Goal: Task Accomplishment & Management: Manage account settings

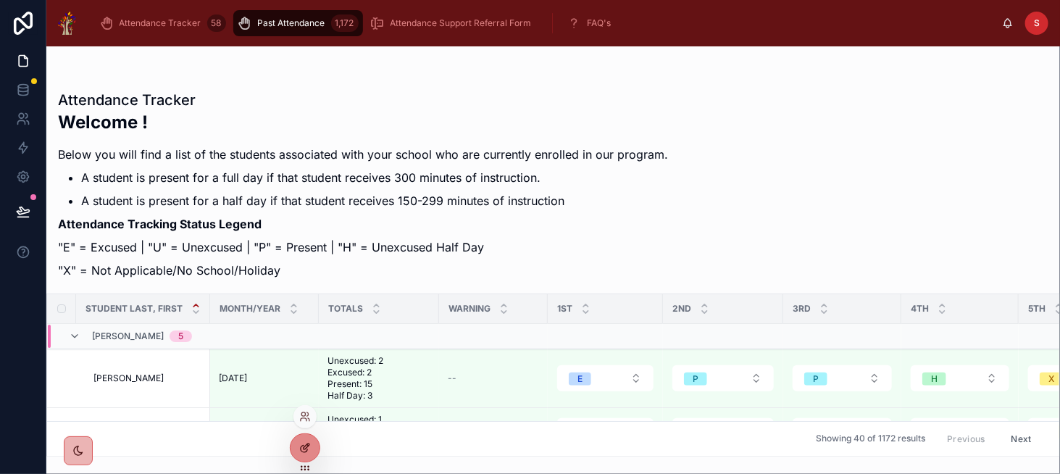
click at [301, 449] on icon at bounding box center [304, 449] width 7 height 7
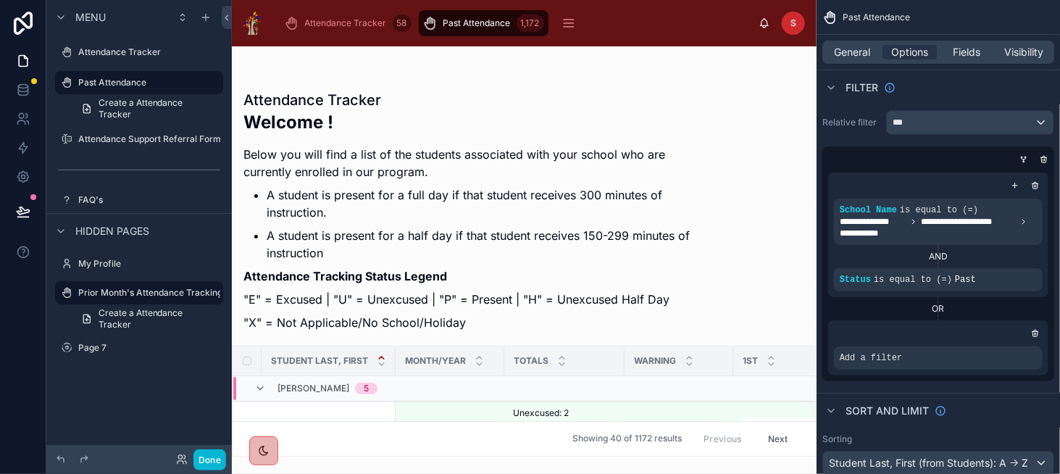
click at [688, 251] on div at bounding box center [524, 259] width 585 height 427
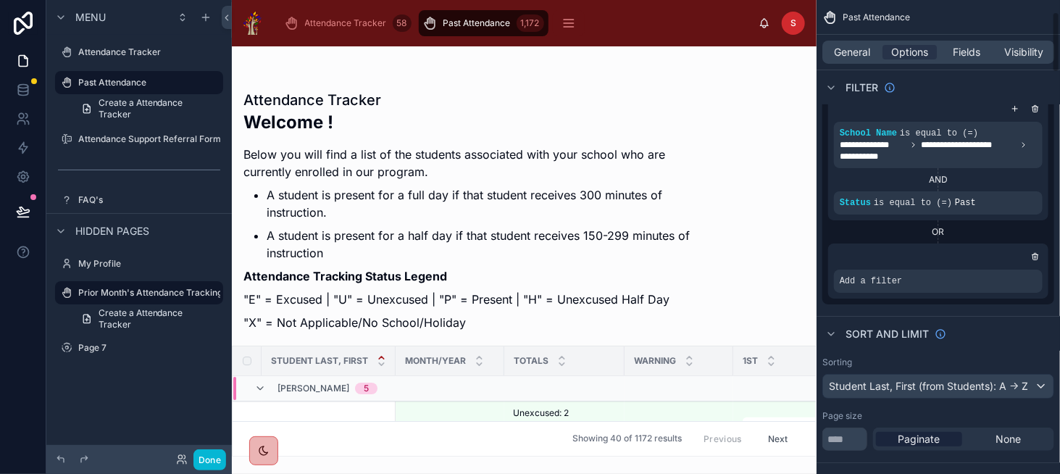
scroll to position [145, 0]
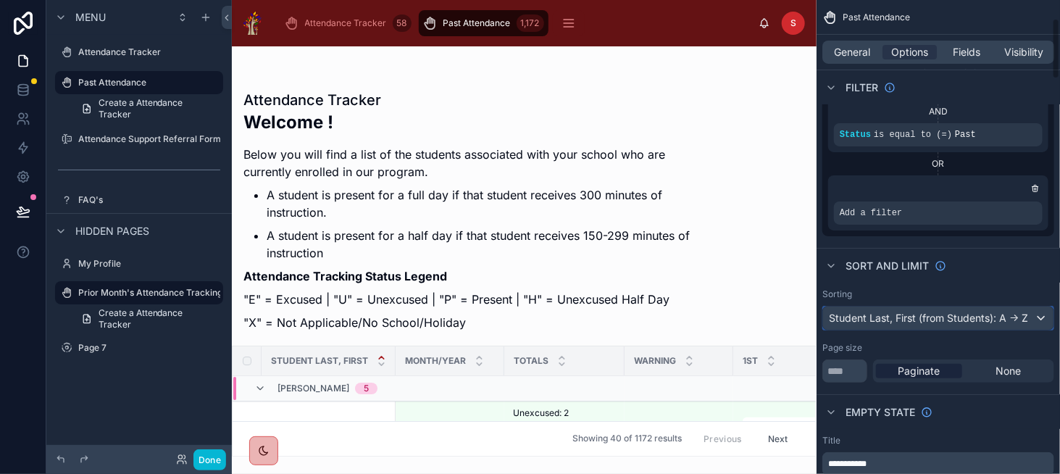
click at [910, 309] on div "Student Last, First (from Students): A -> Z" at bounding box center [938, 317] width 230 height 23
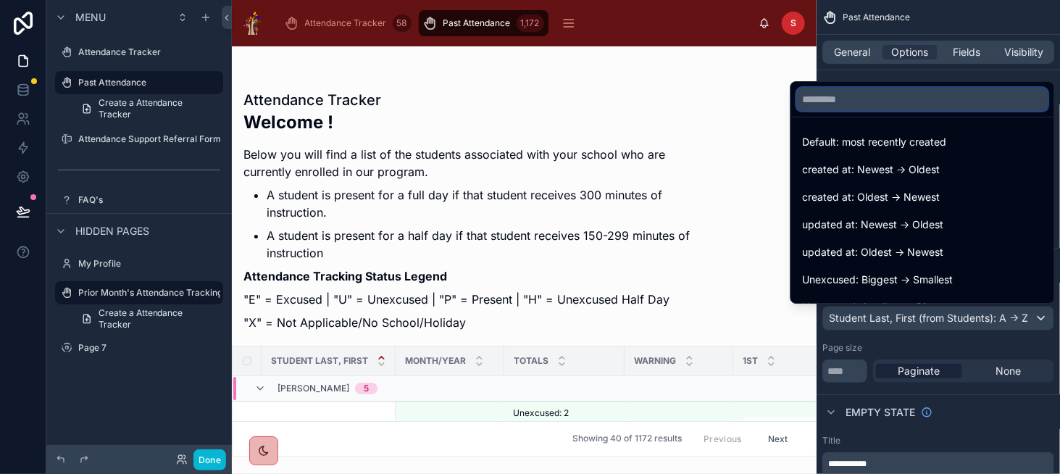
click at [875, 99] on input "text" at bounding box center [922, 99] width 251 height 23
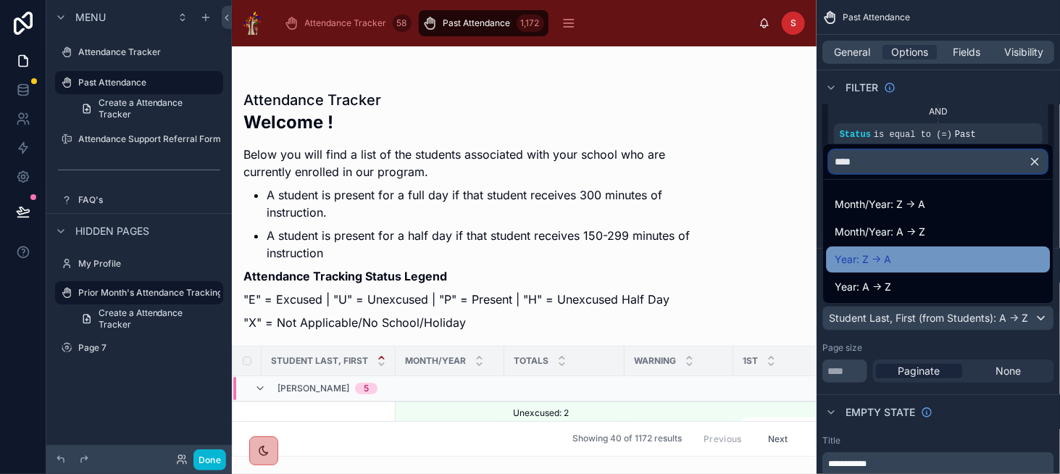
type input "****"
click at [878, 253] on span "Year: Z -> A" at bounding box center [863, 259] width 57 height 17
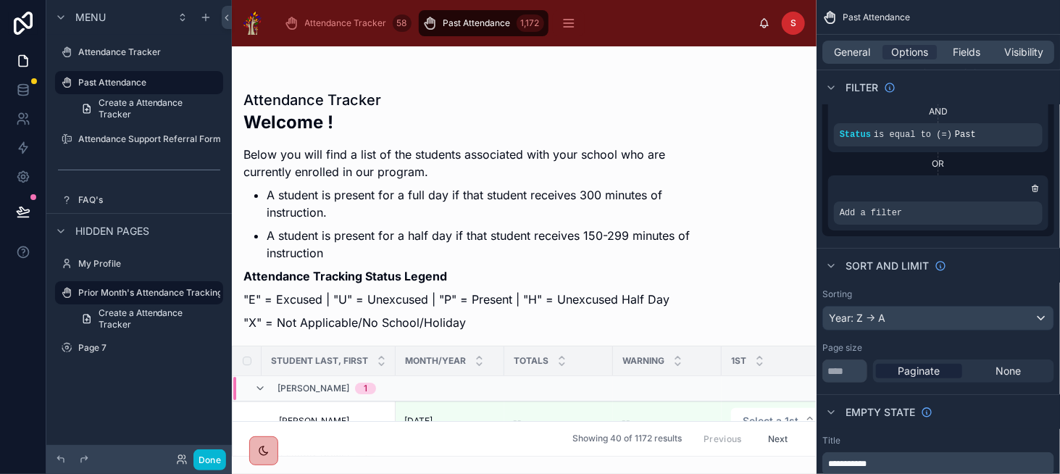
click at [575, 322] on p ""X" = Not Applicable/No School/Holiday" at bounding box center [469, 322] width 453 height 17
click at [864, 318] on div "Year: Z -> A" at bounding box center [938, 317] width 230 height 23
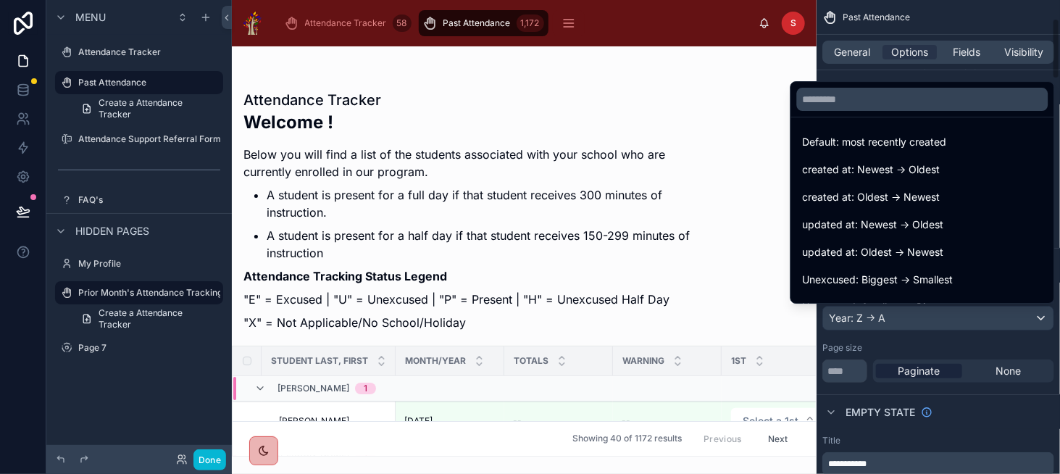
click at [845, 49] on div "scrollable content" at bounding box center [530, 237] width 1060 height 474
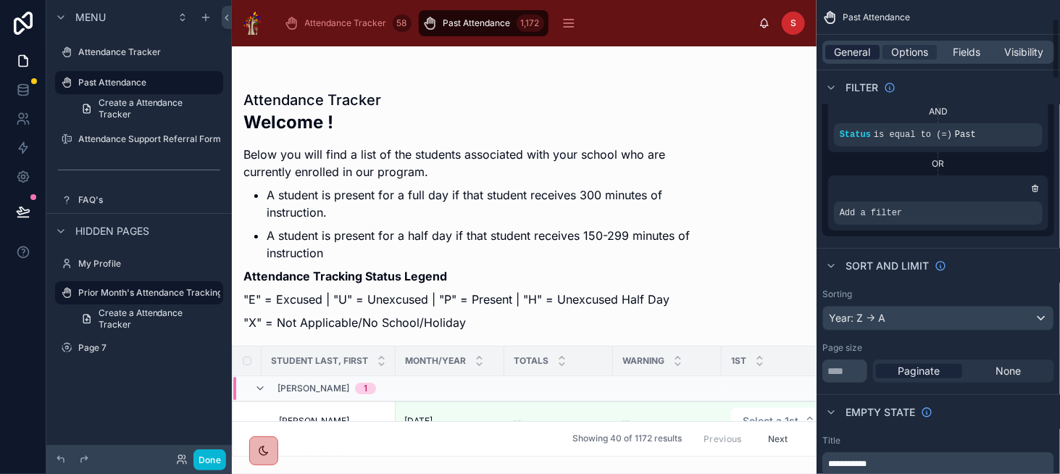
click at [853, 56] on span "General" at bounding box center [853, 52] width 36 height 14
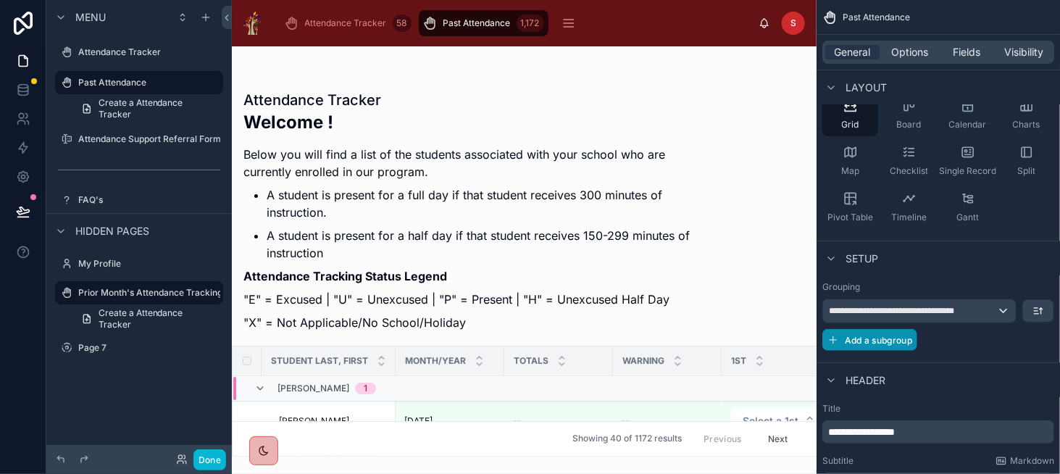
click at [879, 340] on span "Add a subgroup" at bounding box center [878, 340] width 67 height 11
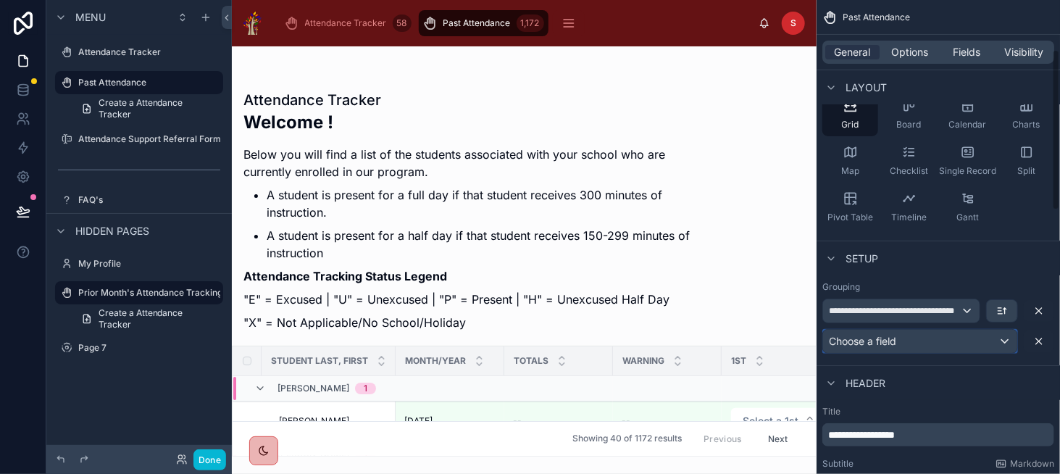
click at [879, 340] on span "Choose a field" at bounding box center [862, 341] width 67 height 12
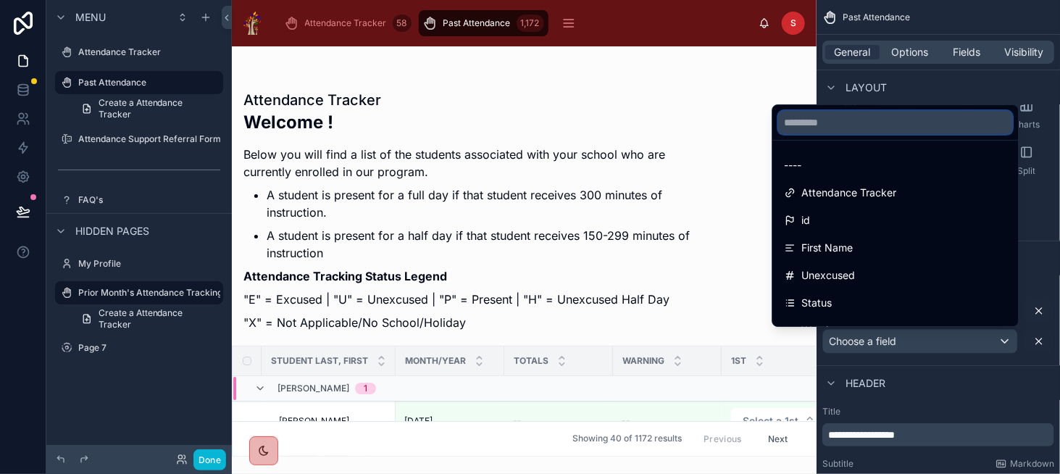
click at [882, 120] on input "text" at bounding box center [895, 122] width 234 height 23
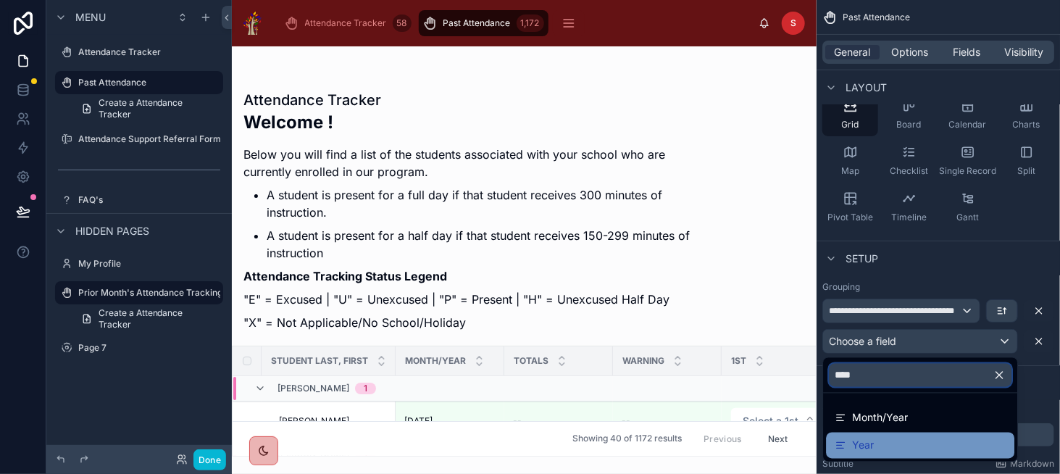
type input "****"
click at [867, 443] on span "Year" at bounding box center [863, 445] width 22 height 17
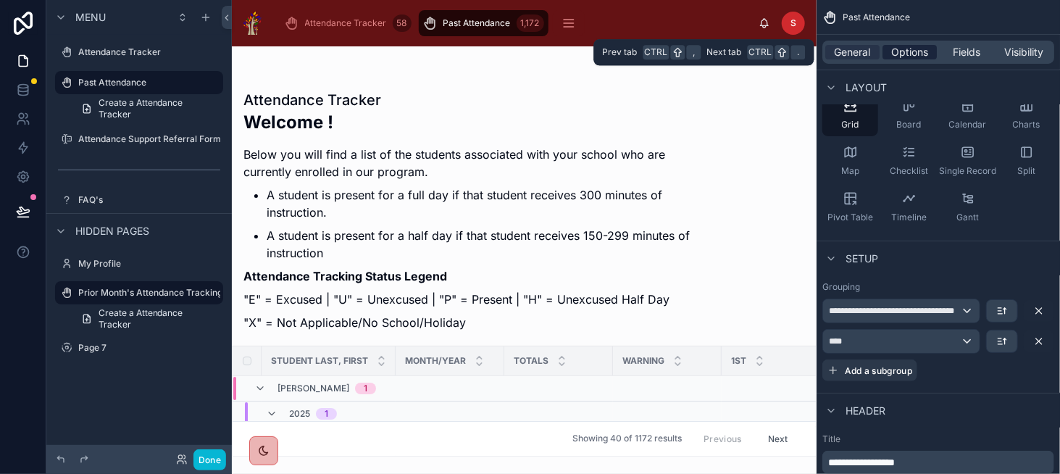
click at [915, 55] on span "Options" at bounding box center [909, 52] width 37 height 14
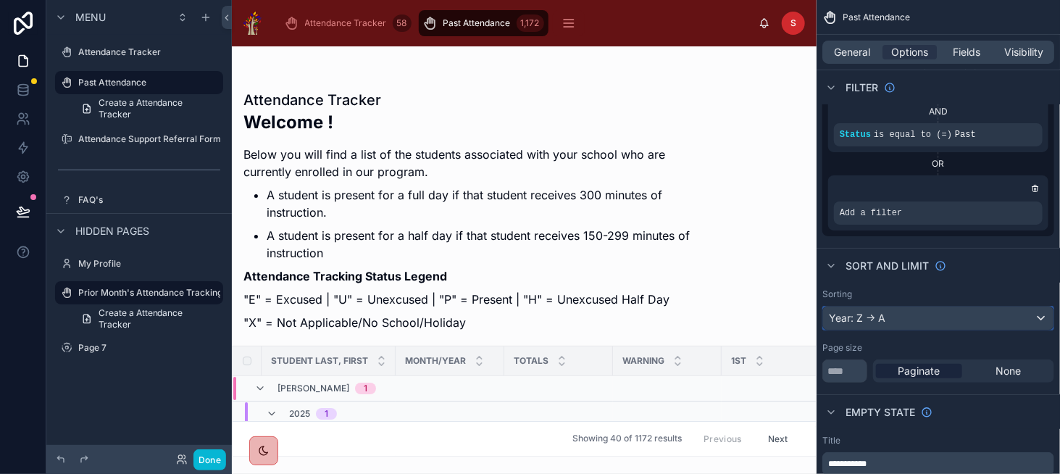
click at [882, 309] on div "Year: Z -> A" at bounding box center [938, 317] width 230 height 23
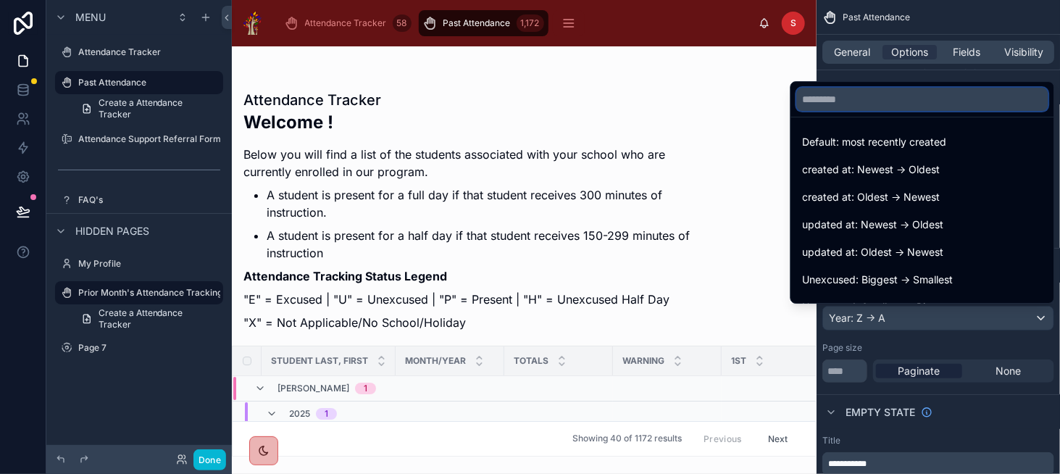
click at [929, 103] on input "text" at bounding box center [922, 99] width 251 height 23
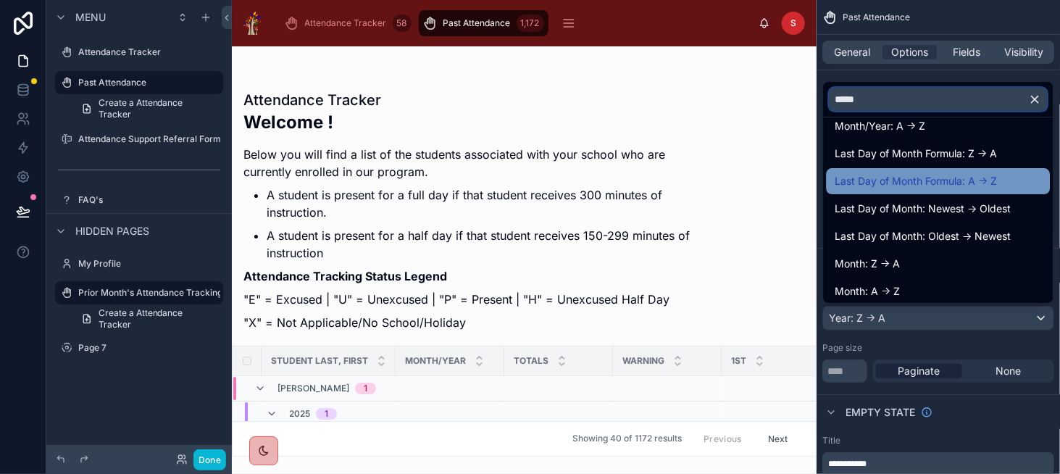
scroll to position [48, 0]
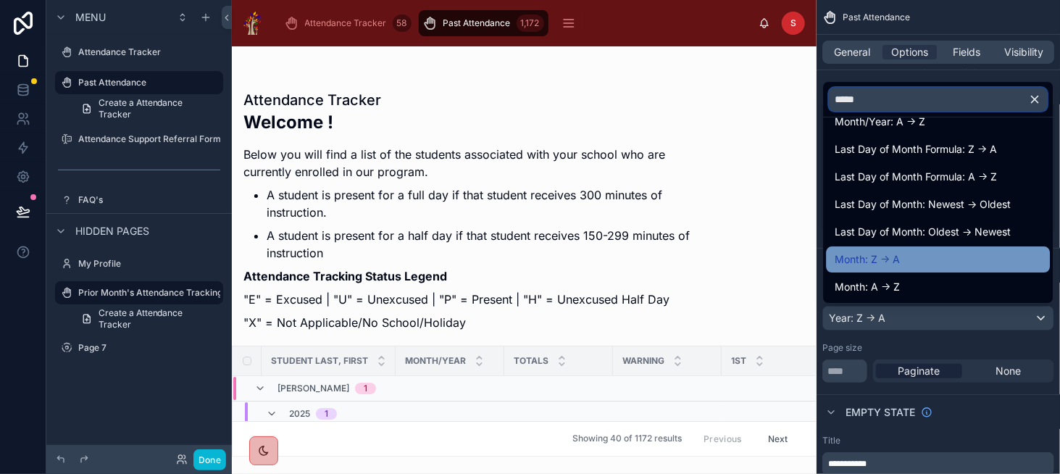
type input "****"
click at [969, 266] on div "Month: Z -> A" at bounding box center [938, 259] width 206 height 17
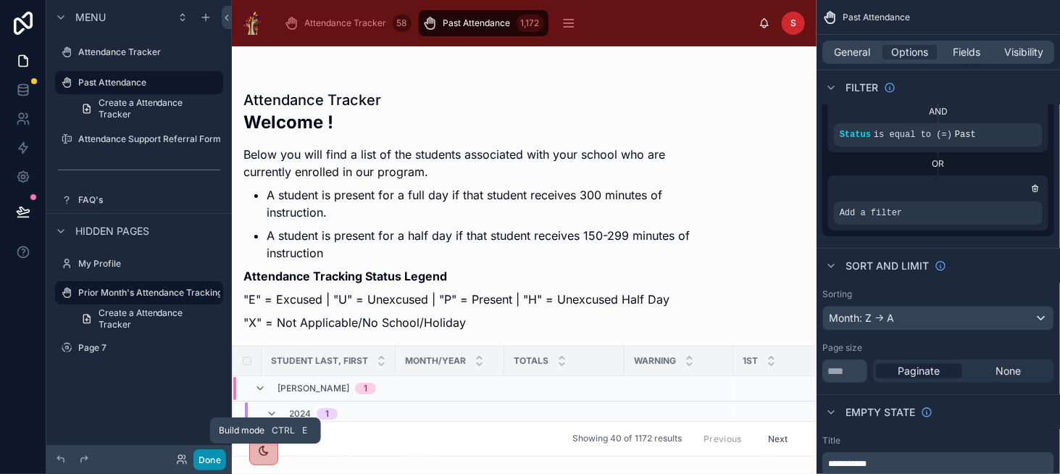
click at [202, 457] on button "Done" at bounding box center [209, 459] width 33 height 21
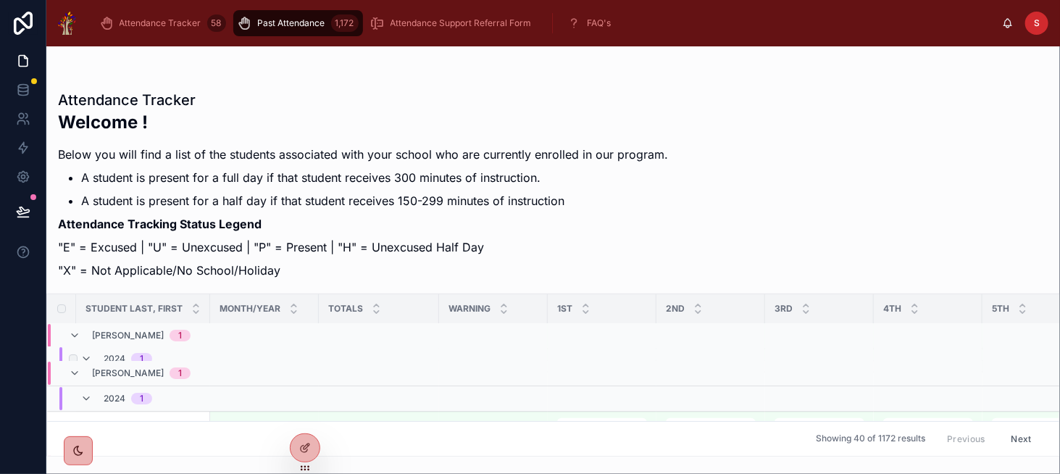
scroll to position [0, 0]
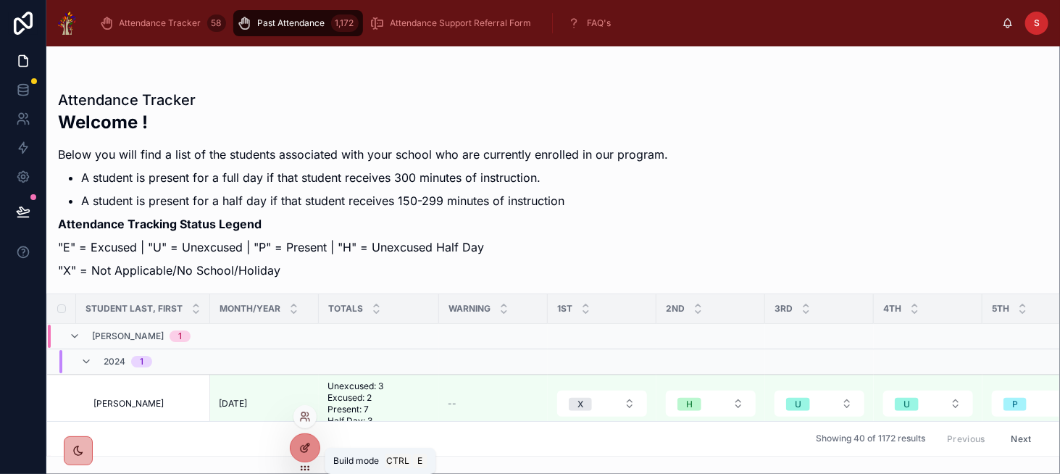
click at [310, 441] on div at bounding box center [305, 448] width 29 height 28
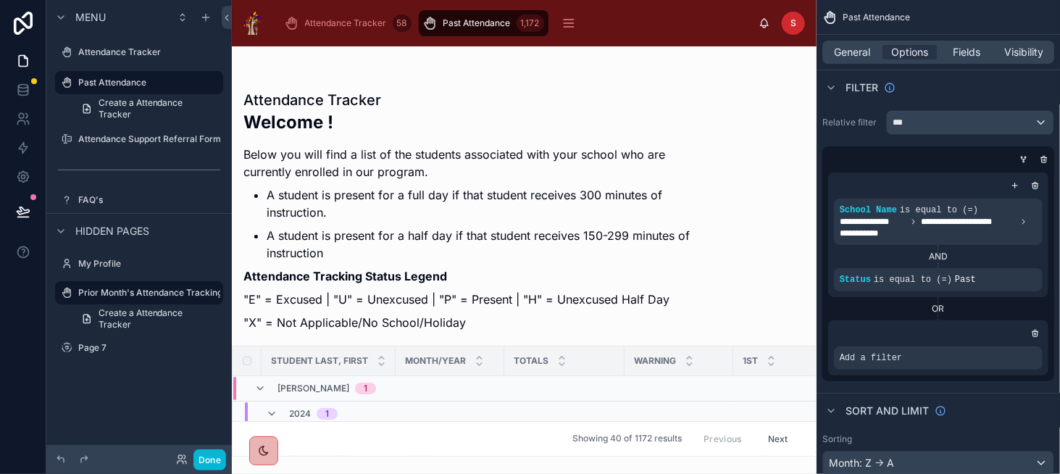
click at [606, 130] on div at bounding box center [524, 259] width 585 height 427
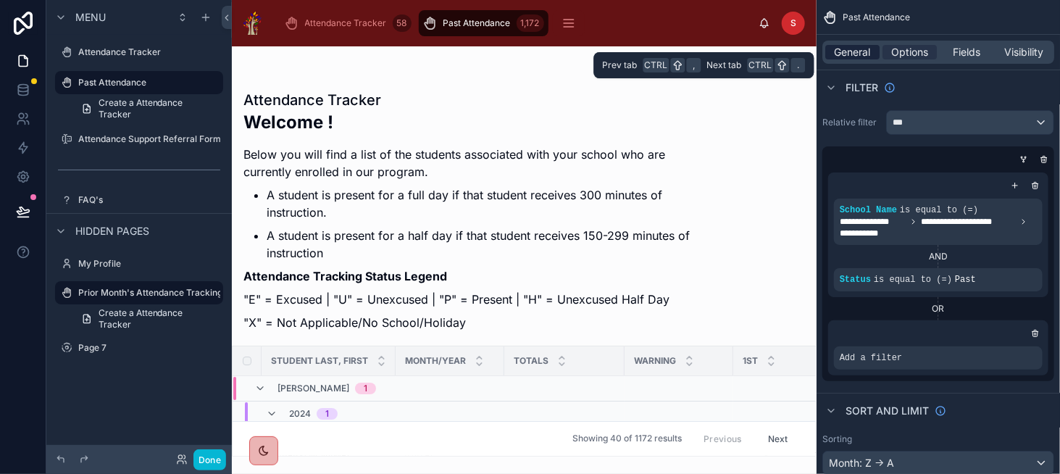
click at [855, 57] on span "General" at bounding box center [853, 52] width 36 height 14
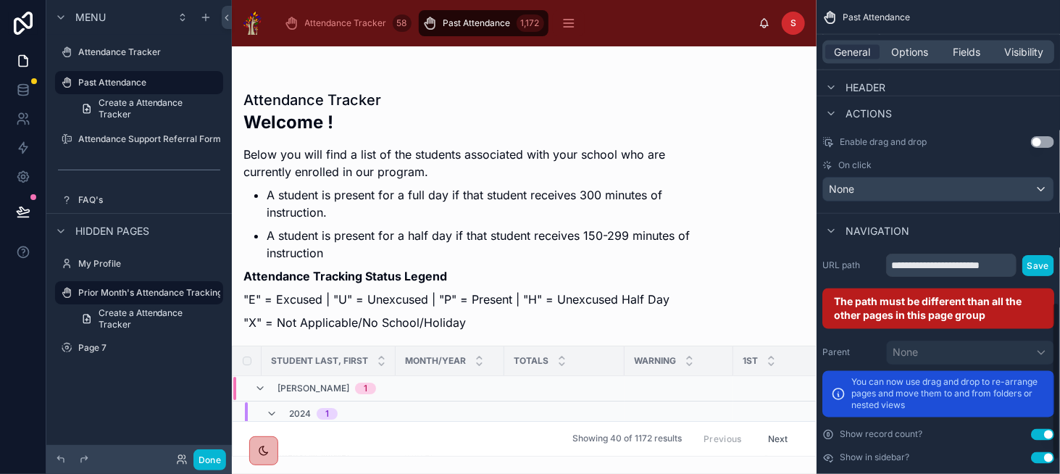
scroll to position [943, 0]
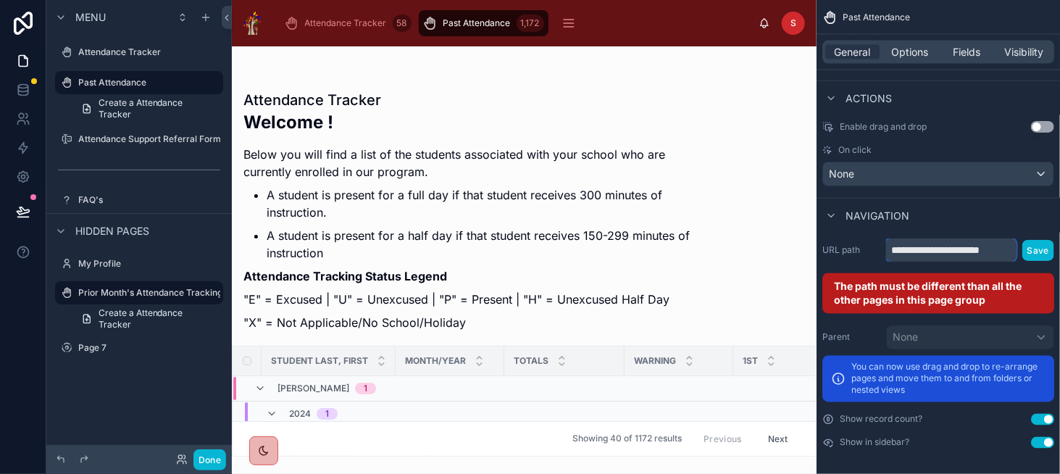
click at [994, 243] on input "**********" at bounding box center [951, 249] width 130 height 23
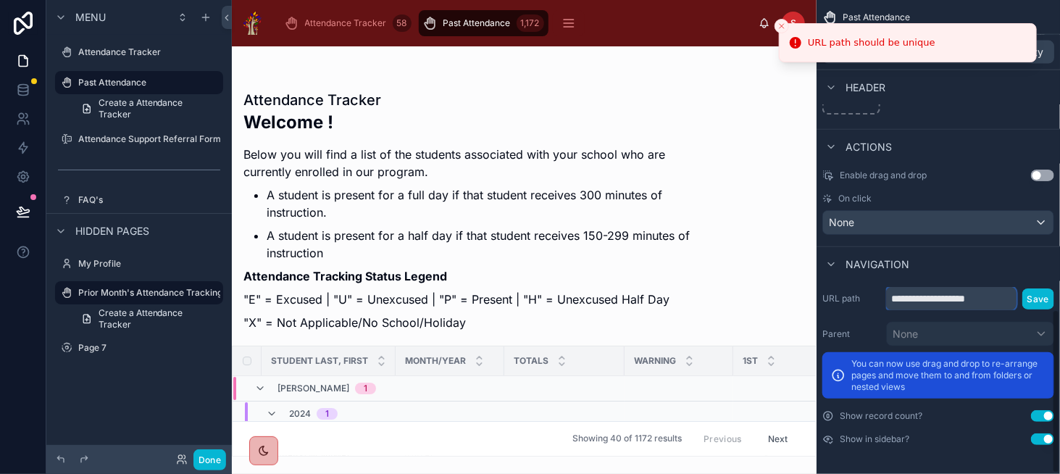
scroll to position [891, 0]
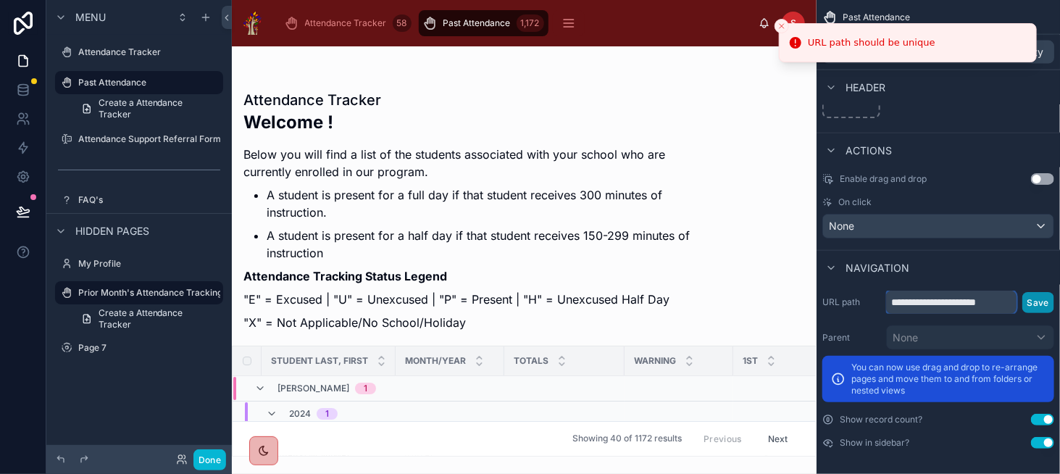
type input "**********"
click at [1047, 301] on button "Save" at bounding box center [1038, 302] width 32 height 21
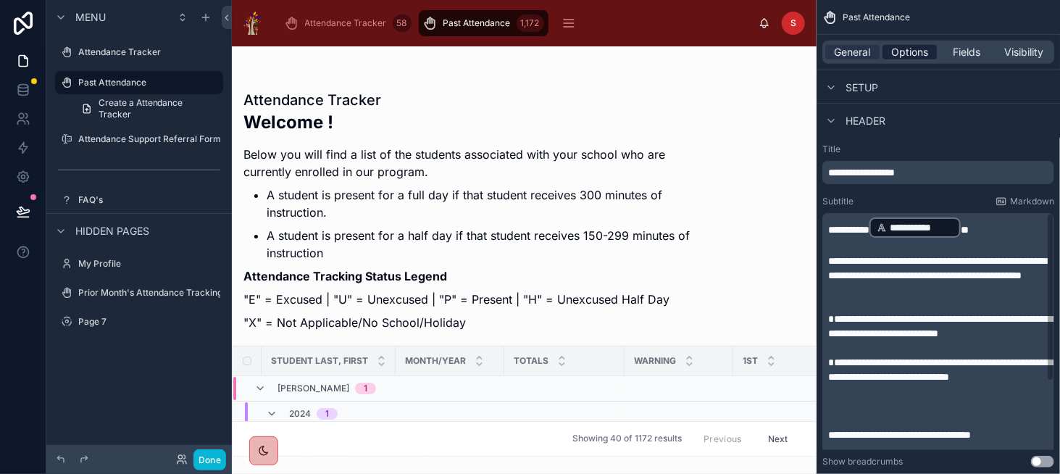
click at [903, 53] on span "Options" at bounding box center [909, 52] width 37 height 14
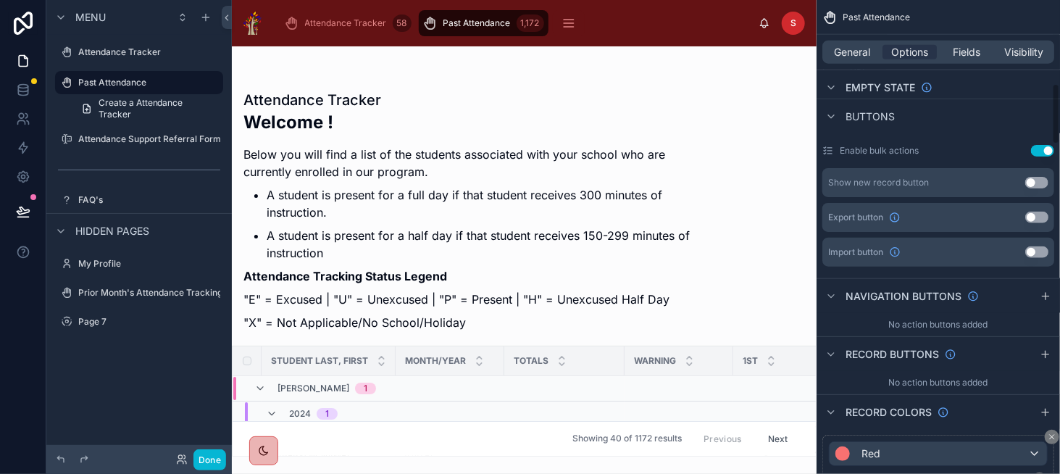
scroll to position [652, 0]
click at [1043, 304] on div "scrollable content" at bounding box center [1045, 299] width 17 height 17
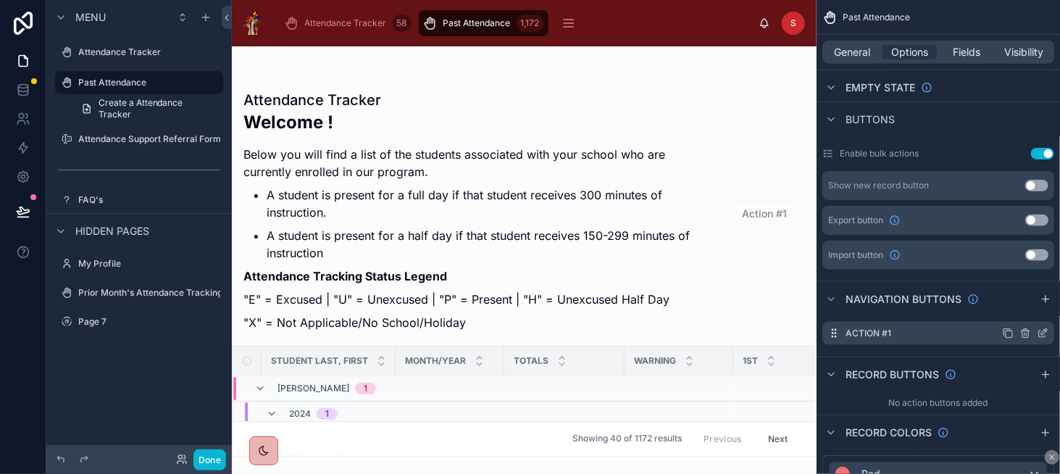
click at [1039, 331] on icon "scrollable content" at bounding box center [1042, 334] width 7 height 7
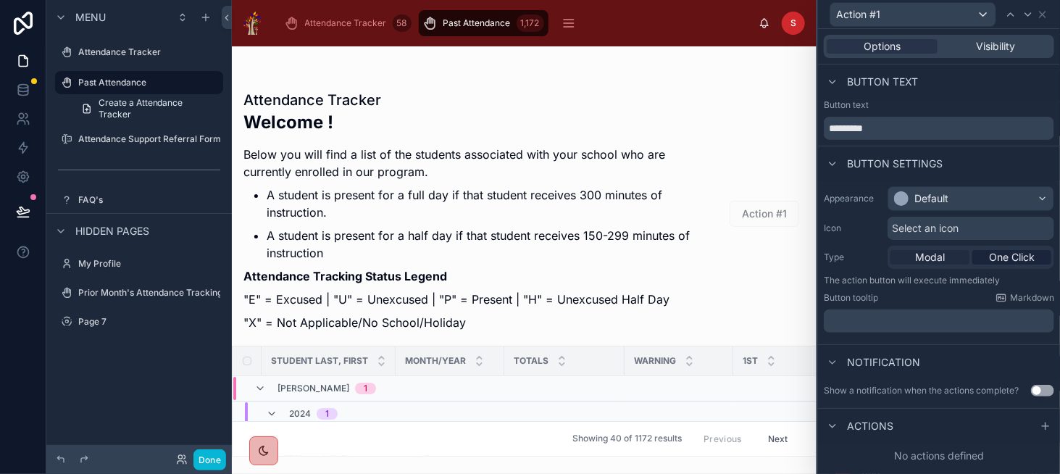
click at [931, 262] on span "Modal" at bounding box center [930, 257] width 30 height 14
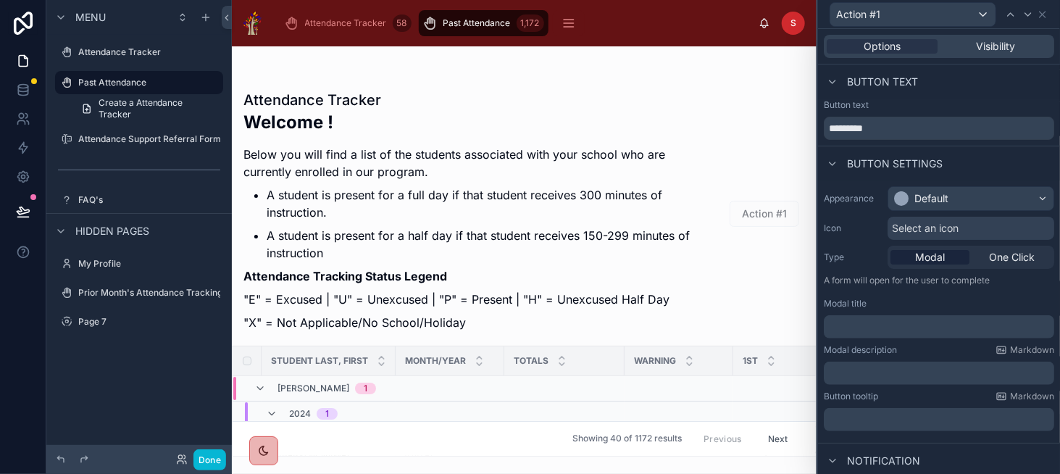
click at [902, 327] on p "﻿" at bounding box center [941, 327] width 222 height 14
click at [488, 224] on ul "A student is present for a full day if that student receives 300 minutes of ins…" at bounding box center [469, 223] width 453 height 75
click at [943, 326] on span "**********" at bounding box center [887, 327] width 114 height 10
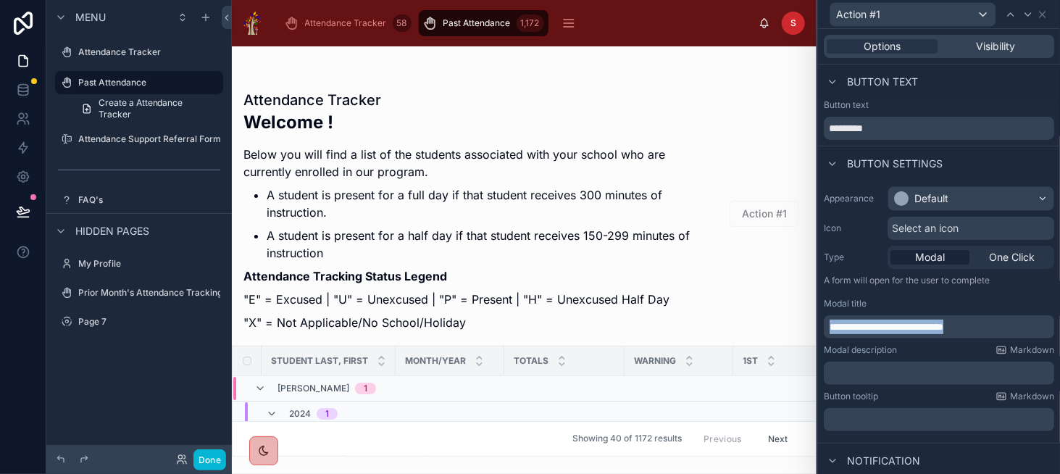
click at [943, 326] on span "**********" at bounding box center [887, 327] width 114 height 10
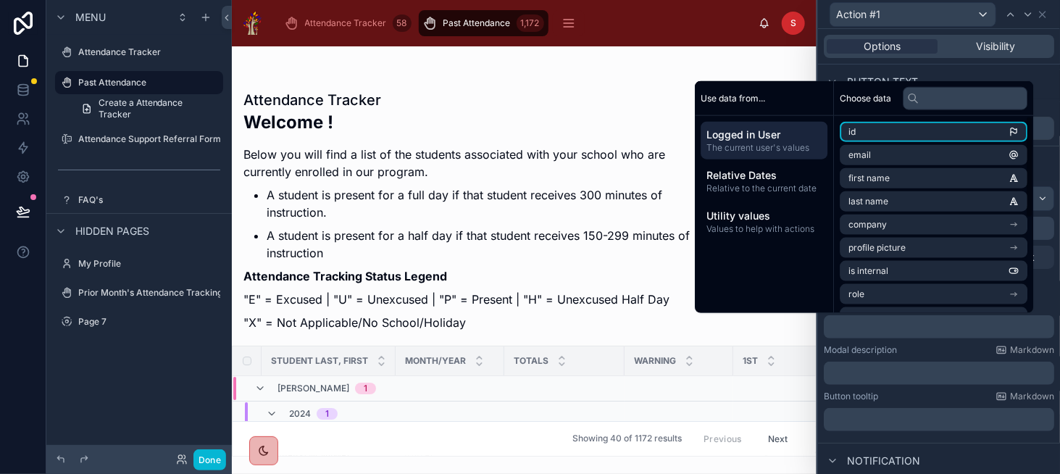
click at [969, 69] on div "Button text" at bounding box center [939, 81] width 242 height 35
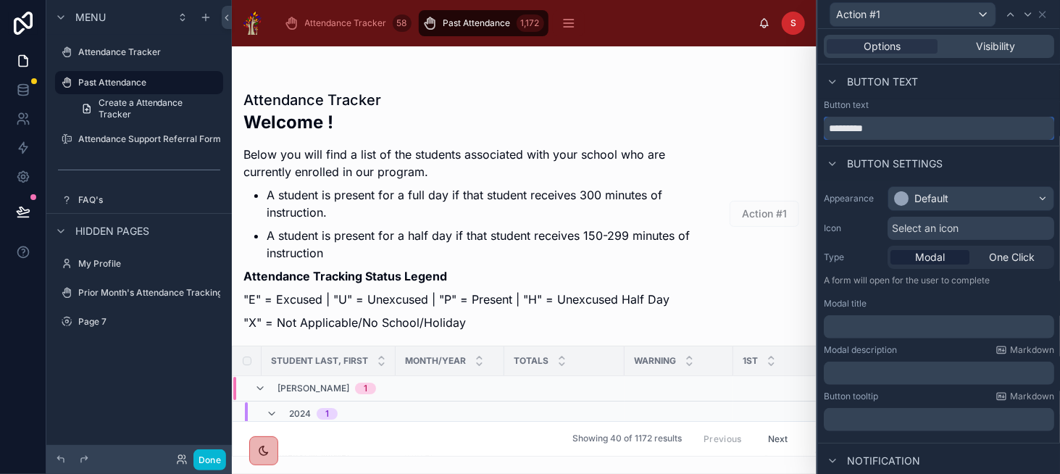
click at [917, 130] on input "*********" at bounding box center [939, 128] width 230 height 23
paste input "**********"
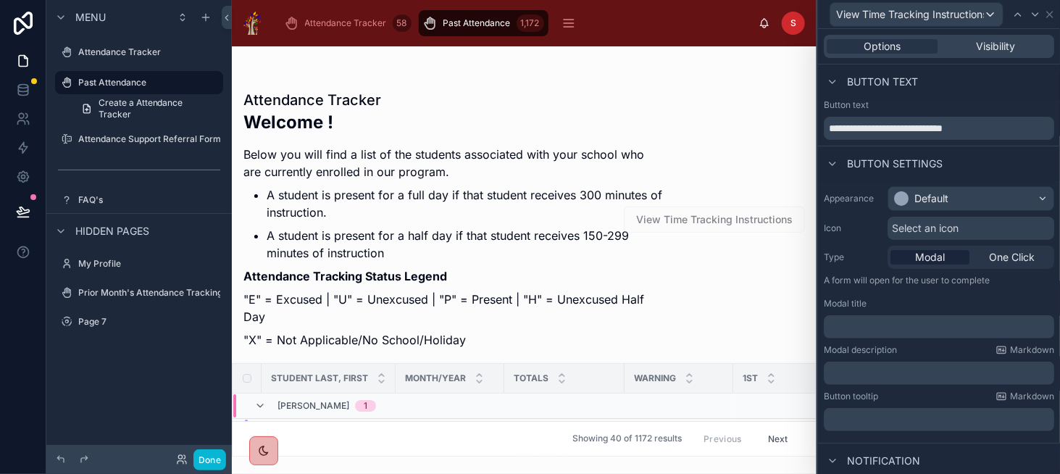
click at [864, 323] on p "﻿" at bounding box center [941, 327] width 222 height 14
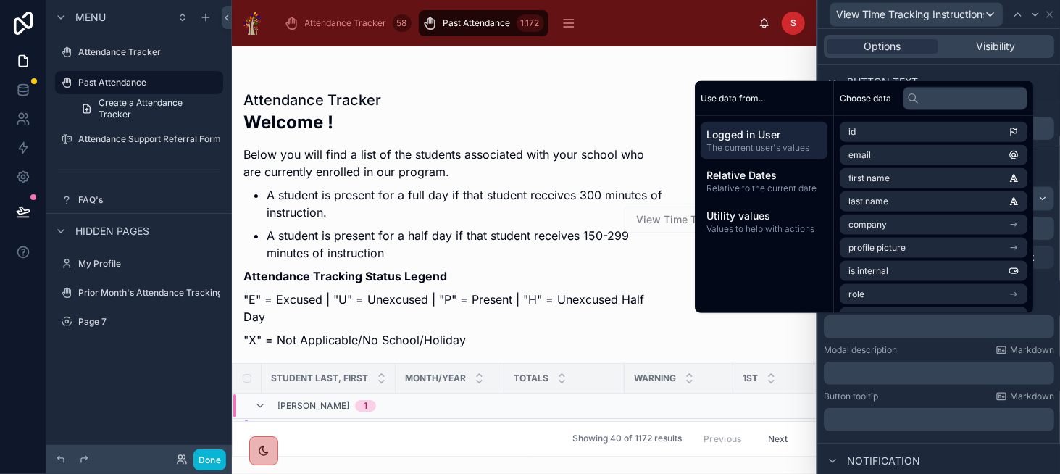
click at [861, 320] on p "﻿" at bounding box center [941, 327] width 222 height 14
click at [904, 355] on div "Modal description Markdown ﻿" at bounding box center [939, 364] width 230 height 41
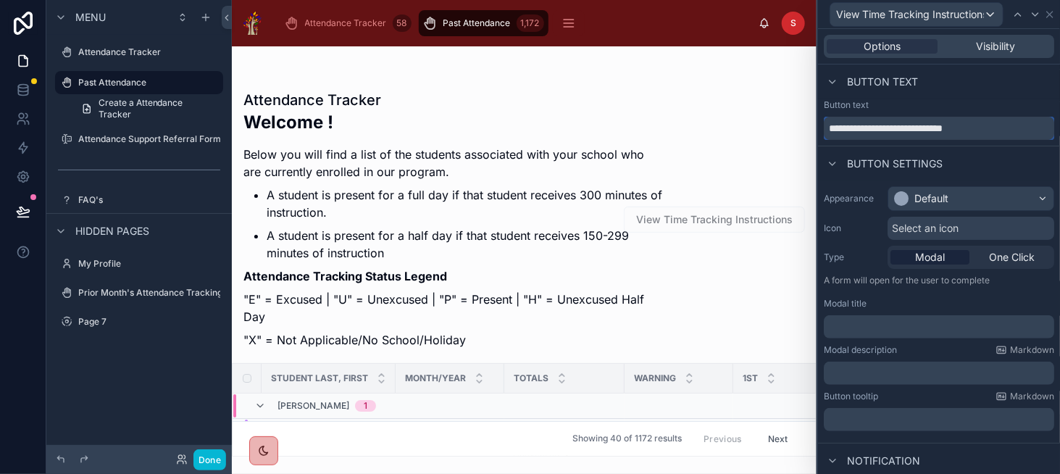
click at [867, 131] on input "**********" at bounding box center [939, 128] width 230 height 23
click at [878, 127] on input "**********" at bounding box center [939, 128] width 230 height 23
click at [878, 128] on input "**********" at bounding box center [939, 128] width 230 height 23
click at [890, 130] on input "**********" at bounding box center [939, 128] width 230 height 23
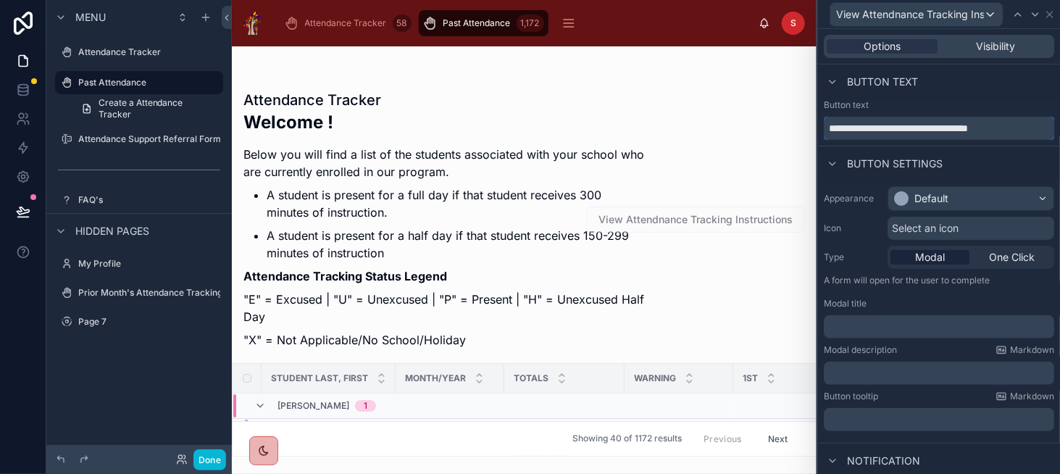
click at [890, 130] on input "**********" at bounding box center [939, 128] width 230 height 23
click at [952, 196] on div "Default" at bounding box center [970, 198] width 165 height 23
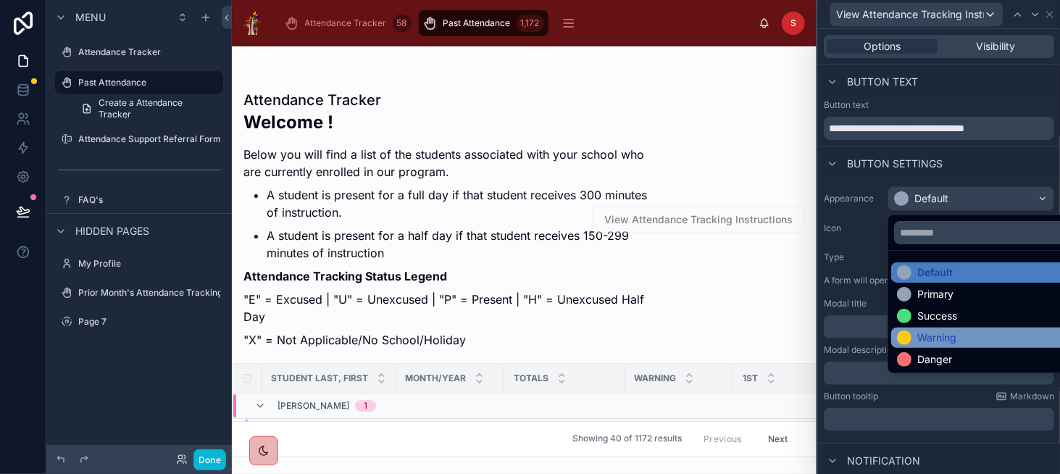
click at [935, 332] on div "Warning" at bounding box center [936, 337] width 39 height 14
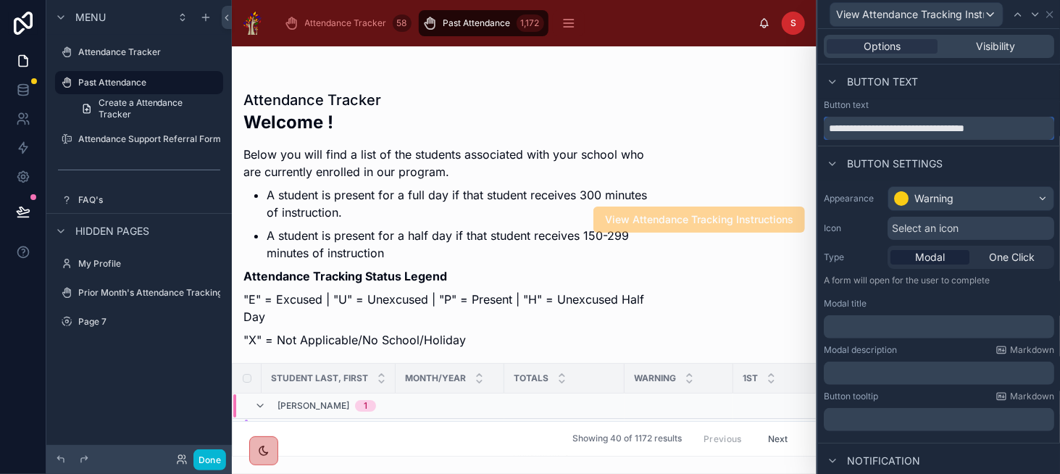
click at [873, 130] on input "**********" at bounding box center [939, 128] width 230 height 23
drag, startPoint x: 858, startPoint y: 127, endPoint x: 1032, endPoint y: 135, distance: 174.8
click at [1032, 135] on input "**********" at bounding box center [939, 128] width 230 height 23
click at [920, 316] on div "﻿" at bounding box center [939, 326] width 230 height 23
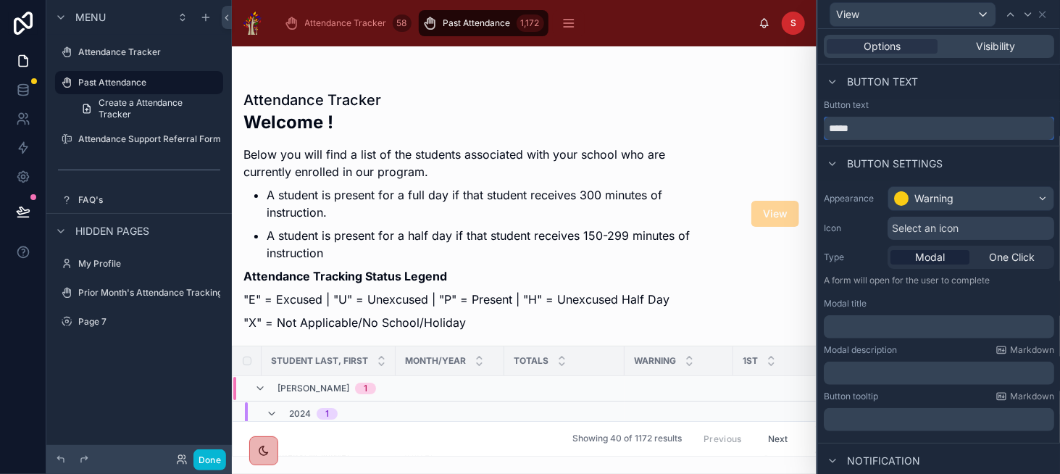
click at [906, 128] on input "****" at bounding box center [939, 128] width 230 height 23
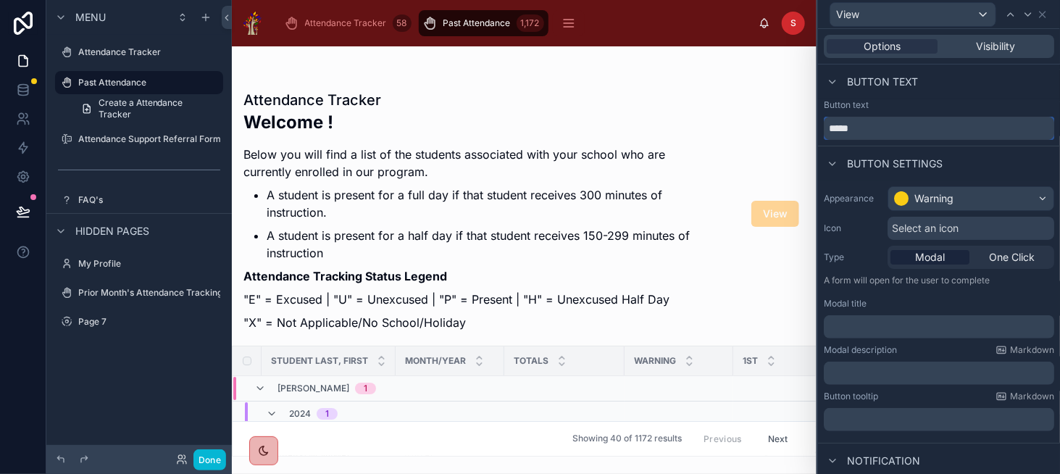
paste input "**********"
type input "**********"
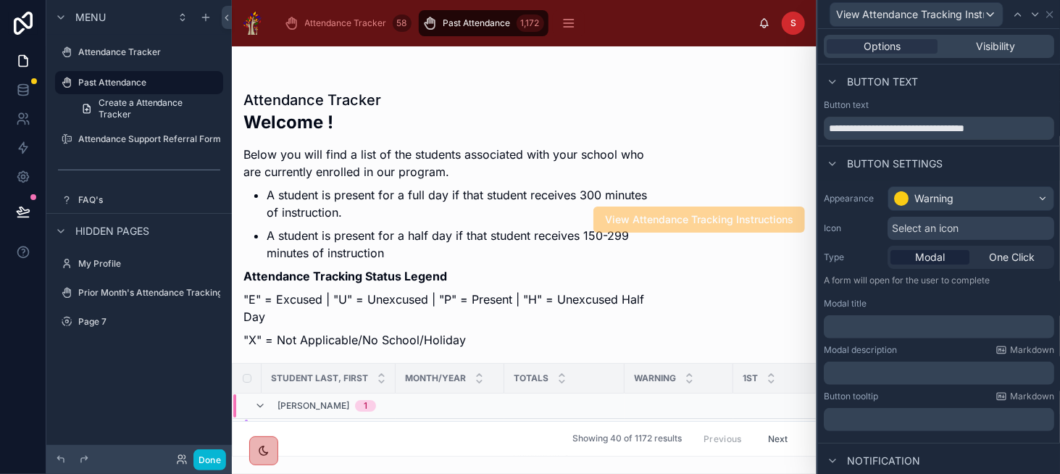
click at [880, 327] on p "﻿" at bounding box center [941, 327] width 222 height 14
click at [600, 122] on h2 "Welcome !" at bounding box center [446, 122] width 406 height 24
click at [1047, 15] on icon at bounding box center [1050, 15] width 12 height 12
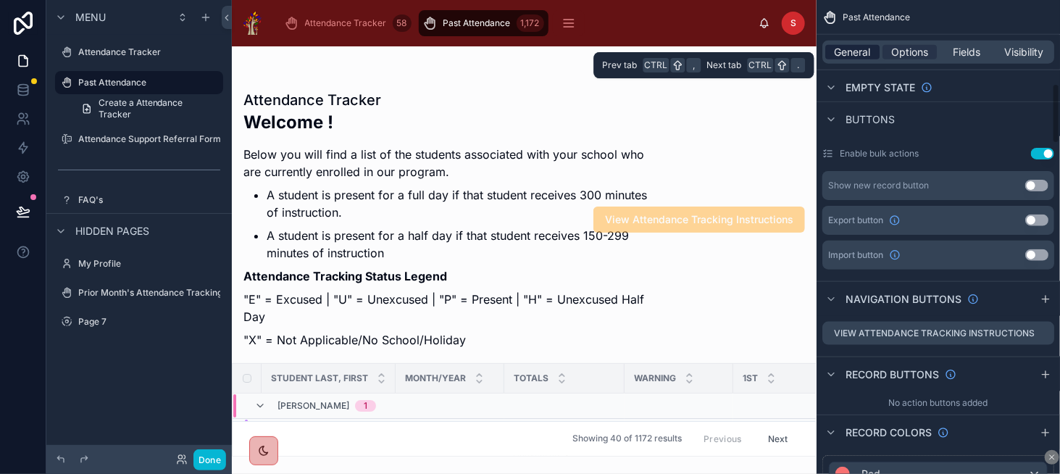
click at [859, 55] on span "General" at bounding box center [853, 52] width 36 height 14
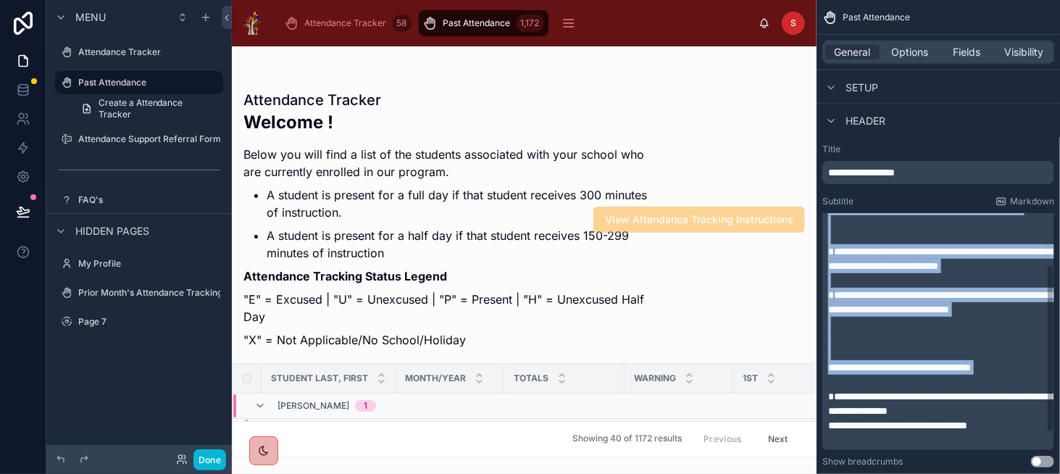
scroll to position [96, 0]
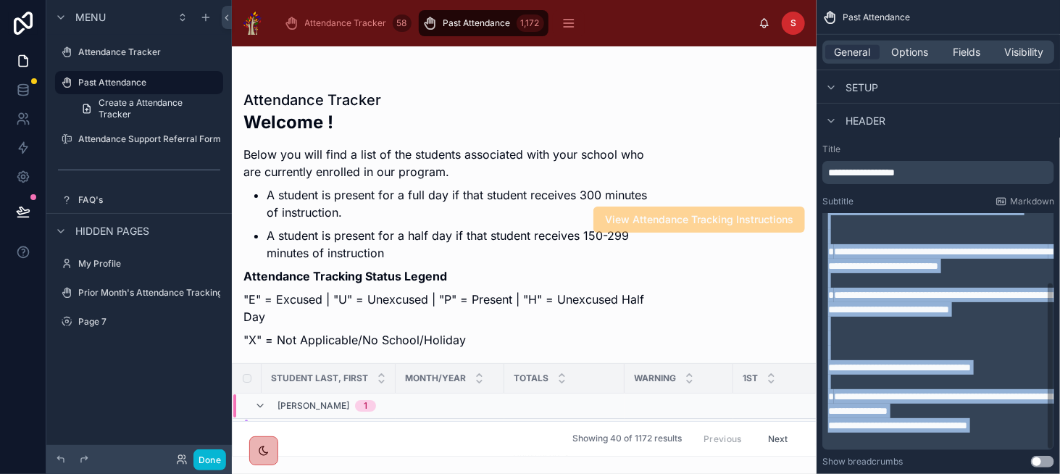
drag, startPoint x: 828, startPoint y: 258, endPoint x: 1033, endPoint y: 439, distance: 273.6
click at [1033, 439] on div "**********" at bounding box center [939, 298] width 223 height 298
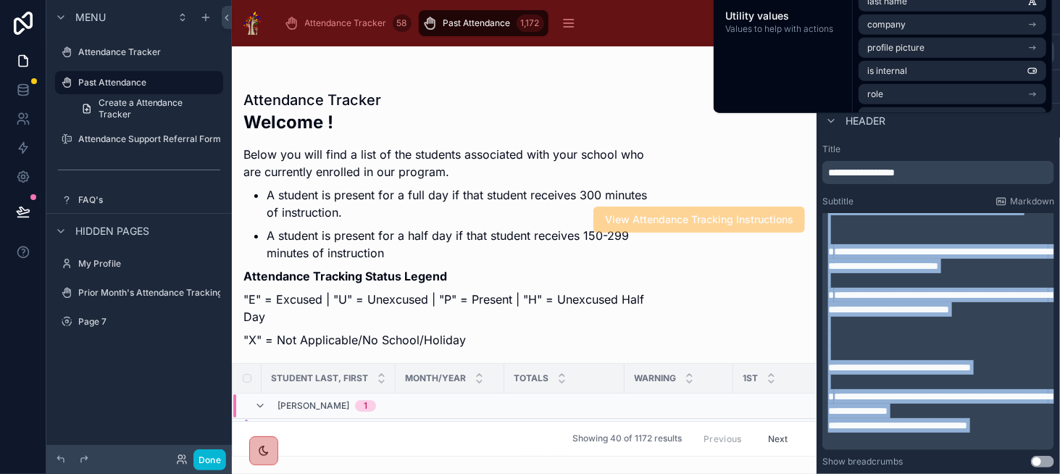
copy div "**********"
click at [991, 130] on div "Header" at bounding box center [938, 120] width 243 height 35
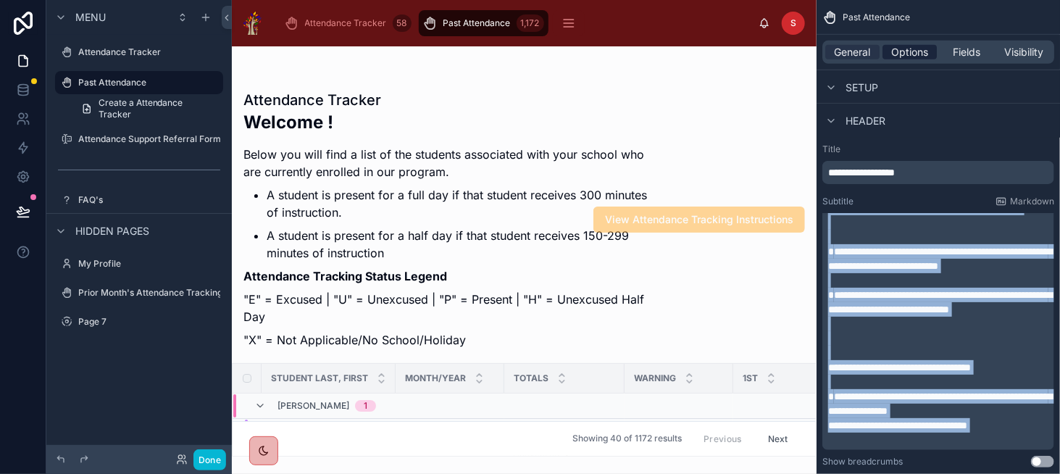
click at [916, 54] on span "Options" at bounding box center [909, 52] width 37 height 14
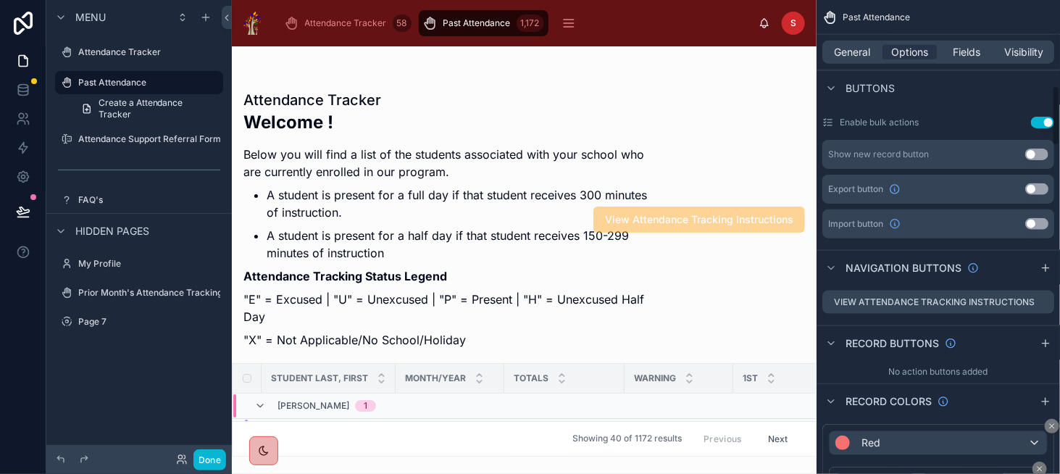
scroll to position [725, 0]
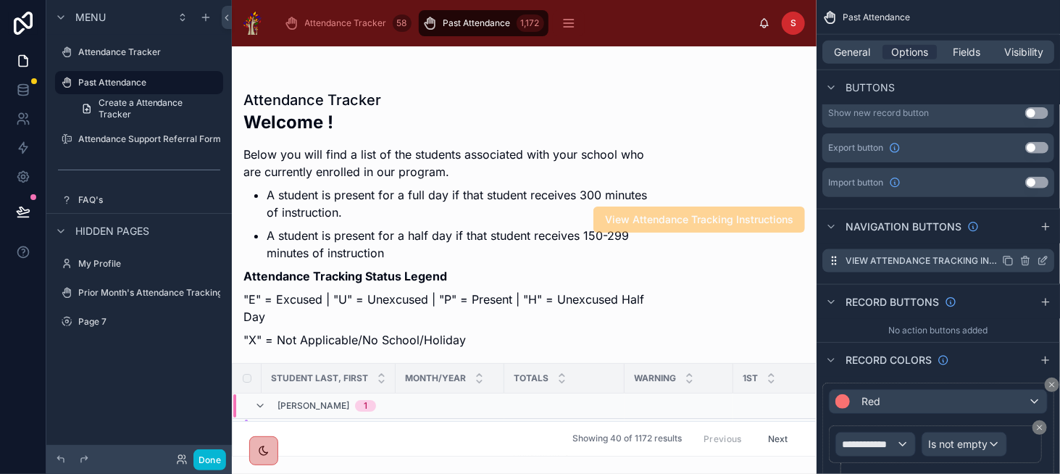
click at [1047, 263] on icon "scrollable content" at bounding box center [1043, 261] width 12 height 12
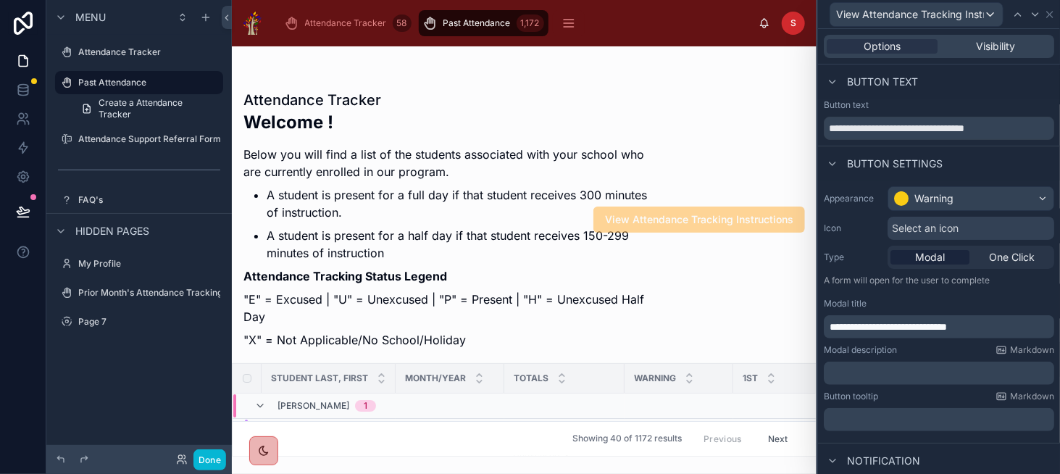
click at [895, 377] on p "﻿" at bounding box center [941, 373] width 222 height 14
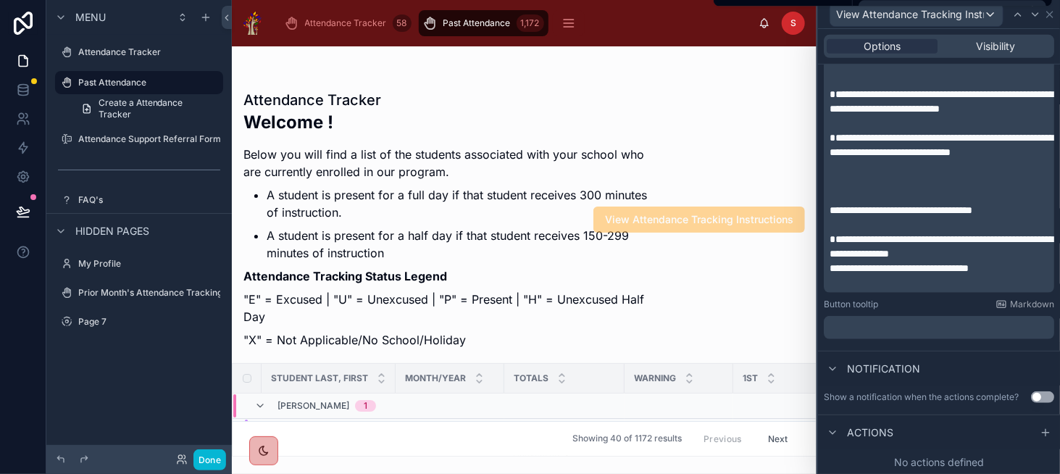
scroll to position [233, 0]
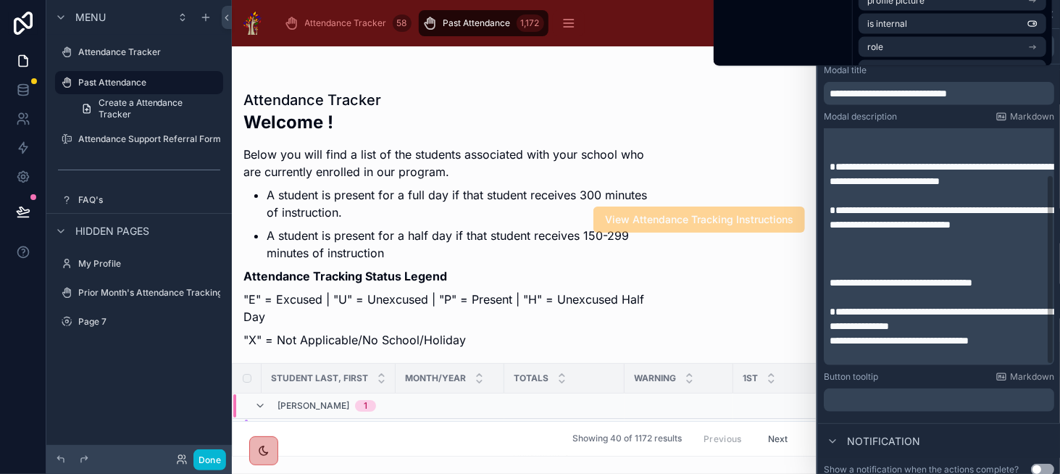
click at [909, 114] on div "Modal description Markdown" at bounding box center [939, 117] width 230 height 12
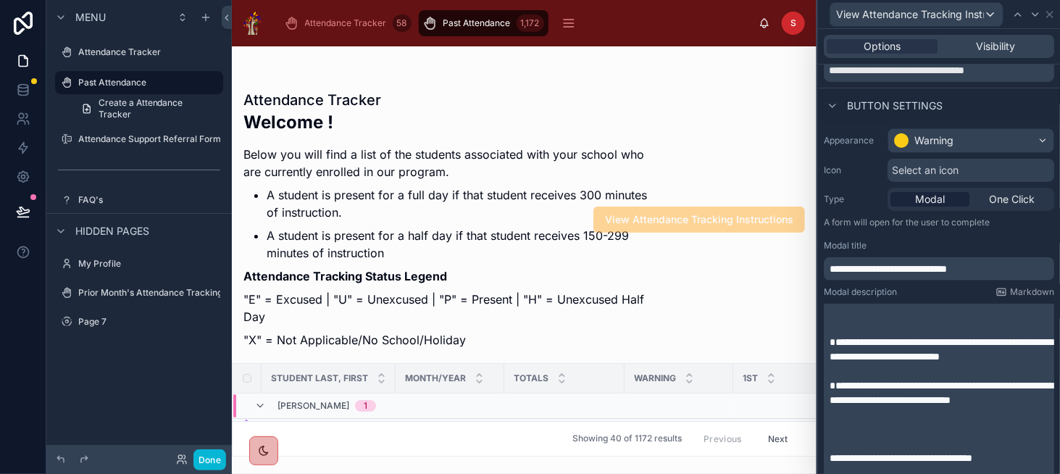
scroll to position [0, 0]
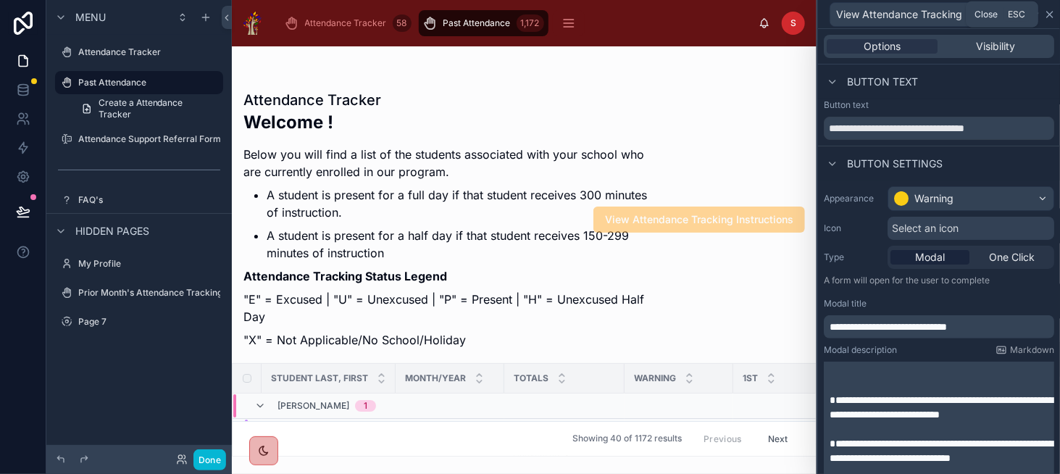
click at [1053, 19] on icon at bounding box center [1050, 15] width 12 height 12
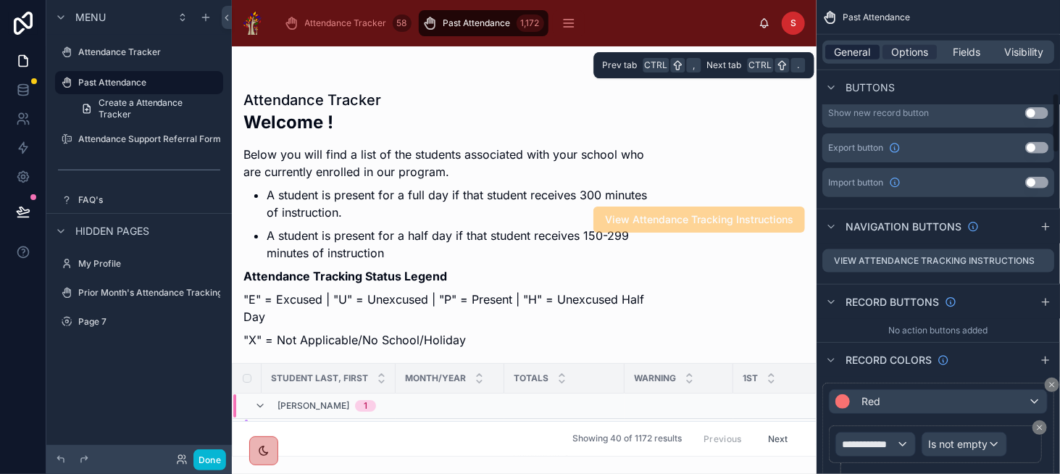
click at [856, 57] on span "General" at bounding box center [853, 52] width 36 height 14
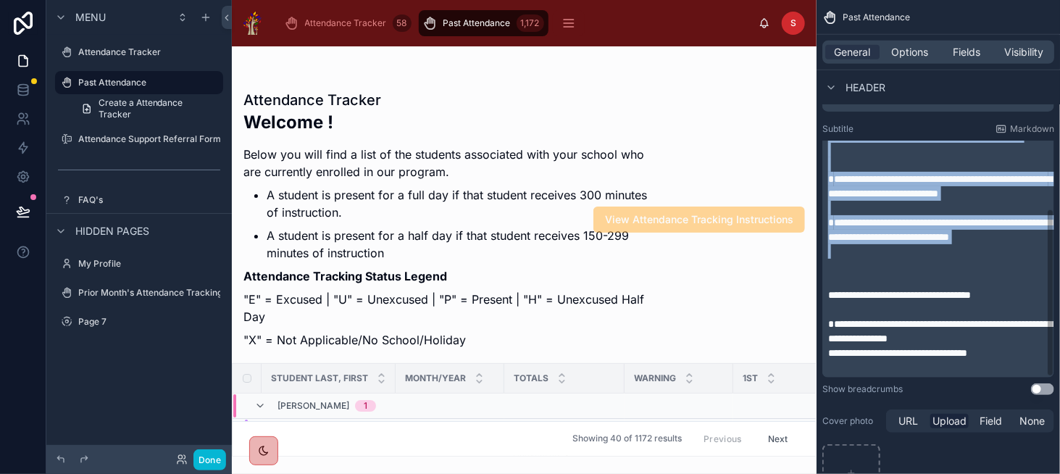
scroll to position [96, 0]
drag, startPoint x: 830, startPoint y: 185, endPoint x: 988, endPoint y: 277, distance: 182.8
click at [988, 277] on div "**********" at bounding box center [939, 225] width 223 height 298
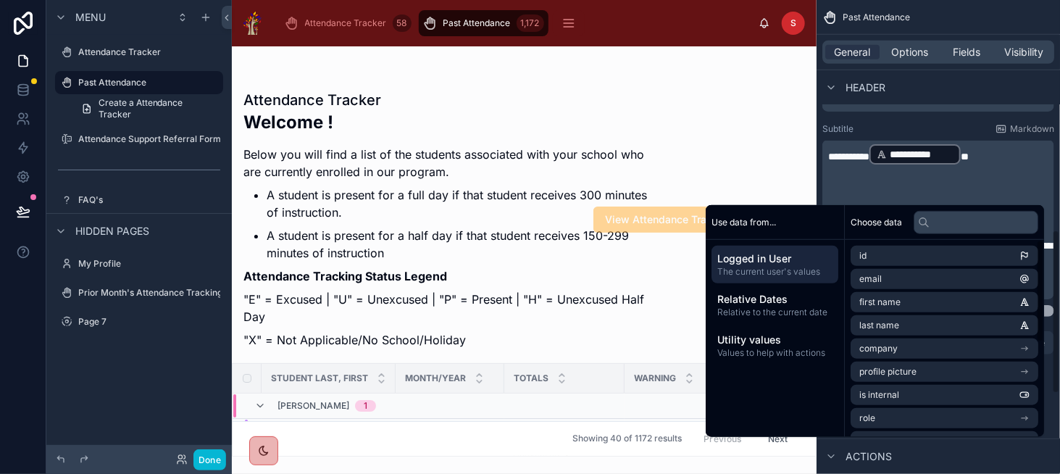
scroll to position [603, 0]
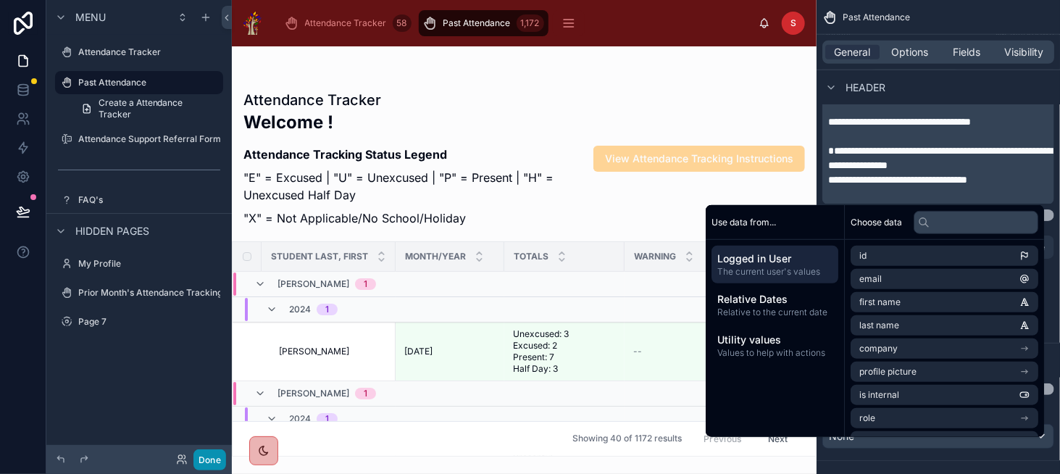
click at [207, 464] on button "Done" at bounding box center [209, 459] width 33 height 21
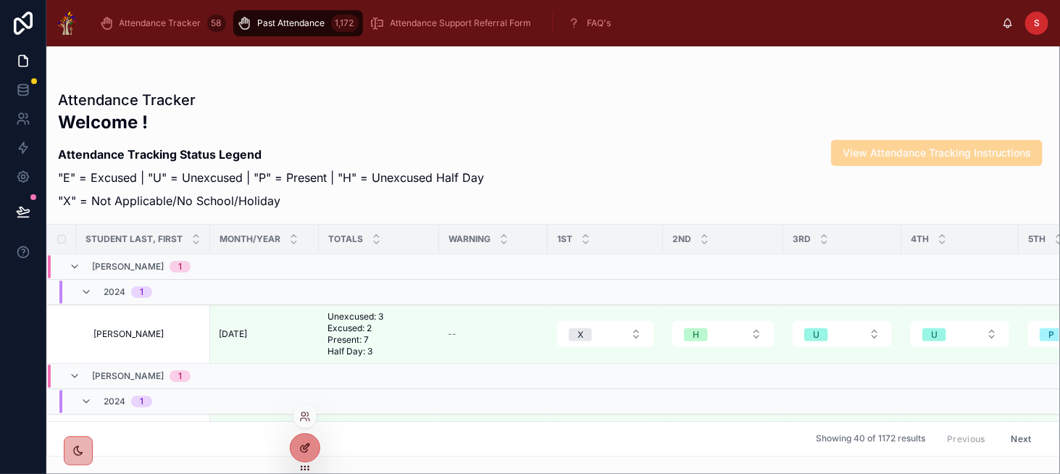
click at [306, 450] on icon at bounding box center [304, 449] width 7 height 7
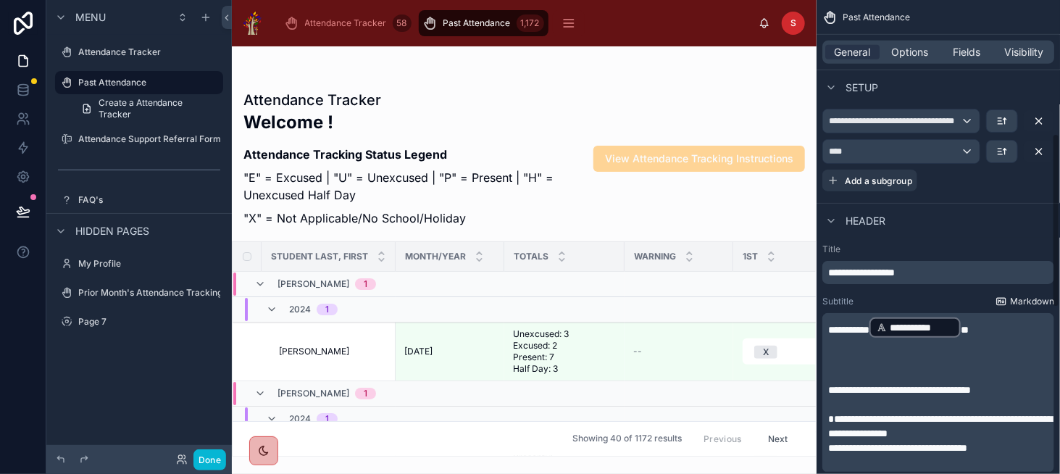
scroll to position [362, 0]
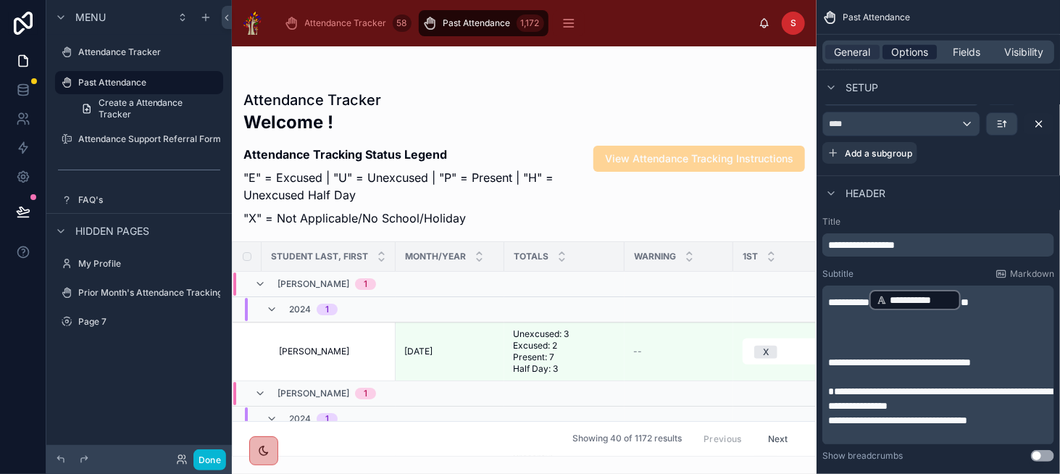
click at [917, 49] on span "Options" at bounding box center [909, 52] width 37 height 14
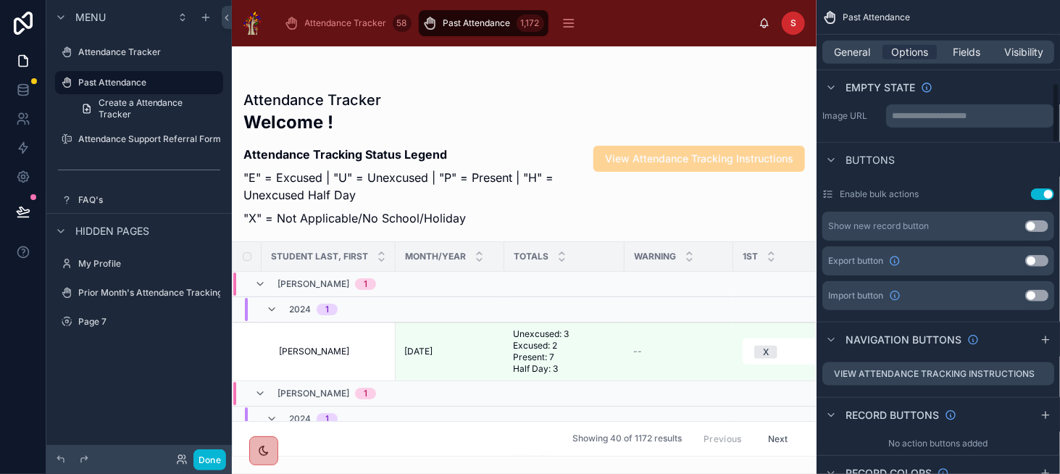
scroll to position [652, 0]
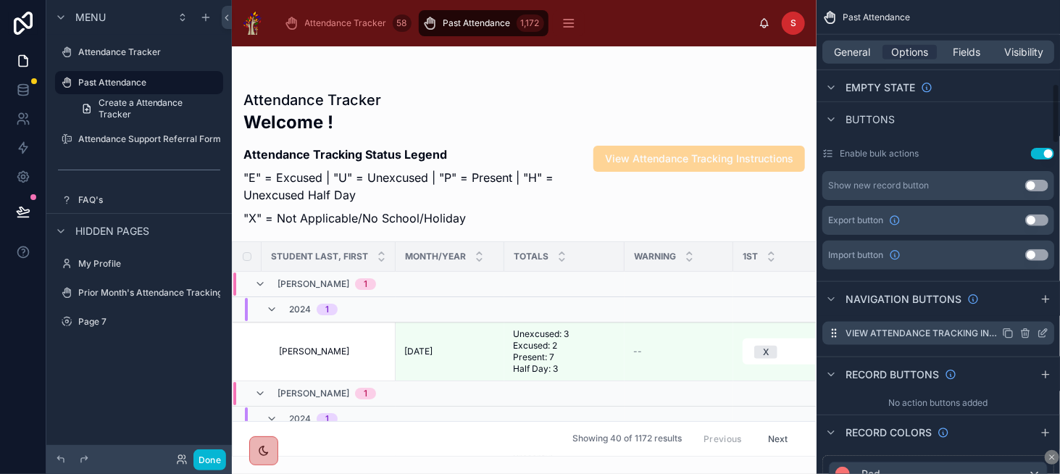
click at [1040, 335] on icon "scrollable content" at bounding box center [1042, 334] width 7 height 7
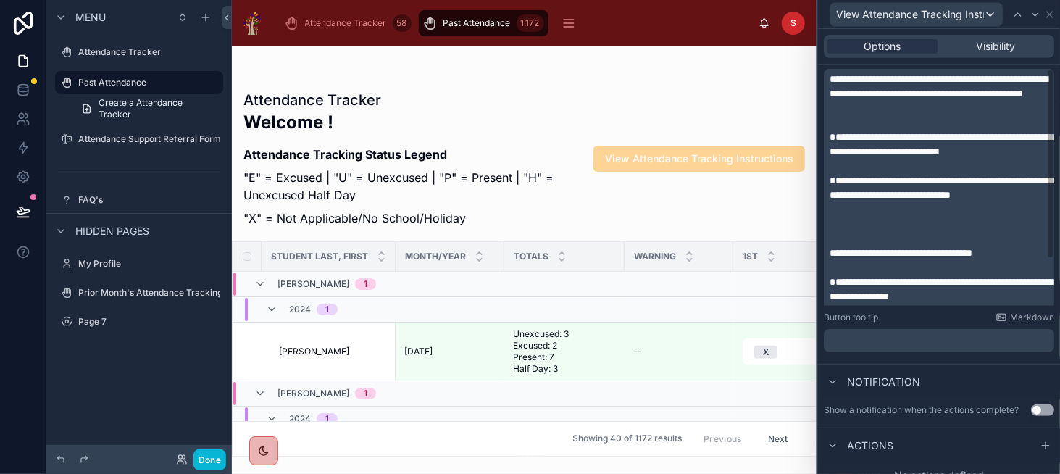
scroll to position [306, 0]
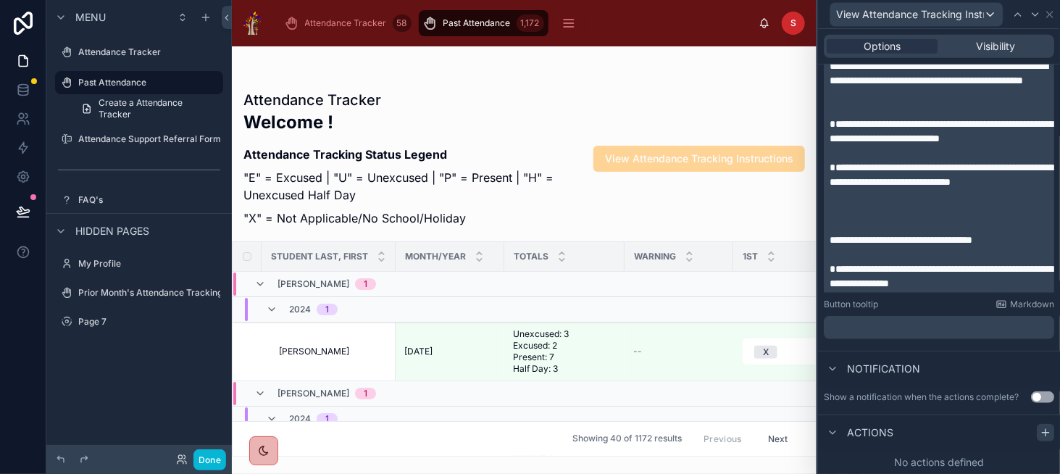
click at [1037, 432] on div at bounding box center [1045, 432] width 17 height 17
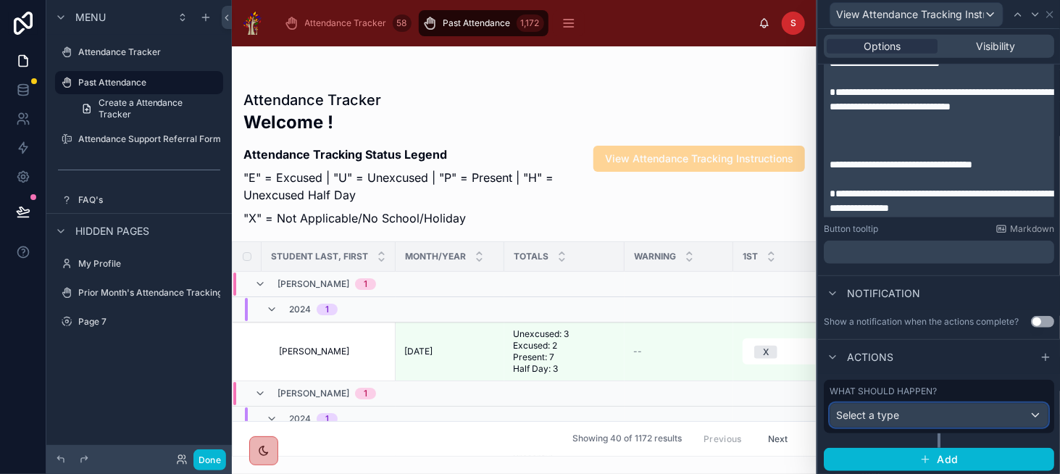
click at [964, 415] on div "Select a type" at bounding box center [938, 415] width 217 height 23
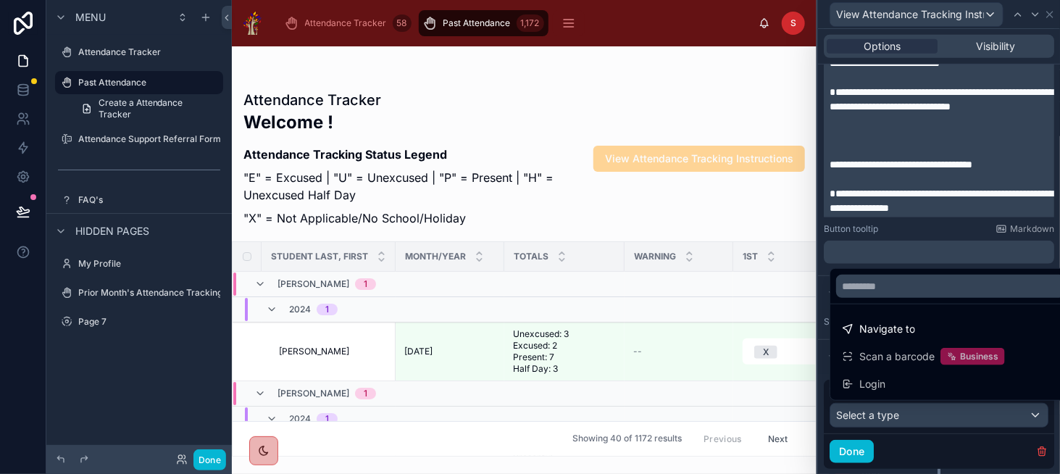
click at [826, 290] on div at bounding box center [939, 237] width 242 height 474
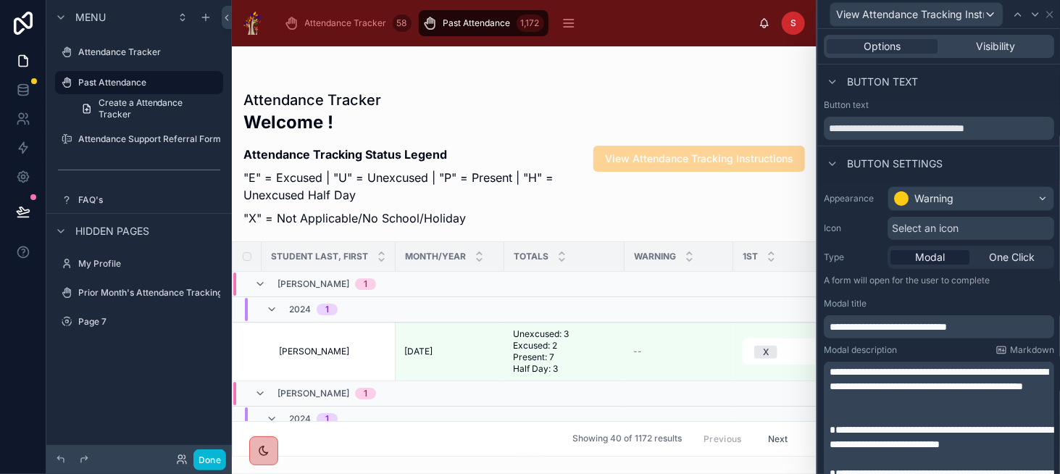
scroll to position [0, 0]
click at [951, 130] on input "**********" at bounding box center [939, 128] width 230 height 23
click at [952, 130] on input "**********" at bounding box center [939, 128] width 230 height 23
drag, startPoint x: 957, startPoint y: 127, endPoint x: 817, endPoint y: 127, distance: 139.8
click at [817, 127] on div "**********" at bounding box center [938, 237] width 243 height 474
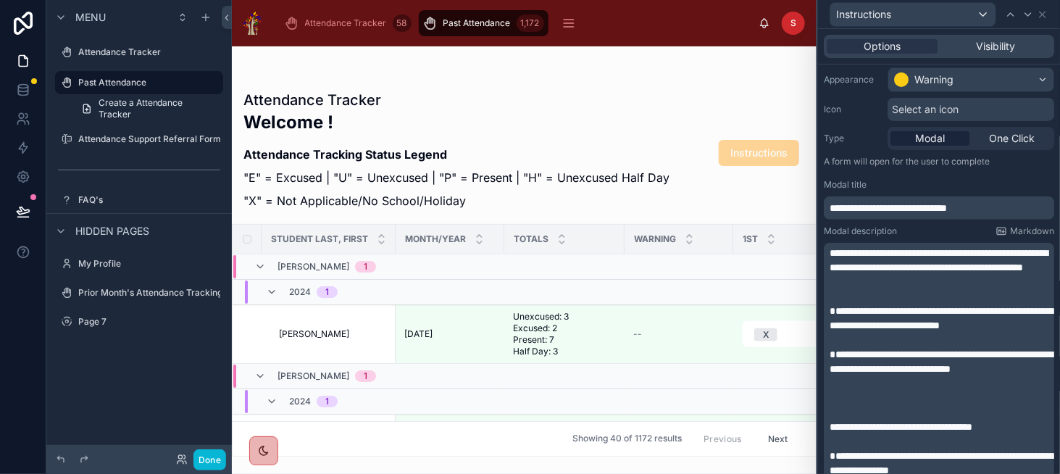
scroll to position [145, 0]
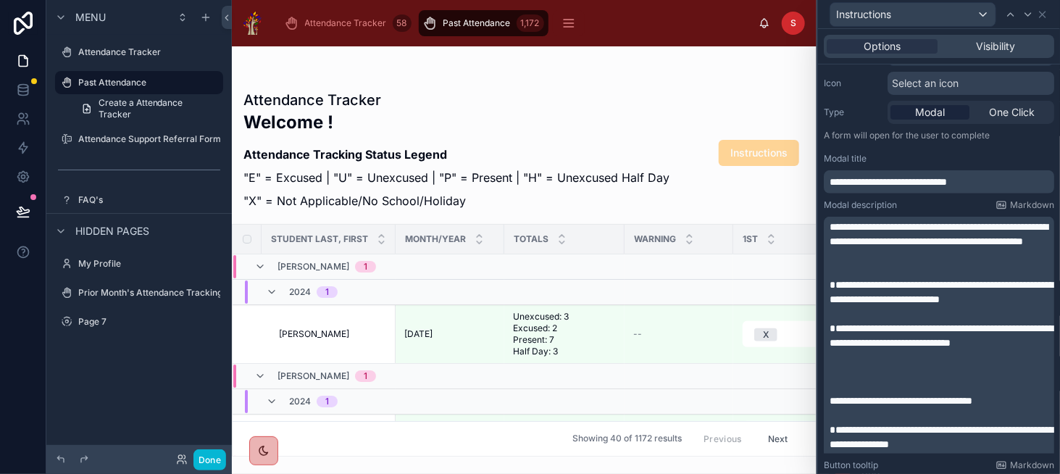
type input "**********"
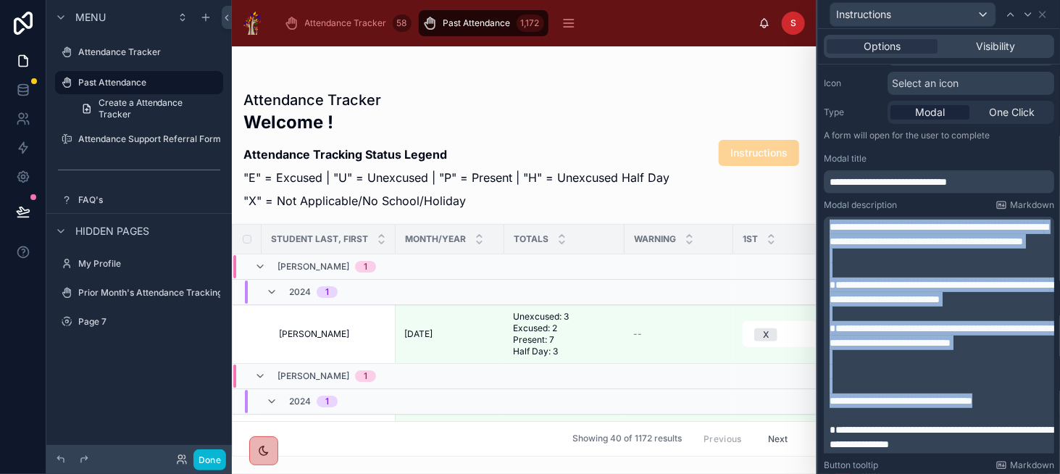
drag, startPoint x: 1027, startPoint y: 433, endPoint x: 824, endPoint y: 214, distance: 298.4
click at [824, 214] on div "**********" at bounding box center [939, 326] width 230 height 254
copy div "**********"
click at [204, 14] on icon "scrollable content" at bounding box center [206, 18] width 12 height 12
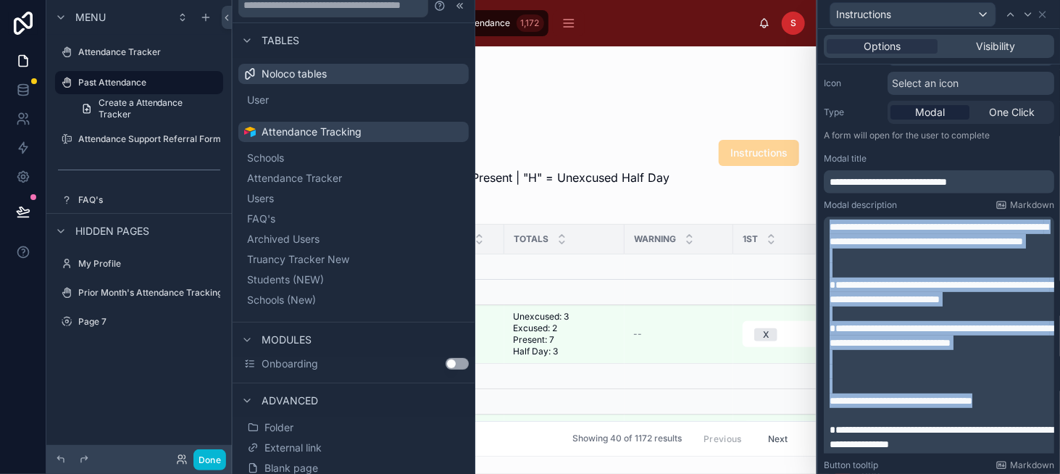
scroll to position [56, 0]
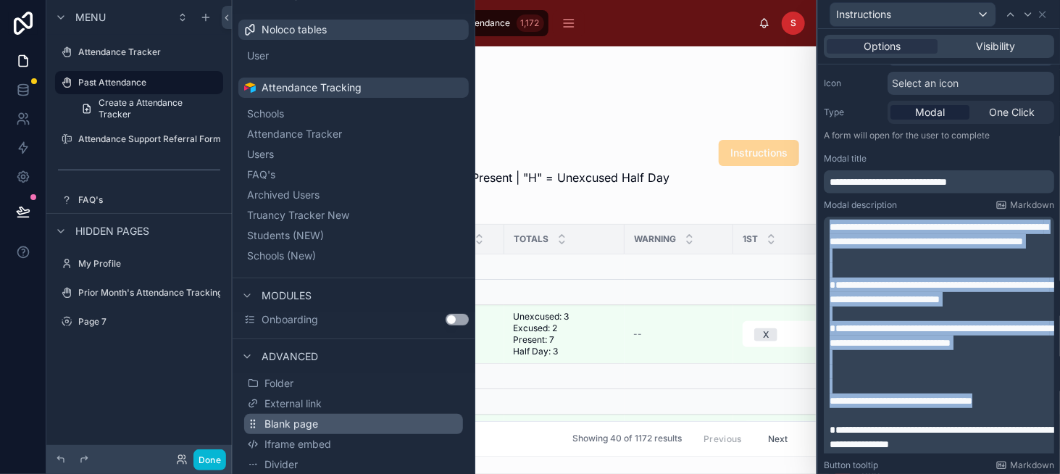
click at [345, 424] on button "Blank page" at bounding box center [353, 424] width 219 height 20
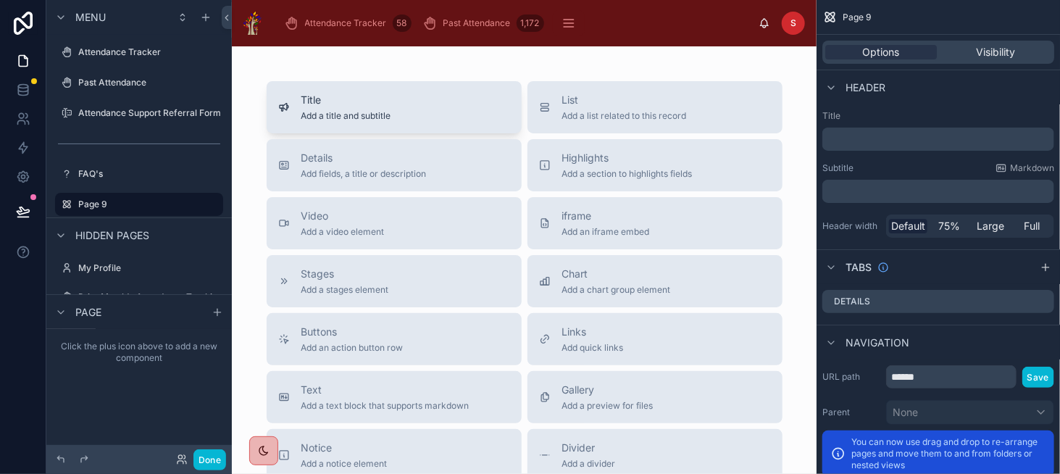
click at [400, 120] on div "Title Add a title and subtitle" at bounding box center [394, 107] width 232 height 29
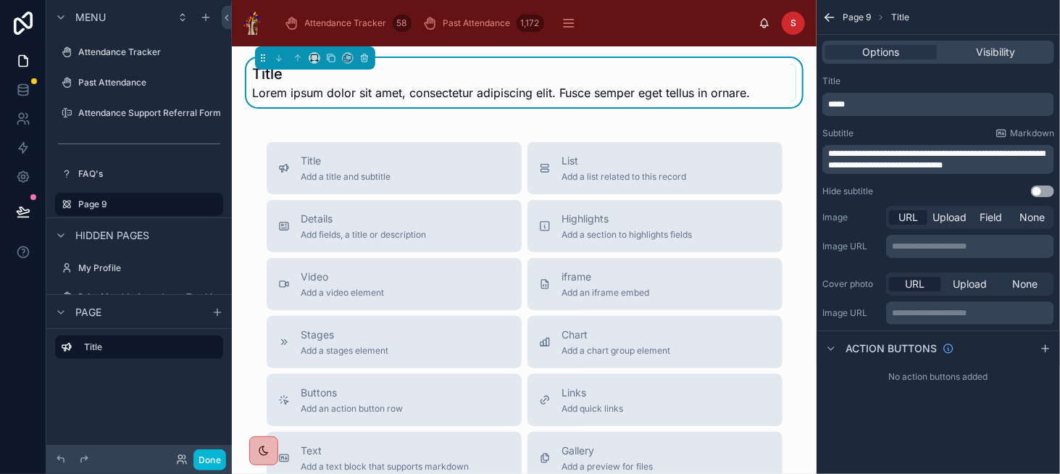
click at [890, 154] on span "**********" at bounding box center [936, 159] width 217 height 20
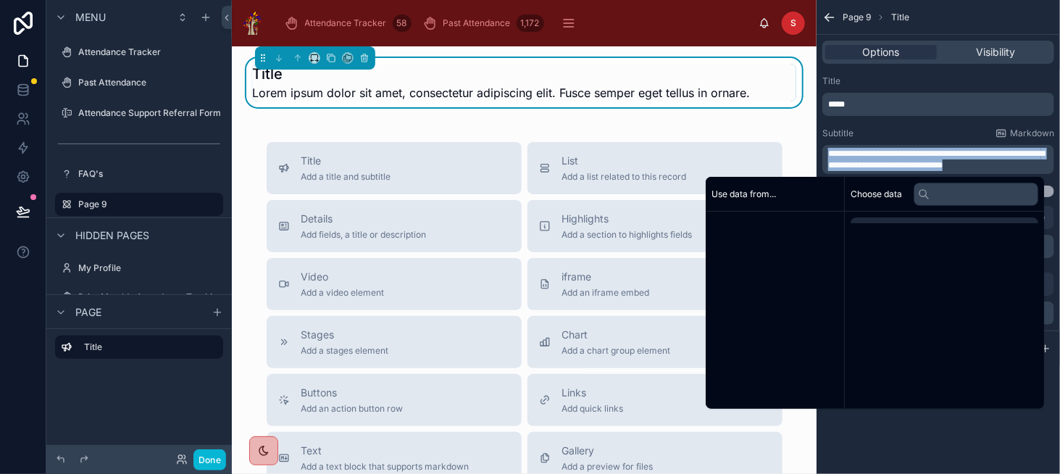
click at [890, 154] on span "**********" at bounding box center [936, 159] width 217 height 20
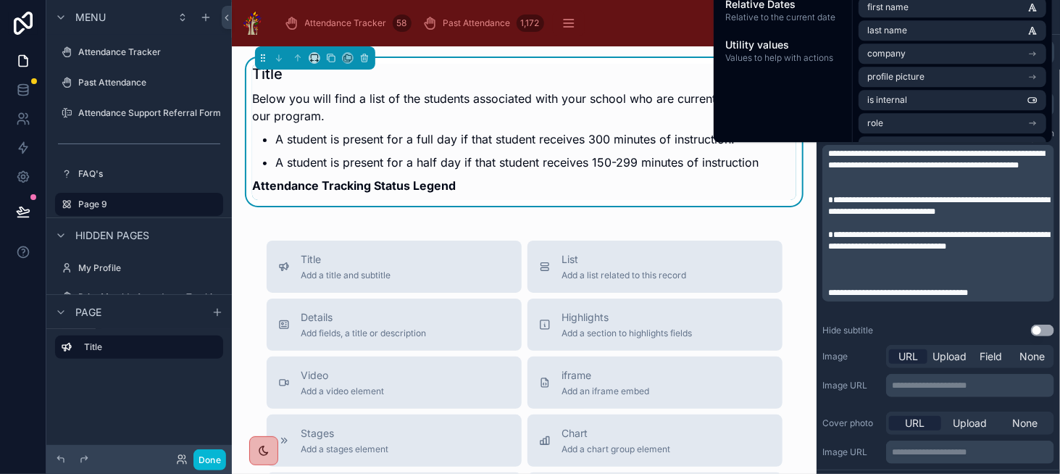
click at [535, 109] on p "Below you will find a list of the students associated with your school who are …" at bounding box center [524, 107] width 544 height 35
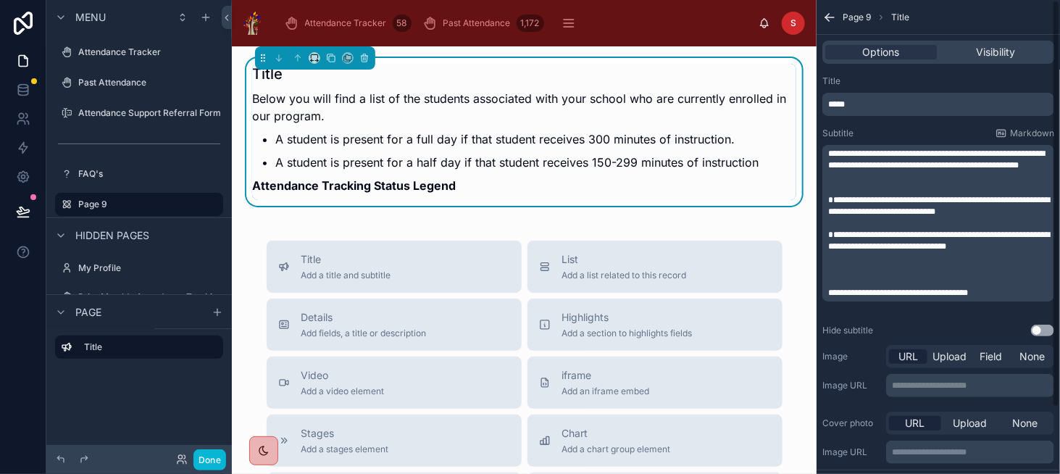
click at [875, 104] on p "*****" at bounding box center [939, 105] width 223 height 12
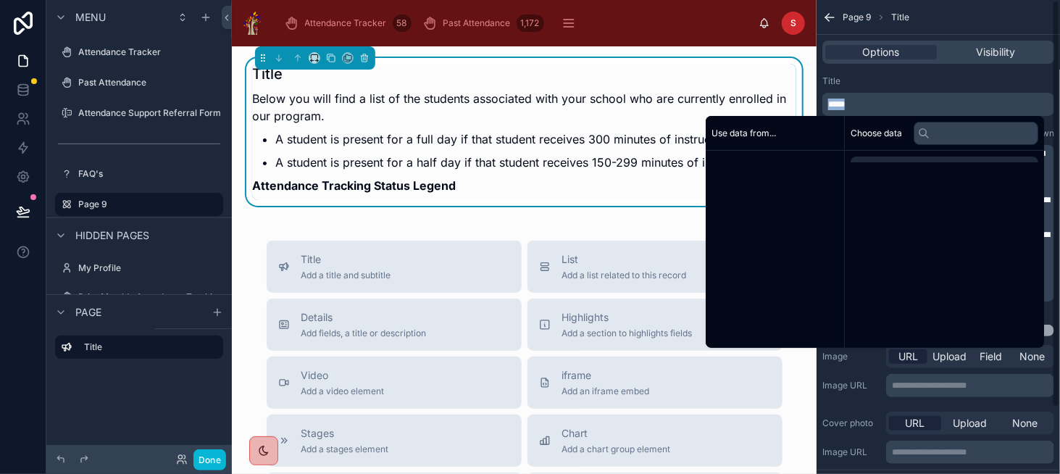
click at [875, 104] on p "*****" at bounding box center [939, 105] width 223 height 12
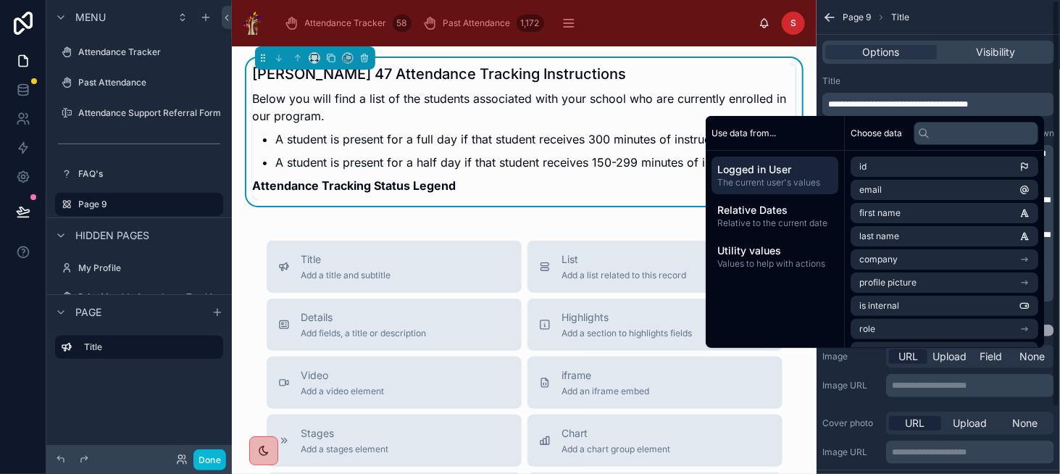
click at [927, 85] on div "Title" at bounding box center [938, 81] width 232 height 12
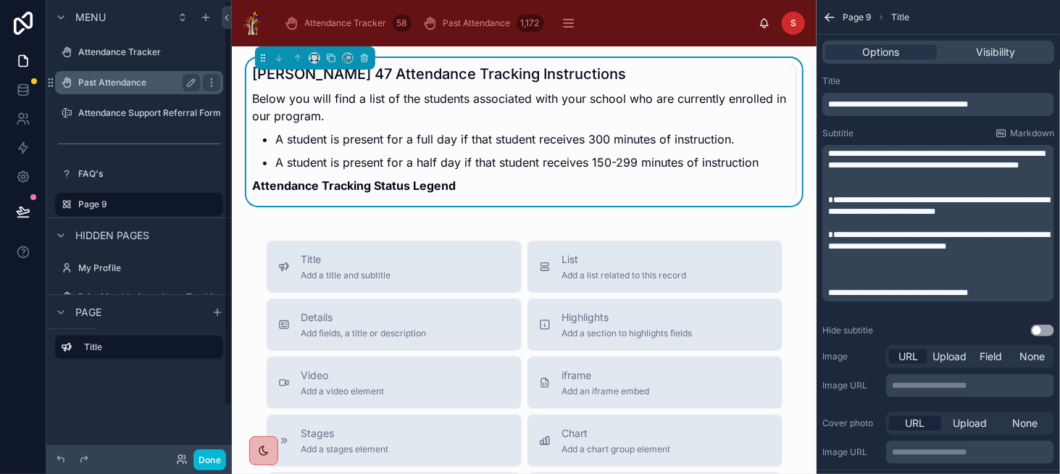
click at [148, 79] on label "Past Attendance" at bounding box center [136, 83] width 116 height 12
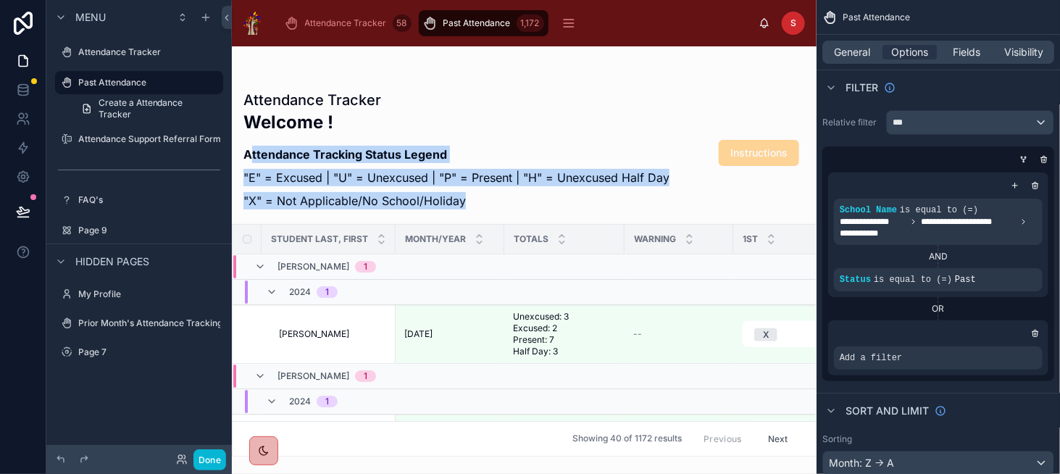
drag, startPoint x: 434, startPoint y: 195, endPoint x: 470, endPoint y: 198, distance: 36.3
click at [472, 198] on div "Welcome ! Attendance Tracking Status Legend "E" = Excused | "U" = Unexcused | "…" at bounding box center [456, 162] width 426 height 105
copy div "Attendance Tracking Status Legend "E" = Excused | "U" = Unexcused | "P" = Prese…"
click at [147, 223] on div "Page 9" at bounding box center [139, 230] width 122 height 17
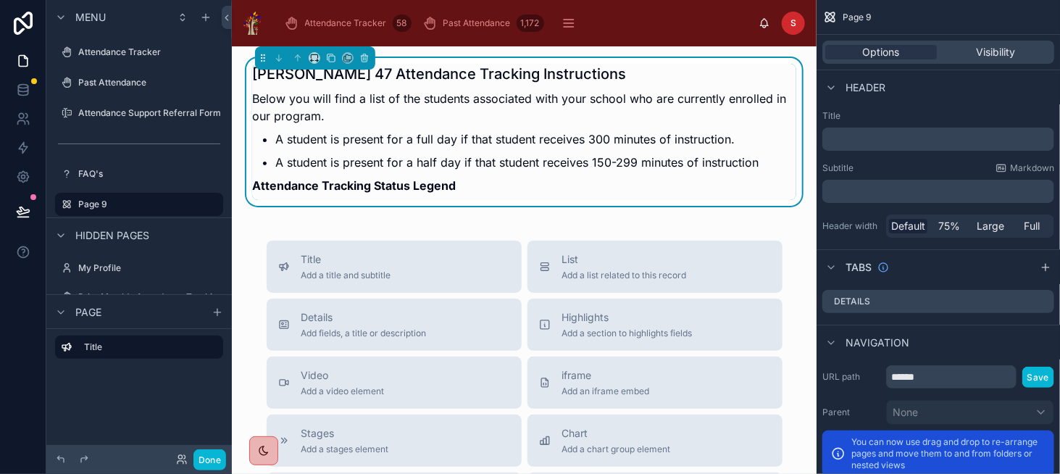
click at [497, 185] on p "Attendance Tracking Status Legend" at bounding box center [524, 185] width 544 height 17
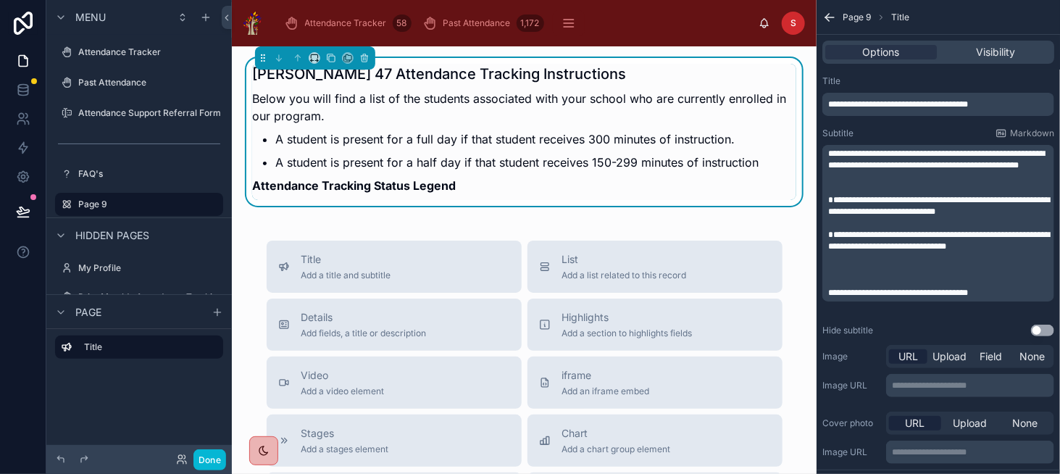
click at [1023, 298] on p "**********" at bounding box center [939, 293] width 223 height 12
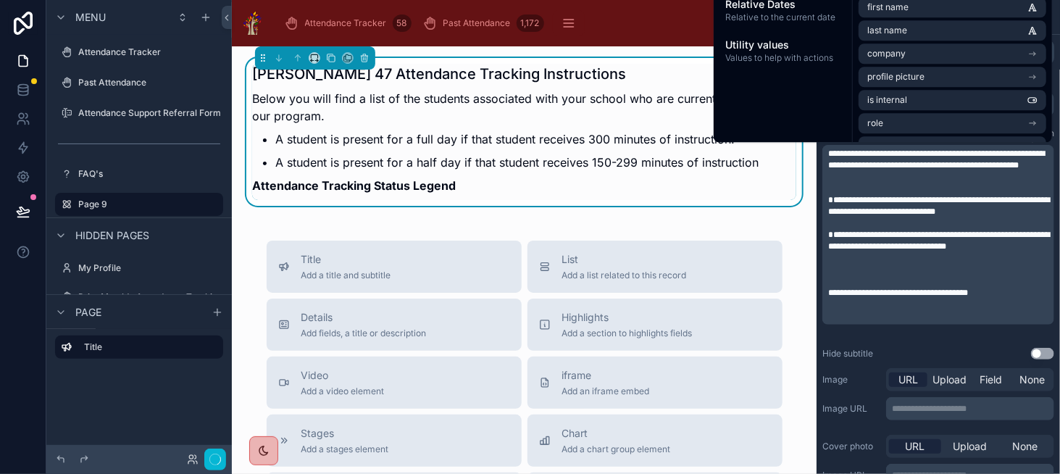
scroll to position [12, 0]
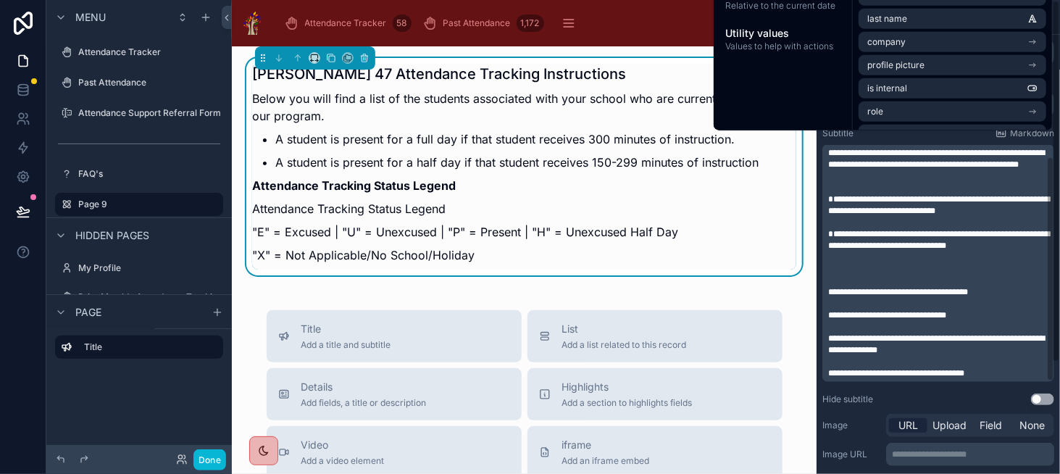
click at [888, 313] on span "**********" at bounding box center [887, 315] width 118 height 9
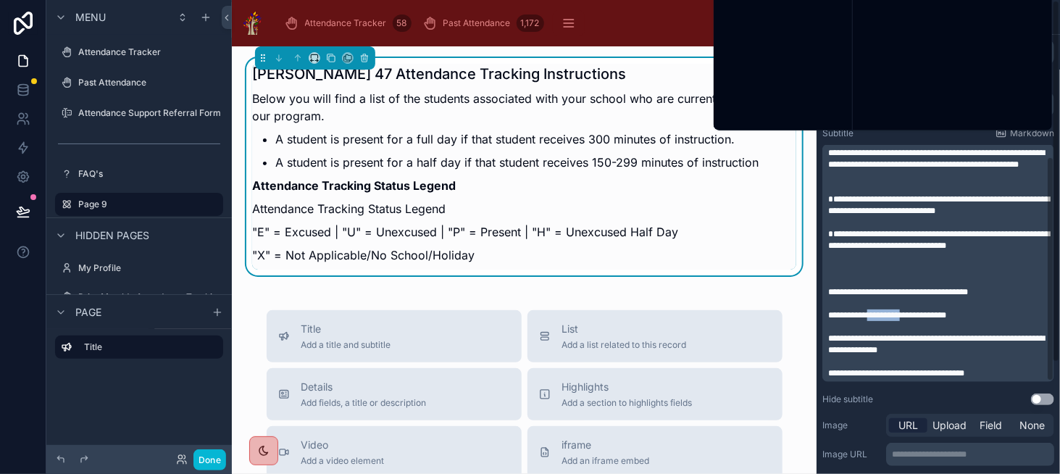
click at [888, 313] on span "**********" at bounding box center [887, 315] width 118 height 9
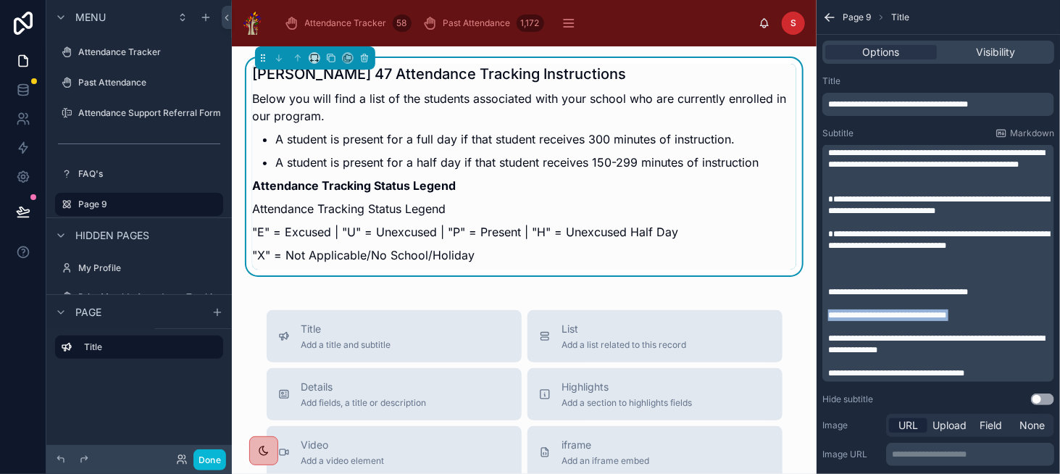
click at [888, 313] on span "**********" at bounding box center [887, 315] width 118 height 9
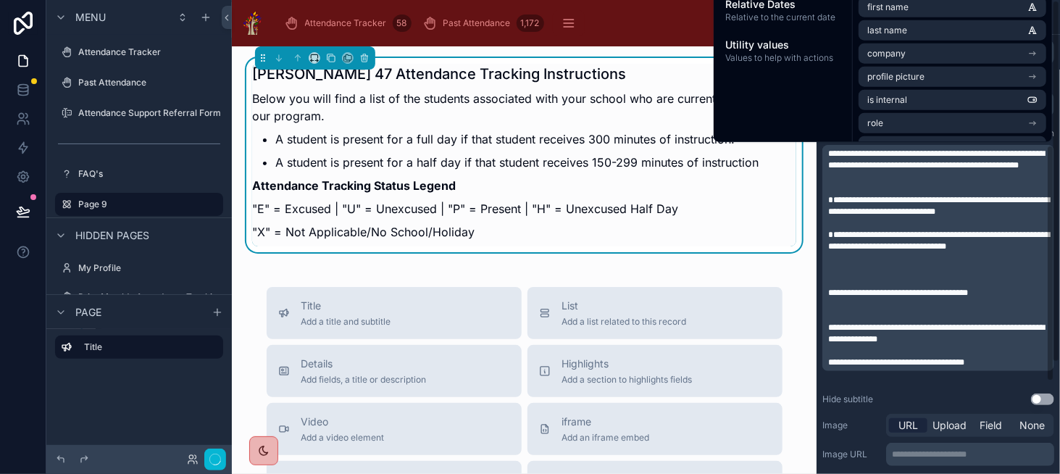
scroll to position [0, 0]
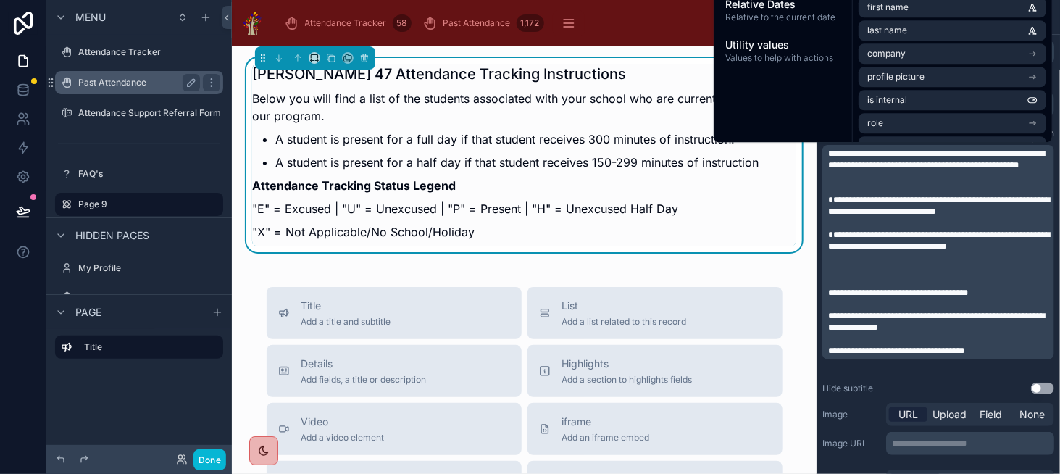
click at [142, 90] on div "Past Attendance" at bounding box center [139, 82] width 122 height 17
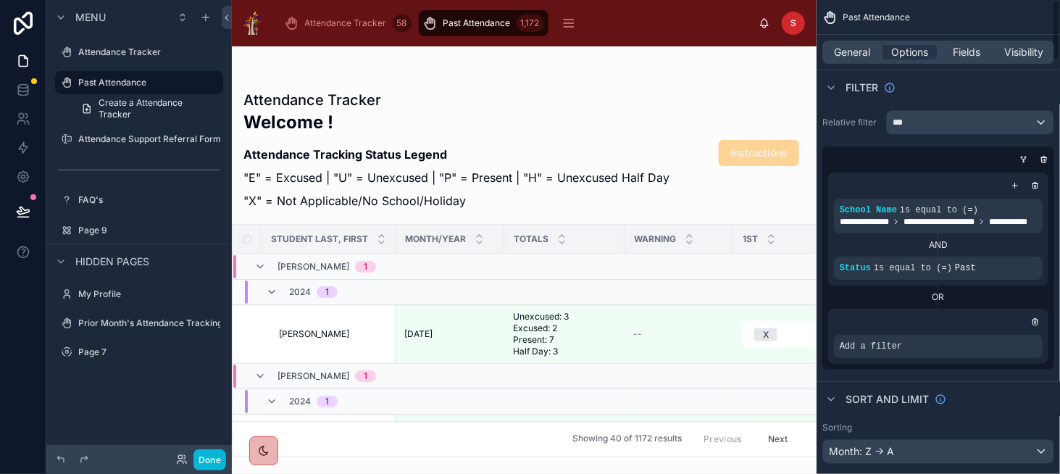
click at [990, 381] on div "Sort And Limit" at bounding box center [938, 398] width 243 height 35
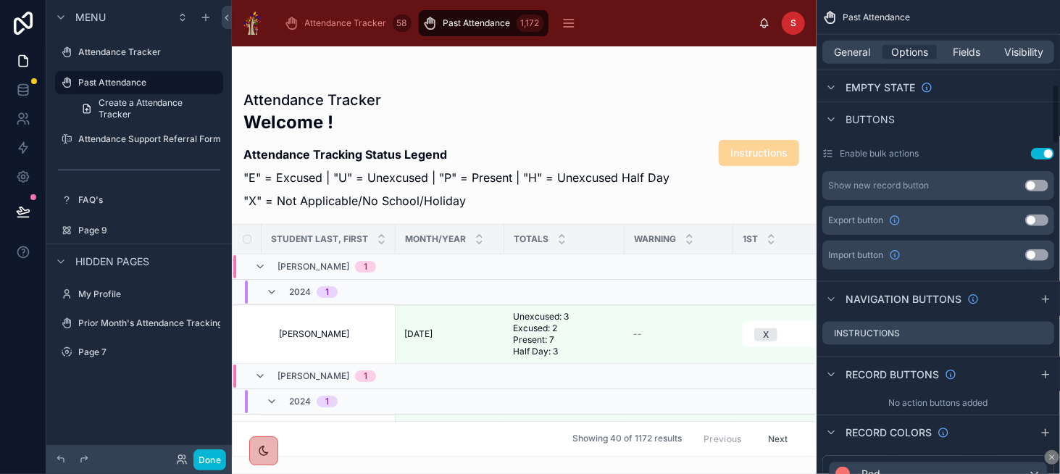
scroll to position [725, 0]
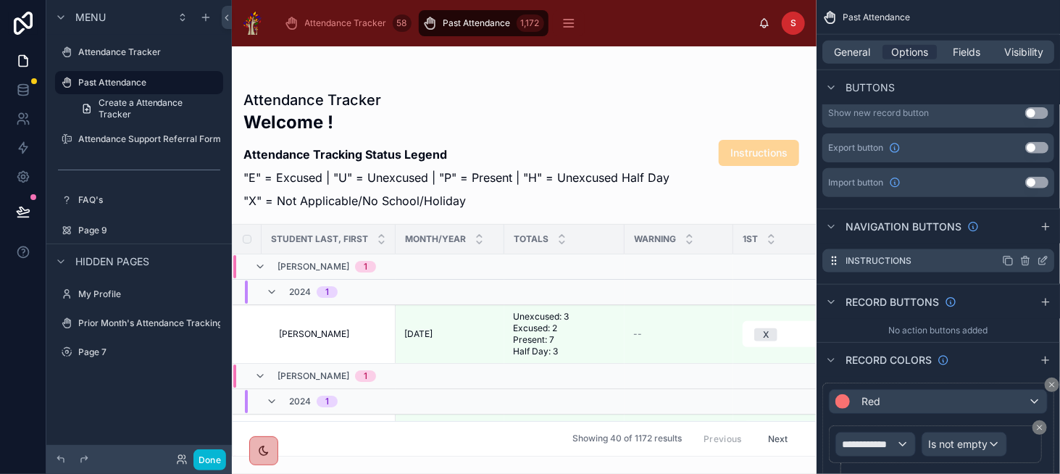
click at [1039, 262] on icon "scrollable content" at bounding box center [1043, 261] width 12 height 12
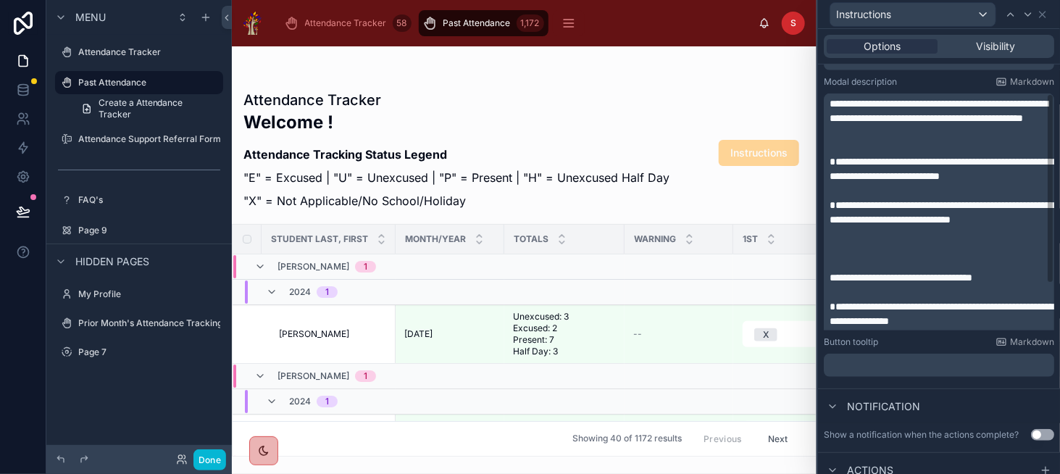
scroll to position [381, 0]
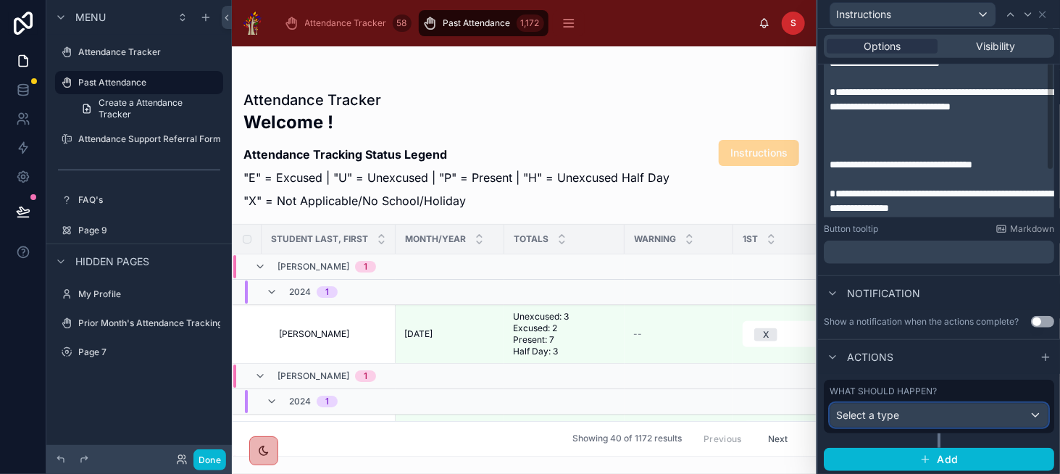
click at [1008, 412] on div "Select a type" at bounding box center [938, 415] width 217 height 23
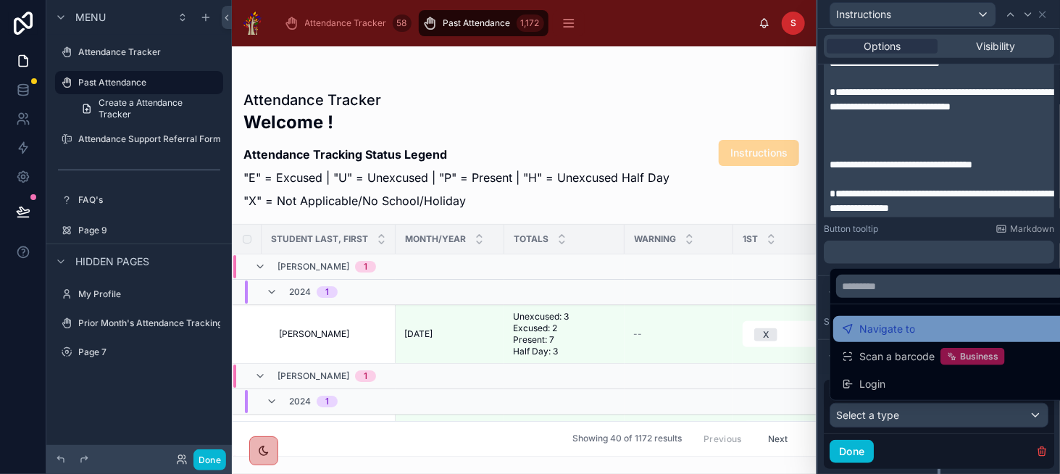
click at [960, 331] on div "Navigate to" at bounding box center [950, 328] width 217 height 17
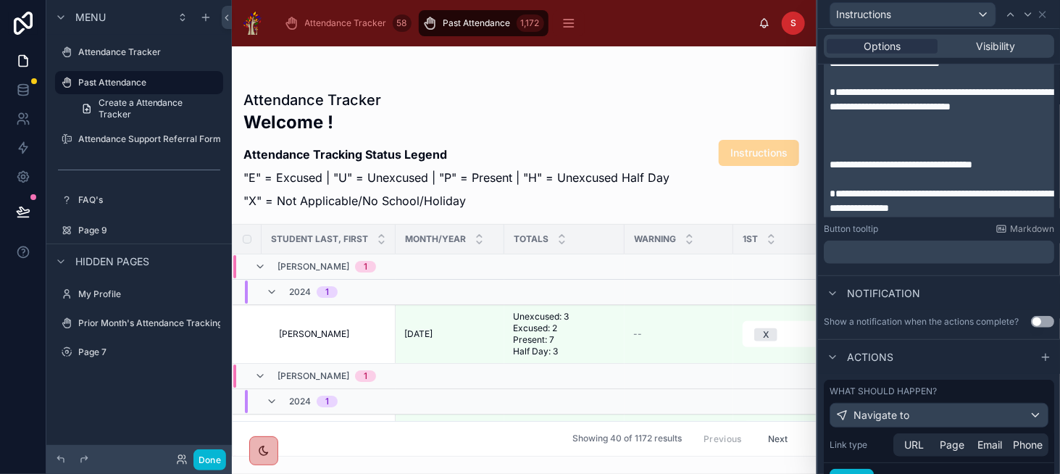
click at [945, 441] on div "What should happen? Navigate to Link type URL Page Email Phone Done" at bounding box center [939, 446] width 230 height 133
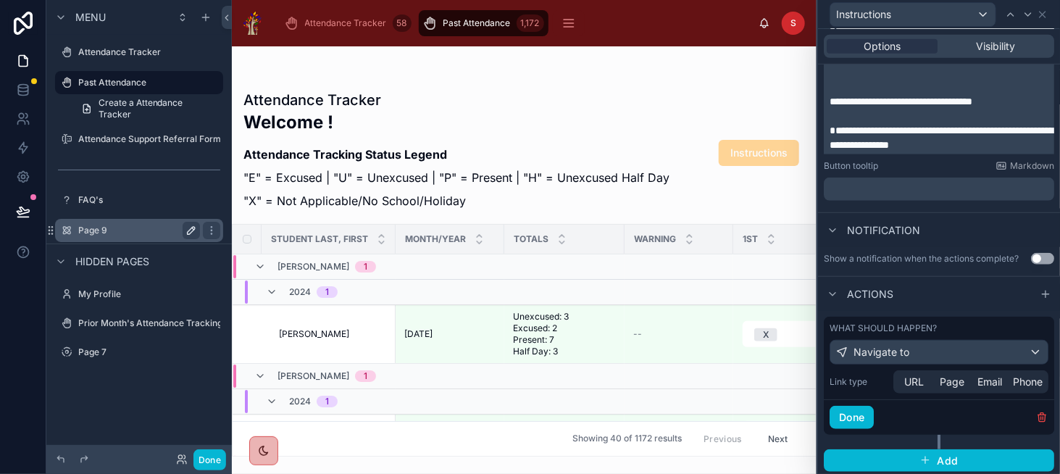
click at [188, 227] on icon "scrollable content" at bounding box center [191, 231] width 12 height 12
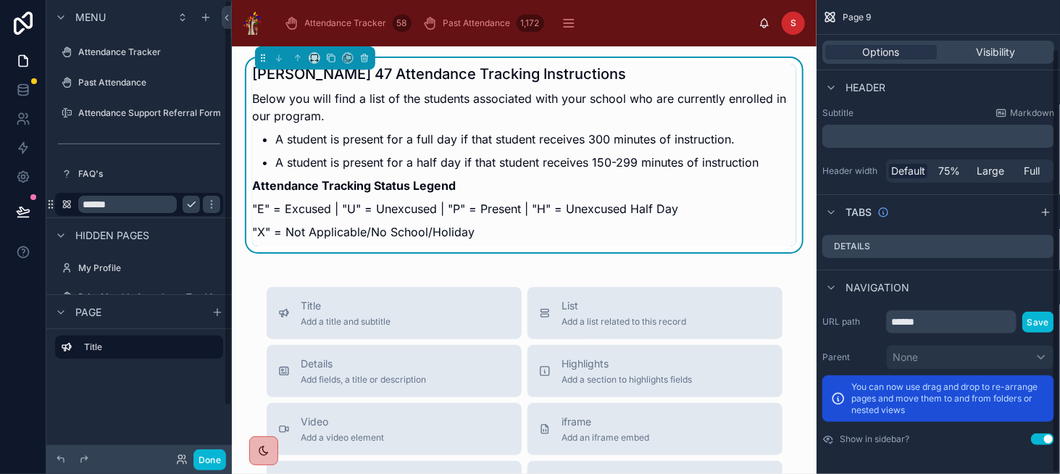
scroll to position [54, 0]
click at [143, 203] on input "******" at bounding box center [127, 204] width 99 height 17
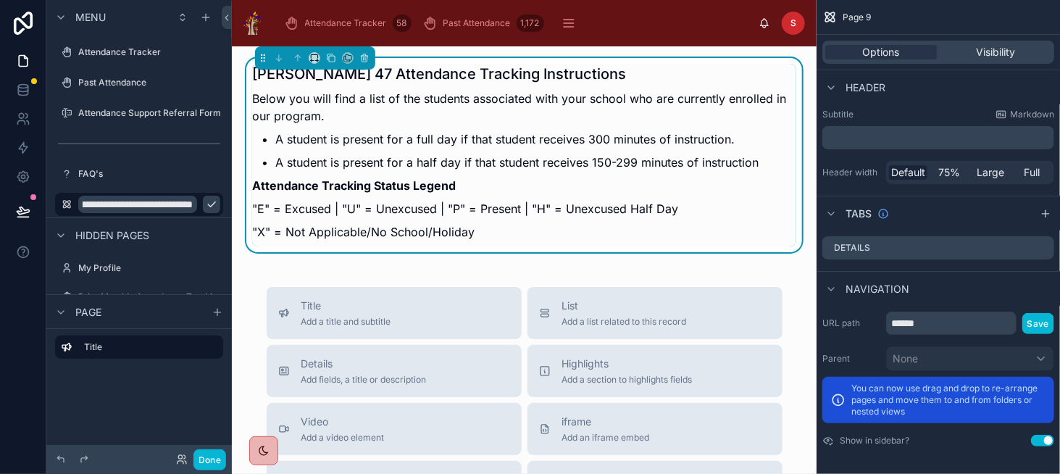
scroll to position [0, 48]
type input "**********"
click at [206, 205] on icon "scrollable content" at bounding box center [212, 205] width 12 height 12
click at [934, 325] on input "******" at bounding box center [951, 323] width 130 height 23
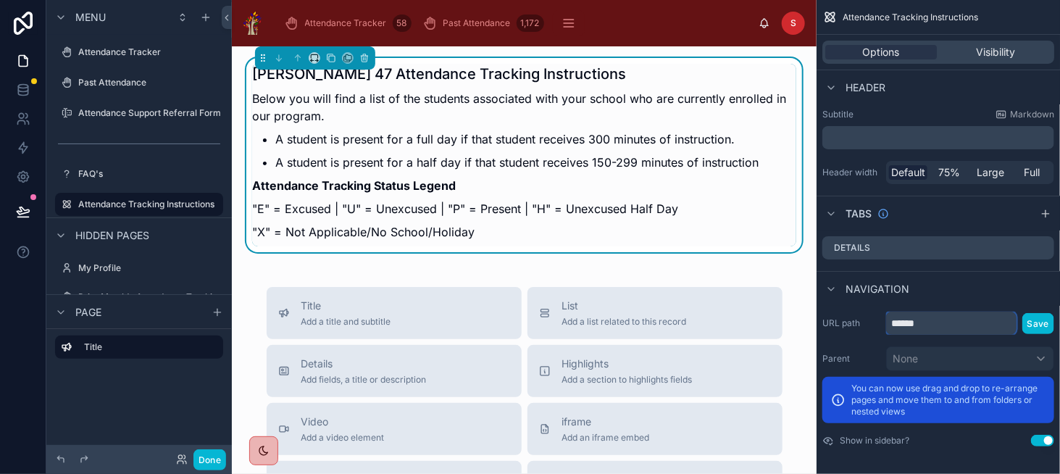
click at [934, 325] on input "******" at bounding box center [951, 323] width 130 height 23
type input "**********"
click at [1039, 323] on button "Save" at bounding box center [1038, 323] width 32 height 21
click at [105, 75] on div "Past Attendance" at bounding box center [139, 82] width 122 height 17
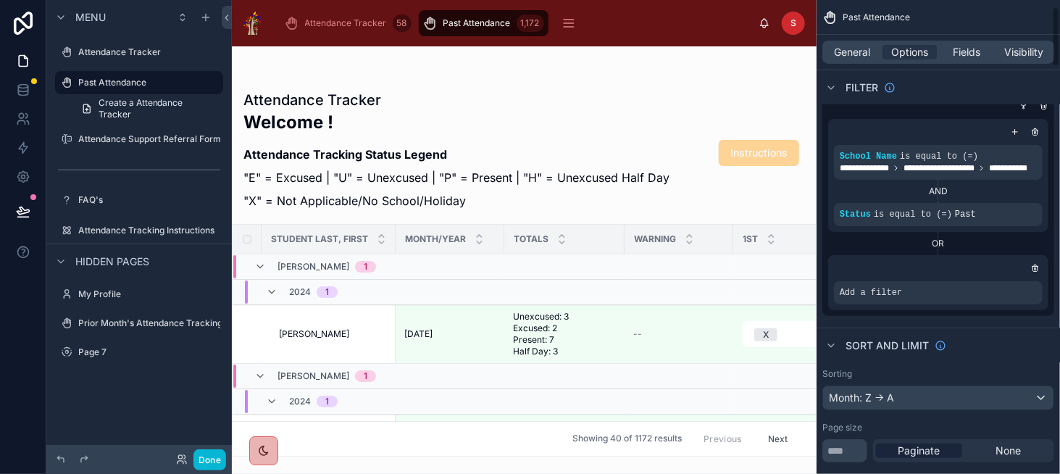
click at [1015, 339] on div "Sort And Limit" at bounding box center [938, 344] width 243 height 35
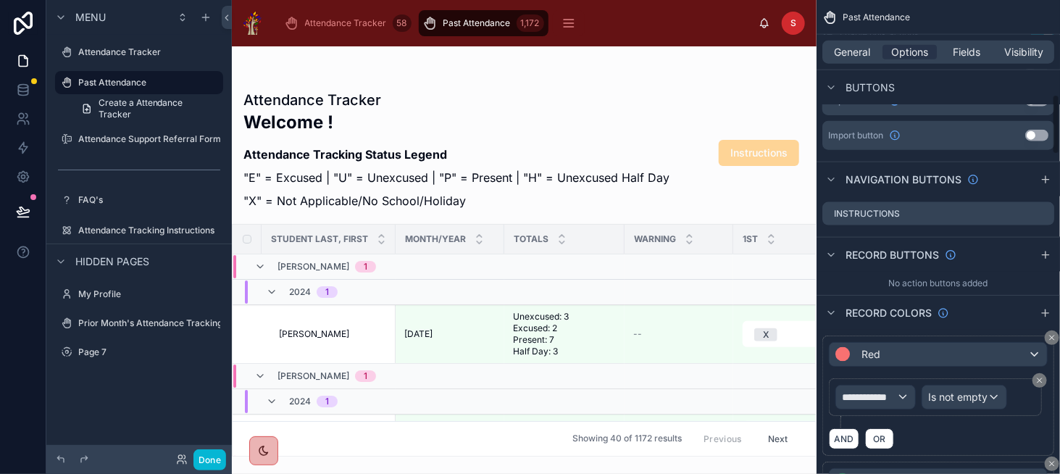
scroll to position [778, 0]
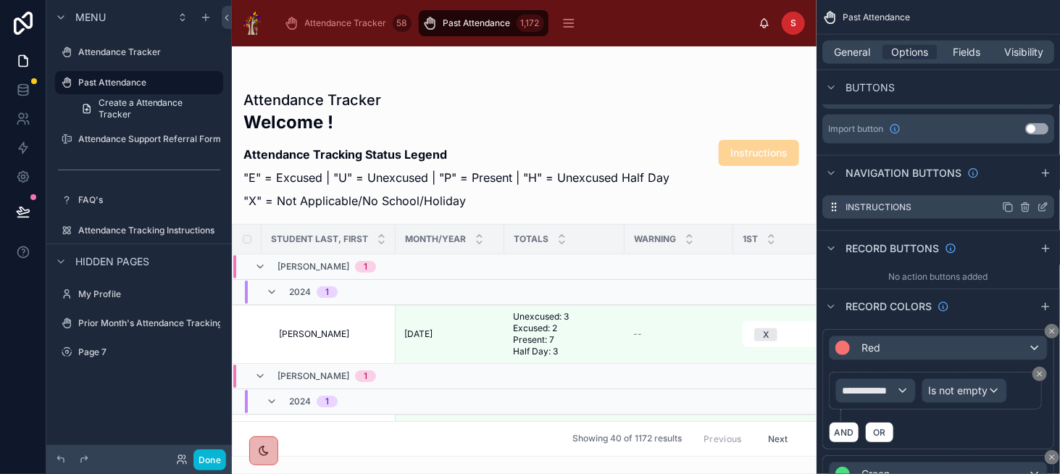
click at [1038, 207] on icon "scrollable content" at bounding box center [1043, 207] width 12 height 12
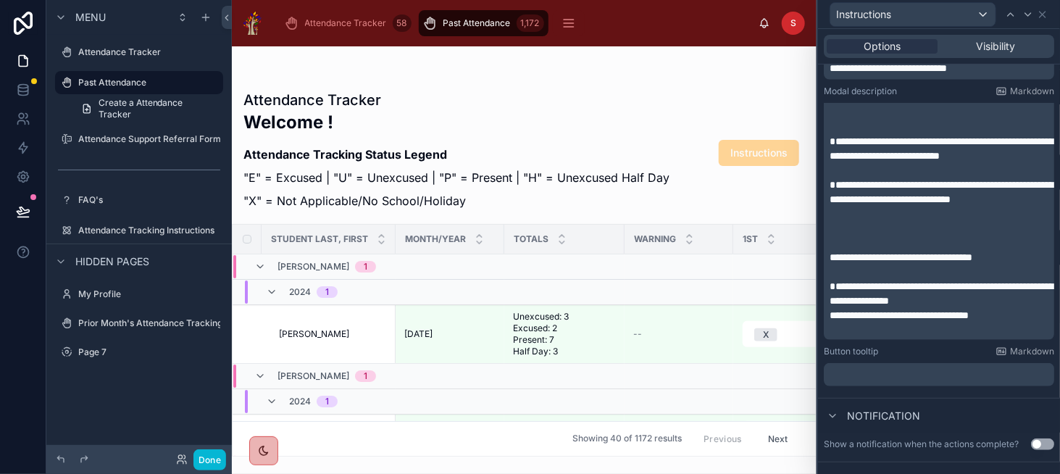
scroll to position [381, 0]
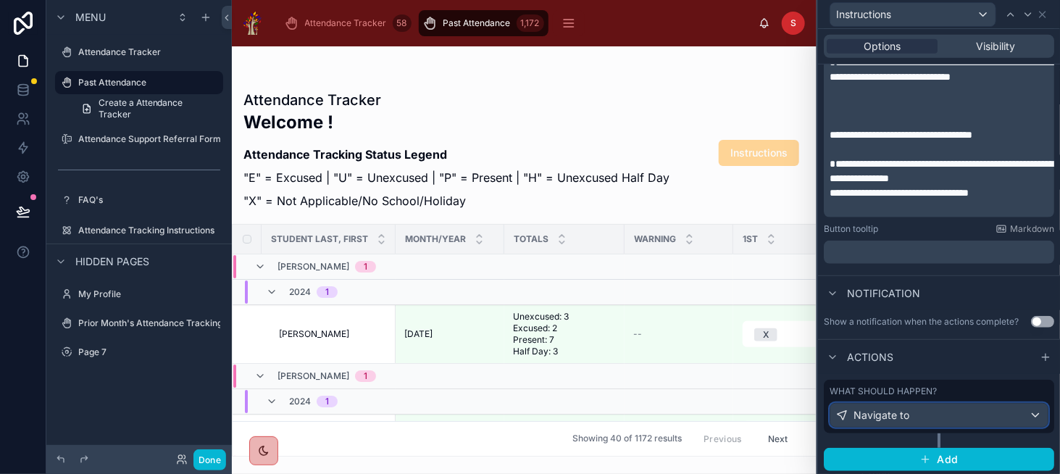
click at [949, 415] on div "Navigate to" at bounding box center [938, 415] width 217 height 23
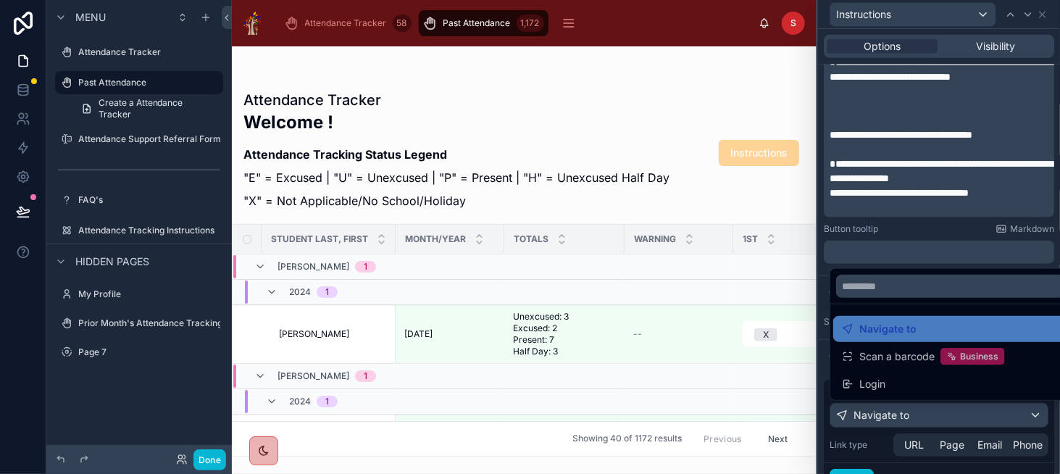
click at [949, 415] on div at bounding box center [939, 237] width 242 height 474
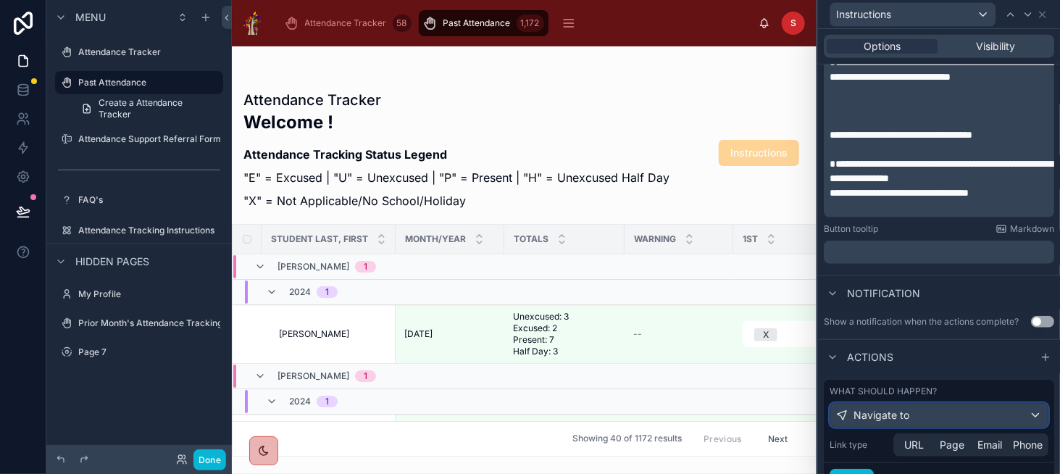
click at [949, 415] on div "Navigate to" at bounding box center [938, 415] width 217 height 23
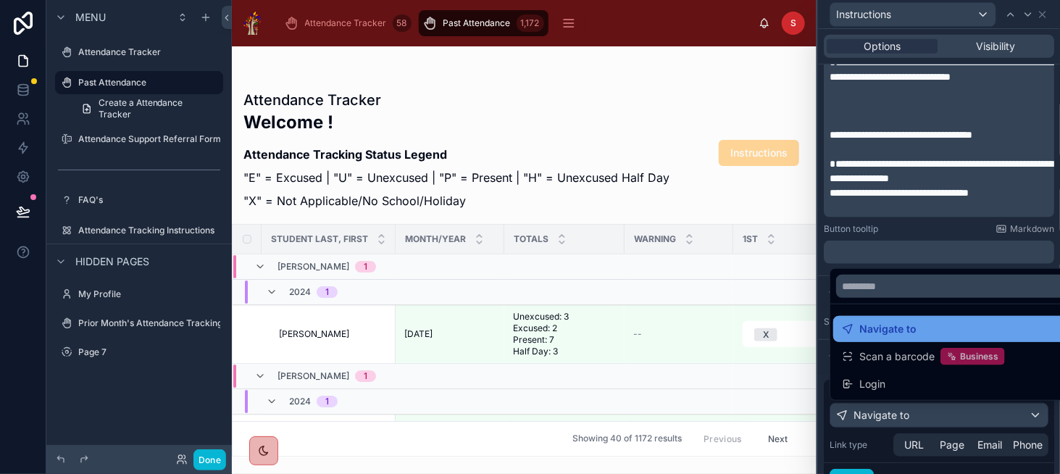
click at [928, 334] on div "Navigate to" at bounding box center [950, 328] width 217 height 17
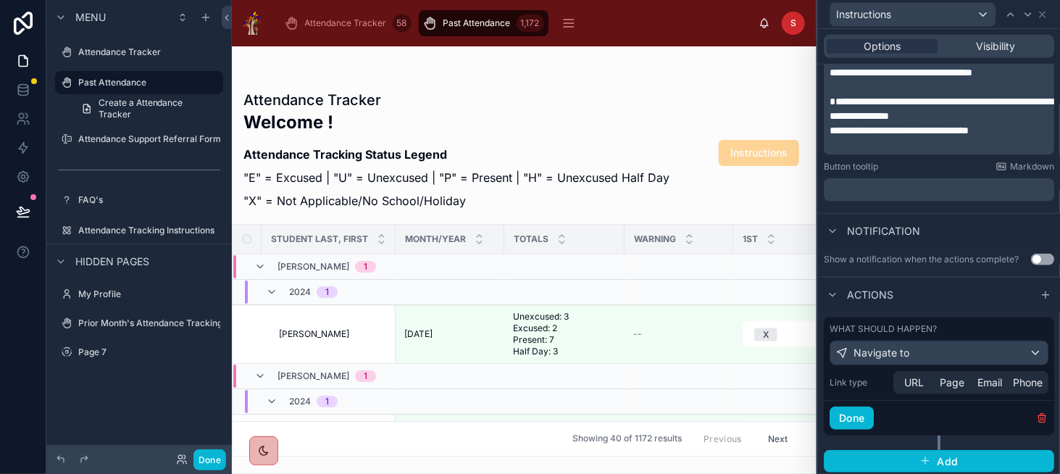
scroll to position [444, 0]
click at [951, 378] on span "Page" at bounding box center [952, 382] width 25 height 14
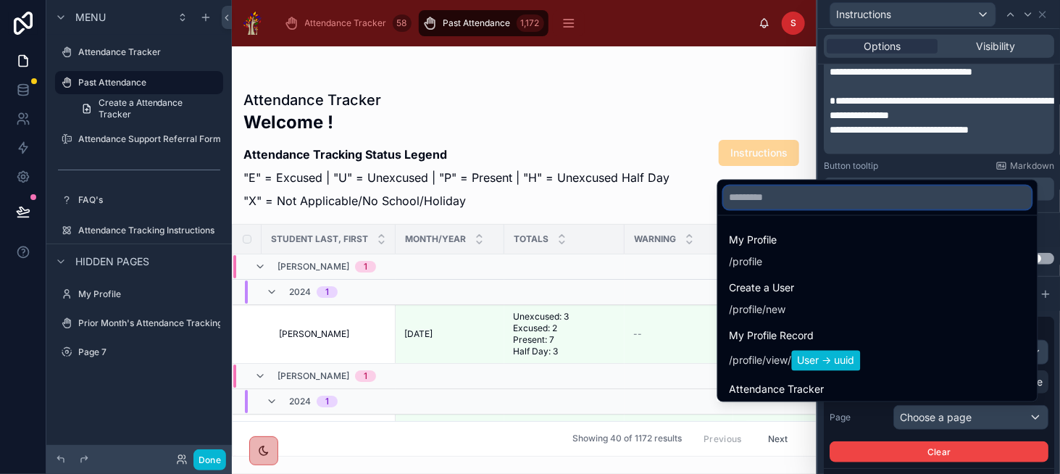
click at [811, 194] on input "text" at bounding box center [878, 197] width 308 height 23
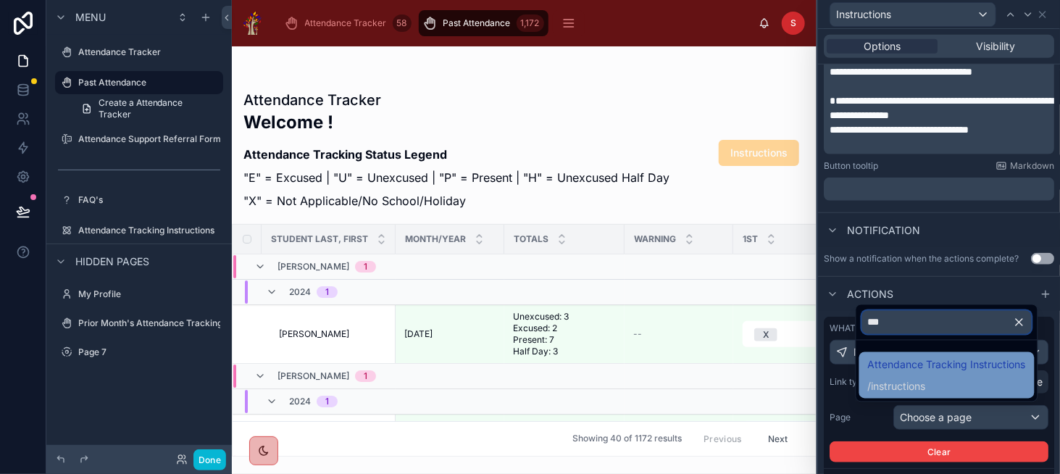
type input "***"
click at [940, 373] on span "Attendance Tracking Instructions" at bounding box center [947, 364] width 158 height 17
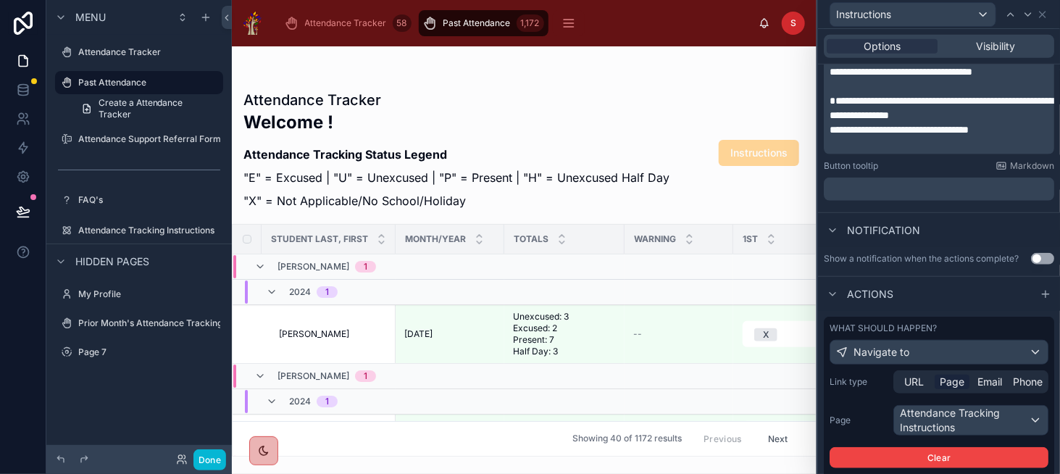
scroll to position [517, 0]
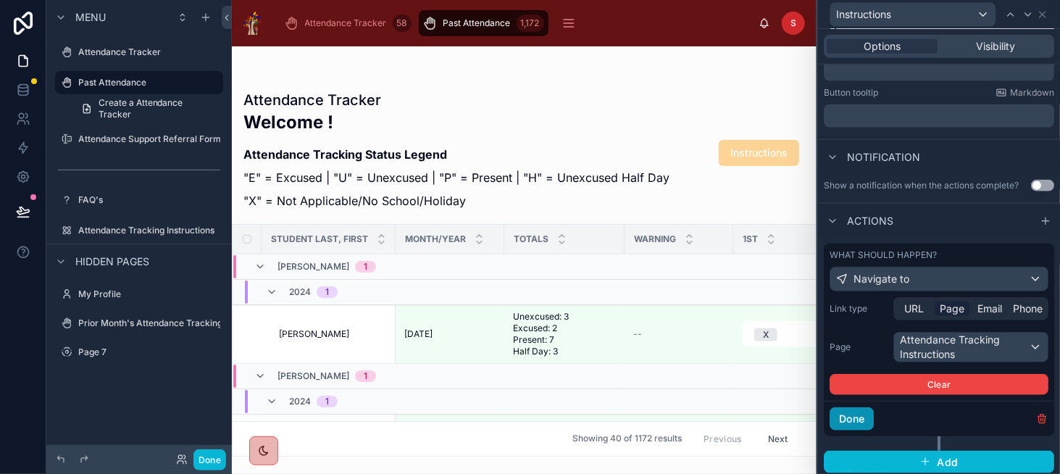
click at [849, 417] on button "Done" at bounding box center [852, 418] width 44 height 23
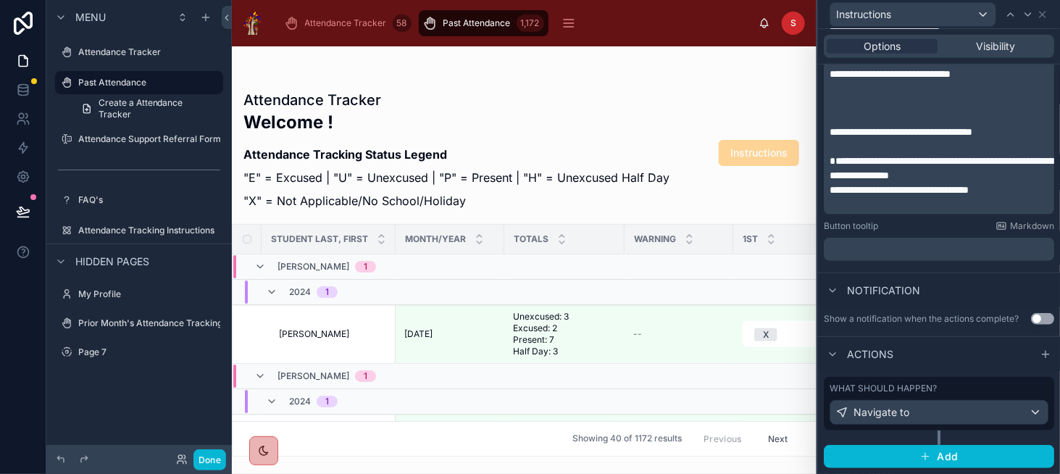
scroll to position [381, 0]
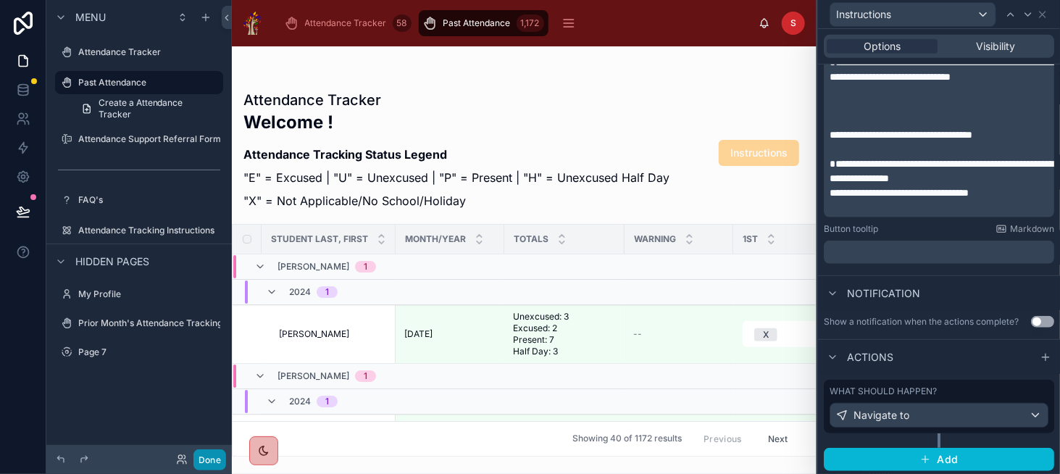
click at [206, 454] on button "Done" at bounding box center [209, 459] width 33 height 21
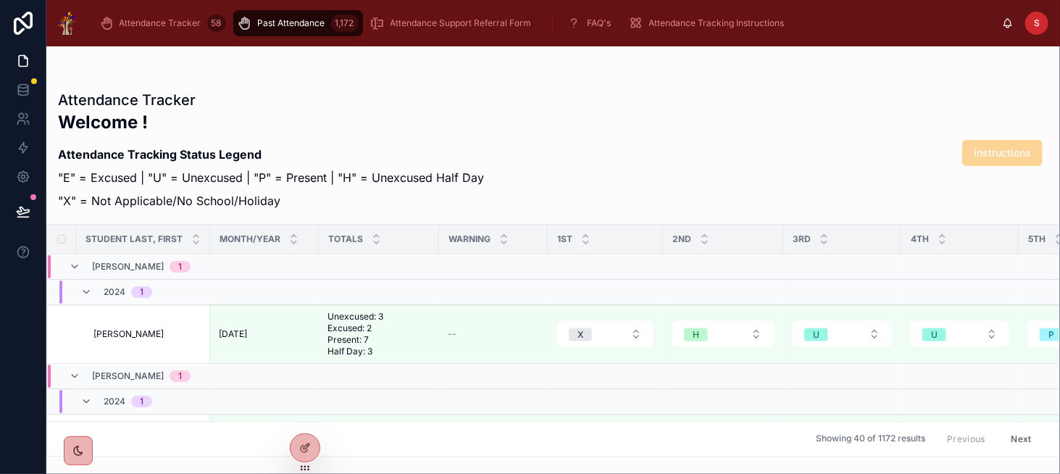
click at [980, 156] on span "Instructions" at bounding box center [1002, 152] width 80 height 14
click at [604, 160] on div "Attendance Tracker Welcome ! Attendance Tracking Status Legend "E" = Excused | …" at bounding box center [553, 152] width 990 height 125
click at [496, 82] on div "Attendance Tracker Welcome ! Attendance Tracking Status Legend "E" = Excused | …" at bounding box center [553, 268] width 1014 height 375
click at [975, 153] on span "Instructions" at bounding box center [1002, 153] width 57 height 14
click at [299, 454] on div at bounding box center [305, 448] width 29 height 28
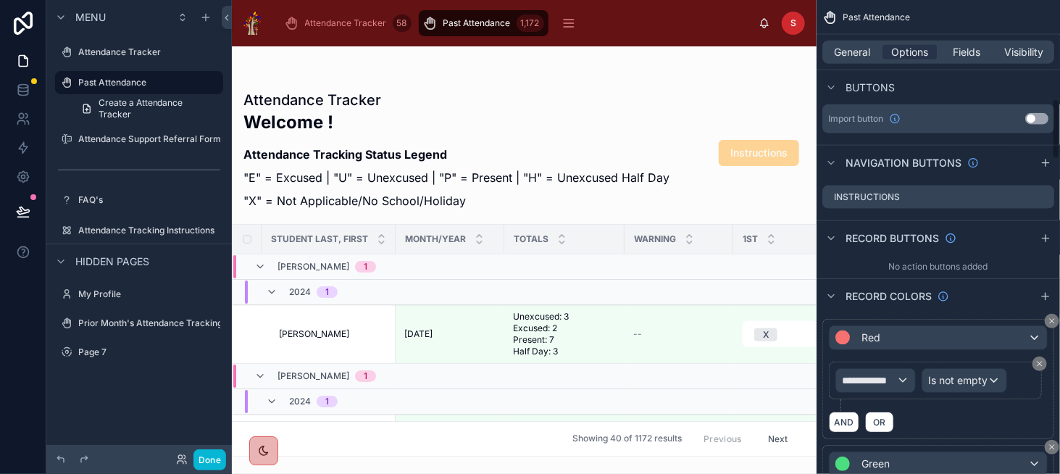
scroll to position [725, 0]
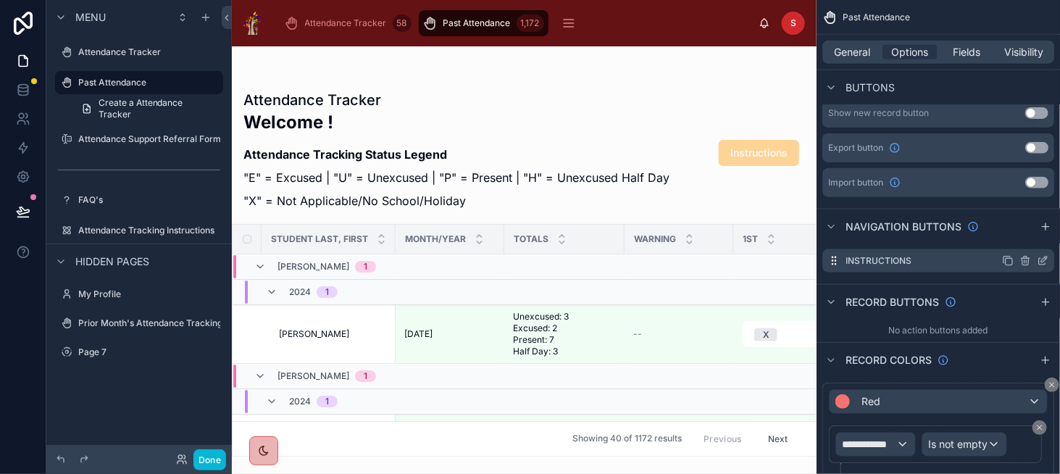
click at [1043, 260] on icon "scrollable content" at bounding box center [1043, 261] width 12 height 12
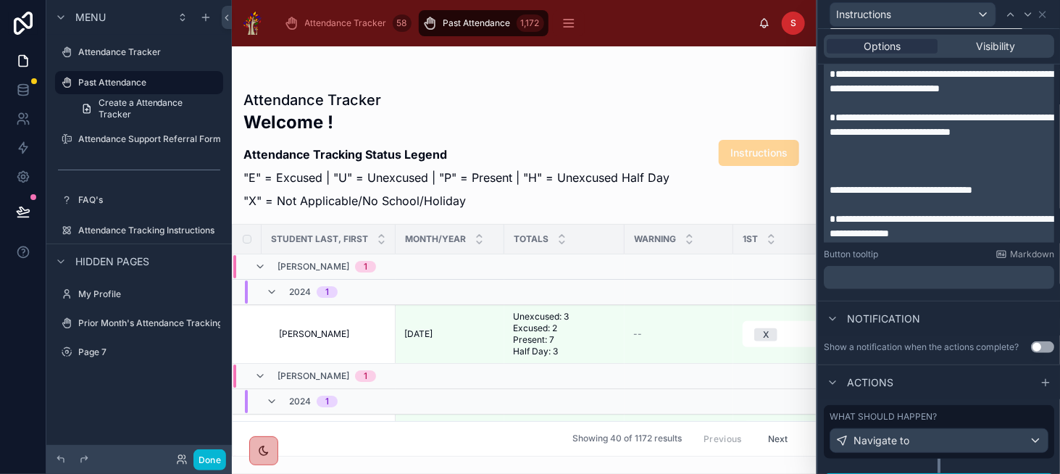
scroll to position [381, 0]
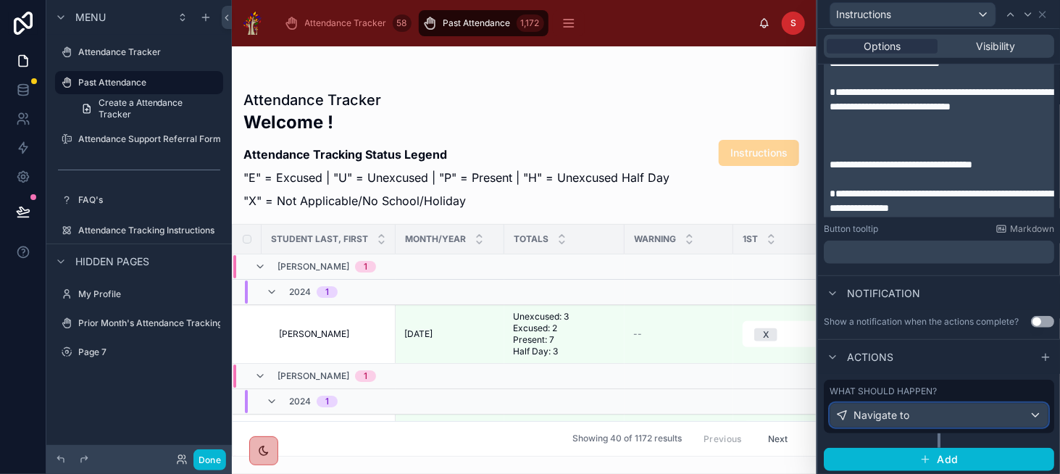
click at [917, 410] on div "Navigate to" at bounding box center [938, 415] width 217 height 23
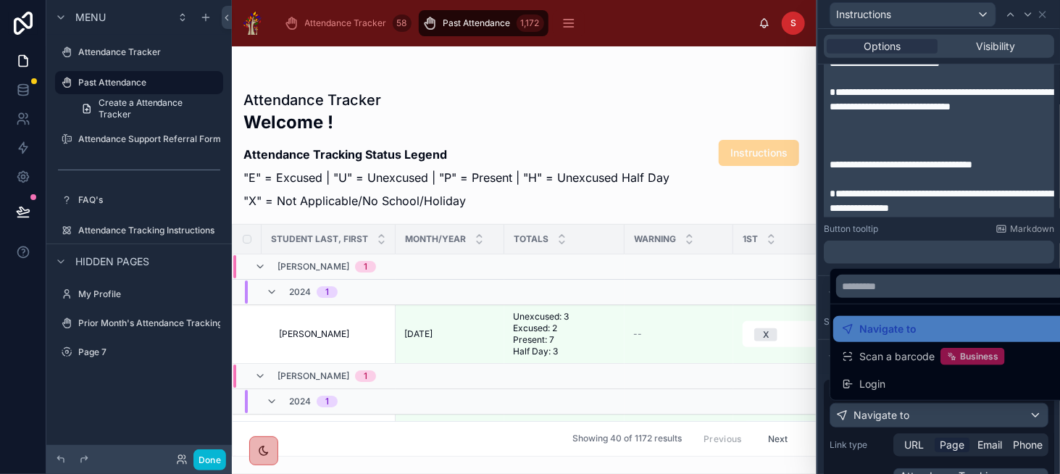
click at [917, 410] on div at bounding box center [939, 237] width 242 height 474
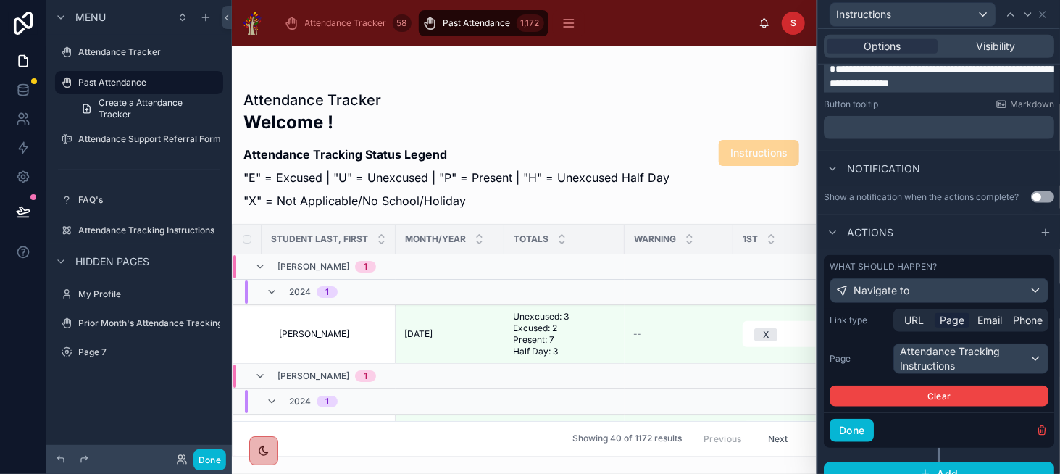
scroll to position [517, 0]
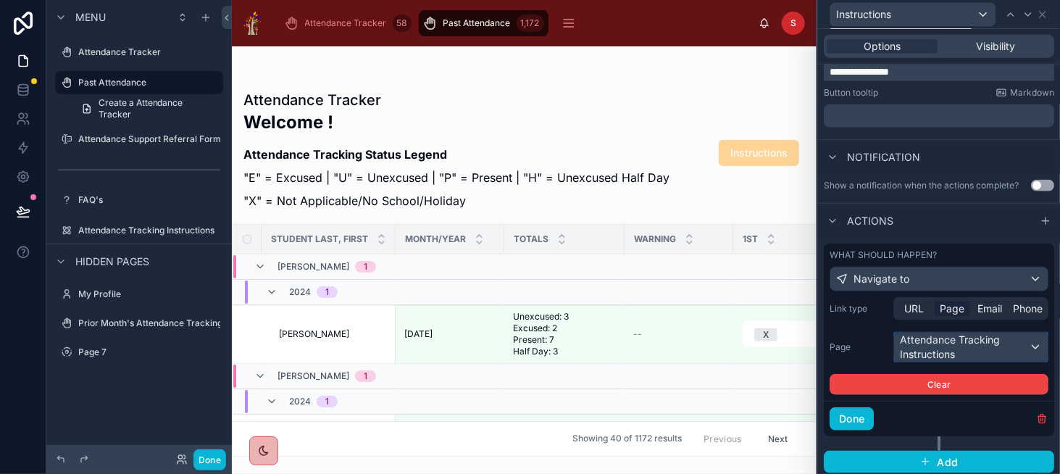
click at [982, 338] on div "Attendance Tracking Instructions" at bounding box center [971, 347] width 154 height 29
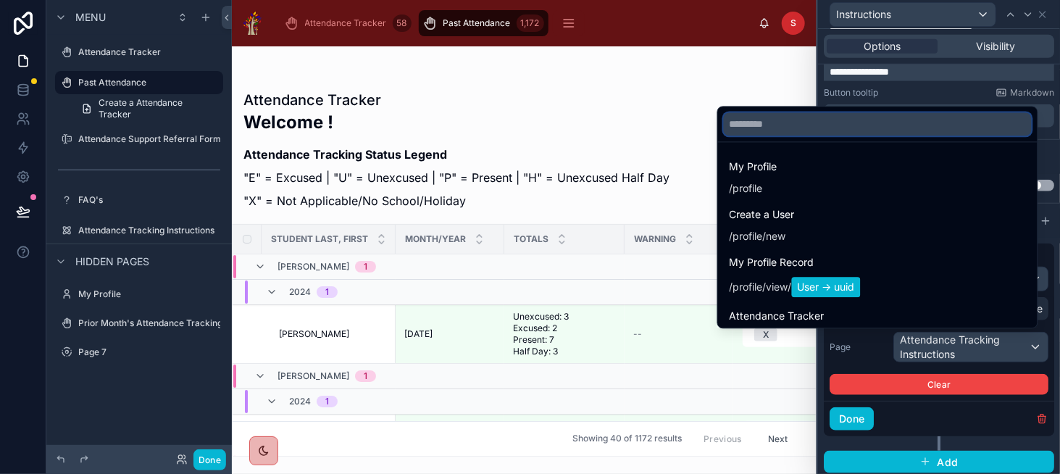
click at [769, 133] on input "text" at bounding box center [878, 123] width 308 height 23
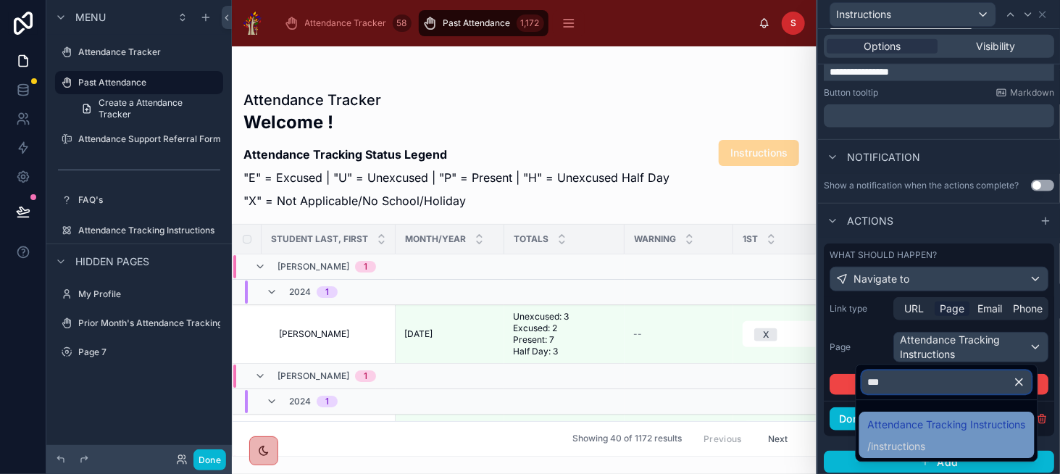
type input "***"
click at [919, 432] on span "Attendance Tracking Instructions" at bounding box center [947, 424] width 158 height 17
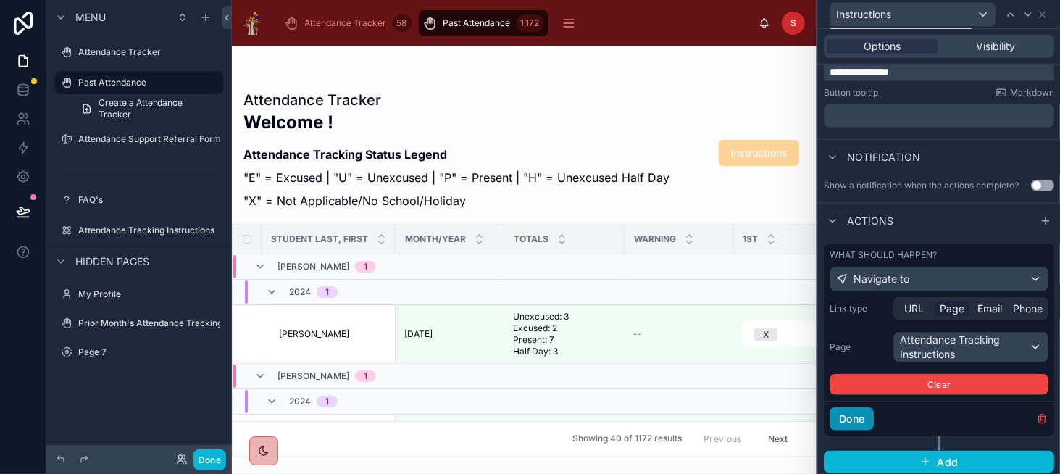
click at [867, 417] on button "Done" at bounding box center [852, 418] width 44 height 23
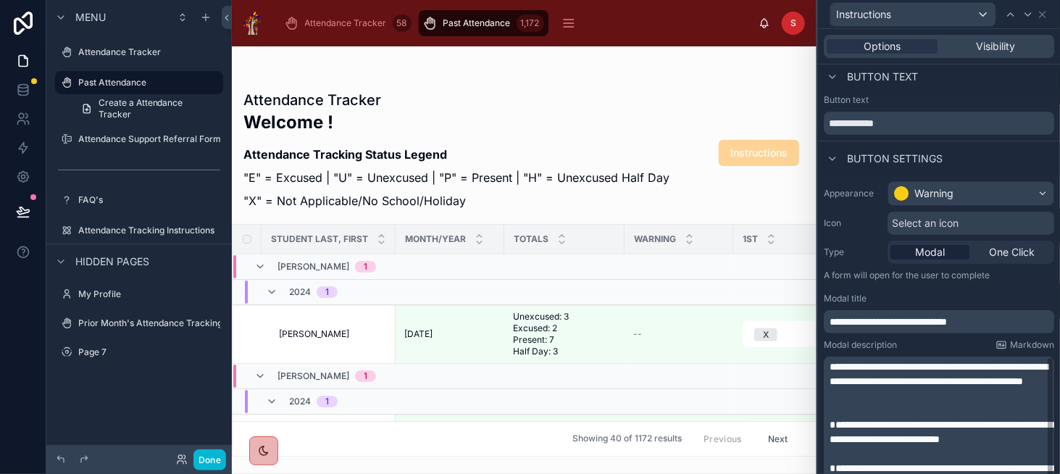
scroll to position [0, 0]
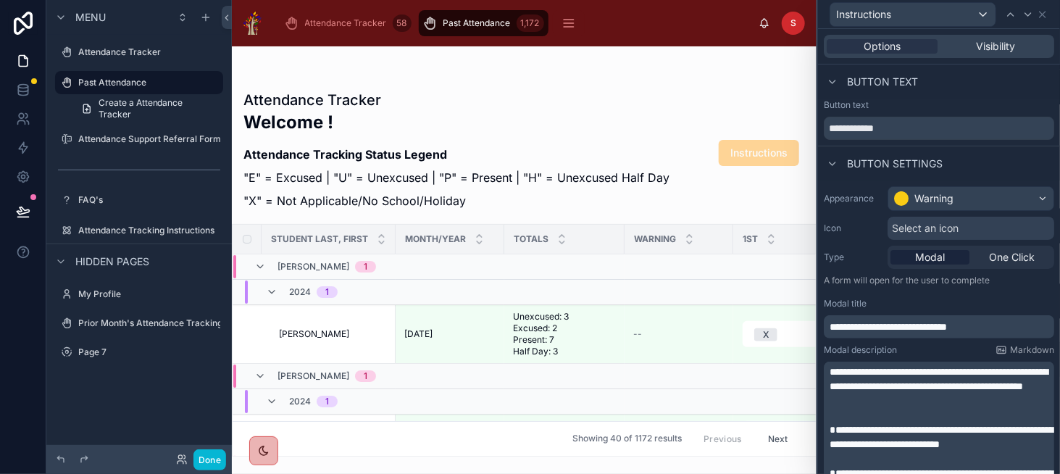
click at [942, 256] on div "Modal" at bounding box center [929, 257] width 79 height 14
click at [945, 233] on span "Select an icon" at bounding box center [925, 228] width 67 height 14
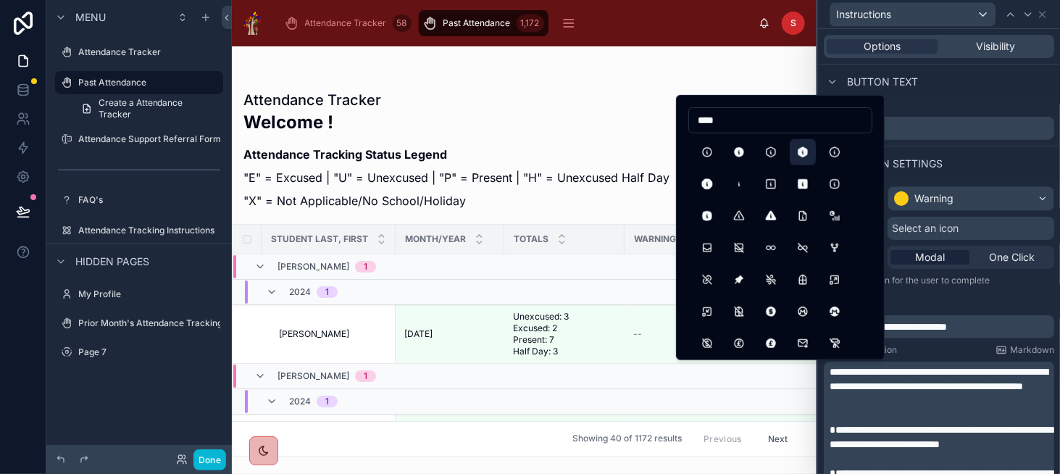
type input "****"
click at [806, 157] on button "InfoHexagonFilled" at bounding box center [803, 152] width 26 height 26
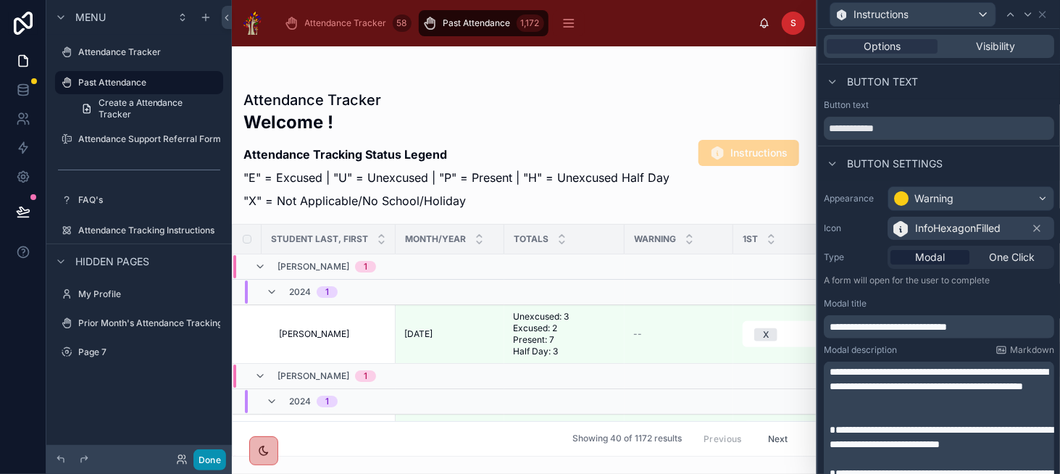
click at [199, 459] on button "Done" at bounding box center [209, 459] width 33 height 21
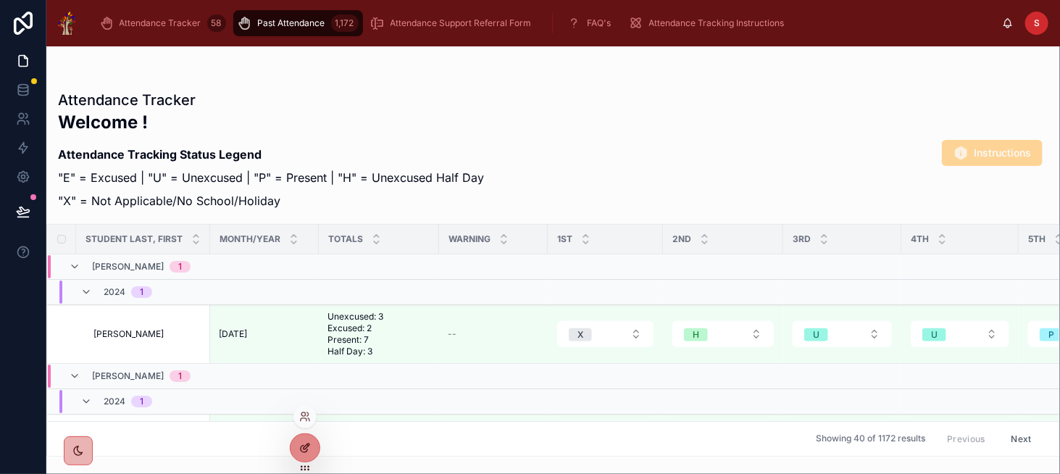
click at [302, 452] on icon at bounding box center [304, 449] width 7 height 7
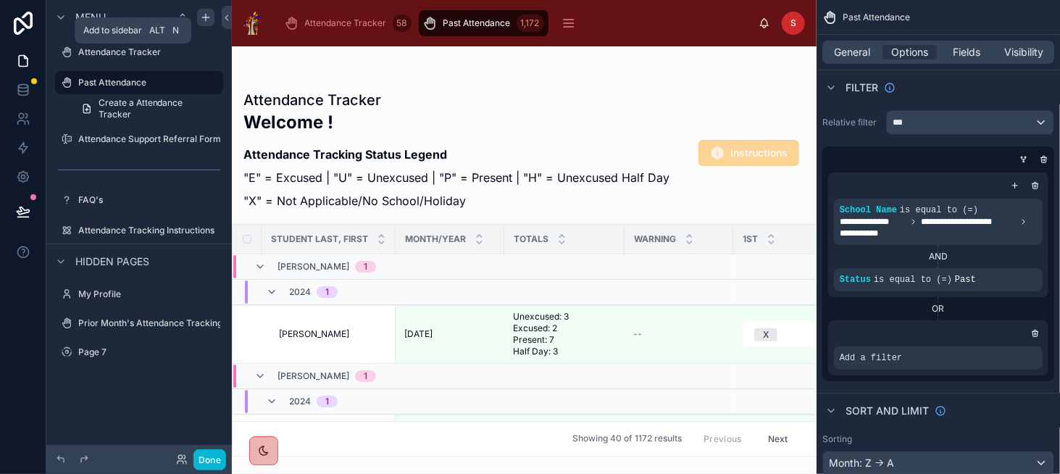
click at [207, 20] on icon "scrollable content" at bounding box center [206, 18] width 12 height 12
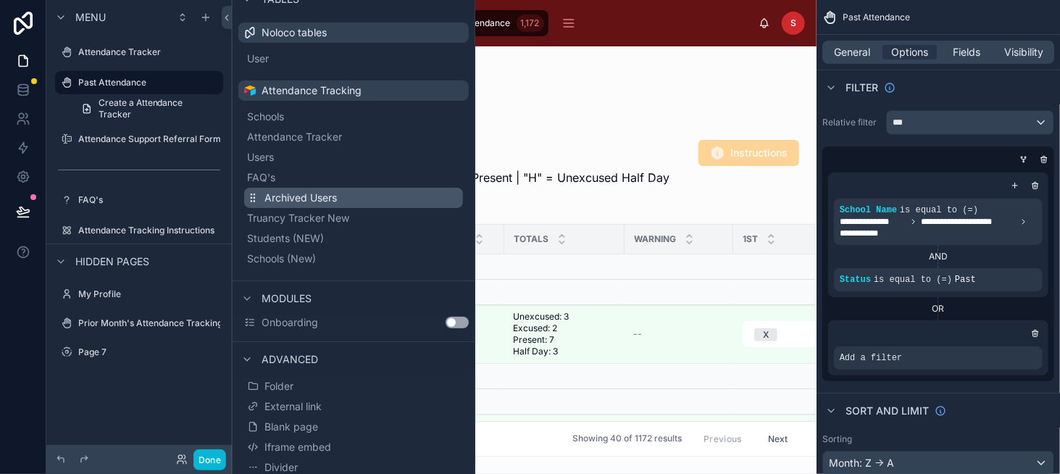
scroll to position [56, 0]
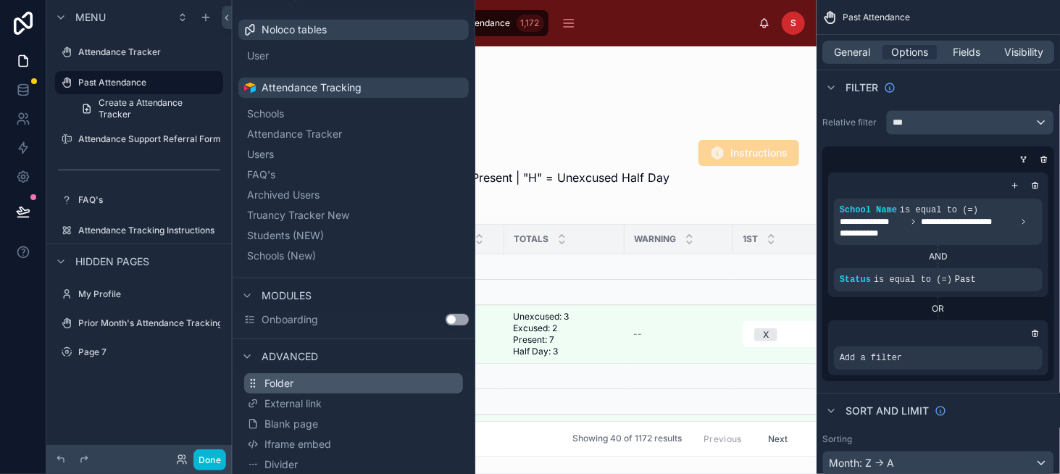
click at [350, 373] on button "Folder" at bounding box center [353, 383] width 219 height 20
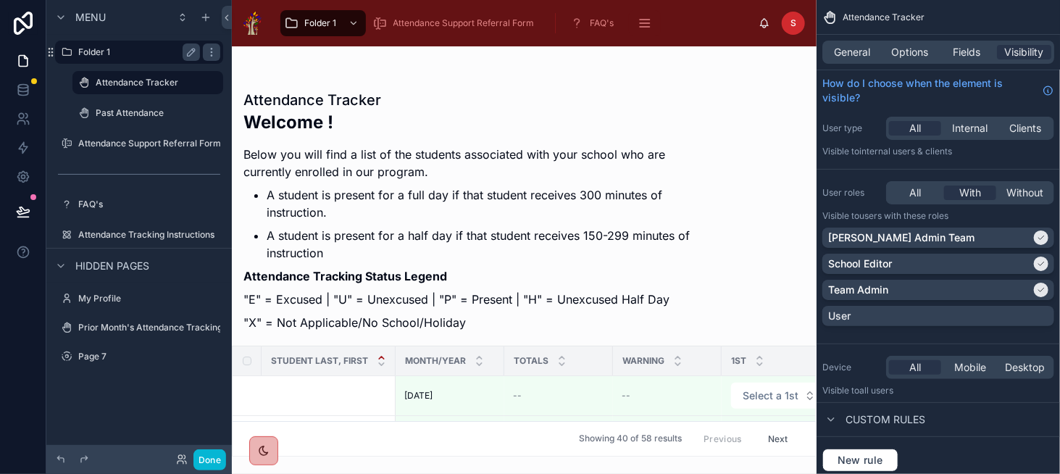
click at [183, 51] on button "scrollable content" at bounding box center [191, 51] width 17 height 17
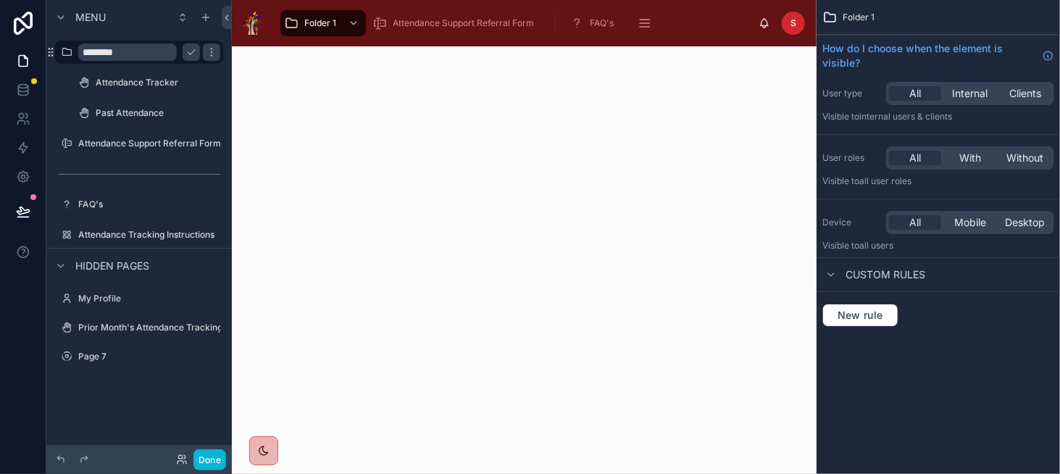
click at [99, 52] on input "********" at bounding box center [127, 51] width 99 height 17
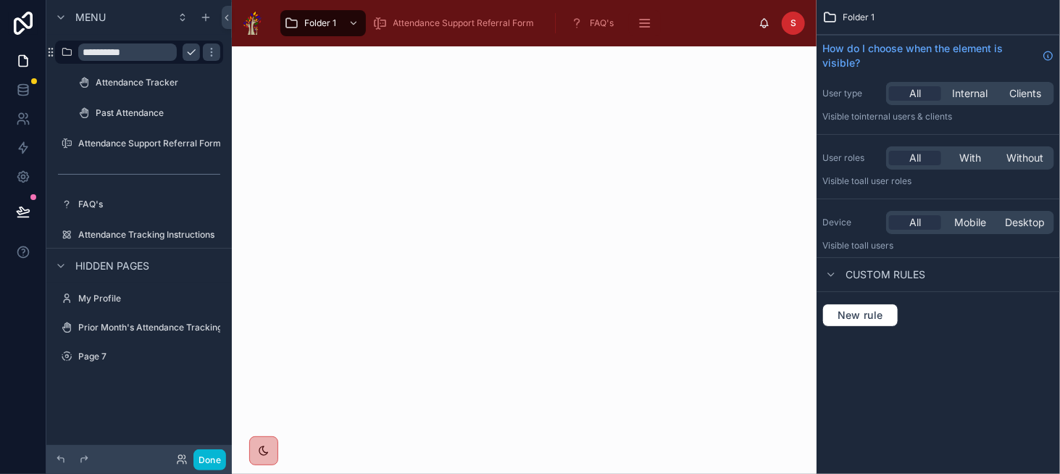
type input "**********"
click at [189, 52] on icon "scrollable content" at bounding box center [191, 52] width 12 height 12
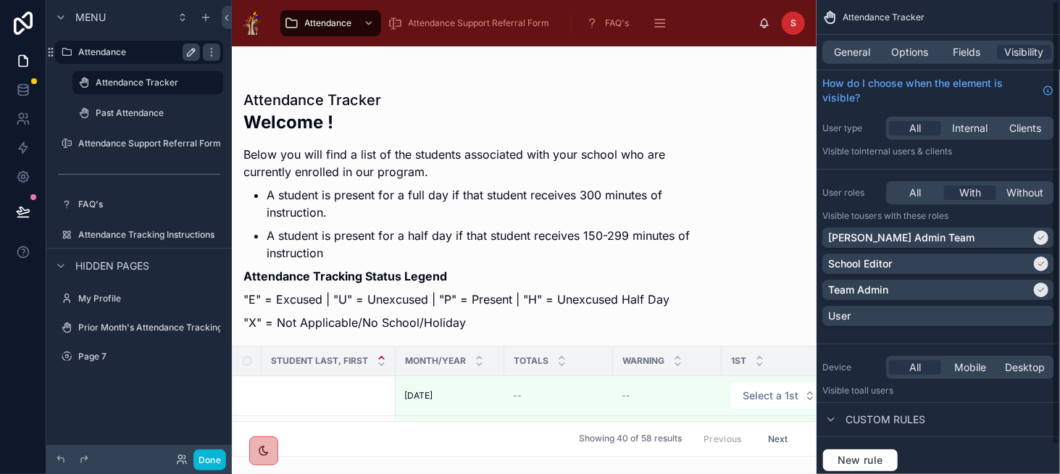
click at [191, 49] on icon "scrollable content" at bounding box center [191, 52] width 12 height 12
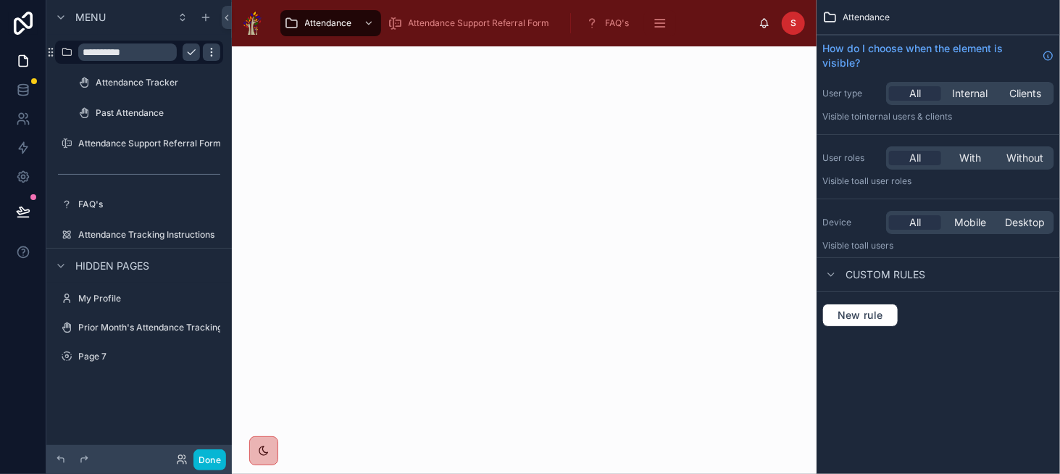
click at [209, 50] on icon "scrollable content" at bounding box center [212, 52] width 12 height 12
click at [212, 50] on icon "scrollable content" at bounding box center [212, 52] width 12 height 12
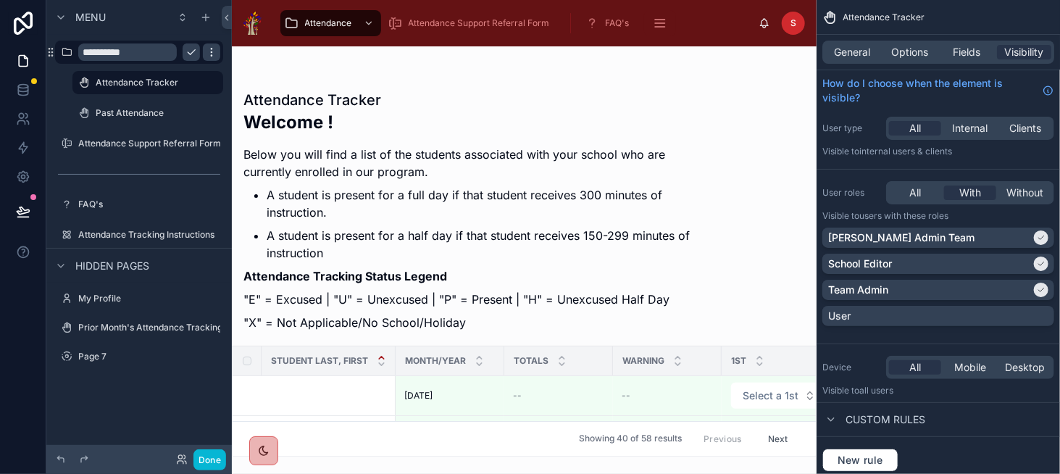
click at [212, 50] on icon "scrollable content" at bounding box center [212, 52] width 12 height 12
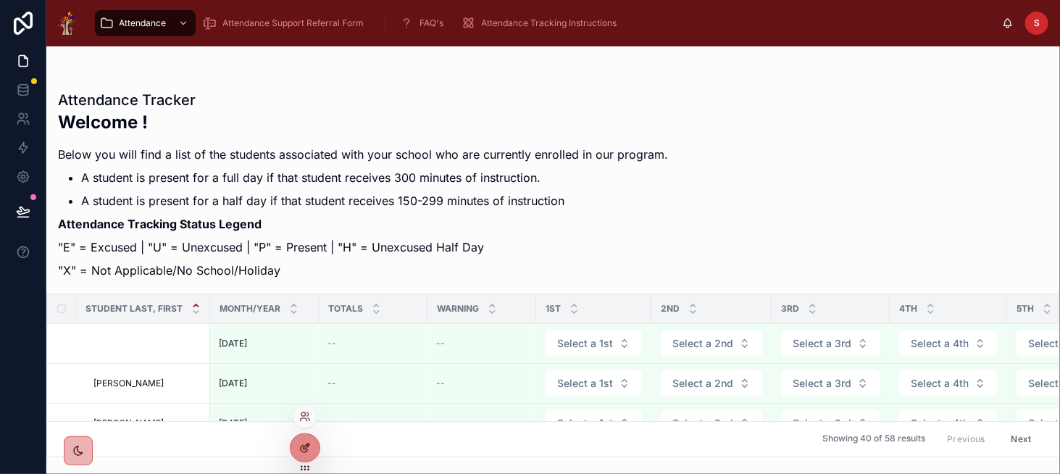
click at [314, 456] on div at bounding box center [305, 448] width 29 height 28
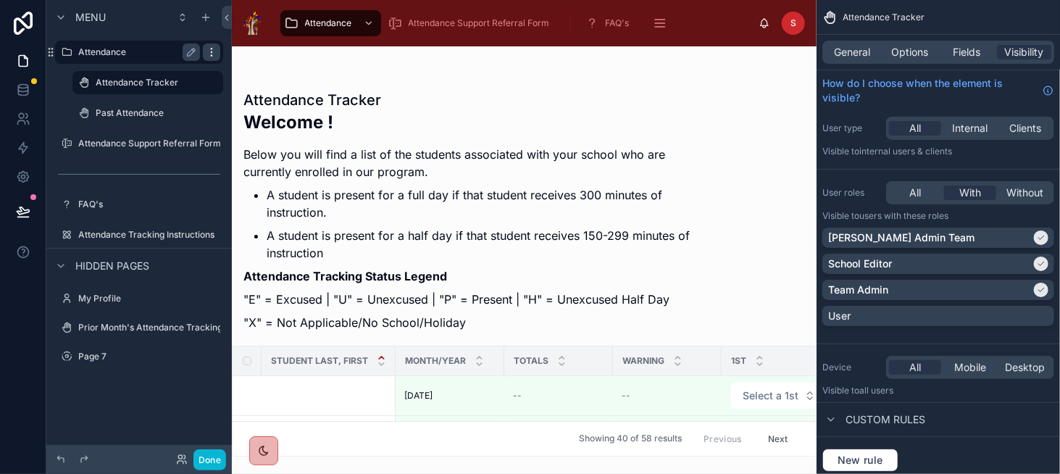
click at [209, 51] on icon "scrollable content" at bounding box center [212, 52] width 12 height 12
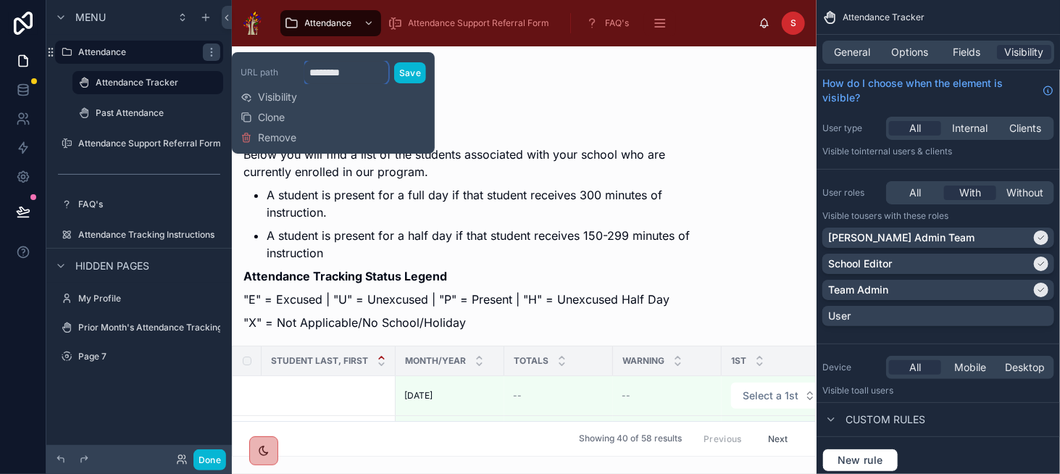
click at [330, 70] on input "********" at bounding box center [346, 72] width 84 height 23
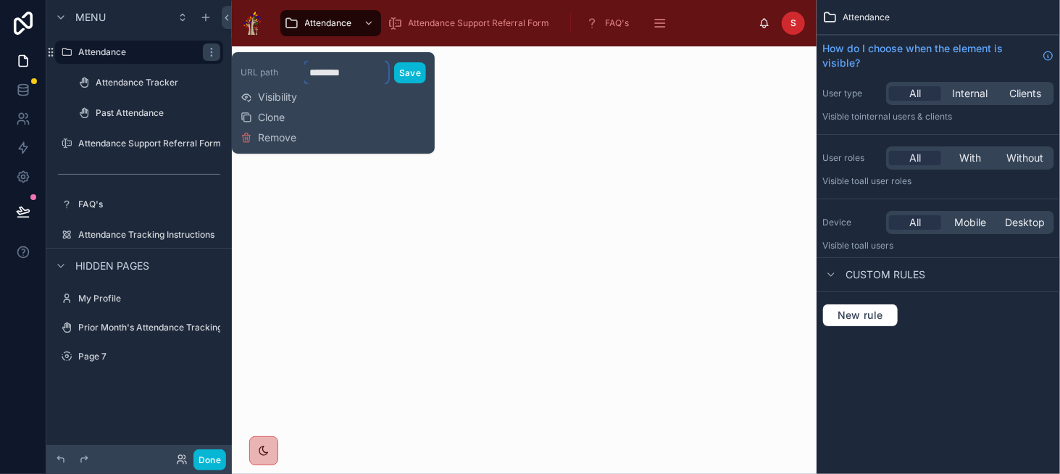
click at [330, 70] on input "********" at bounding box center [346, 72] width 84 height 23
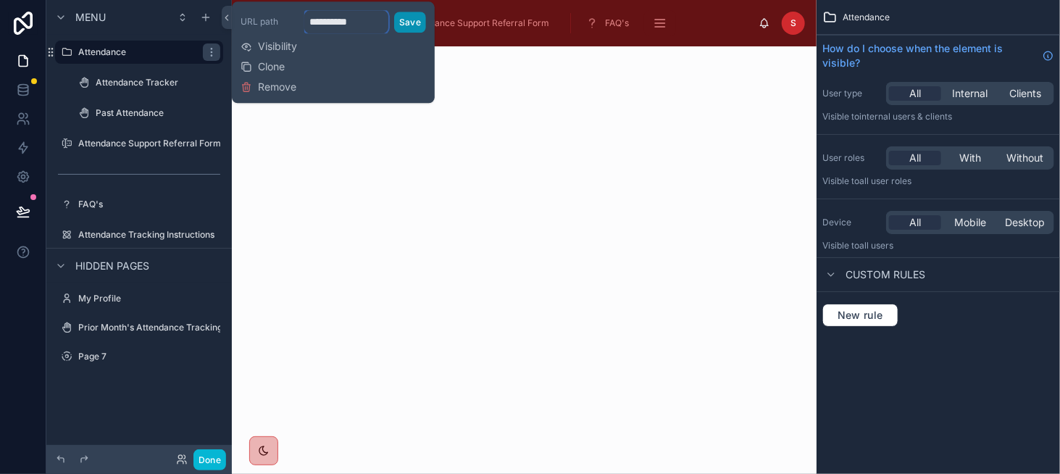
type input "**********"
click at [406, 24] on button "Save" at bounding box center [410, 22] width 32 height 21
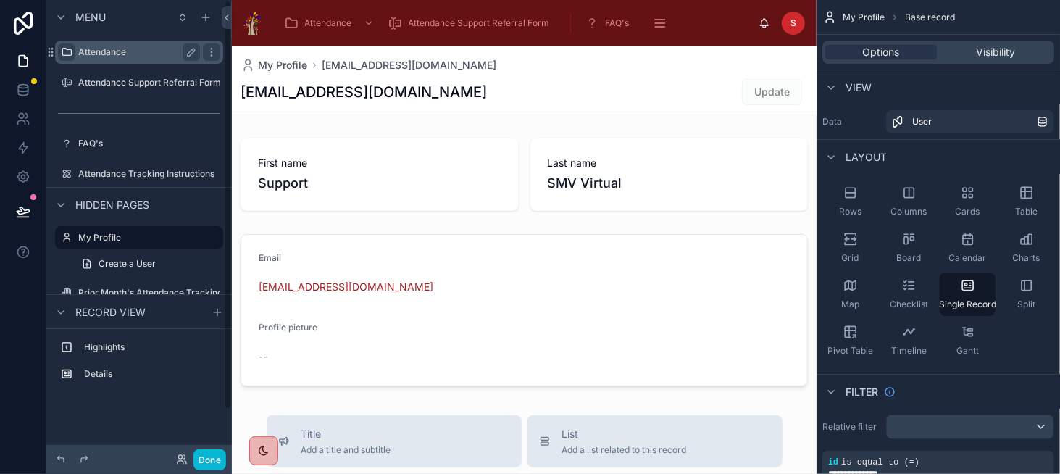
click at [67, 52] on icon "scrollable content" at bounding box center [67, 52] width 12 height 12
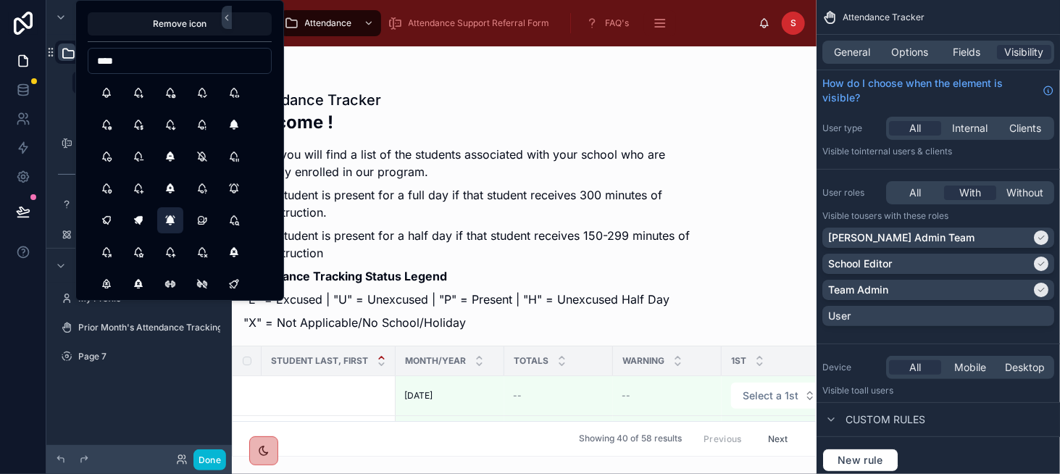
type input "****"
click at [172, 221] on button "BellRingingFilled" at bounding box center [170, 220] width 26 height 26
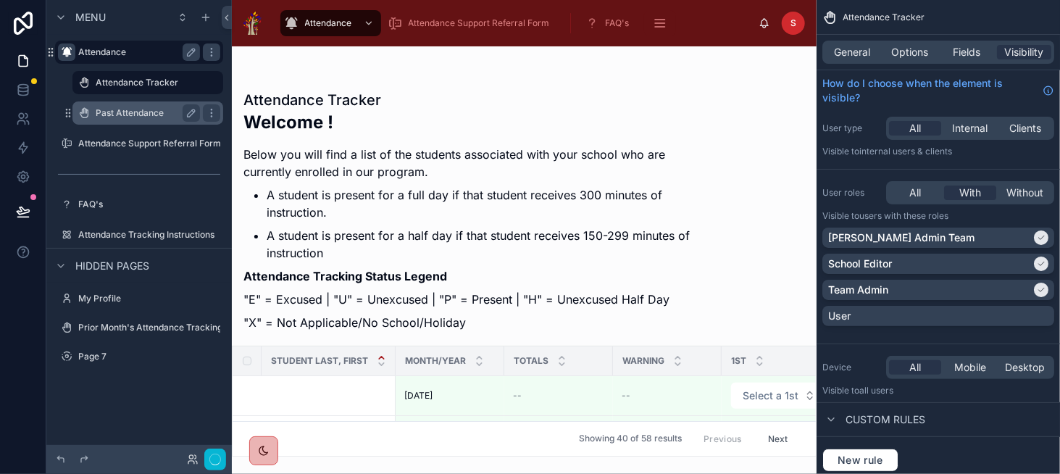
click at [136, 113] on label "Past Attendance" at bounding box center [145, 113] width 99 height 12
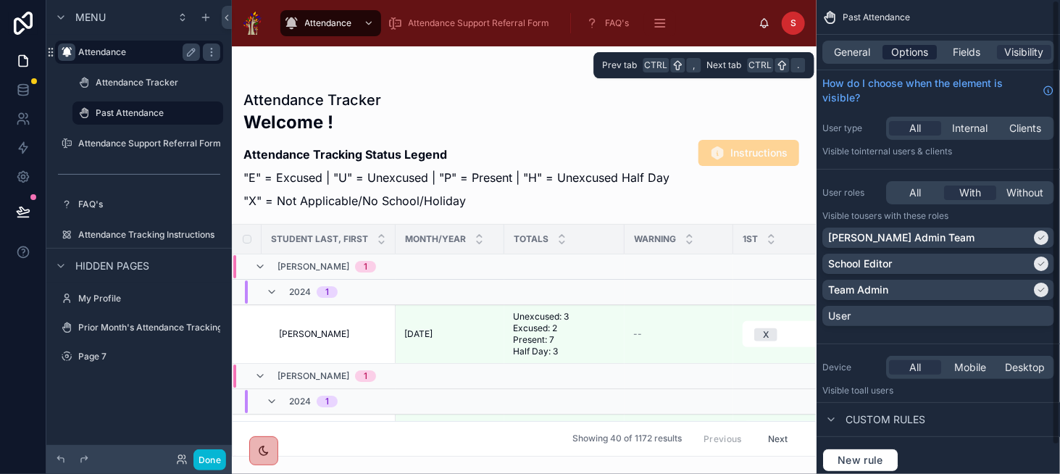
click at [917, 58] on span "Options" at bounding box center [909, 52] width 37 height 14
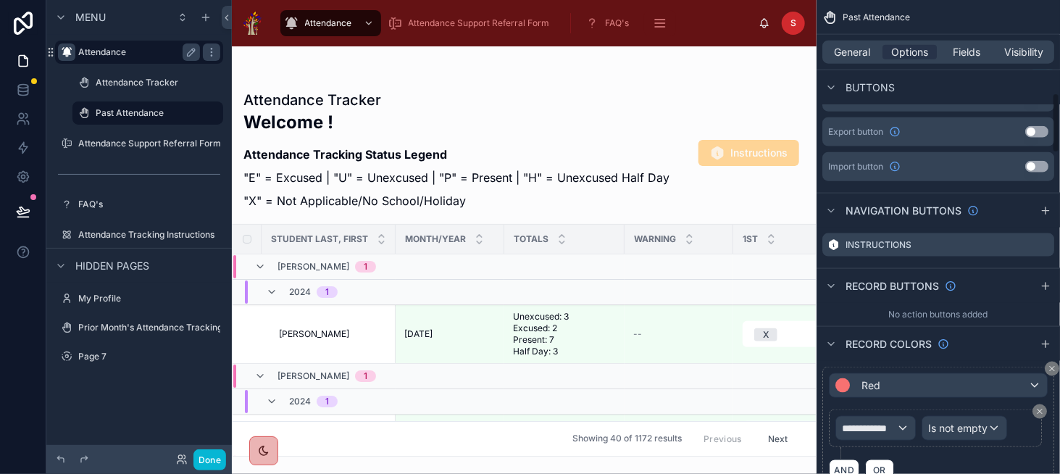
scroll to position [725, 0]
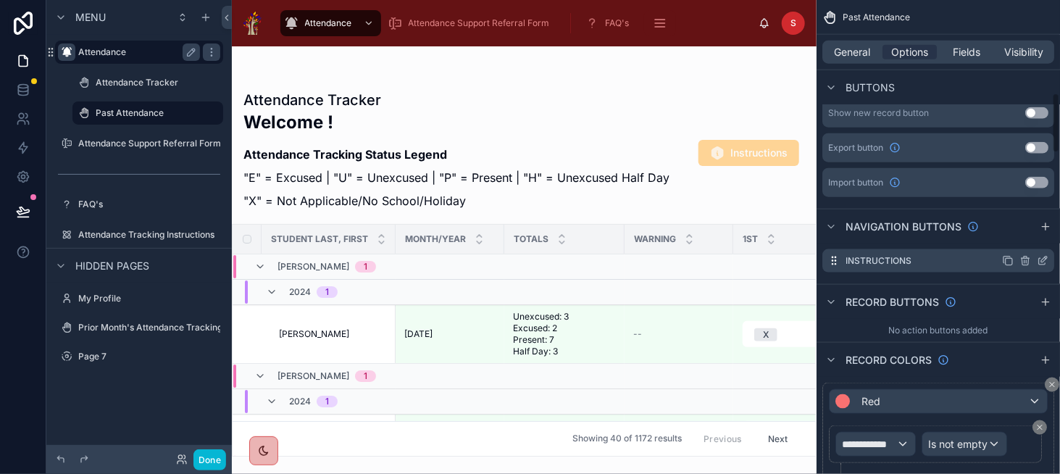
click at [1045, 259] on icon "scrollable content" at bounding box center [1043, 261] width 12 height 12
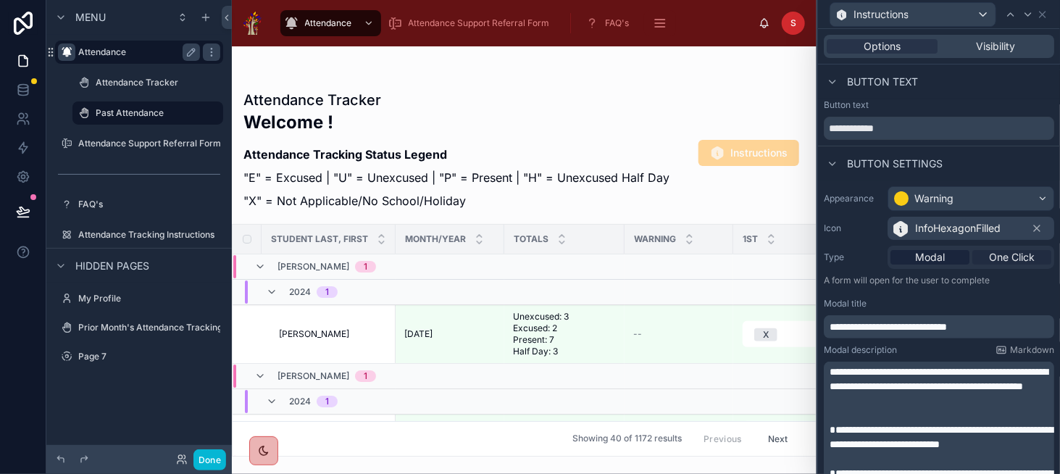
click at [978, 256] on div "One Click" at bounding box center [1011, 257] width 79 height 14
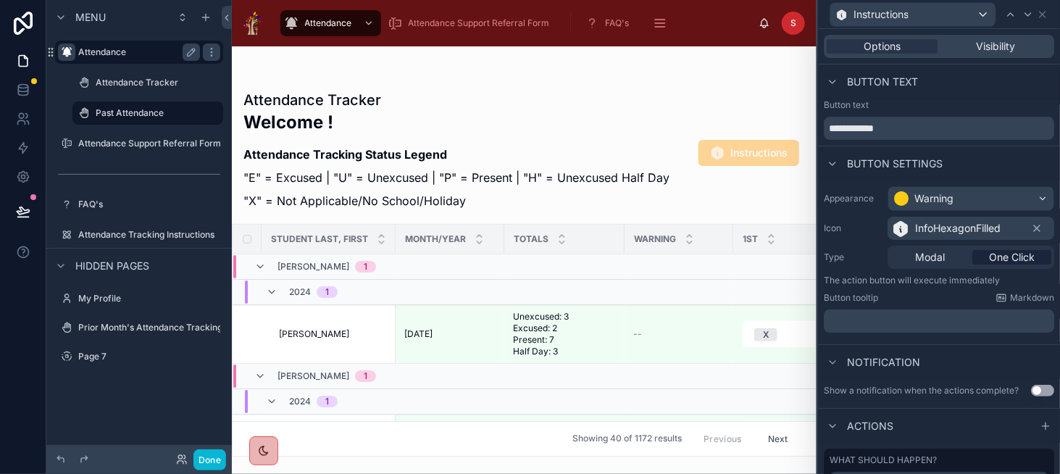
scroll to position [69, 0]
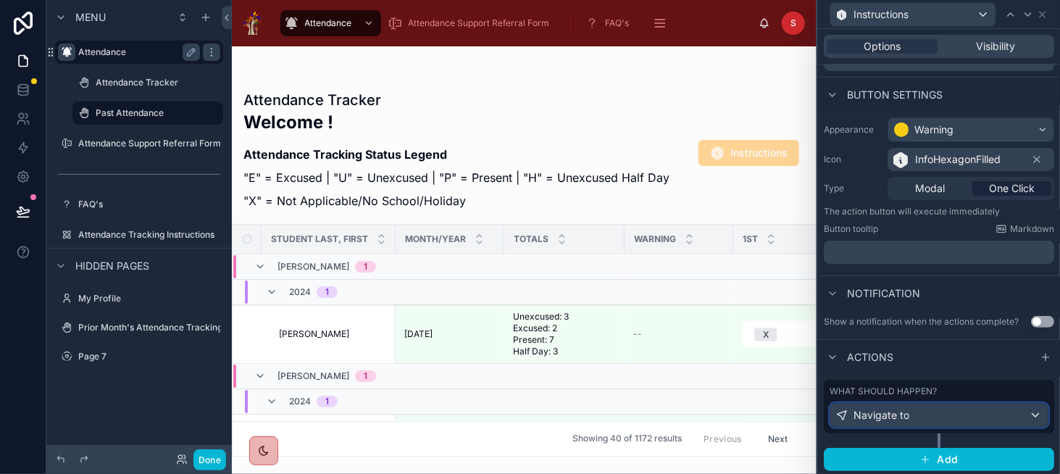
click at [879, 409] on span "Navigate to" at bounding box center [881, 415] width 56 height 14
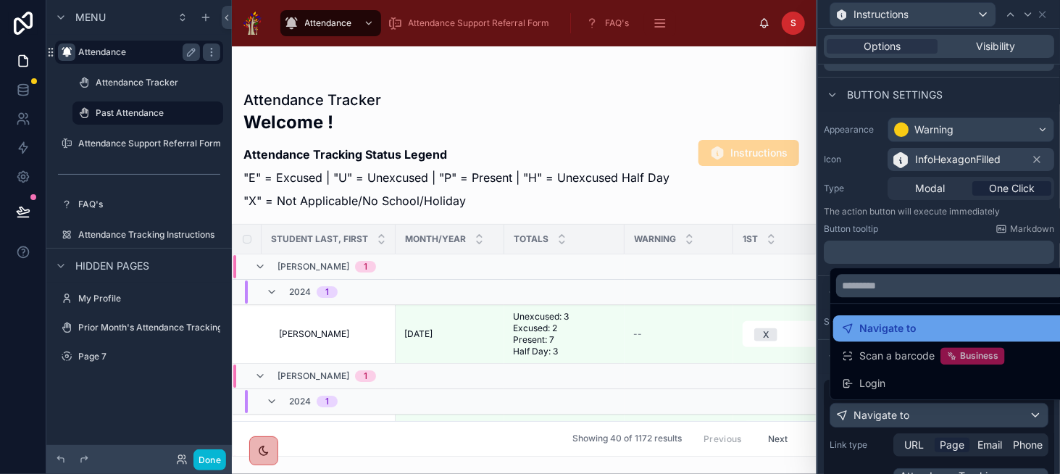
click at [909, 335] on span "Navigate to" at bounding box center [887, 328] width 57 height 17
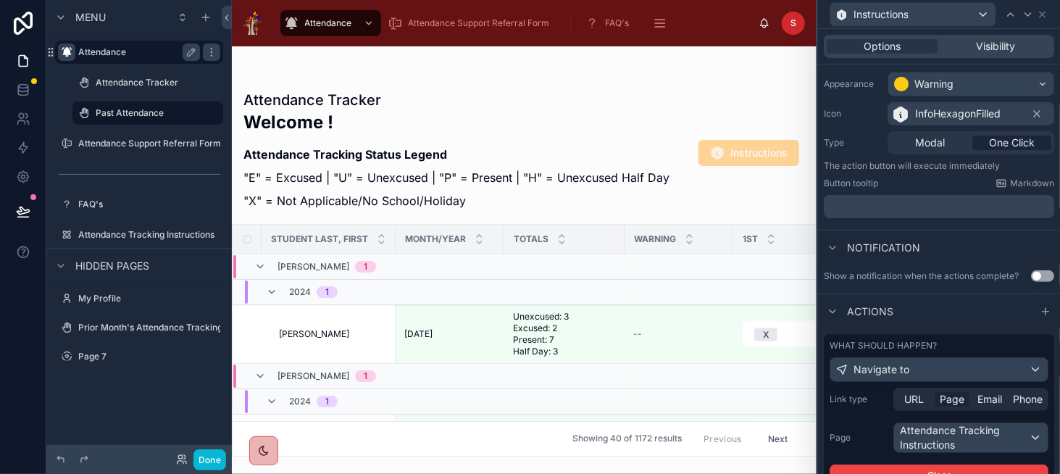
scroll to position [206, 0]
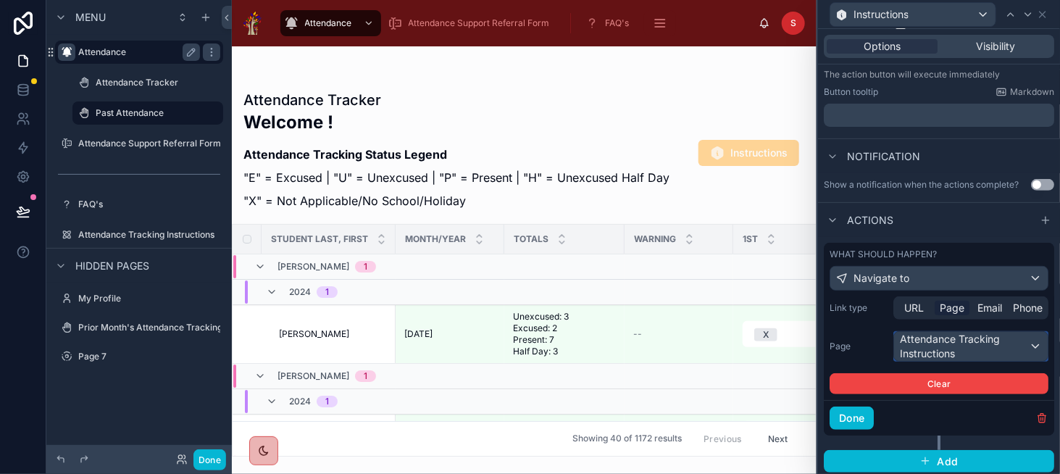
click at [945, 345] on div "Attendance Tracking Instructions" at bounding box center [971, 346] width 154 height 29
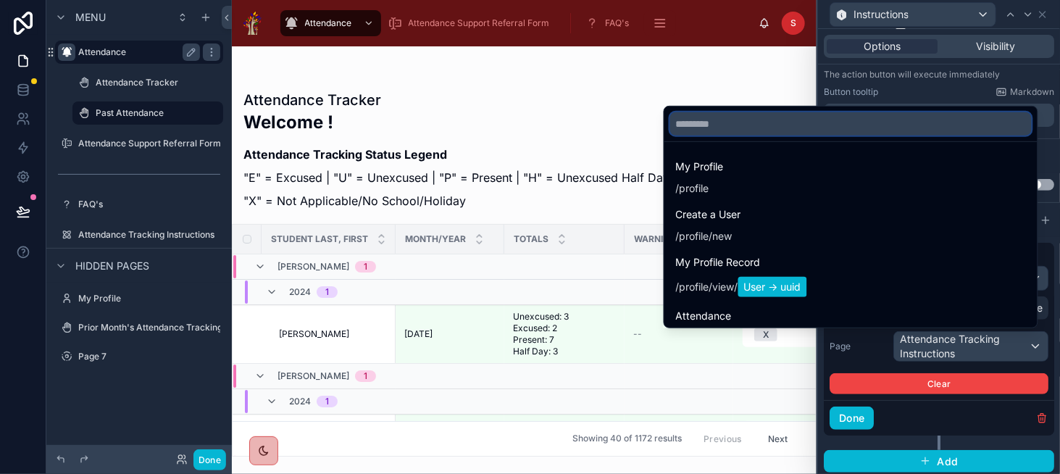
click at [798, 122] on input "text" at bounding box center [851, 123] width 362 height 23
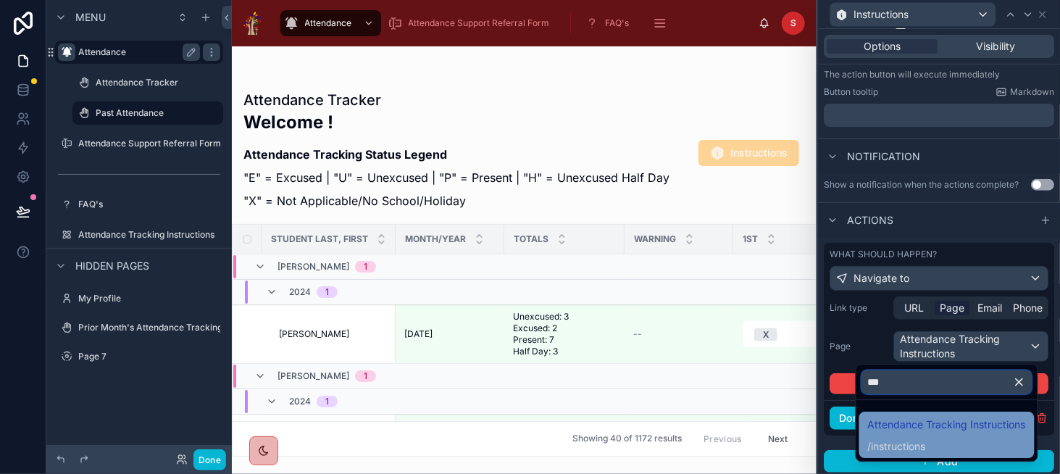
type input "***"
click at [959, 433] on div "Attendance Tracking Instructions / instructions" at bounding box center [947, 435] width 158 height 38
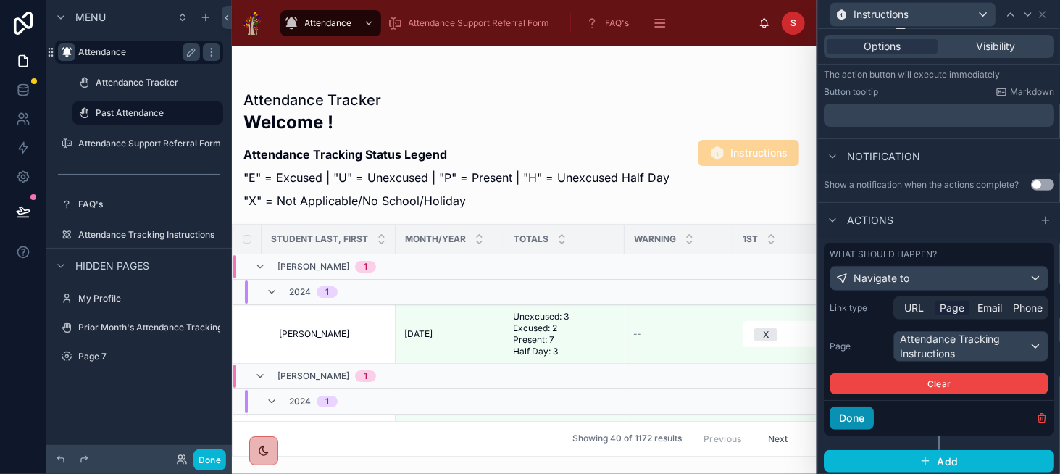
click at [848, 414] on button "Done" at bounding box center [852, 417] width 44 height 23
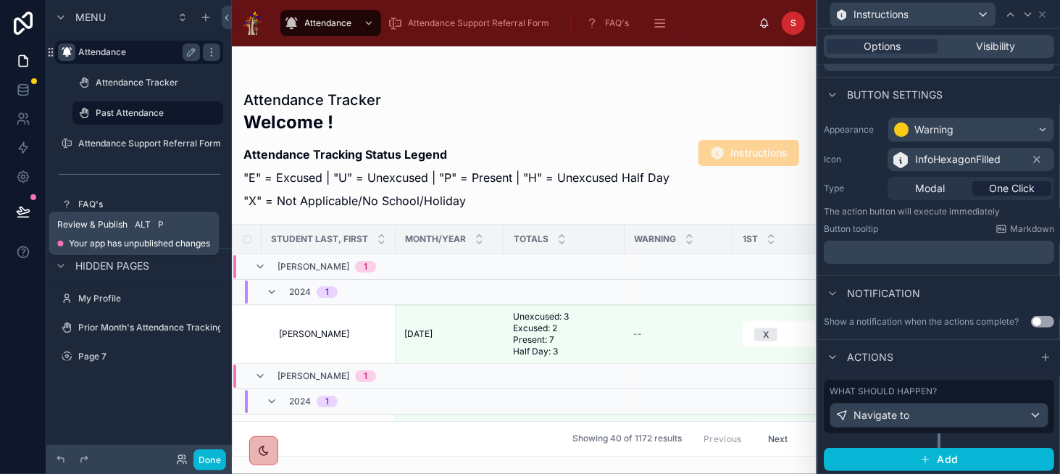
click at [17, 212] on icon at bounding box center [23, 210] width 12 height 7
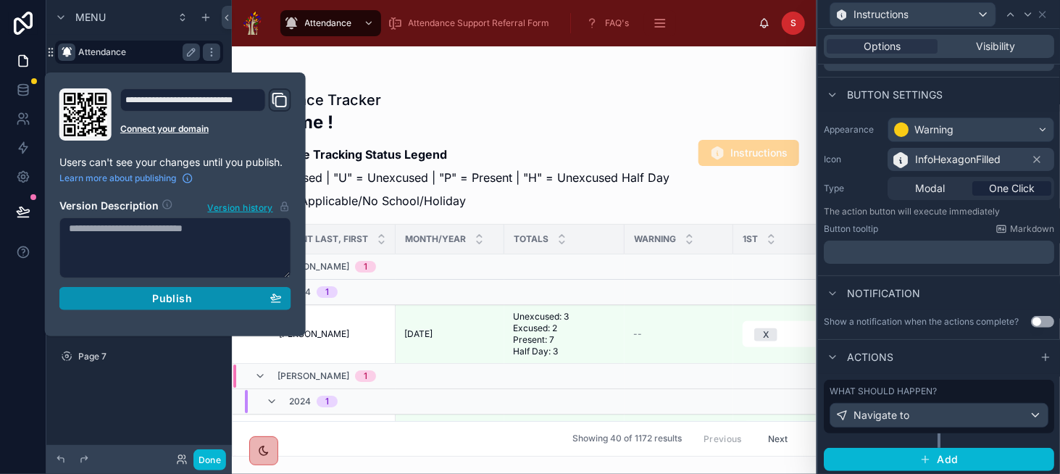
click at [163, 288] on button "Publish" at bounding box center [175, 298] width 232 height 23
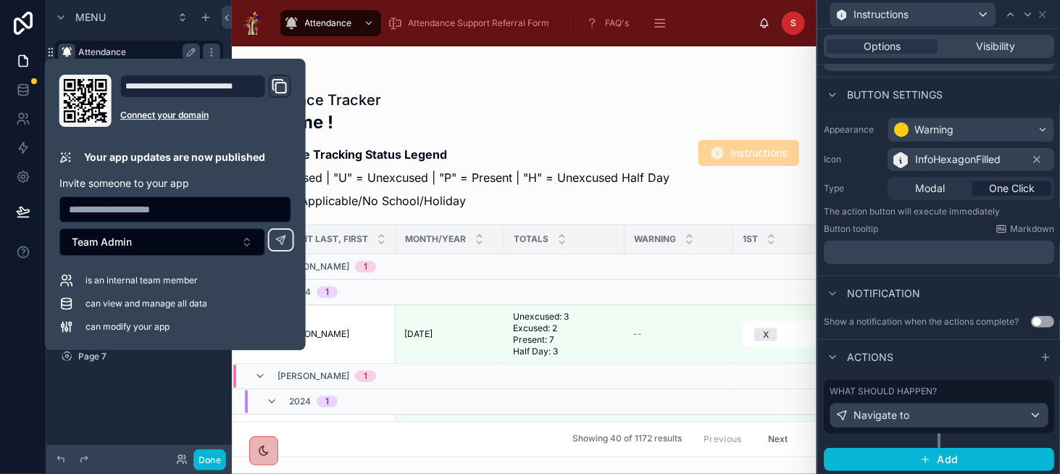
click at [475, 130] on div at bounding box center [524, 259] width 585 height 427
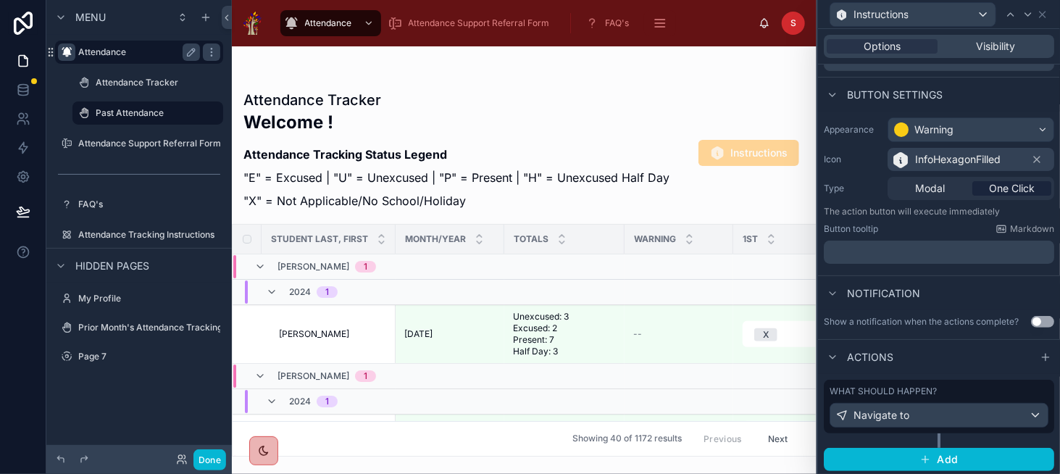
click at [764, 155] on span "Instructions" at bounding box center [748, 154] width 101 height 14
click at [222, 460] on button "Done" at bounding box center [209, 459] width 33 height 21
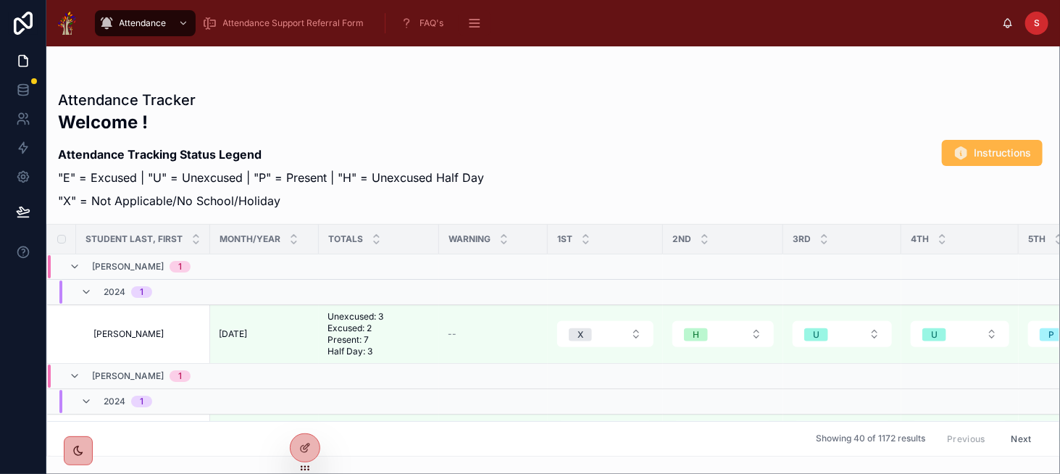
click at [968, 155] on button "Instructions" at bounding box center [992, 153] width 101 height 26
click at [306, 448] on icon at bounding box center [305, 448] width 12 height 12
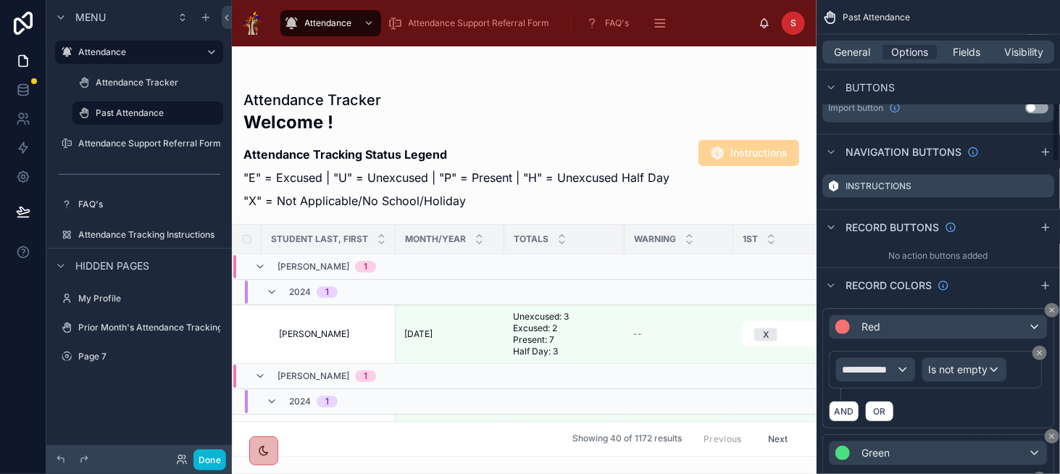
scroll to position [797, 0]
click at [1040, 186] on icon "scrollable content" at bounding box center [1043, 189] width 12 height 12
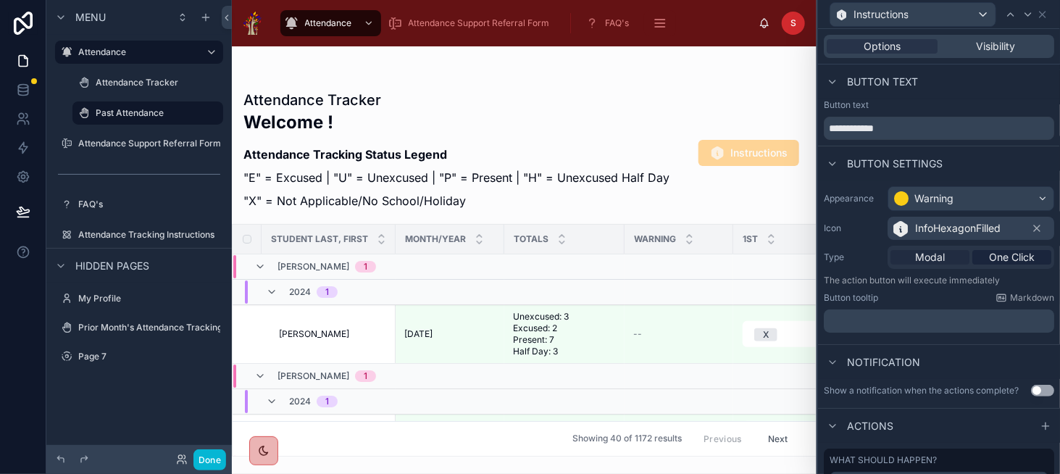
click at [951, 258] on div "Modal" at bounding box center [929, 257] width 79 height 14
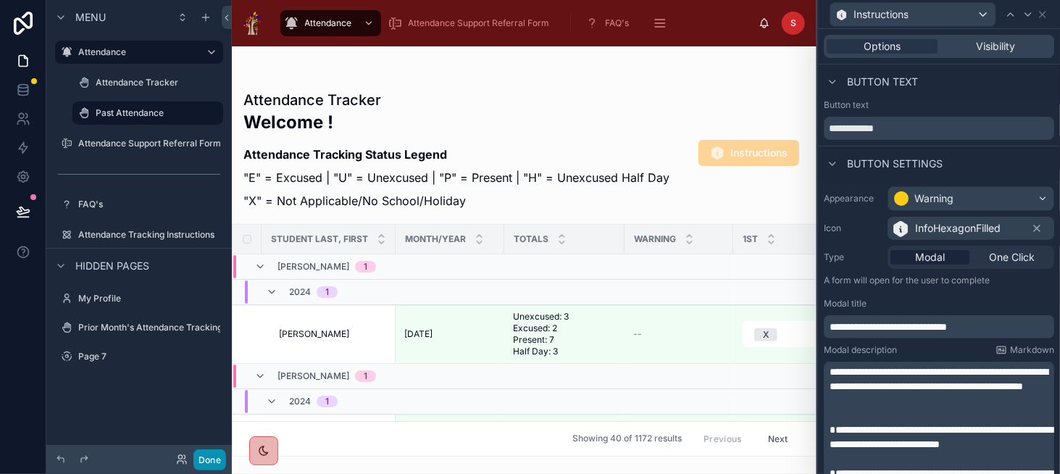
click at [206, 461] on button "Done" at bounding box center [209, 459] width 33 height 21
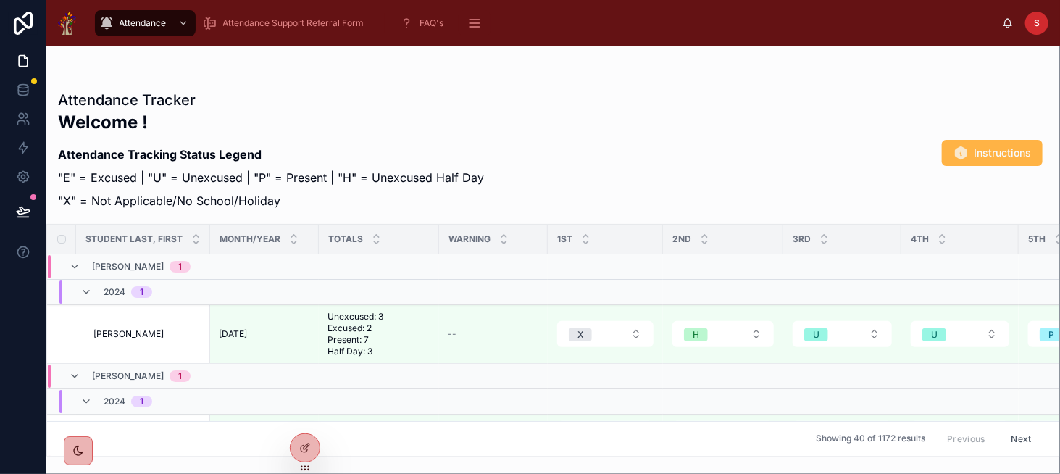
click at [969, 153] on button "Instructions" at bounding box center [992, 153] width 101 height 26
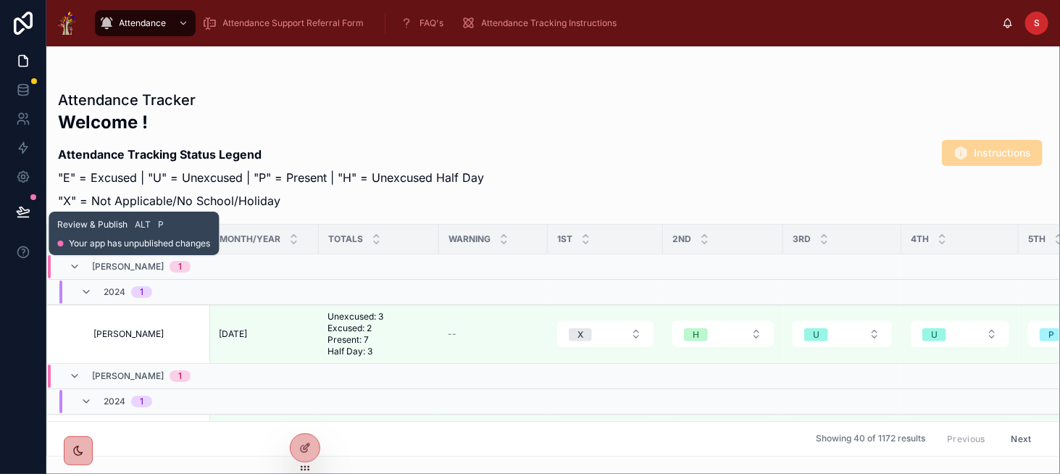
click at [31, 210] on button at bounding box center [23, 211] width 32 height 41
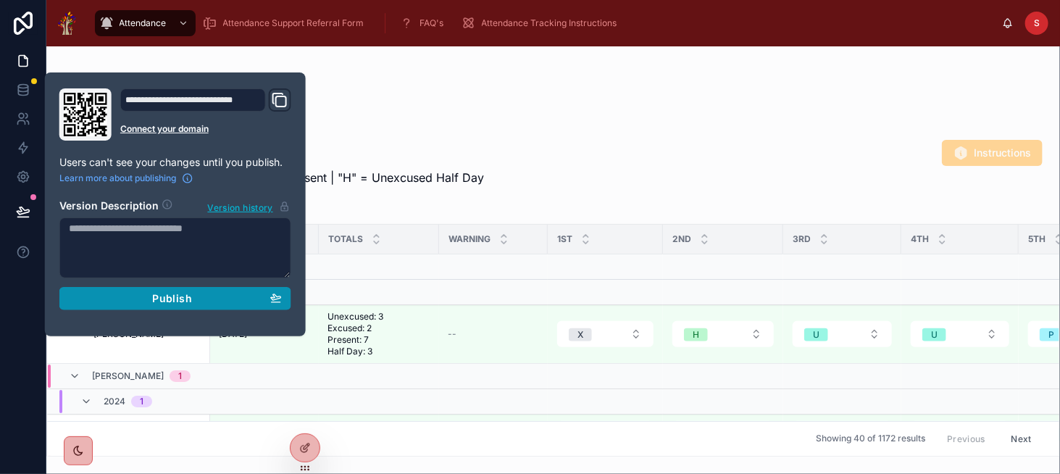
click at [204, 301] on div "Publish" at bounding box center [175, 298] width 213 height 13
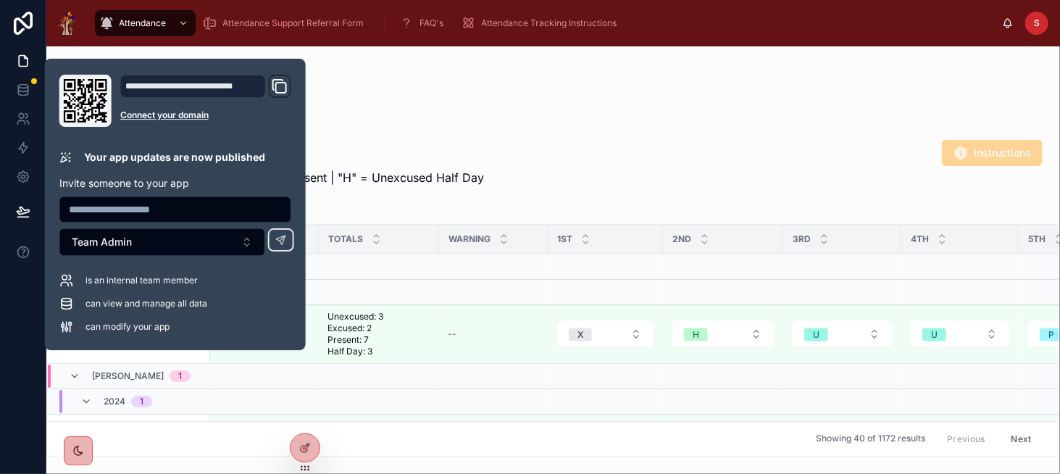
drag, startPoint x: 611, startPoint y: 170, endPoint x: 978, endPoint y: 156, distance: 366.9
click at [611, 169] on div "Attendance Tracker Welcome ! Attendance Tracking Status Legend "E" = Excused | …" at bounding box center [553, 152] width 990 height 125
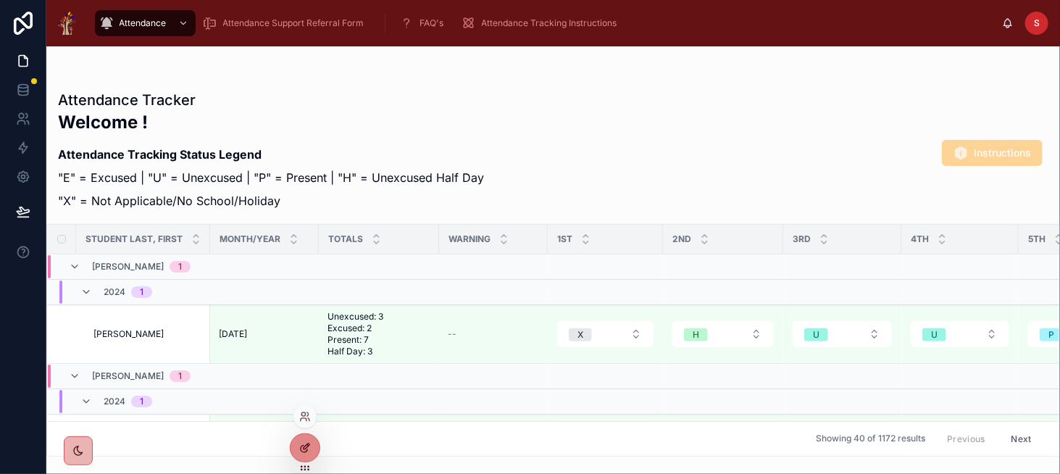
click at [307, 453] on icon at bounding box center [305, 448] width 12 height 12
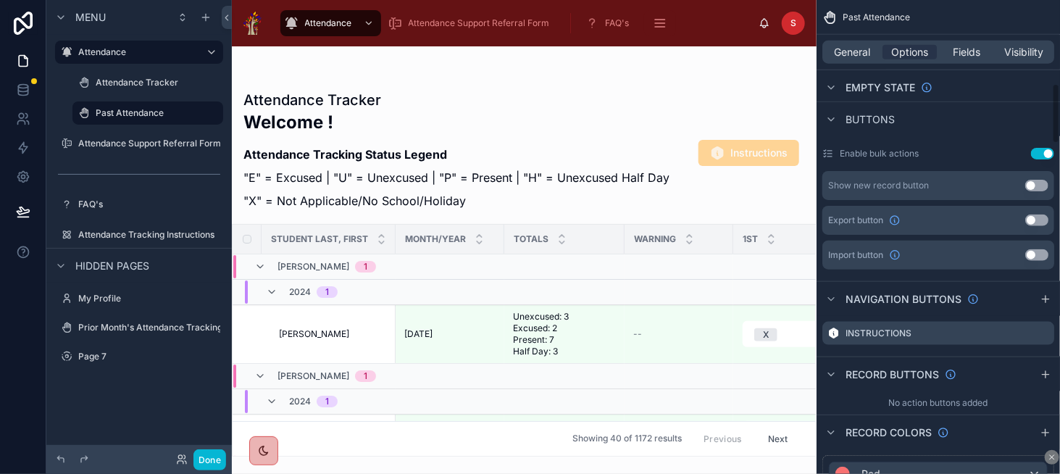
scroll to position [797, 0]
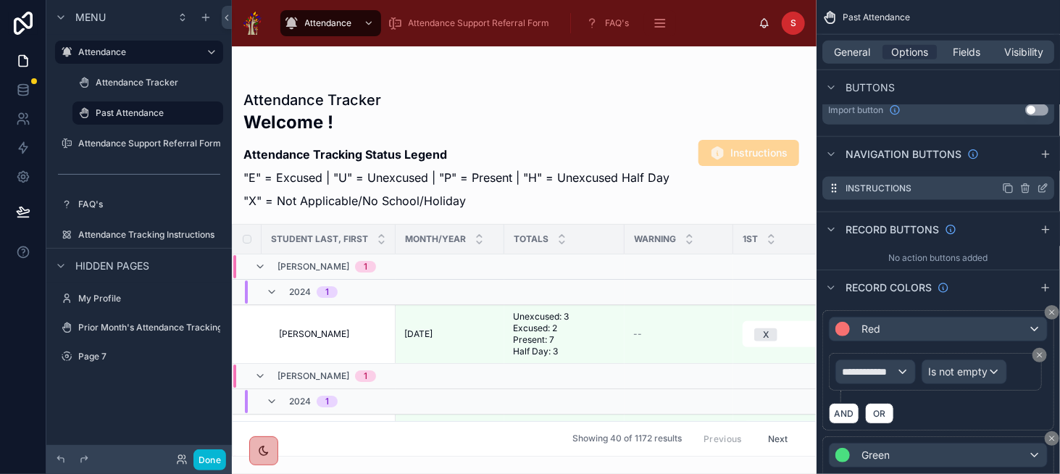
click at [1046, 188] on icon "scrollable content" at bounding box center [1043, 189] width 12 height 12
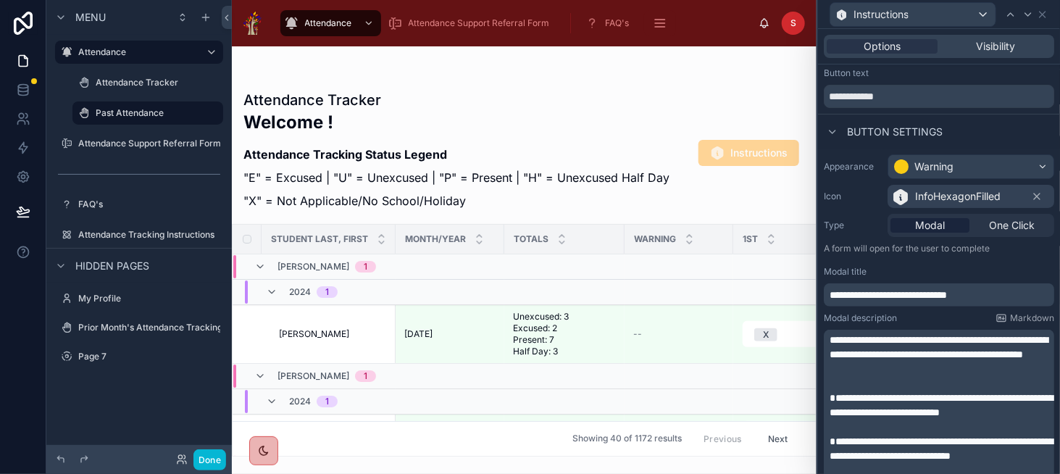
scroll to position [72, 0]
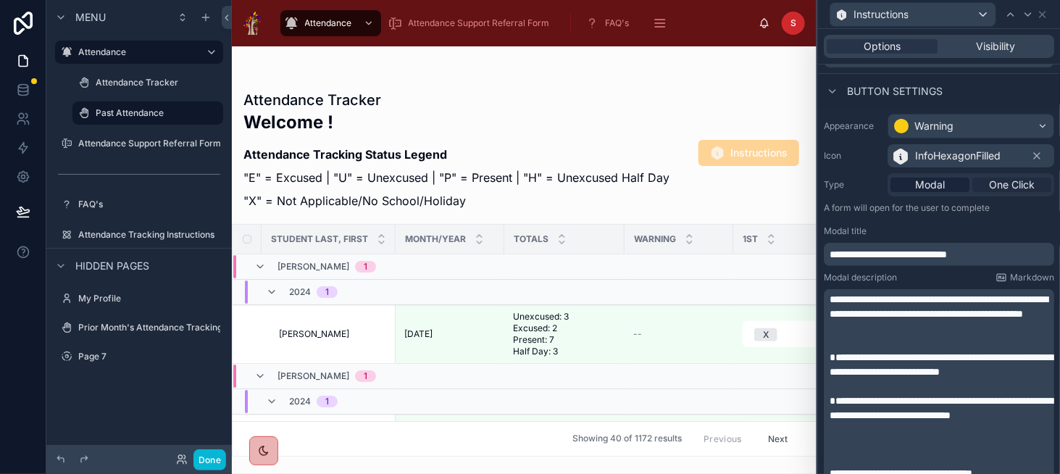
click at [997, 191] on span "One Click" at bounding box center [1012, 185] width 46 height 14
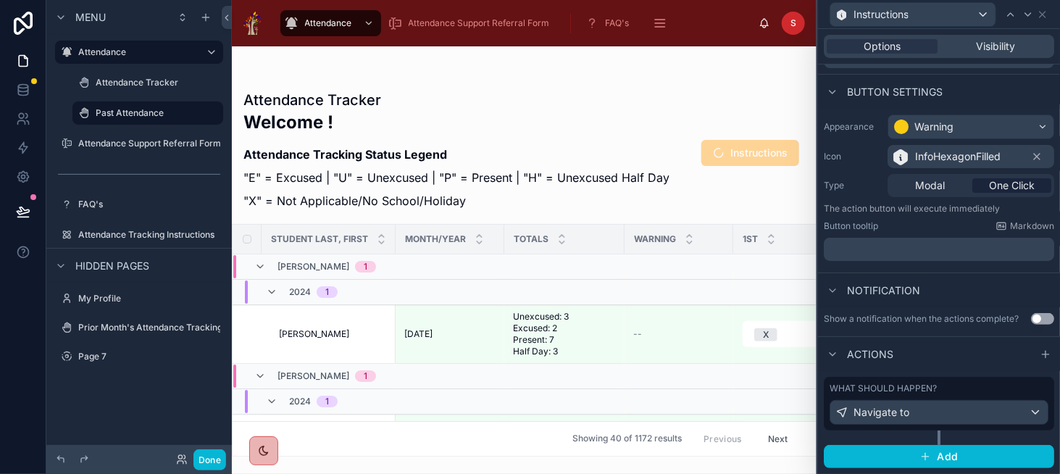
scroll to position [69, 0]
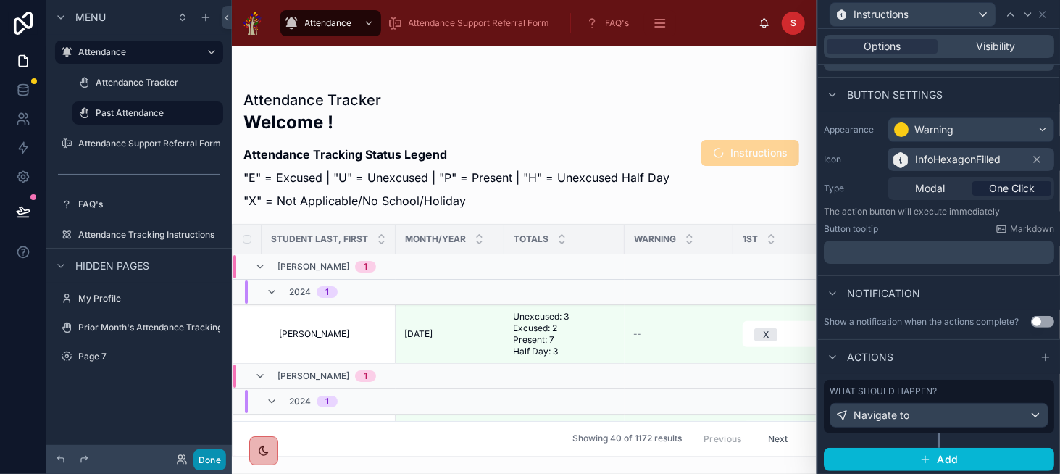
click at [209, 467] on button "Done" at bounding box center [209, 459] width 33 height 21
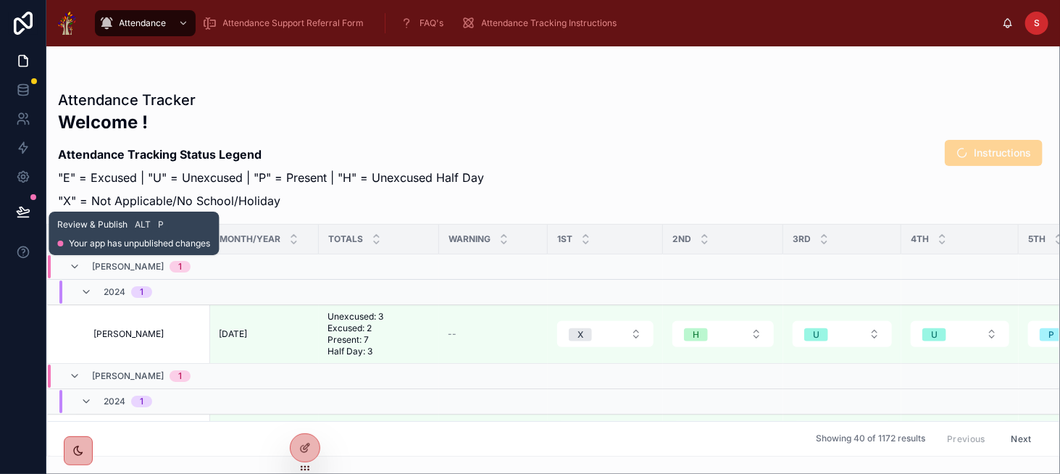
click at [28, 206] on icon at bounding box center [23, 211] width 14 height 14
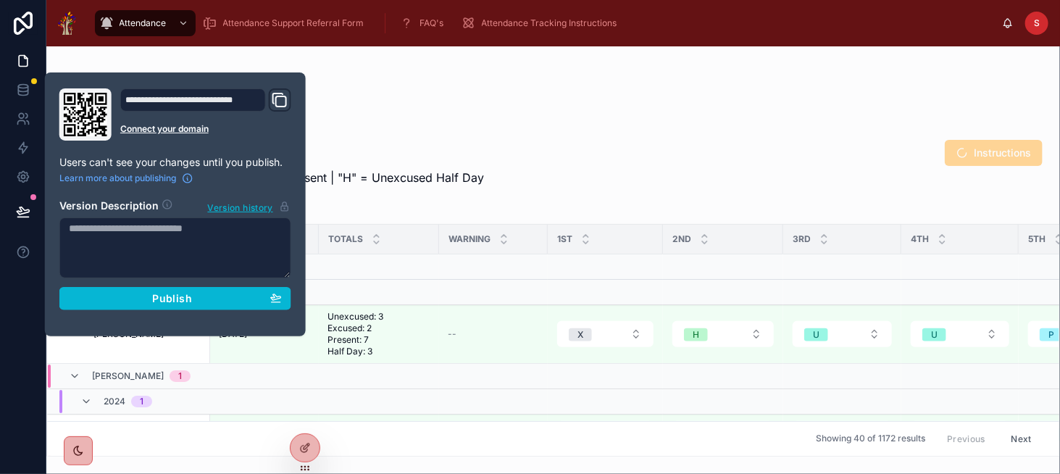
click at [404, 150] on p "Attendance Tracking Status Legend" at bounding box center [271, 154] width 426 height 17
click at [227, 298] on div "Publish" at bounding box center [175, 298] width 213 height 13
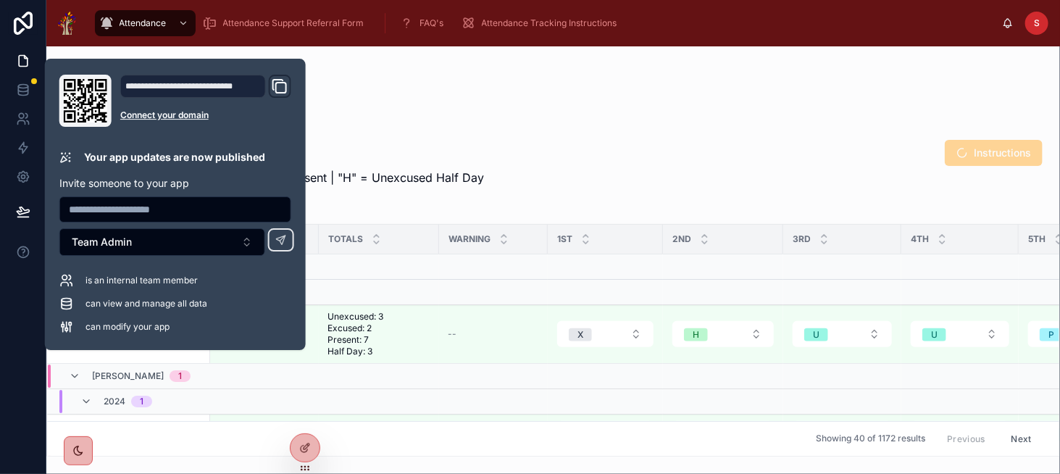
click at [446, 192] on p ""X" = Not Applicable/No School/Holiday" at bounding box center [271, 200] width 426 height 17
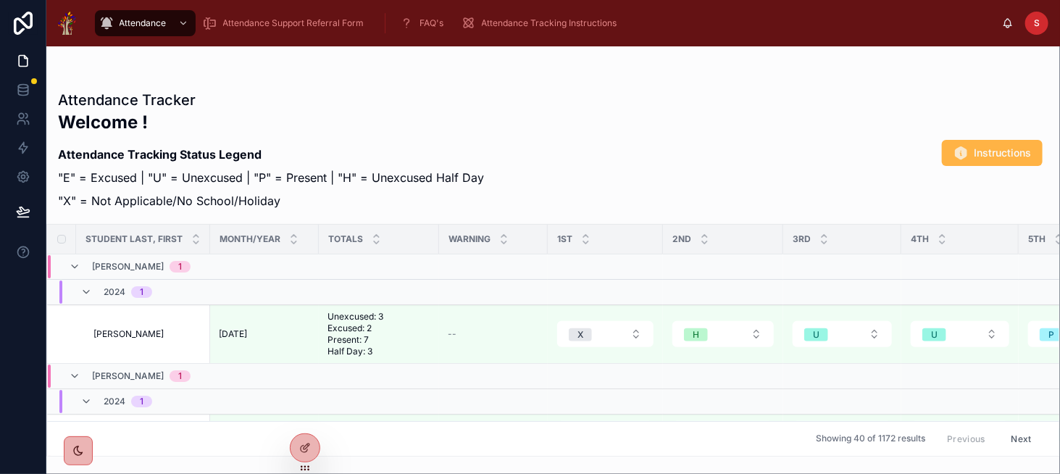
click at [998, 147] on span "Instructions" at bounding box center [1002, 153] width 57 height 14
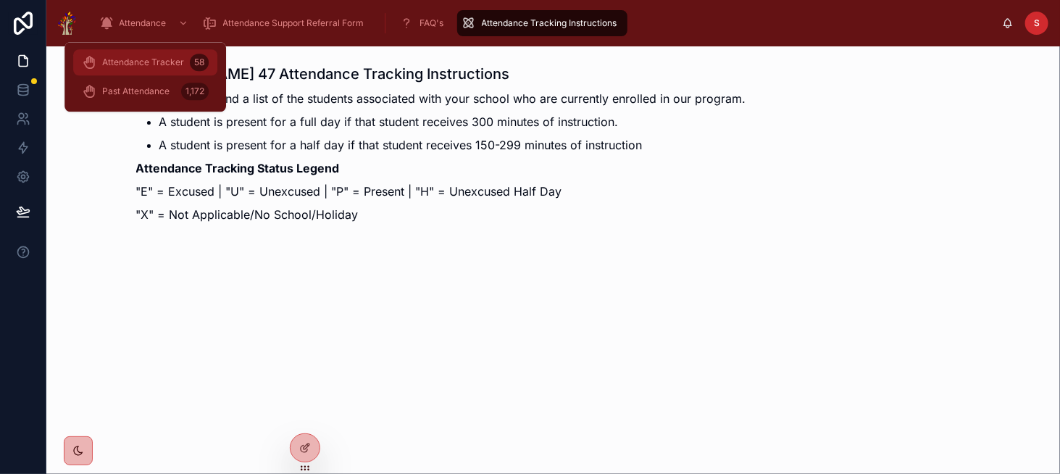
click at [151, 67] on span "Attendance Tracker" at bounding box center [143, 63] width 82 height 12
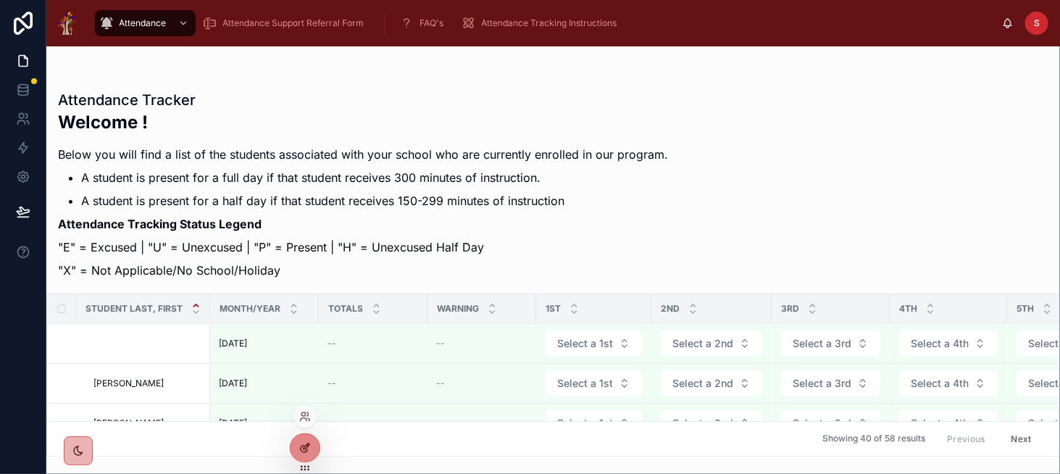
click at [313, 443] on div at bounding box center [305, 448] width 29 height 28
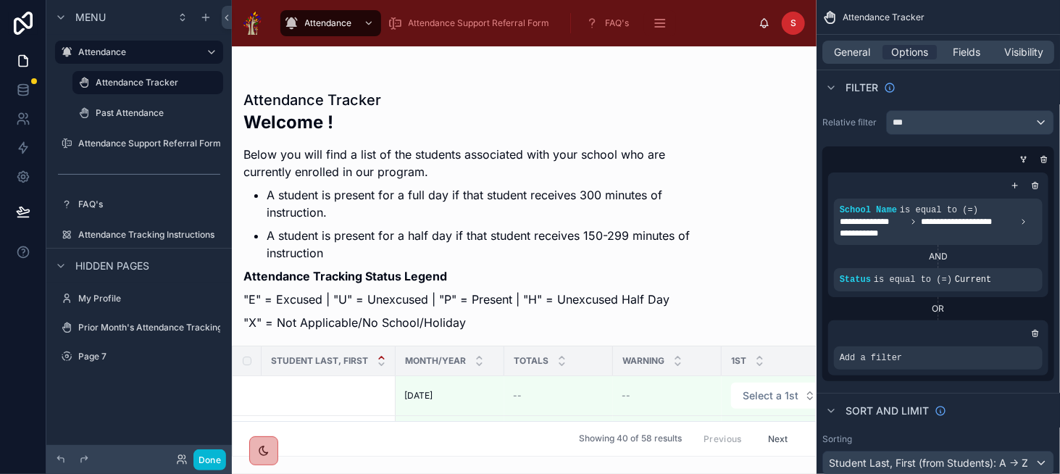
click at [607, 189] on div at bounding box center [524, 259] width 585 height 427
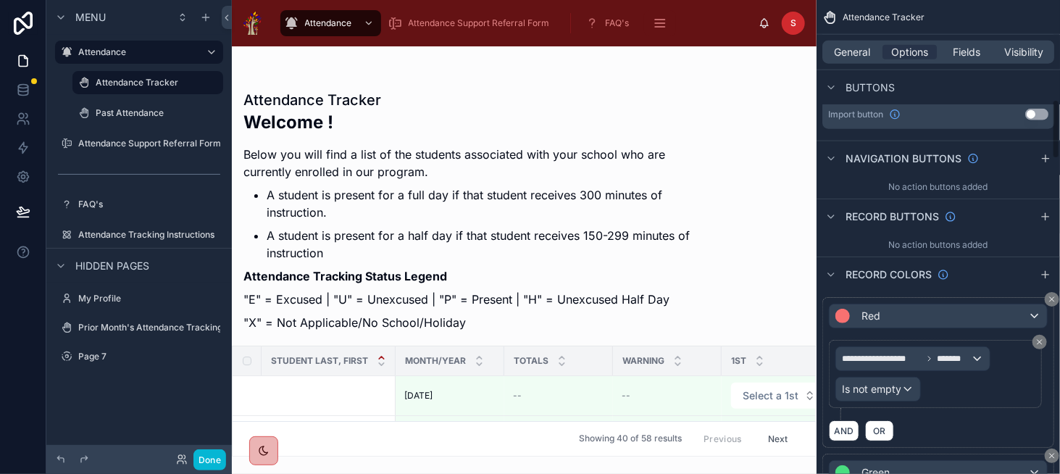
scroll to position [797, 0]
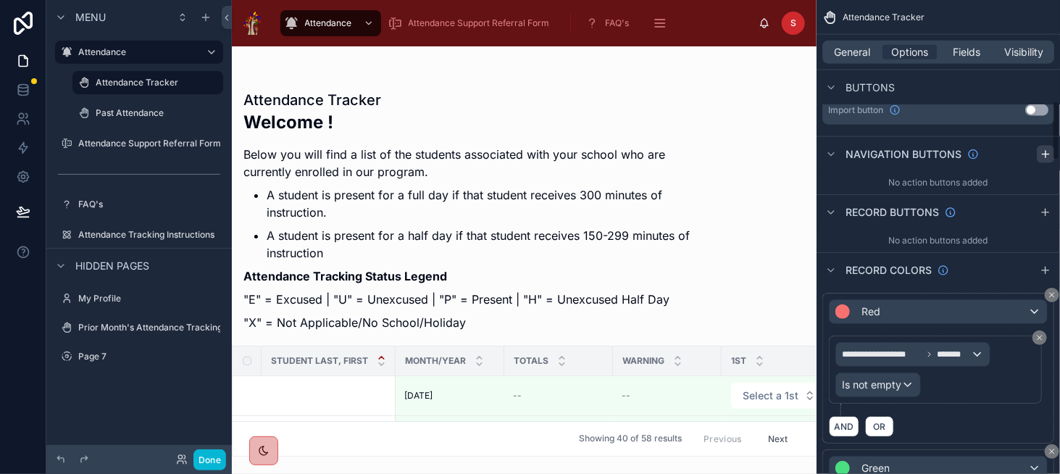
click at [1043, 156] on icon "scrollable content" at bounding box center [1046, 155] width 12 height 12
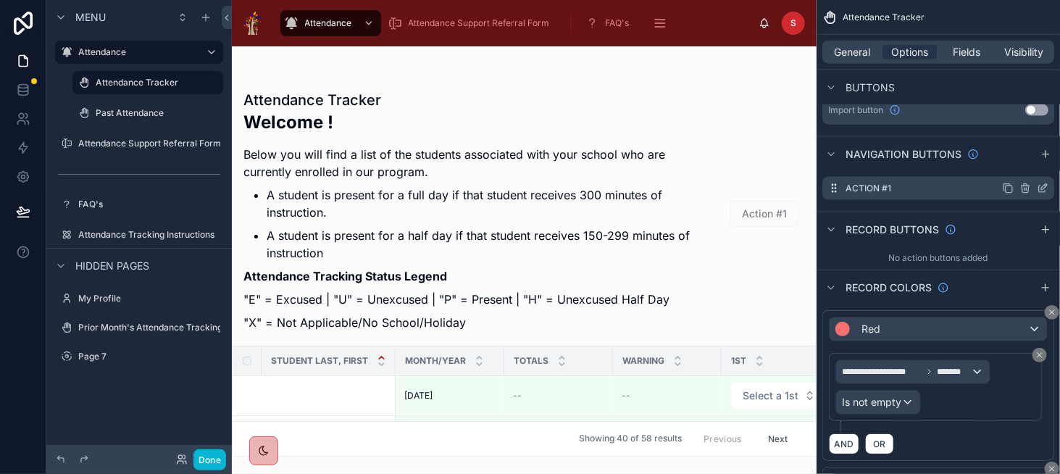
click at [1040, 188] on icon "scrollable content" at bounding box center [1043, 189] width 12 height 12
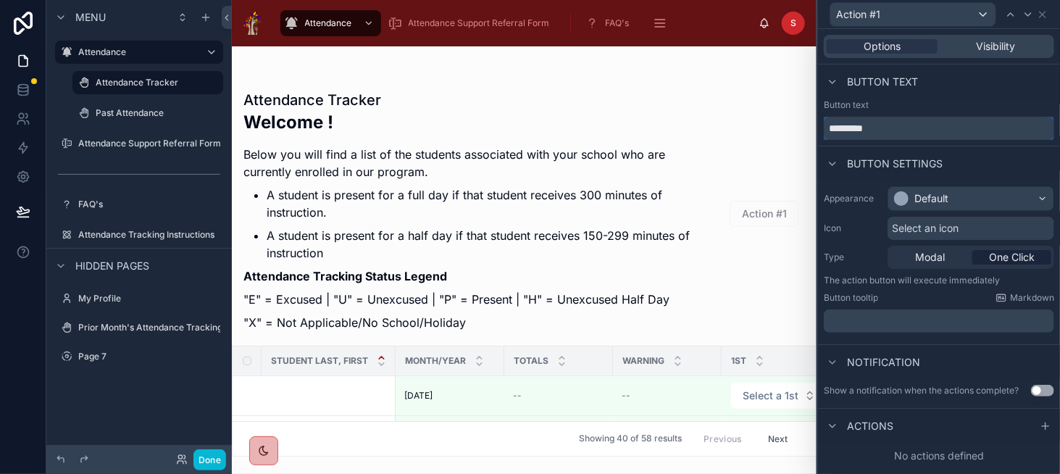
click at [908, 130] on input "*********" at bounding box center [939, 128] width 230 height 23
type input "**********"
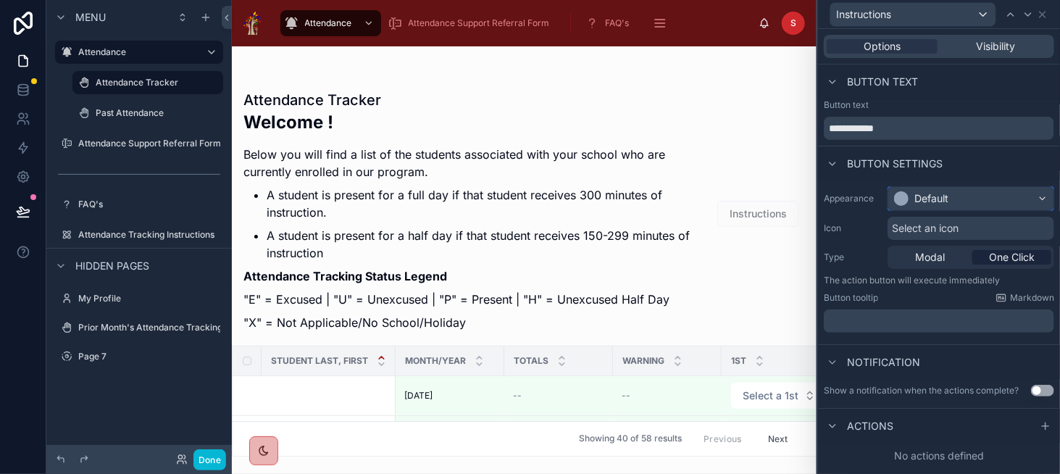
click at [933, 206] on div "Default" at bounding box center [970, 198] width 165 height 23
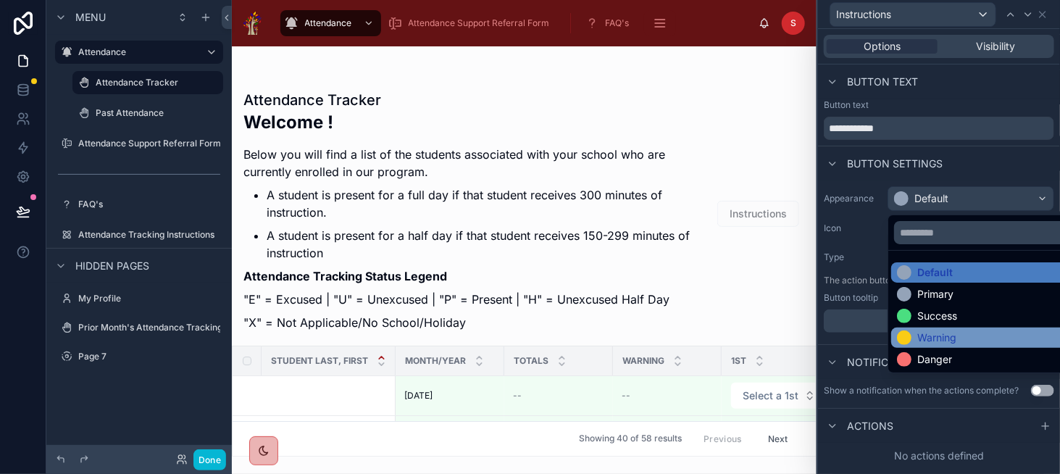
click at [958, 344] on div "Warning" at bounding box center [987, 337] width 193 height 20
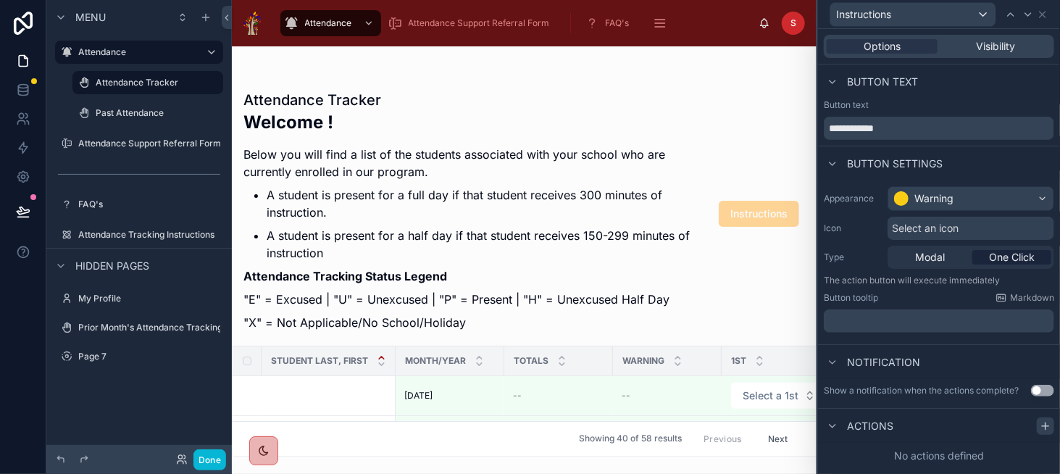
click at [1042, 426] on icon at bounding box center [1045, 426] width 7 height 0
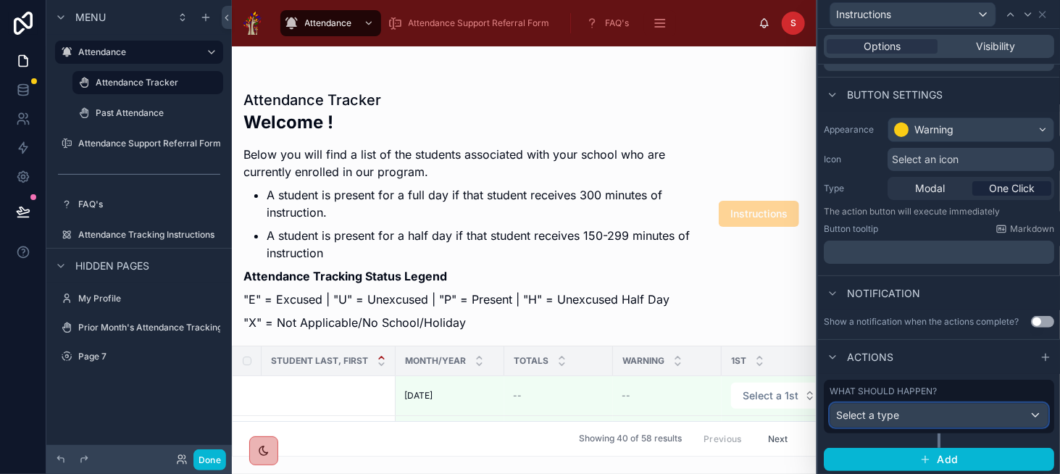
click at [917, 418] on div "Select a type" at bounding box center [938, 415] width 217 height 23
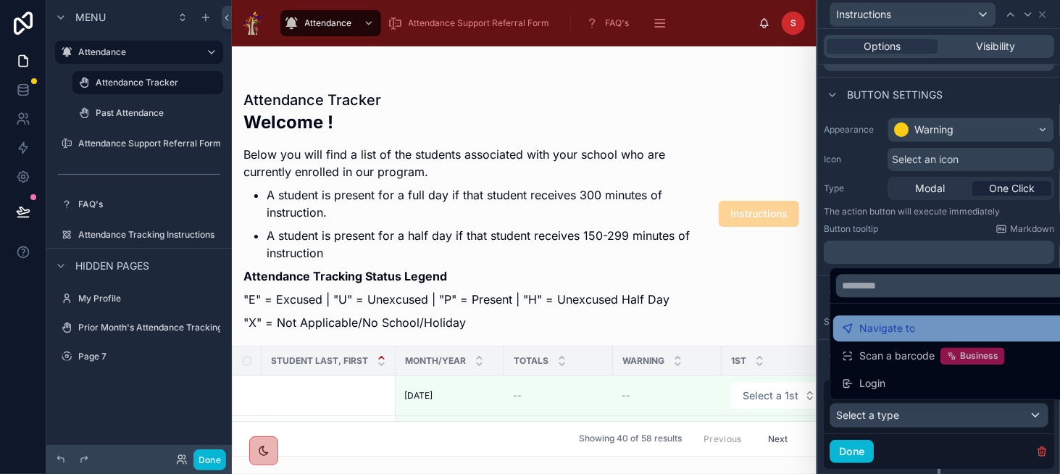
click at [913, 337] on span "Navigate to" at bounding box center [887, 328] width 56 height 17
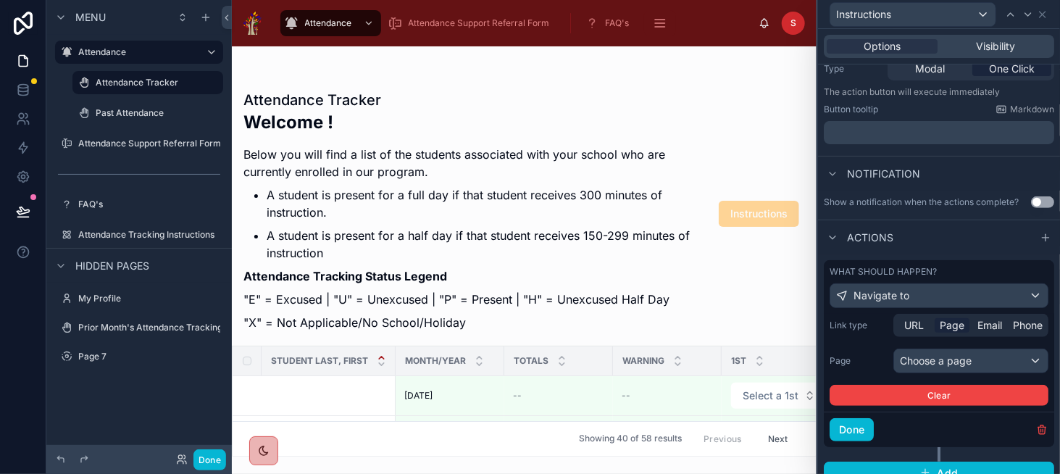
scroll to position [200, 0]
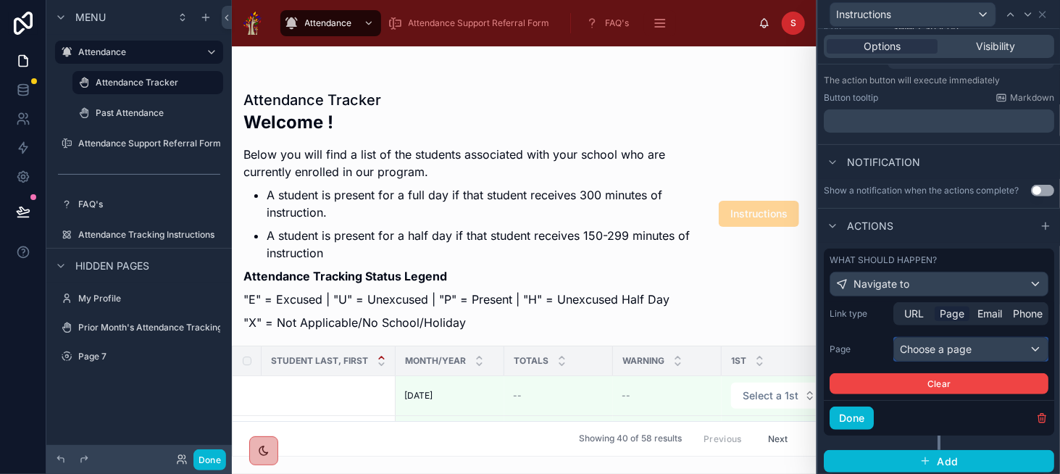
click at [951, 348] on div "Choose a page" at bounding box center [971, 349] width 154 height 23
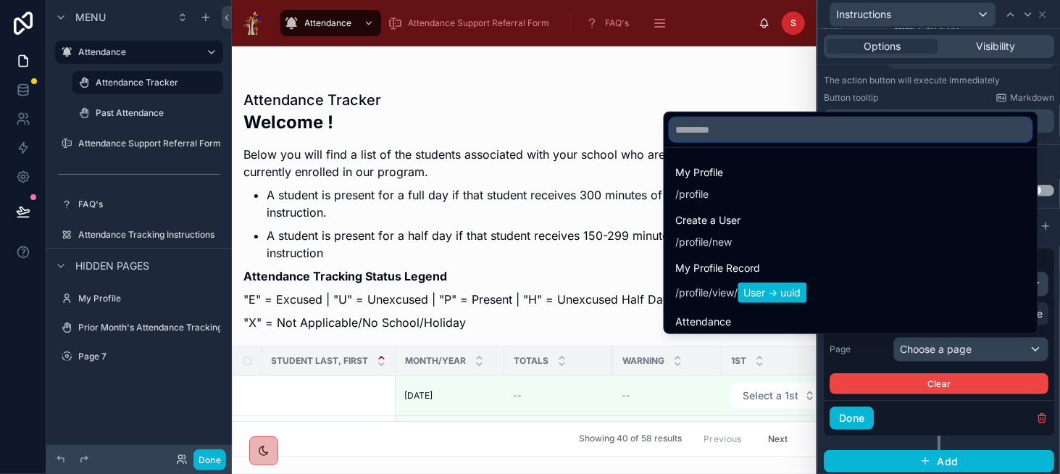
click at [806, 128] on input "text" at bounding box center [851, 129] width 362 height 23
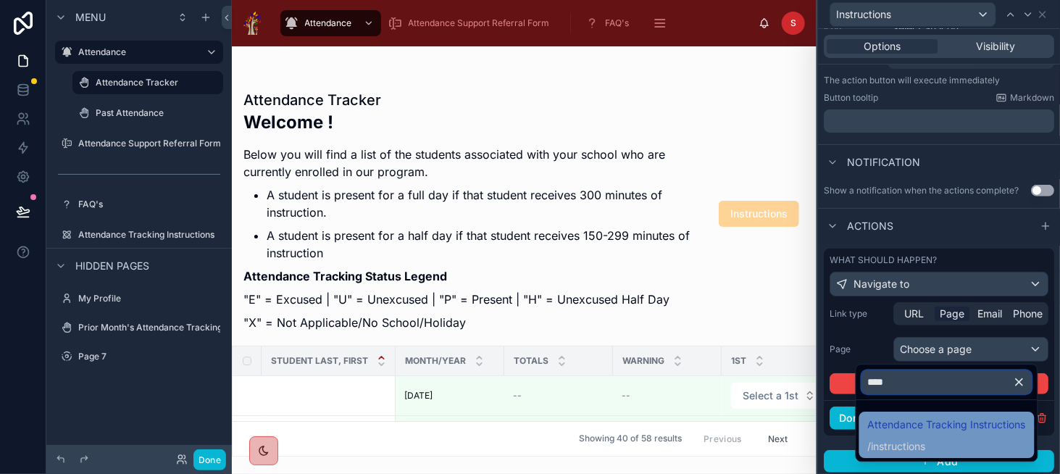
type input "****"
click at [925, 430] on span "Attendance Tracking Instructions" at bounding box center [947, 424] width 158 height 17
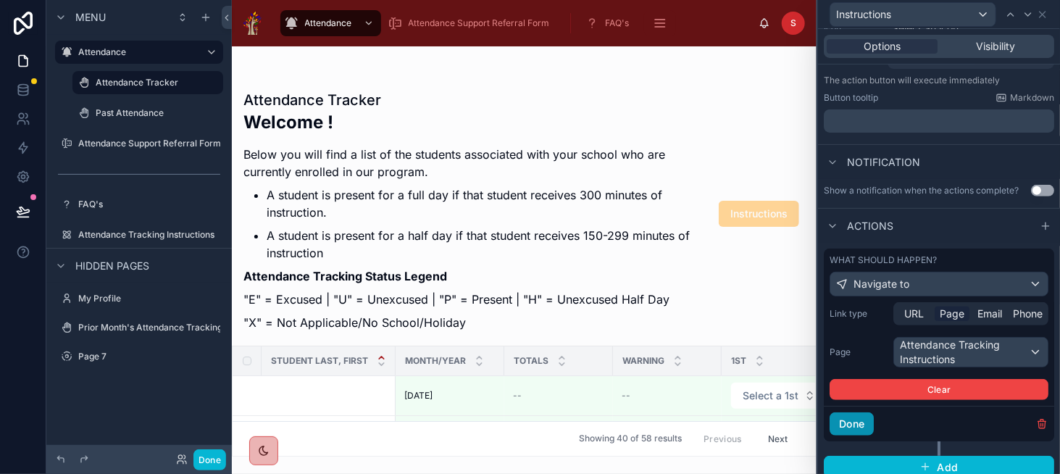
click at [851, 419] on button "Done" at bounding box center [852, 423] width 44 height 23
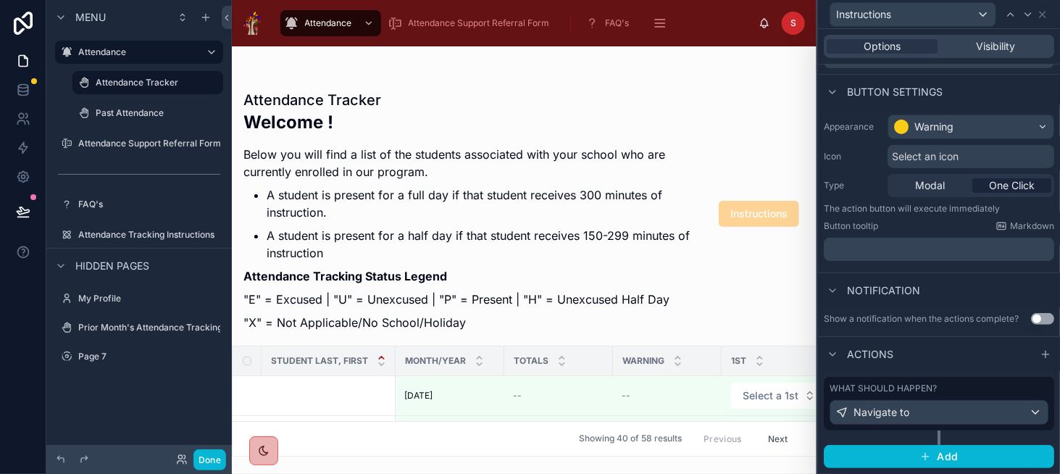
scroll to position [69, 0]
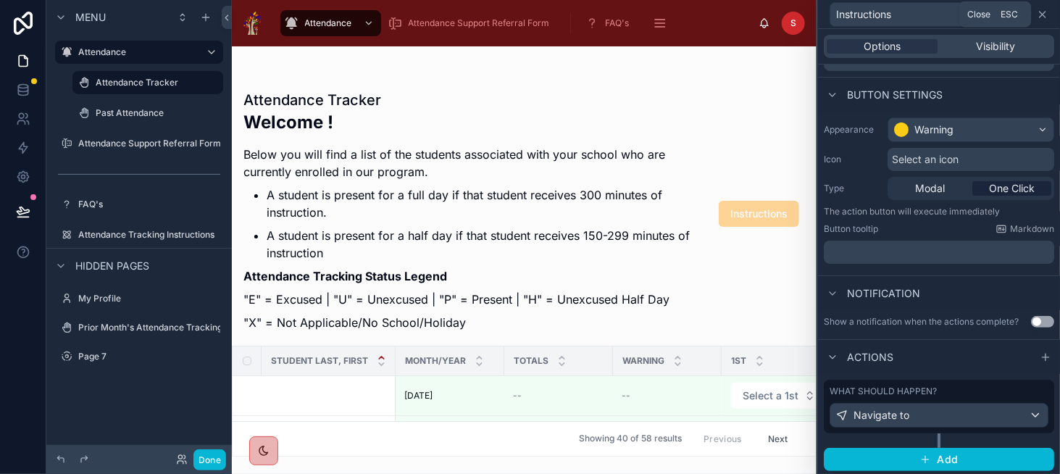
click at [1042, 14] on icon at bounding box center [1043, 15] width 6 height 6
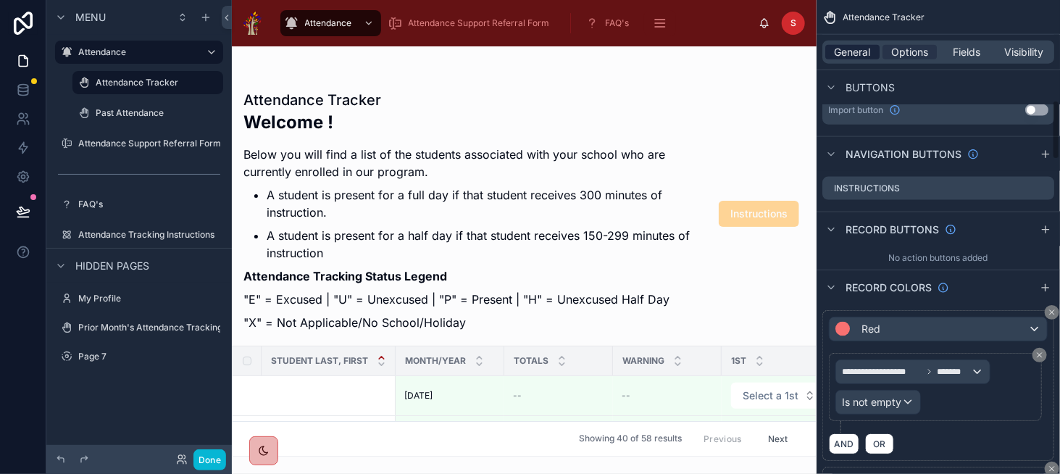
click at [849, 51] on span "General" at bounding box center [853, 52] width 36 height 14
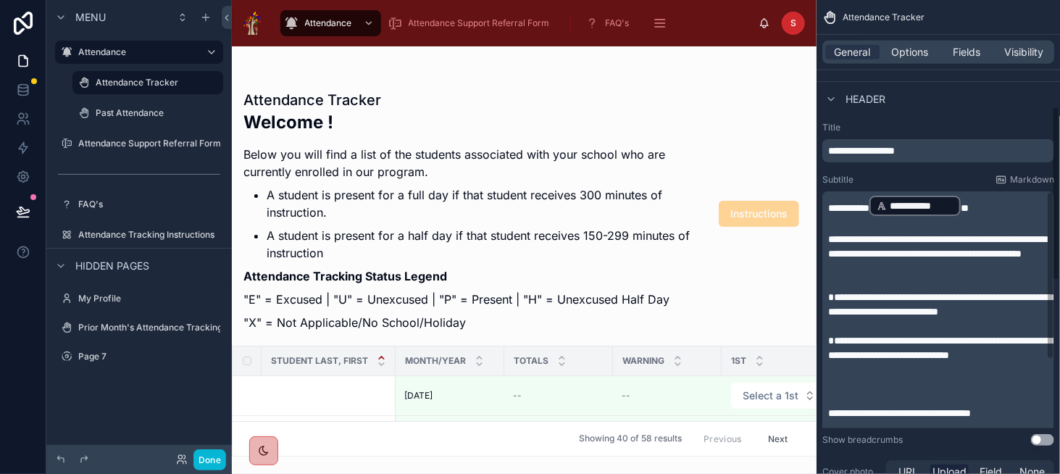
scroll to position [435, 0]
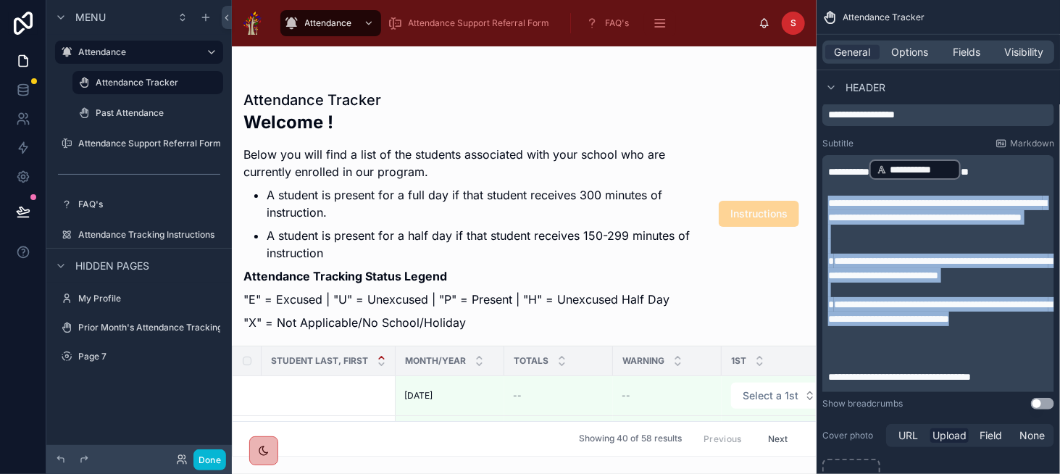
drag, startPoint x: 829, startPoint y: 202, endPoint x: 929, endPoint y: 342, distance: 171.9
click at [929, 342] on div "**********" at bounding box center [939, 307] width 223 height 298
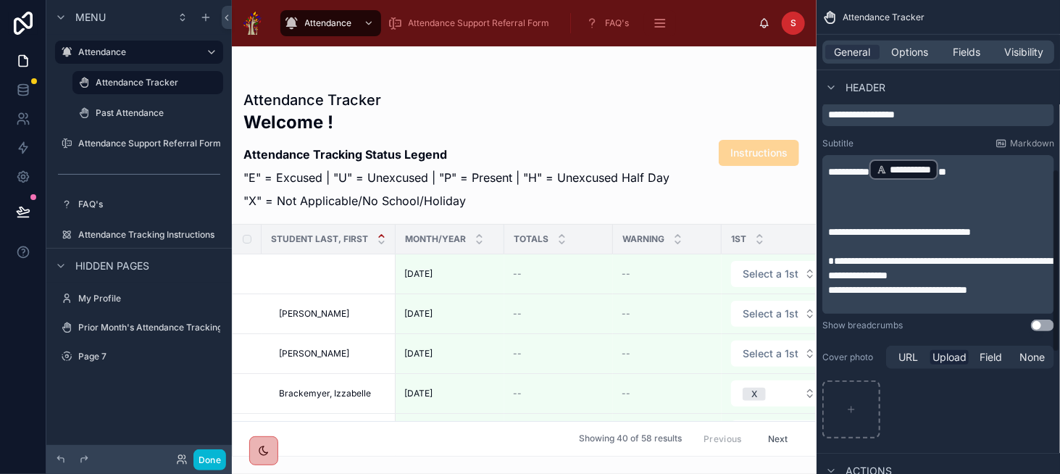
click at [894, 205] on p "﻿" at bounding box center [939, 203] width 223 height 14
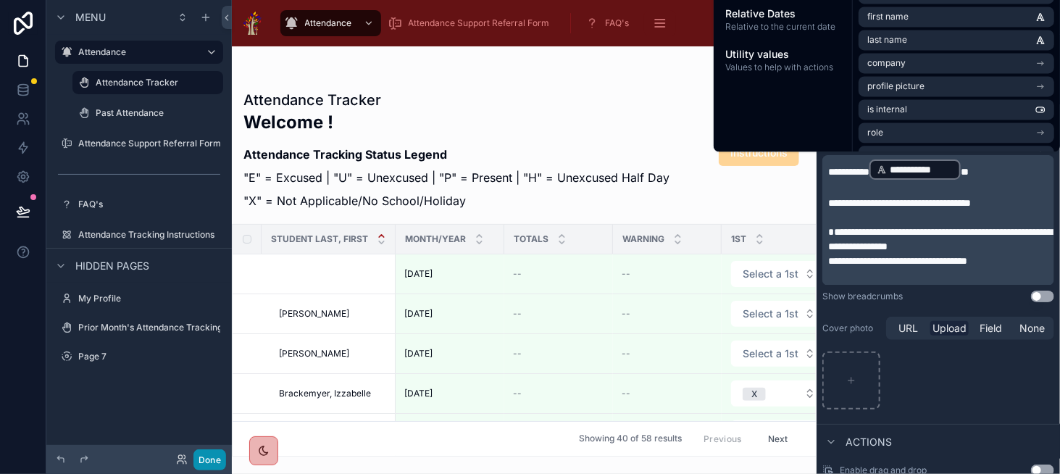
click at [211, 456] on button "Done" at bounding box center [209, 459] width 33 height 21
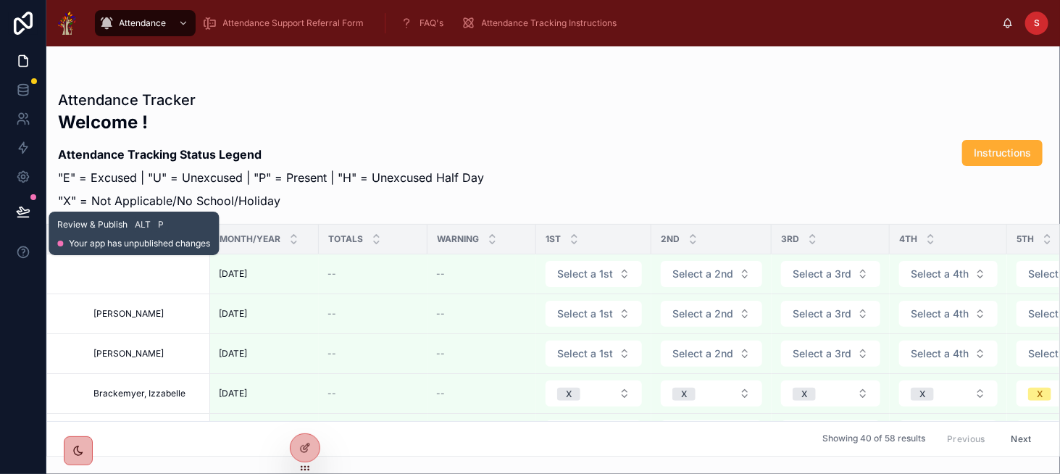
click at [25, 211] on icon at bounding box center [23, 210] width 12 height 7
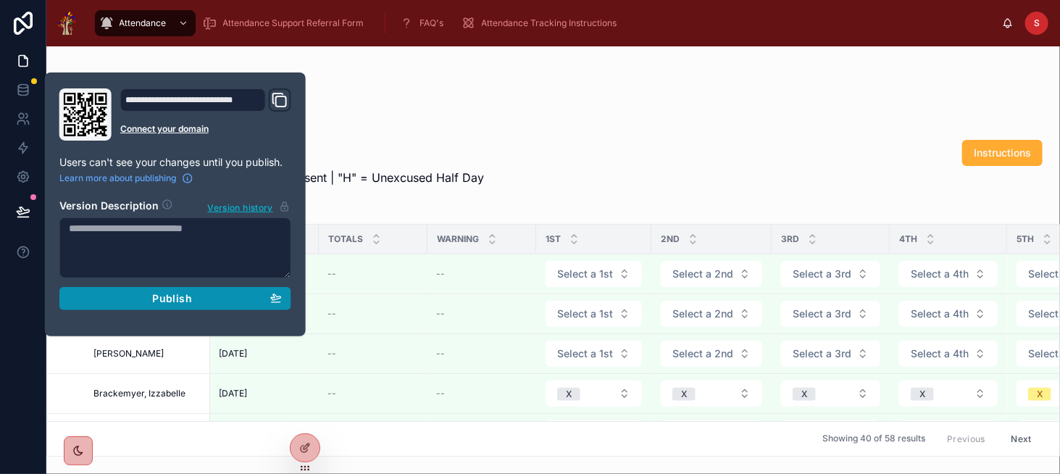
click at [133, 301] on div "Publish" at bounding box center [175, 298] width 213 height 13
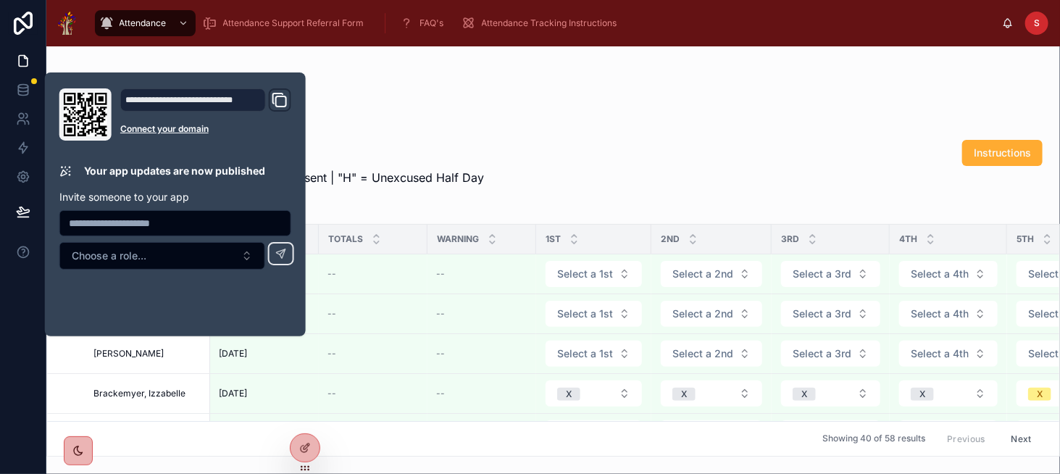
drag, startPoint x: 243, startPoint y: 302, endPoint x: 475, endPoint y: 156, distance: 273.8
click at [475, 156] on p "Attendance Tracking Status Legend" at bounding box center [271, 154] width 426 height 17
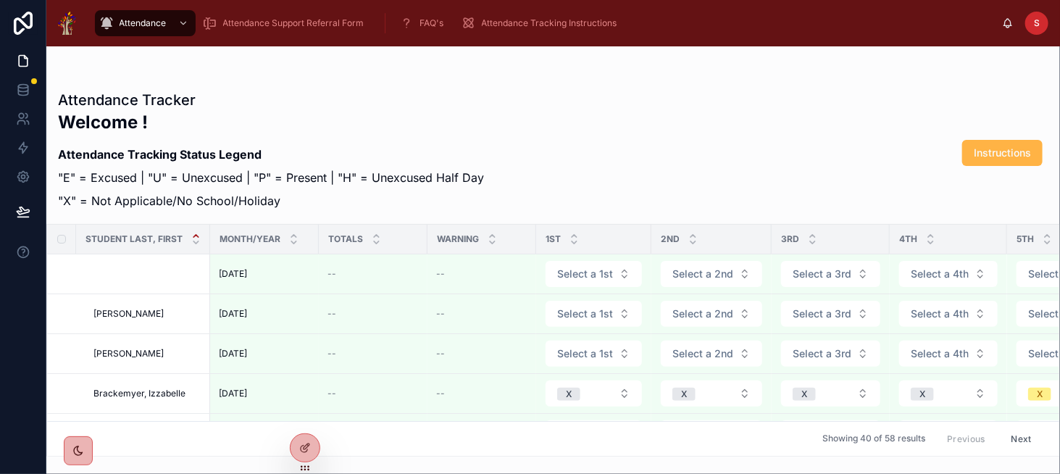
click at [1001, 149] on span "Instructions" at bounding box center [1002, 153] width 57 height 14
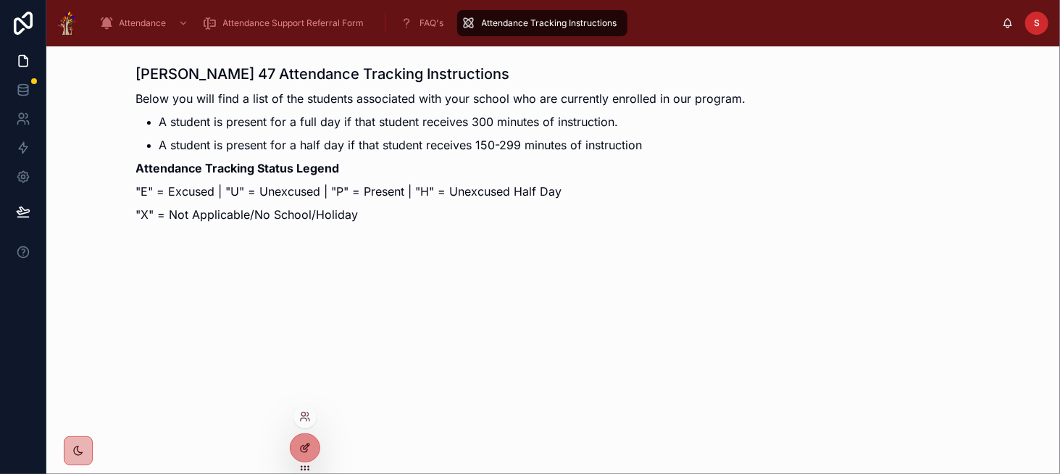
click at [304, 447] on icon at bounding box center [305, 448] width 12 height 12
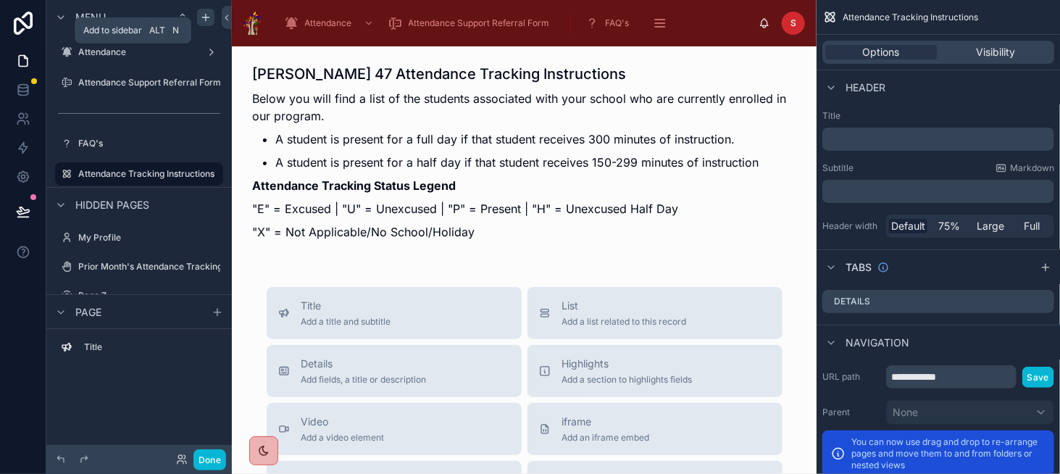
click at [202, 22] on icon "scrollable content" at bounding box center [206, 18] width 12 height 12
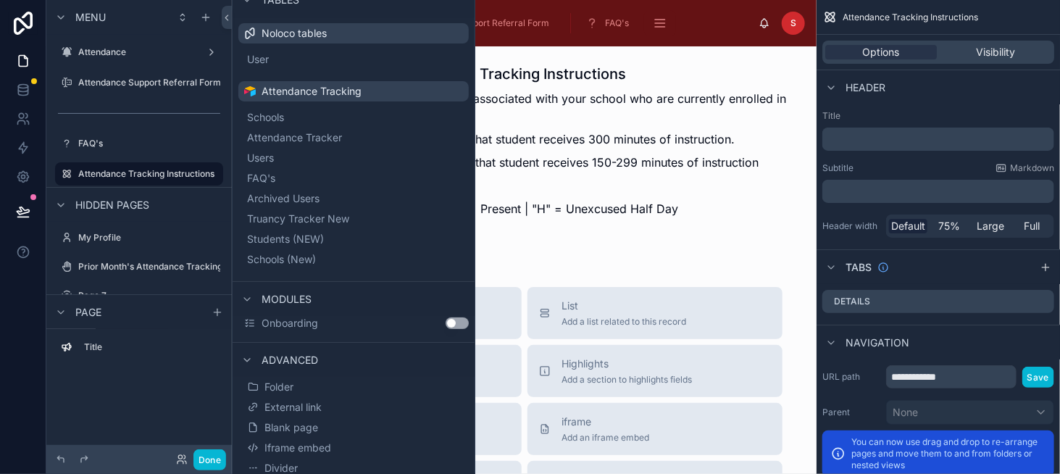
scroll to position [56, 0]
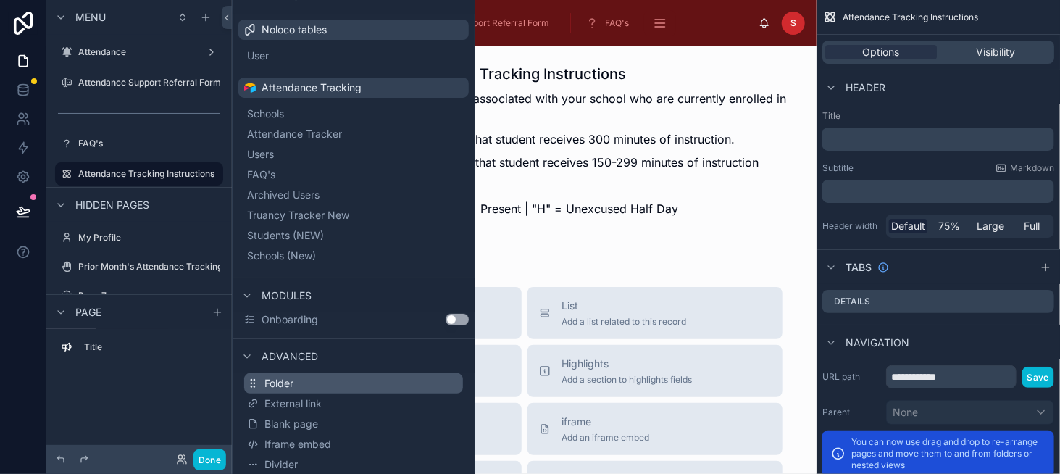
click at [353, 383] on button "Folder" at bounding box center [353, 383] width 219 height 20
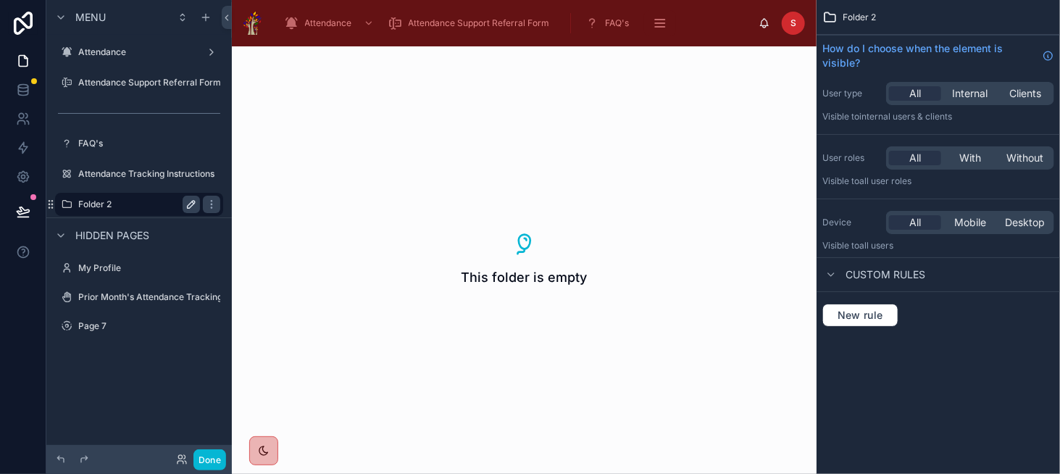
click at [186, 206] on icon "scrollable content" at bounding box center [191, 205] width 12 height 12
click at [156, 205] on input "********" at bounding box center [127, 204] width 99 height 17
type input "*********"
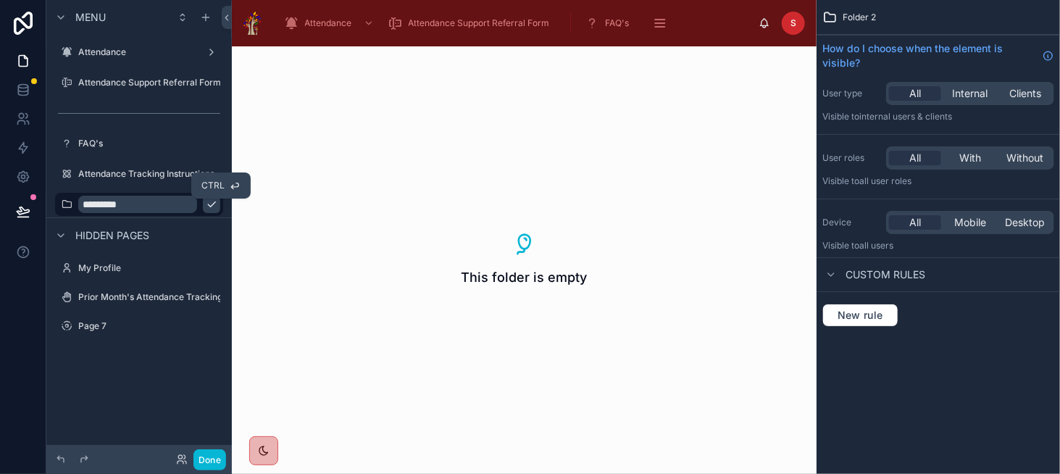
click at [206, 204] on icon "scrollable content" at bounding box center [212, 205] width 12 height 12
click at [207, 207] on icon "scrollable content" at bounding box center [212, 205] width 12 height 12
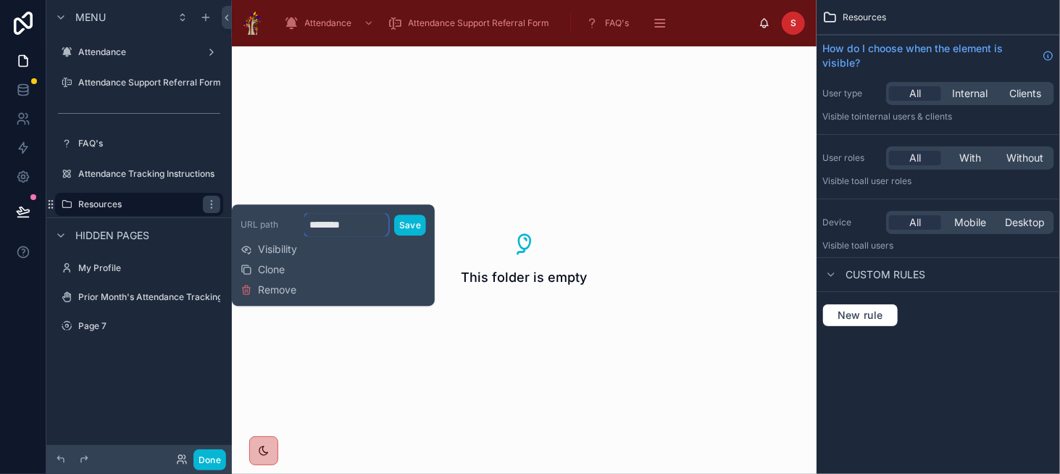
click at [317, 221] on input "********" at bounding box center [346, 224] width 84 height 23
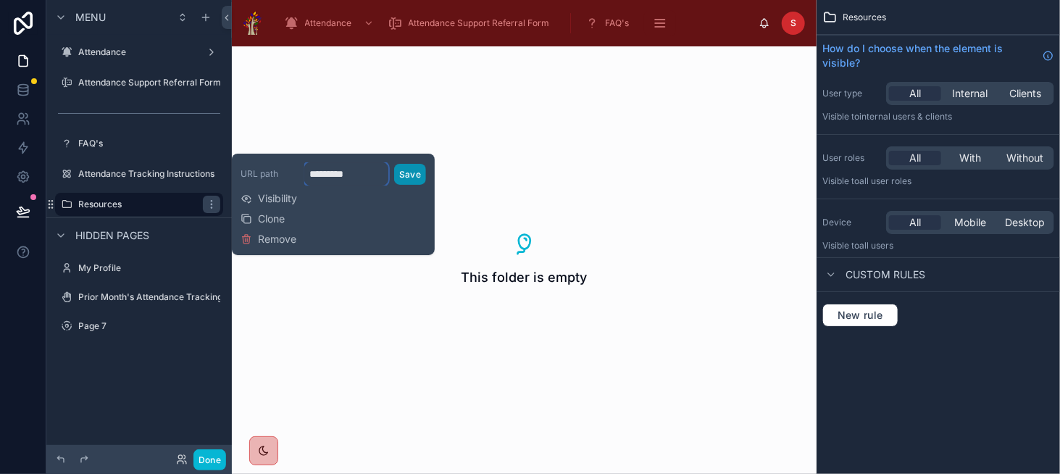
type input "*********"
click at [403, 175] on button "Save" at bounding box center [410, 174] width 32 height 21
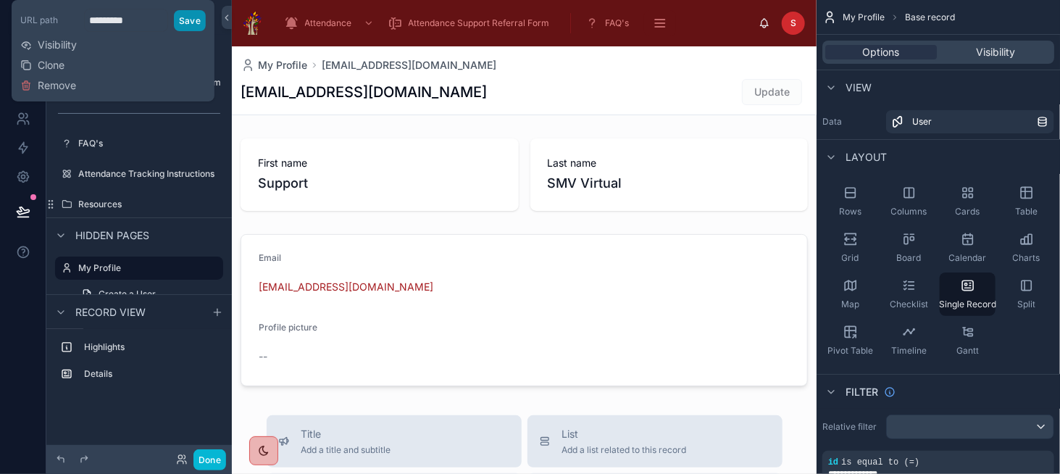
click at [191, 24] on button "Save" at bounding box center [190, 20] width 32 height 21
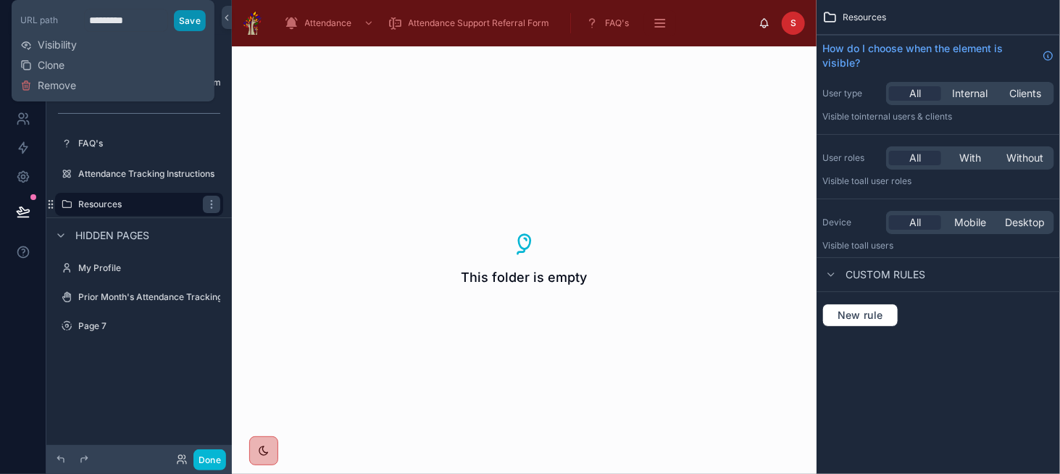
click at [192, 20] on button "Save" at bounding box center [190, 20] width 32 height 21
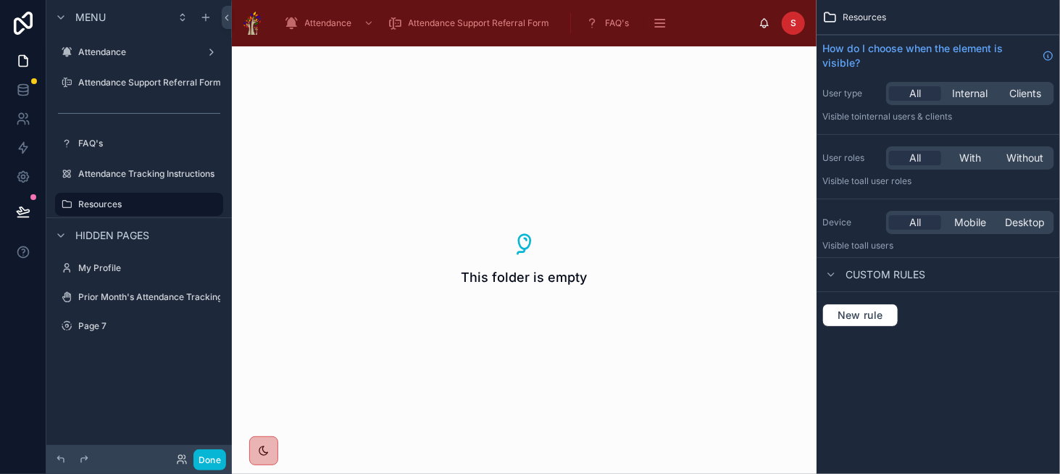
click at [259, 105] on div "This folder is empty" at bounding box center [524, 259] width 585 height 427
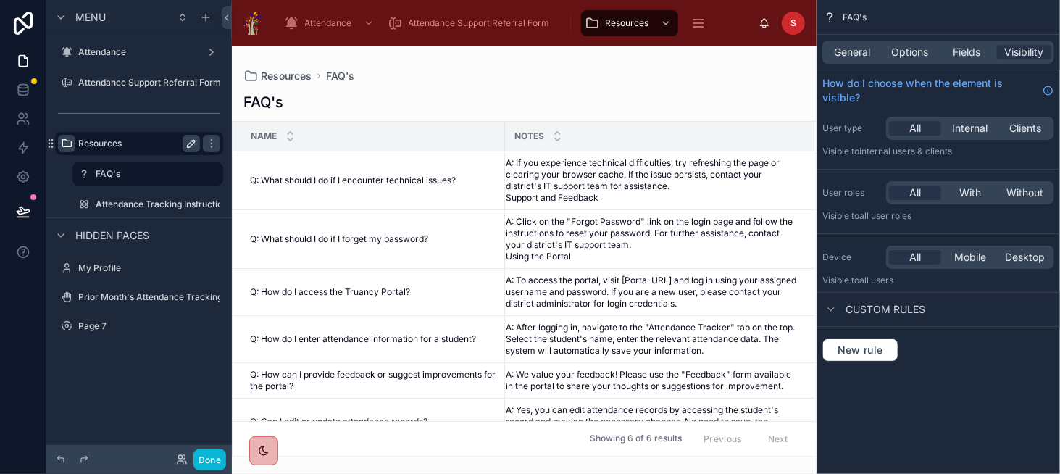
click at [62, 146] on icon "scrollable content" at bounding box center [67, 144] width 12 height 12
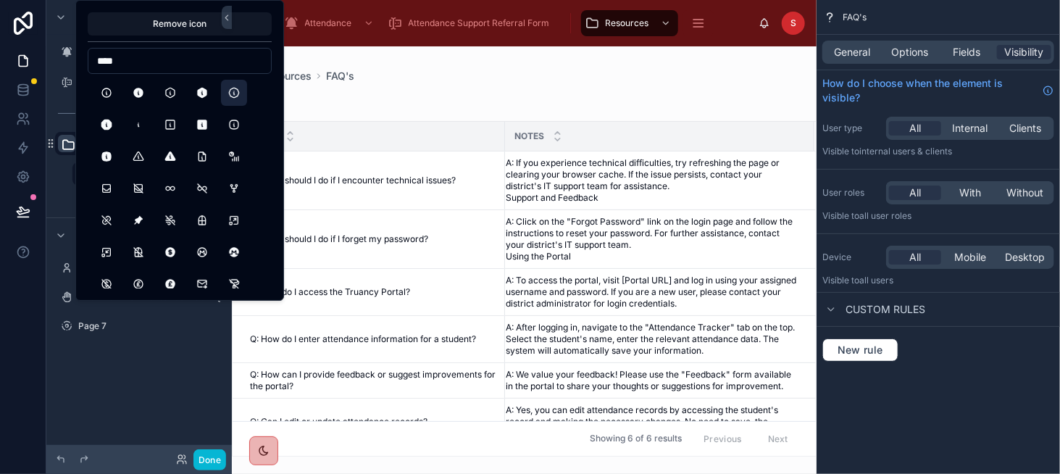
type input "****"
click at [233, 95] on button "InfoOctagon" at bounding box center [234, 93] width 26 height 26
click at [464, 95] on div at bounding box center [524, 259] width 585 height 427
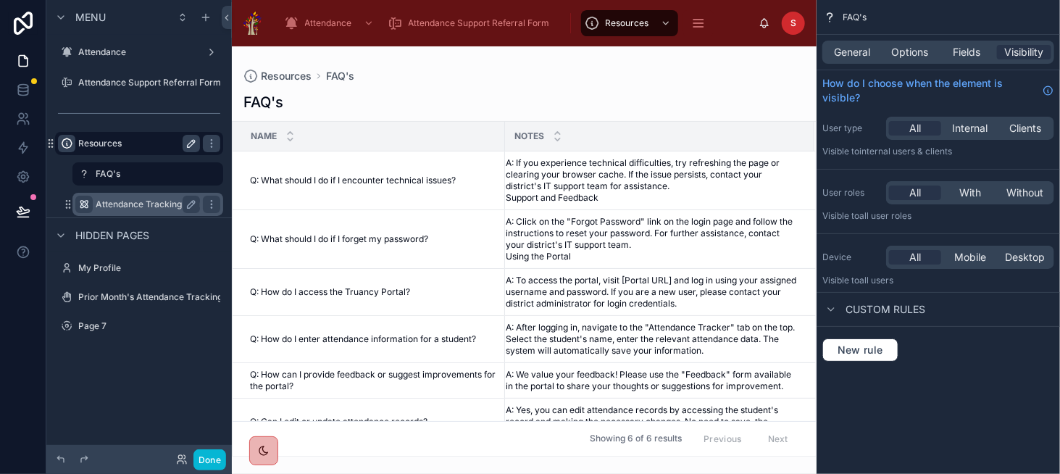
click at [85, 203] on icon "scrollable content" at bounding box center [84, 205] width 12 height 12
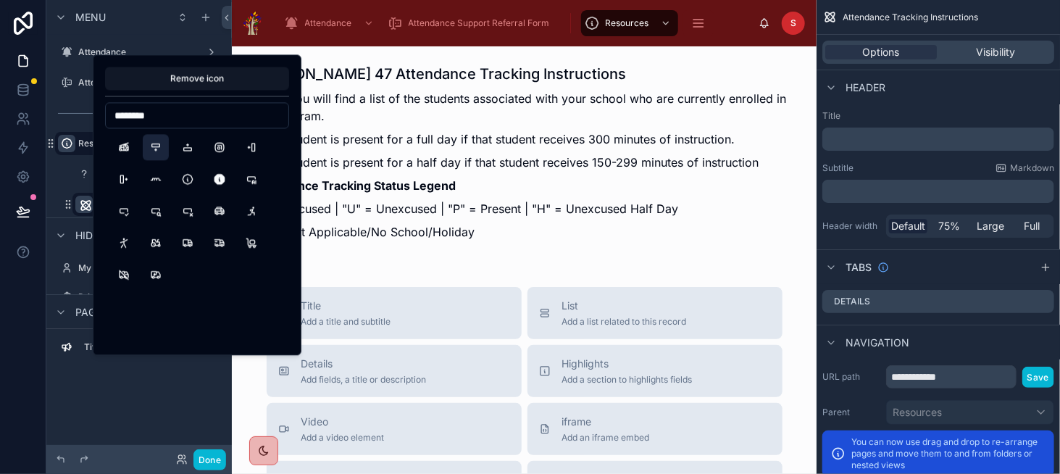
type input "********"
click at [165, 150] on button "RowInsertBottom" at bounding box center [156, 147] width 26 height 26
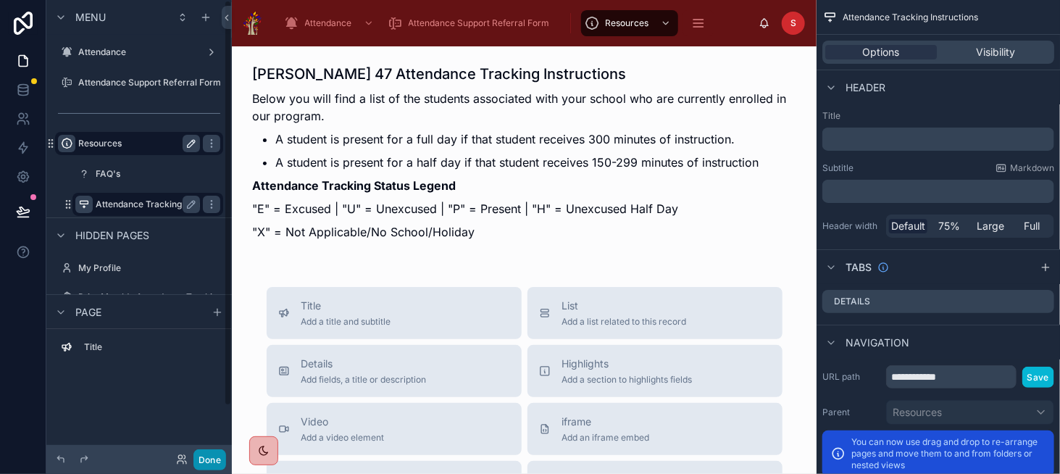
click at [210, 460] on button "Done" at bounding box center [209, 459] width 33 height 21
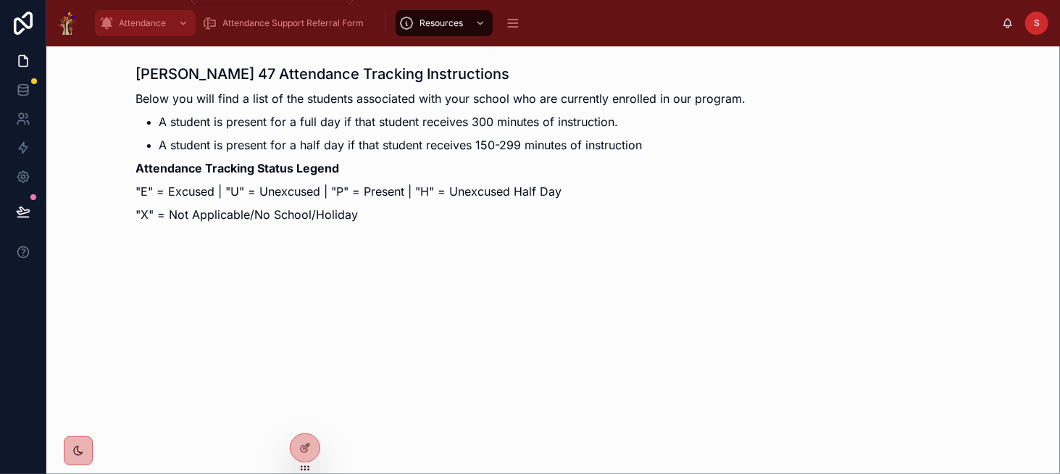
click at [138, 26] on span "Attendance" at bounding box center [143, 23] width 47 height 12
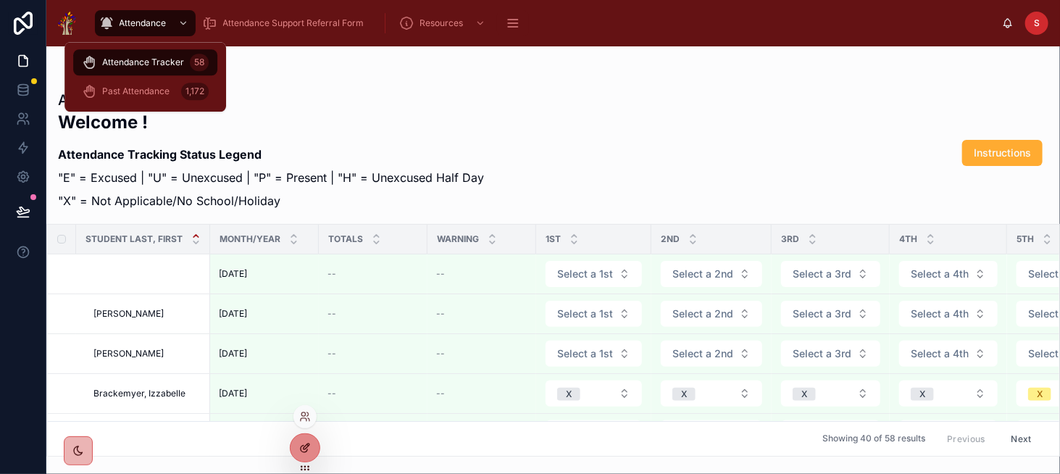
click at [412, 125] on h2 "Welcome !" at bounding box center [271, 122] width 426 height 24
click at [309, 446] on icon at bounding box center [305, 448] width 12 height 12
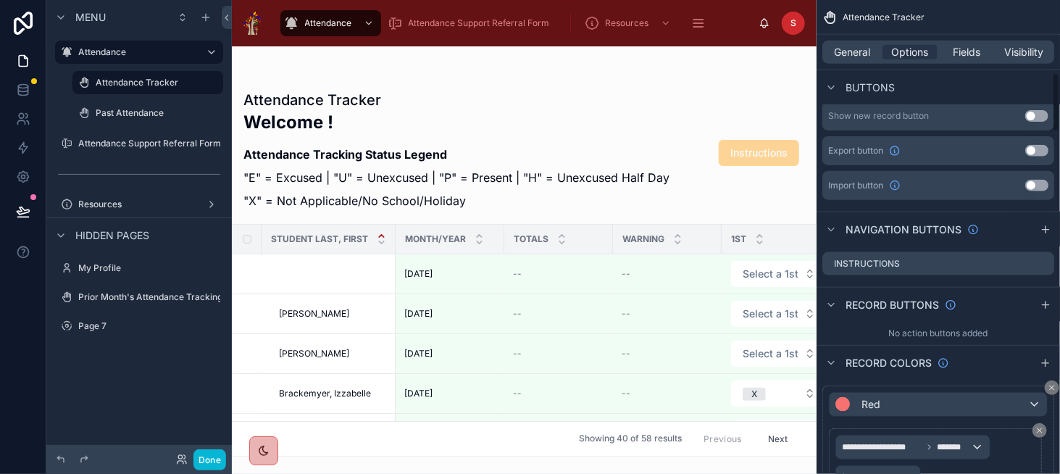
scroll to position [725, 0]
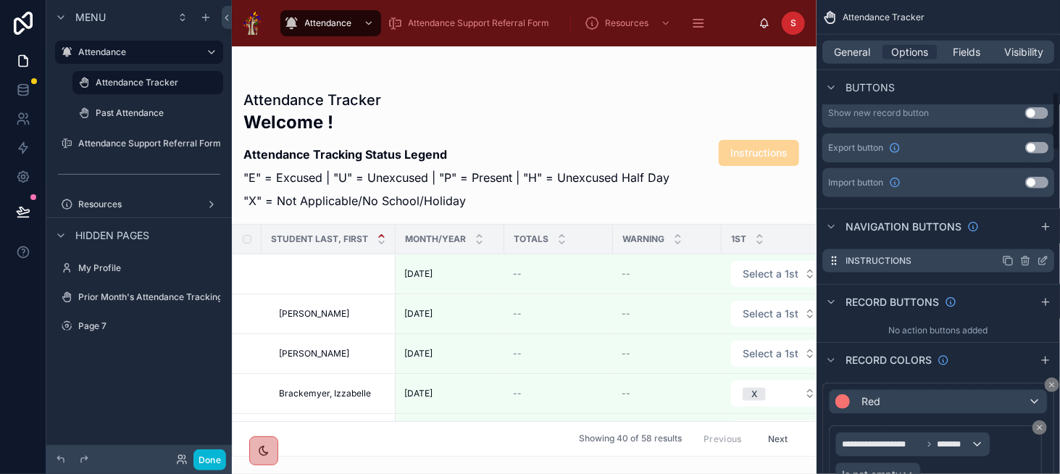
click at [1040, 258] on icon "scrollable content" at bounding box center [1043, 261] width 12 height 12
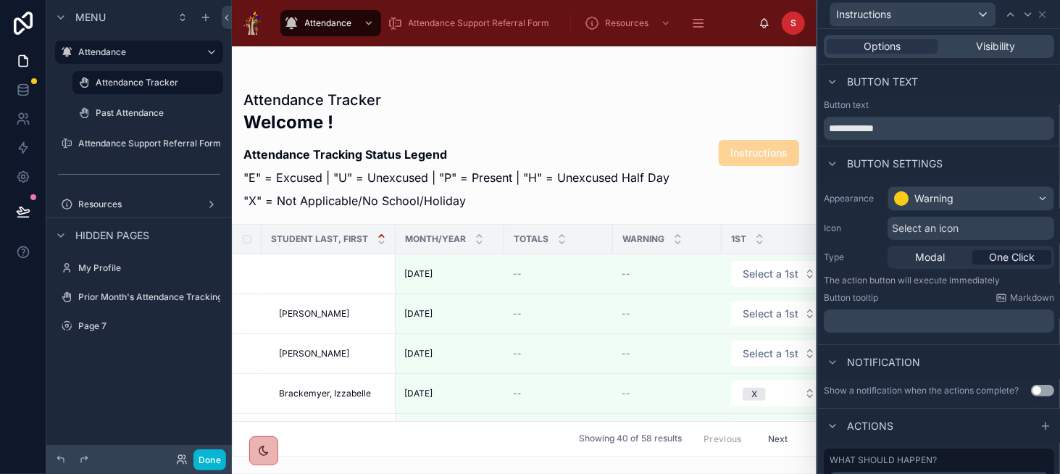
click at [919, 225] on span "Select an icon" at bounding box center [925, 228] width 67 height 14
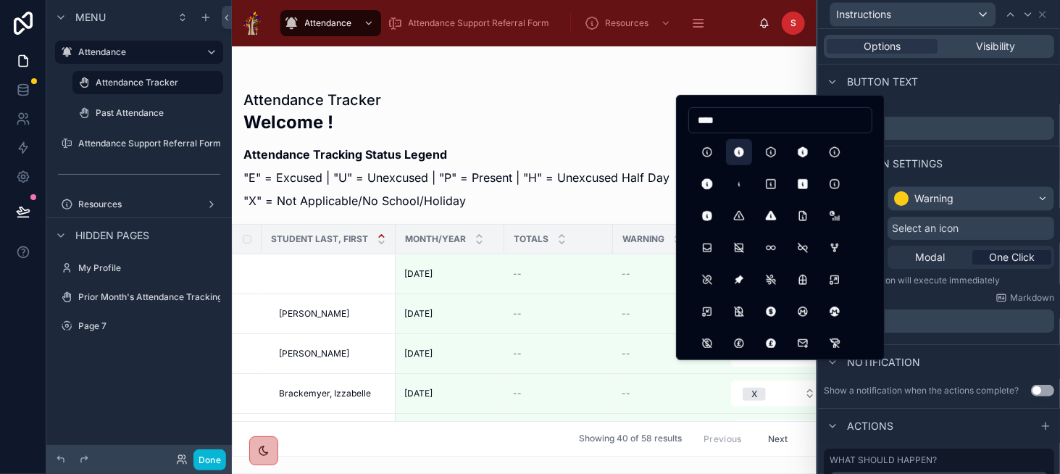
type input "****"
click at [743, 151] on button "InfoCircleFilled" at bounding box center [739, 152] width 26 height 26
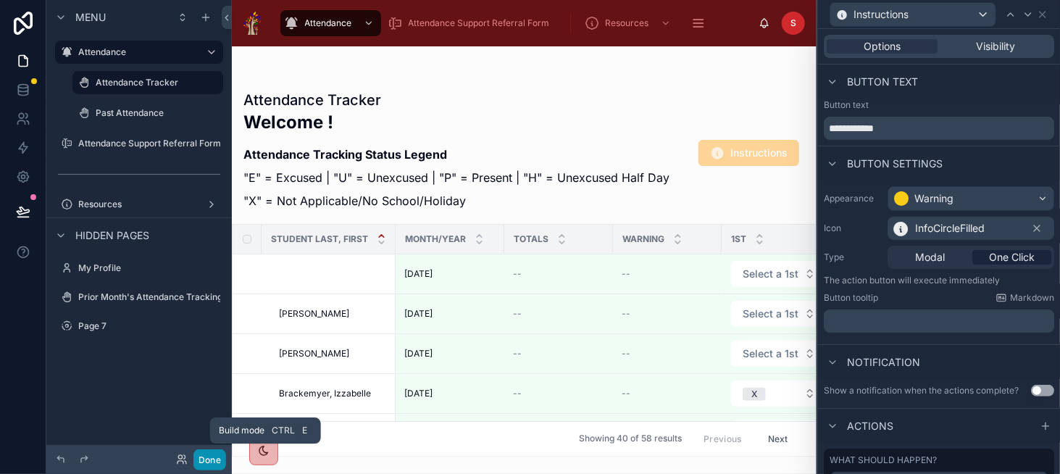
click at [213, 456] on button "Done" at bounding box center [209, 459] width 33 height 21
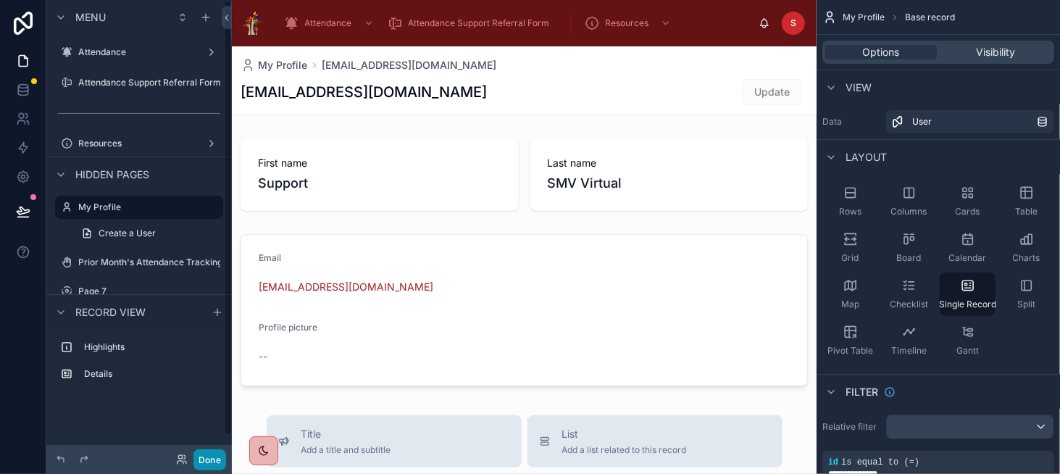
click at [210, 462] on button "Done" at bounding box center [209, 459] width 33 height 21
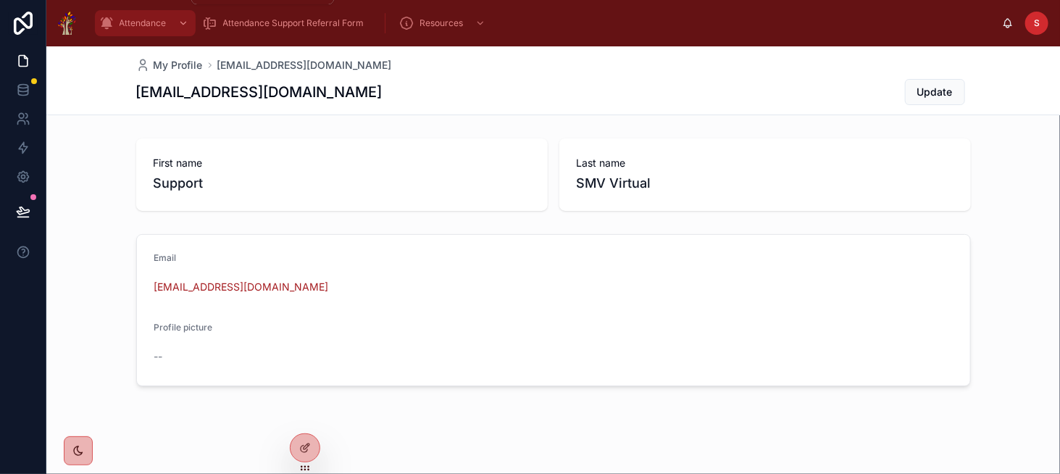
click at [173, 20] on div "scrollable content" at bounding box center [181, 23] width 19 height 23
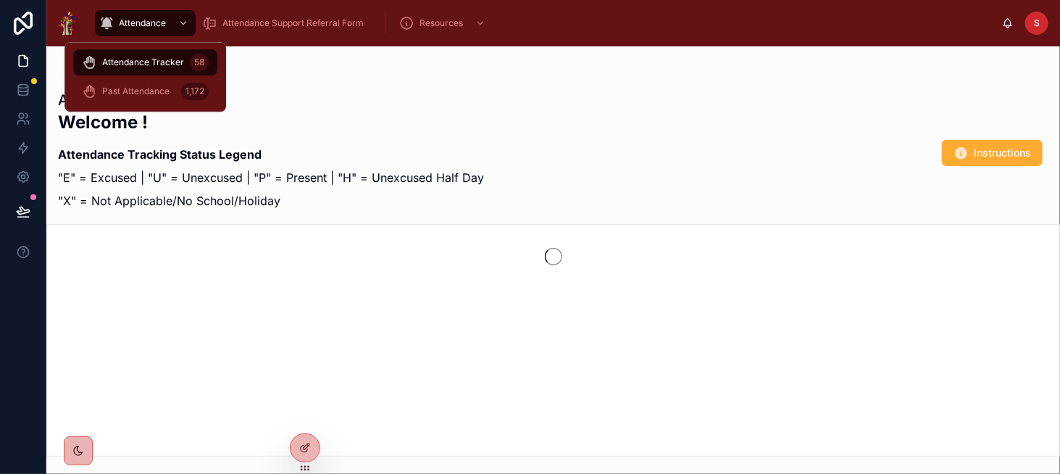
click at [962, 146] on icon at bounding box center [960, 153] width 14 height 14
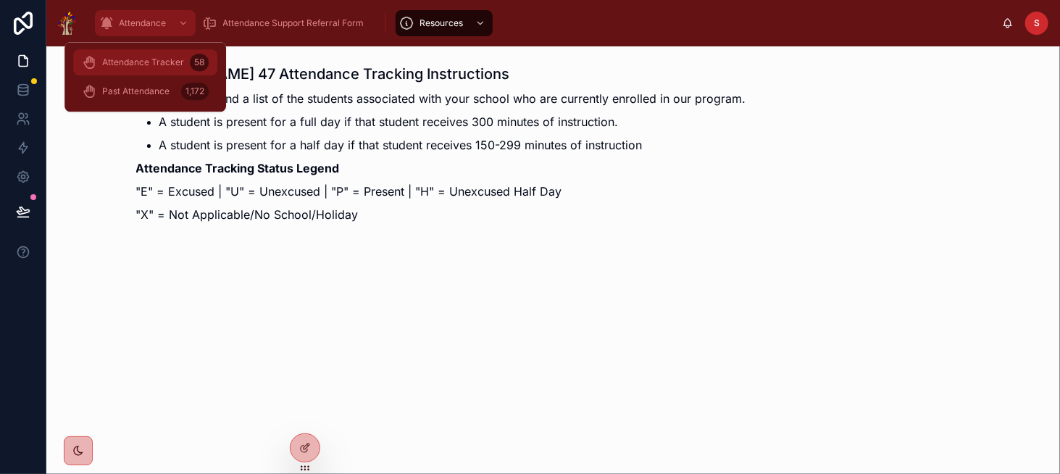
drag, startPoint x: 149, startPoint y: 25, endPoint x: 143, endPoint y: 49, distance: 25.5
click at [149, 25] on span "Attendance" at bounding box center [143, 23] width 47 height 12
click at [149, 59] on span "Attendance Tracker" at bounding box center [143, 63] width 82 height 12
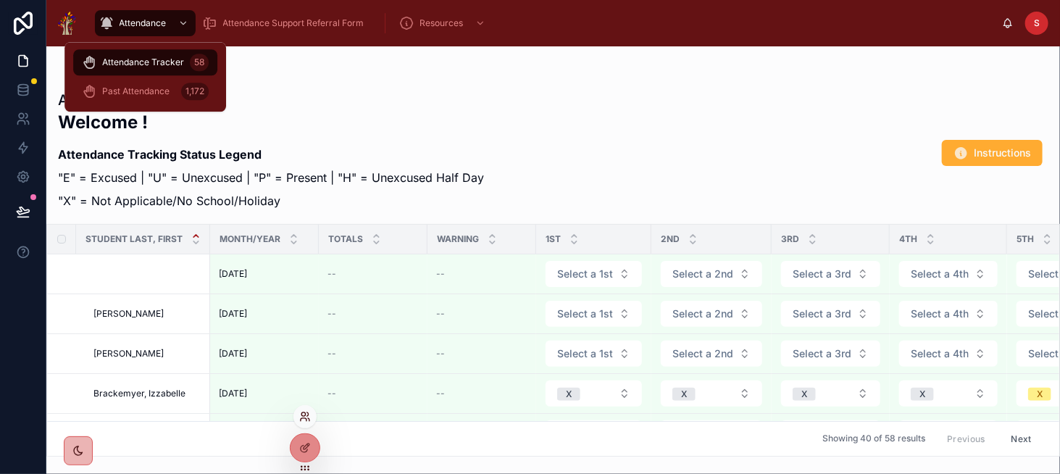
click at [304, 420] on icon at bounding box center [305, 417] width 12 height 12
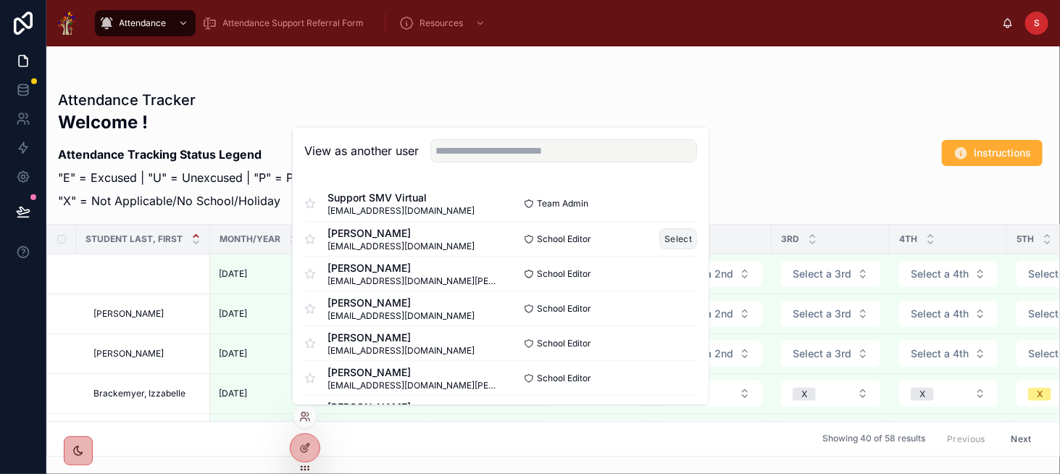
click at [659, 236] on button "Select" at bounding box center [678, 238] width 38 height 21
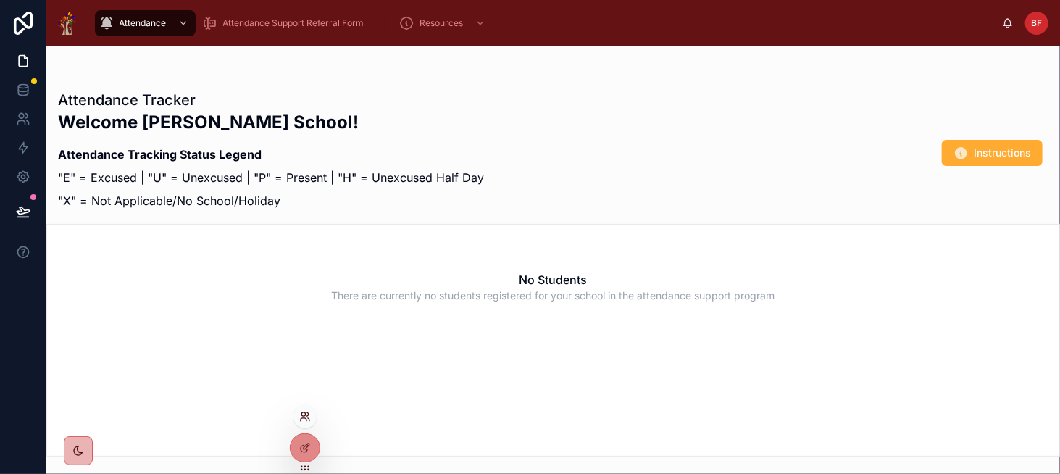
click at [300, 422] on icon at bounding box center [305, 417] width 12 height 12
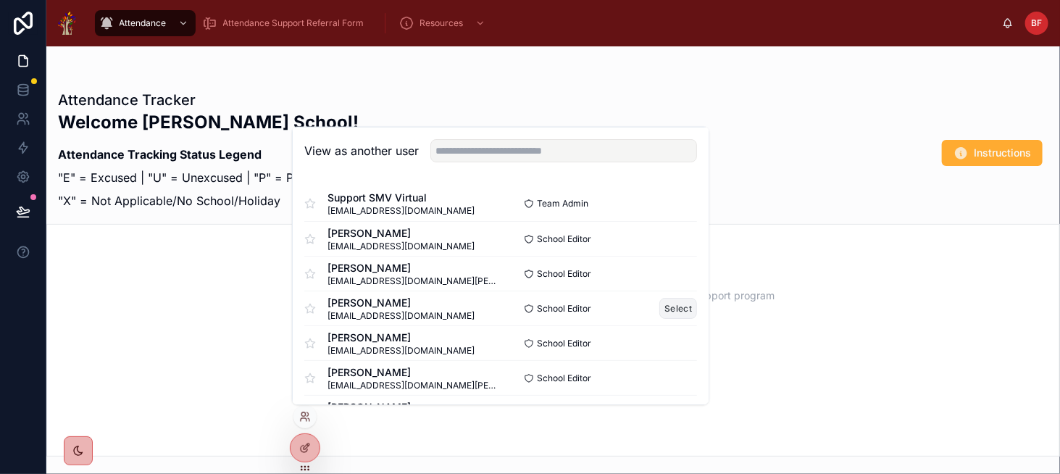
click at [659, 310] on button "Select" at bounding box center [678, 308] width 38 height 21
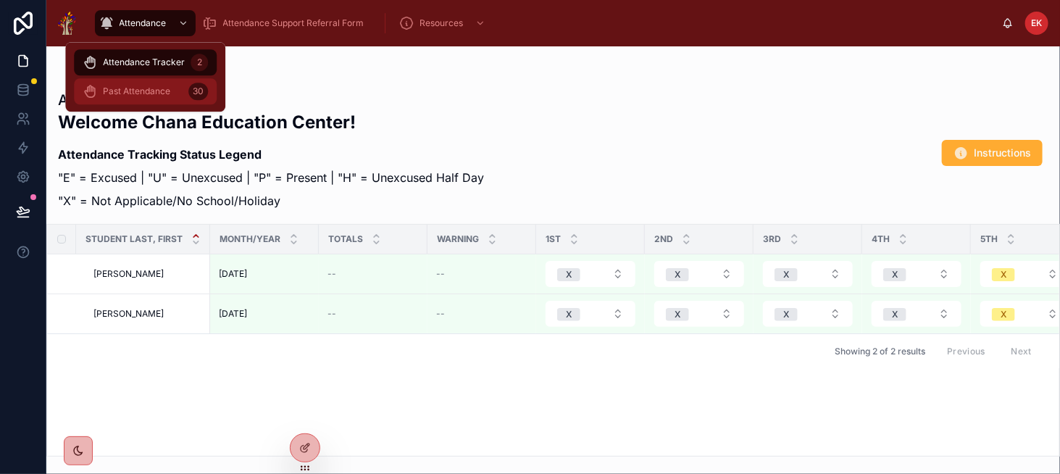
click at [175, 83] on div "Past Attendance 30" at bounding box center [145, 91] width 125 height 23
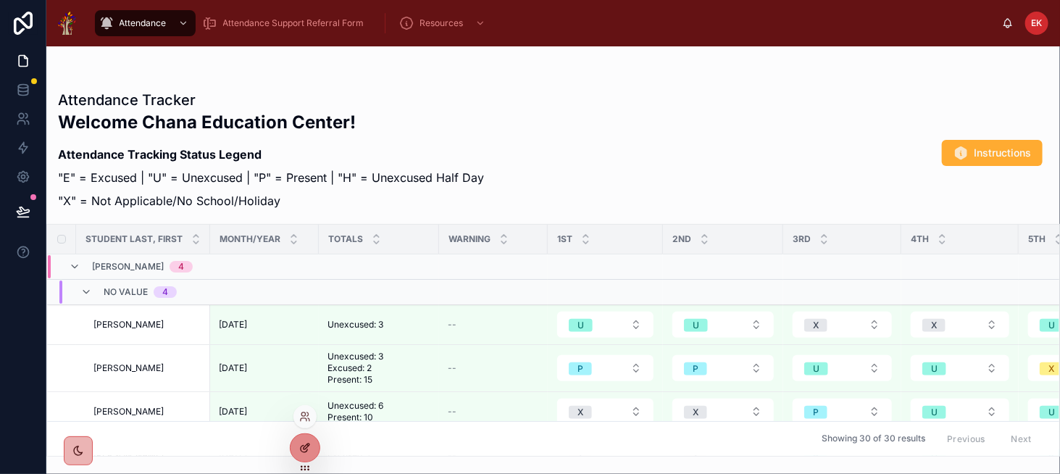
click at [308, 446] on icon at bounding box center [307, 444] width 1 height 1
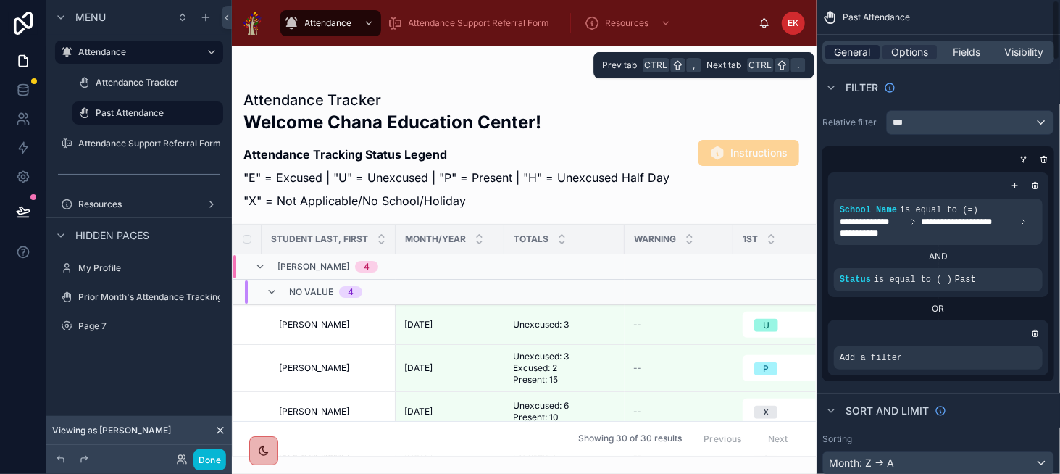
click at [856, 55] on span "General" at bounding box center [853, 52] width 36 height 14
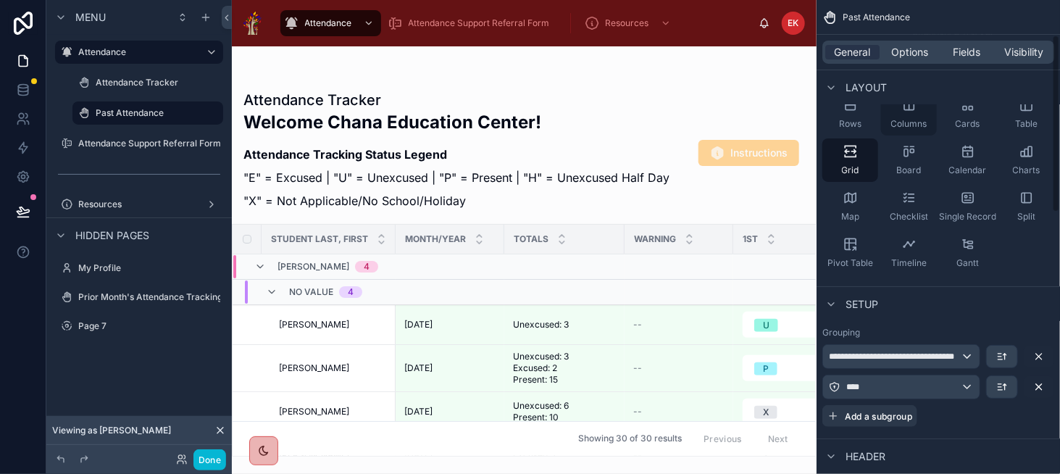
scroll to position [217, 0]
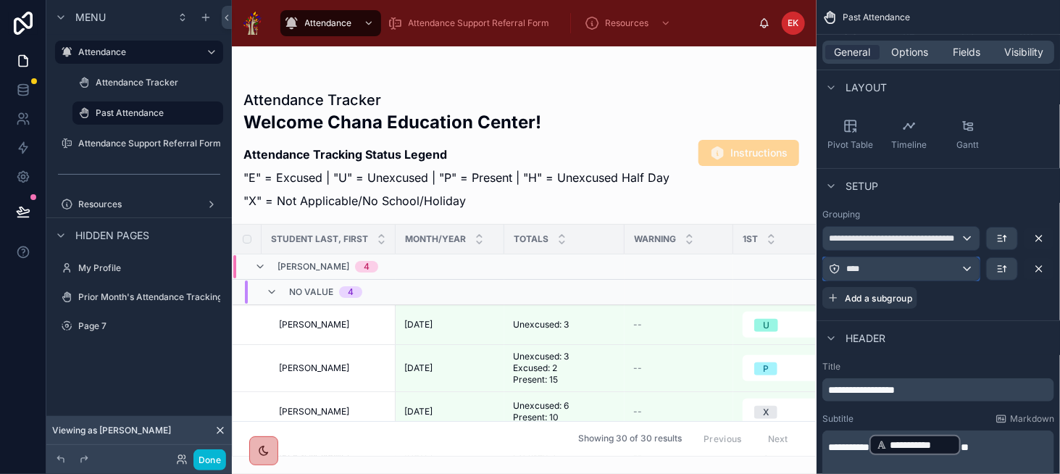
click at [888, 270] on div "****" at bounding box center [901, 268] width 156 height 23
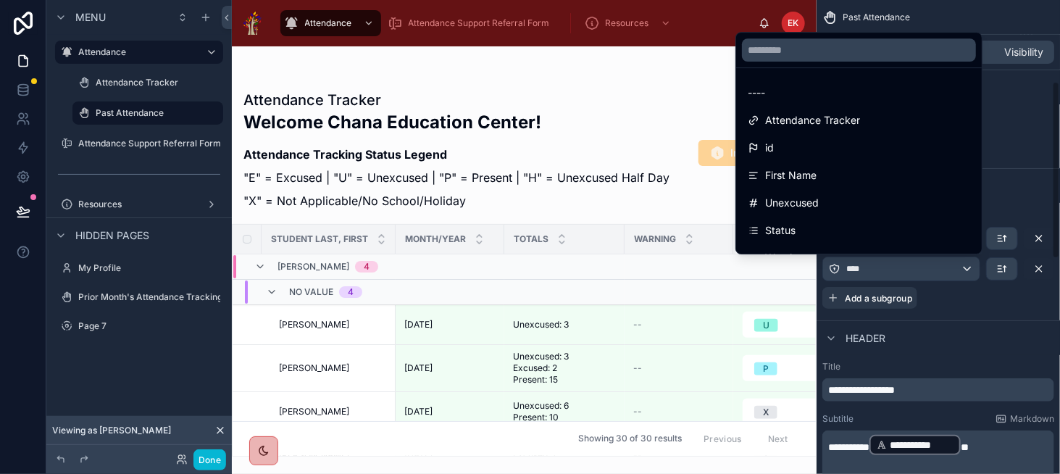
click at [22, 91] on div "scrollable content" at bounding box center [530, 237] width 1060 height 474
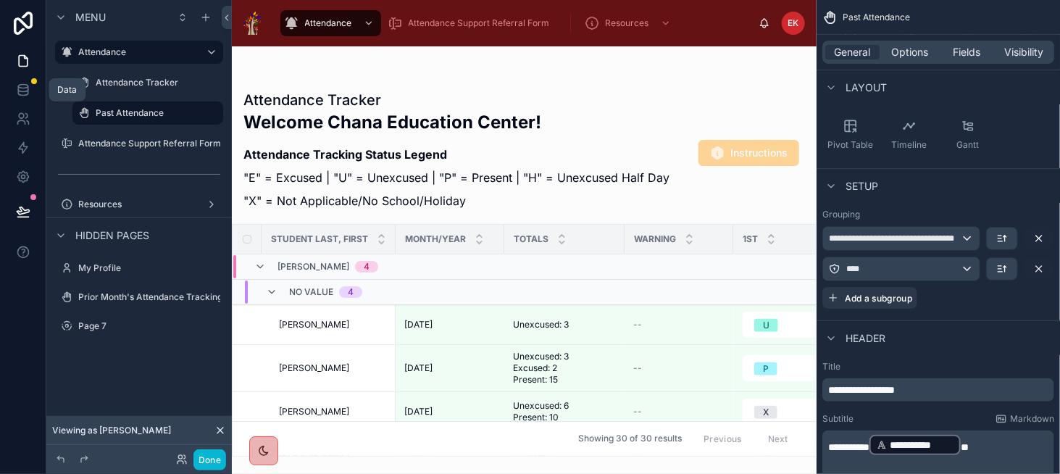
click at [22, 91] on icon at bounding box center [22, 89] width 9 height 6
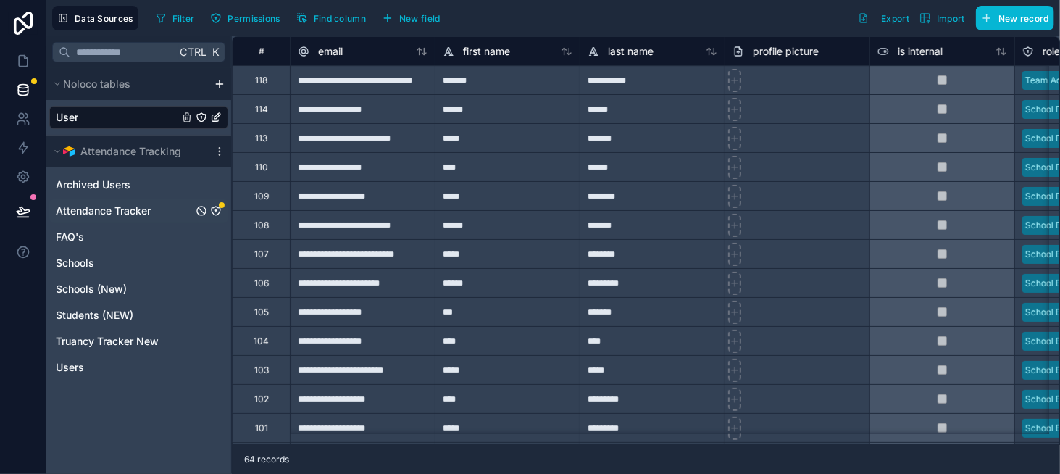
click at [185, 209] on div "Attendance Tracker" at bounding box center [138, 210] width 179 height 23
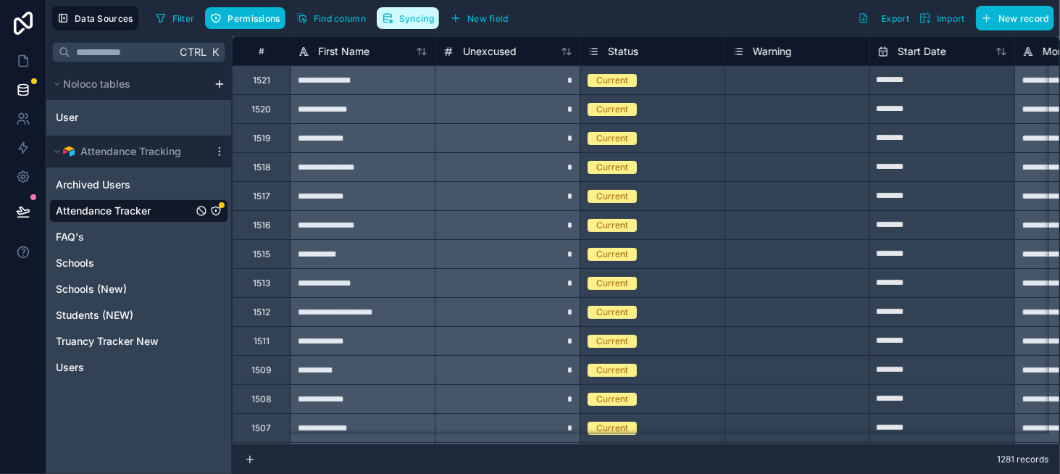
click at [409, 21] on span "Syncing" at bounding box center [416, 18] width 35 height 11
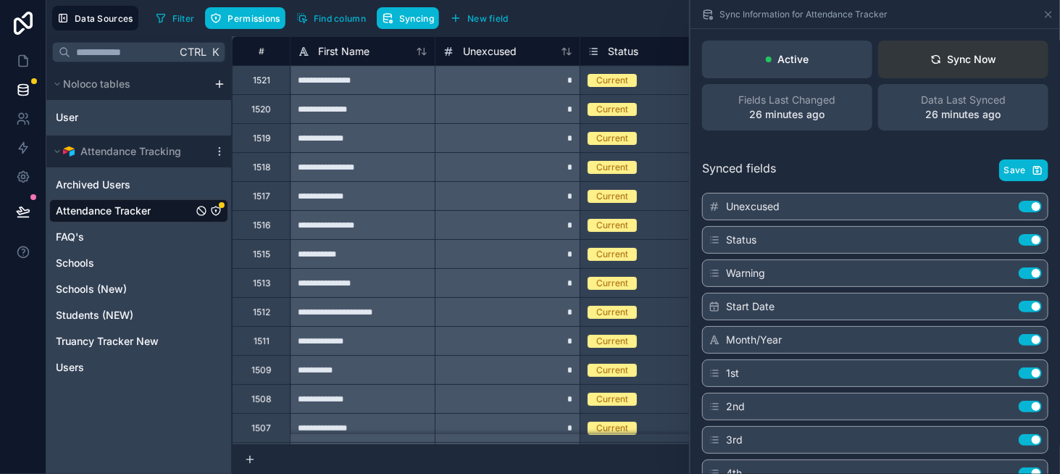
click at [967, 69] on button "Sync Now" at bounding box center [963, 60] width 170 height 38
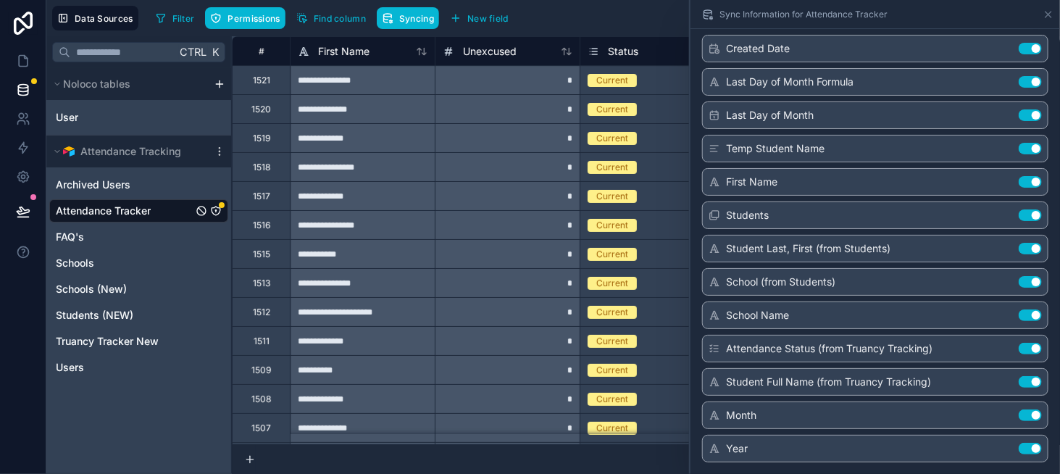
scroll to position [1522, 0]
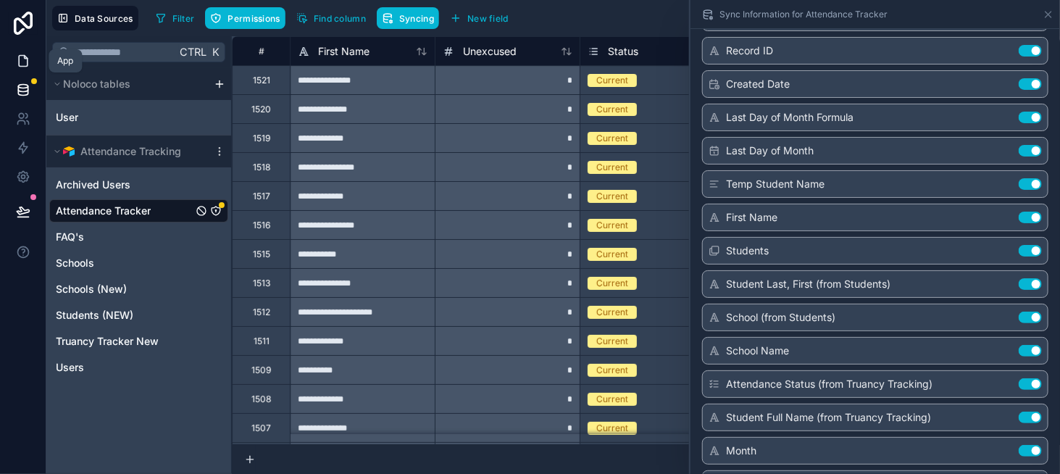
click at [21, 56] on icon at bounding box center [23, 61] width 9 height 11
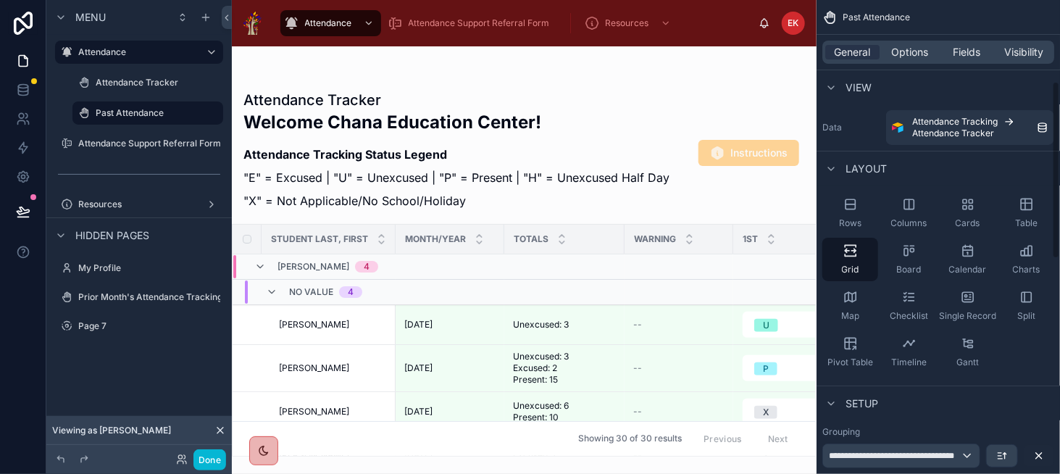
click at [25, 89] on icon at bounding box center [23, 90] width 14 height 14
click at [20, 89] on icon at bounding box center [23, 90] width 14 height 14
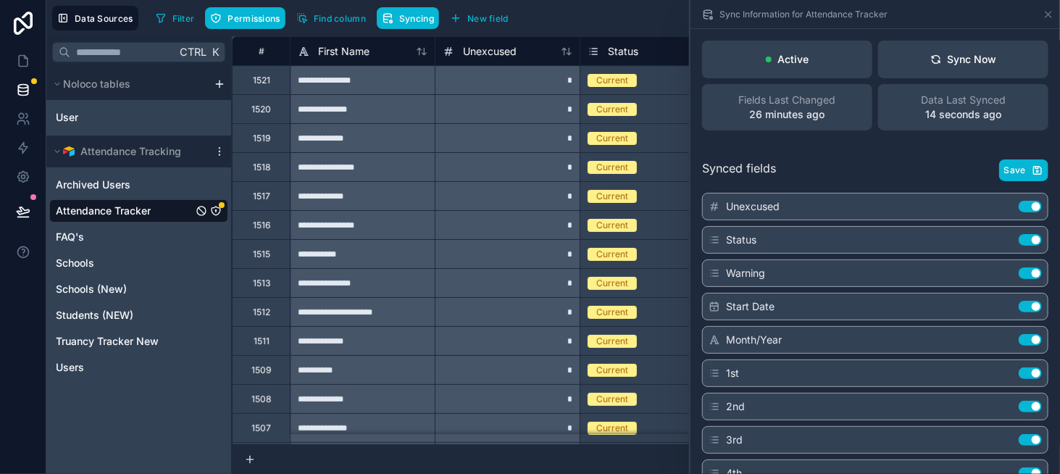
click at [221, 211] on icon "Attendance Tracker" at bounding box center [216, 211] width 12 height 12
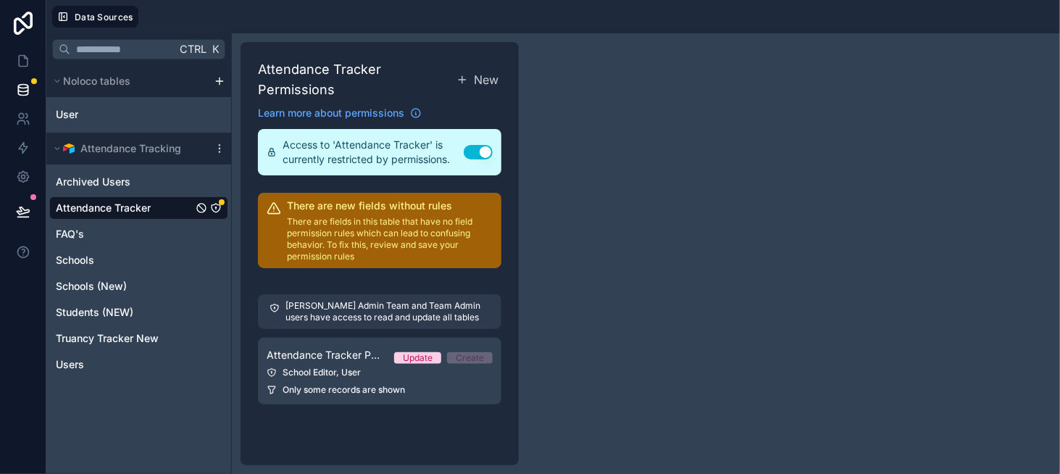
click at [149, 203] on span "Attendance Tracker" at bounding box center [103, 208] width 95 height 14
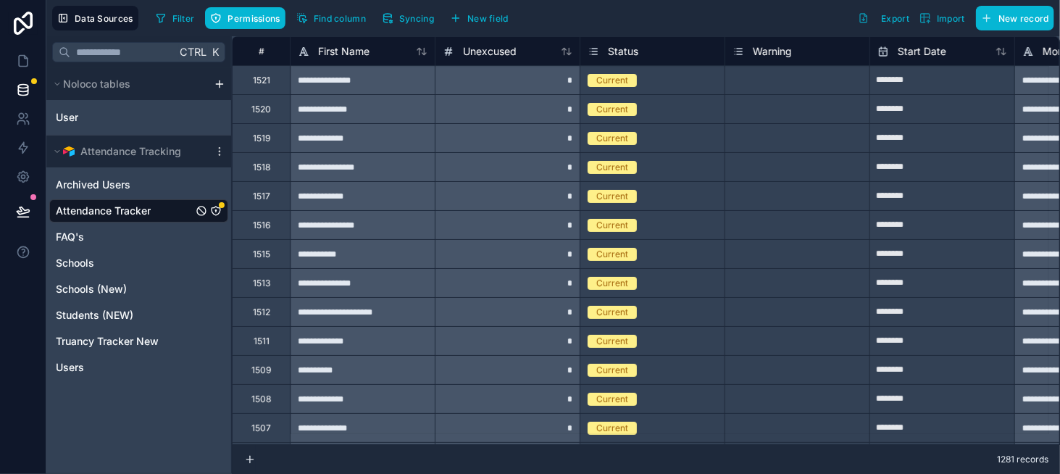
click at [214, 208] on icon "Attendance Tracker" at bounding box center [216, 211] width 12 height 12
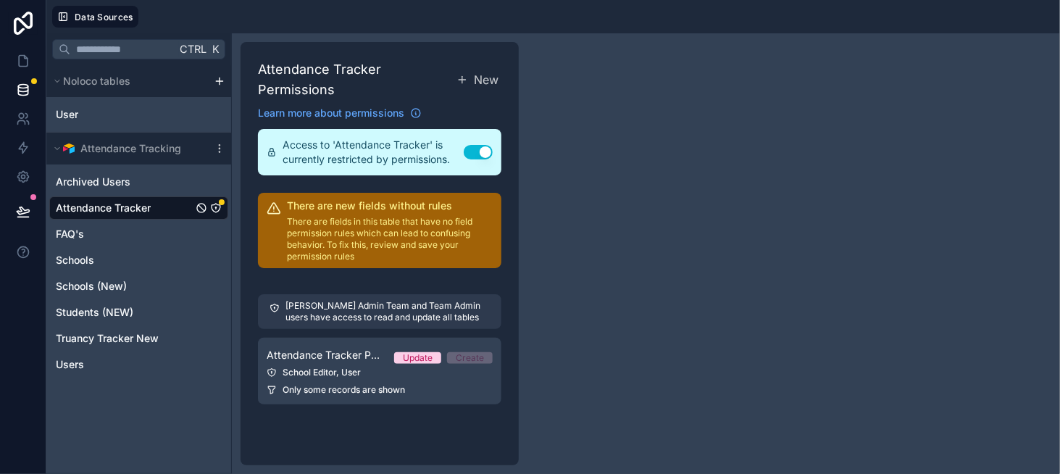
click at [125, 203] on span "Attendance Tracker" at bounding box center [103, 208] width 95 height 14
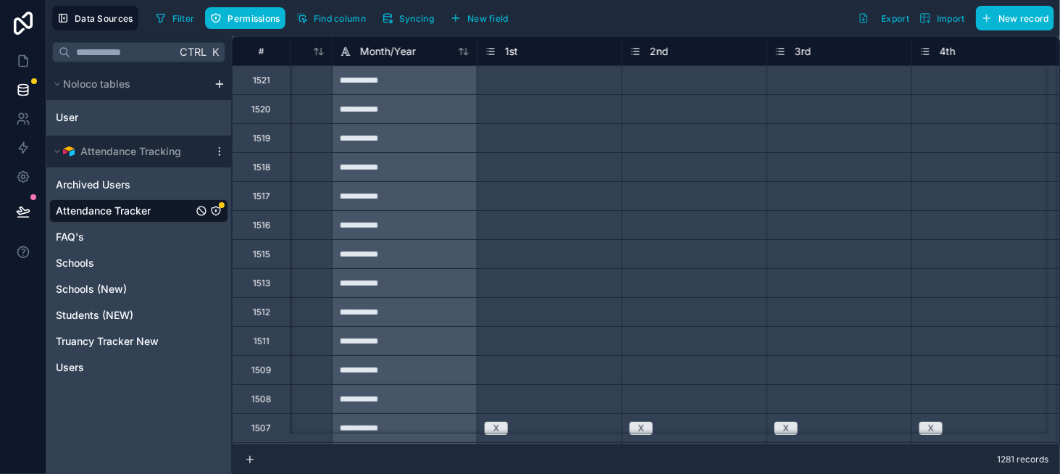
scroll to position [0, 785]
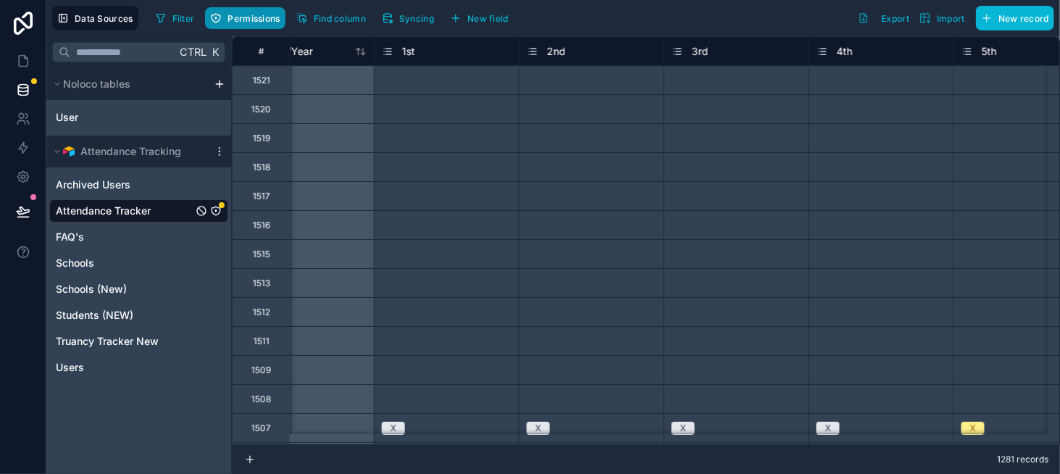
click at [264, 24] on button "Permissions" at bounding box center [245, 18] width 80 height 22
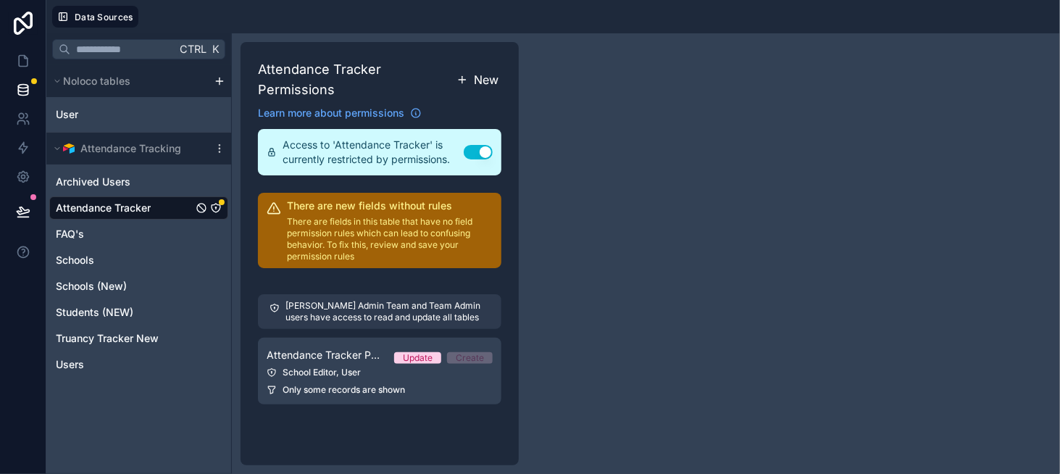
click at [480, 78] on span "New" at bounding box center [486, 79] width 25 height 17
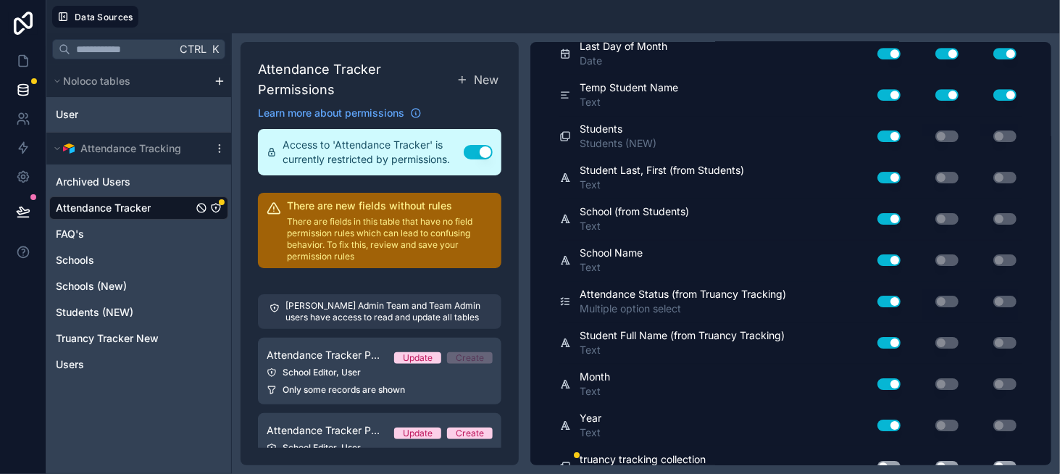
scroll to position [2117, 0]
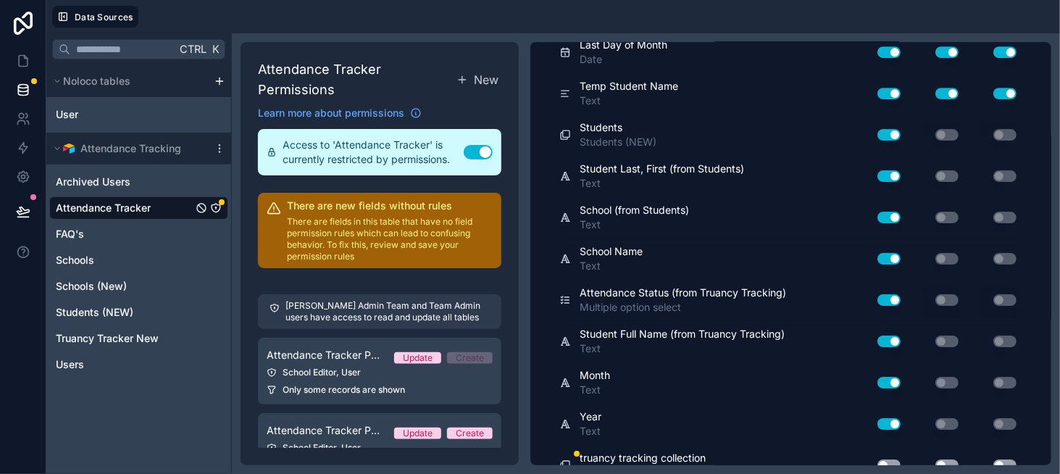
click at [877, 459] on button "Use setting" at bounding box center [888, 465] width 23 height 12
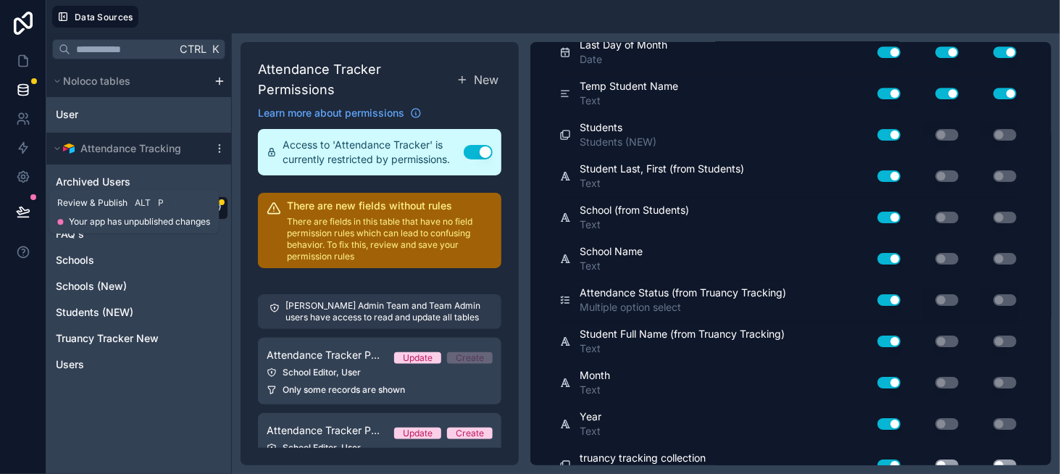
click at [19, 210] on icon at bounding box center [23, 211] width 14 height 14
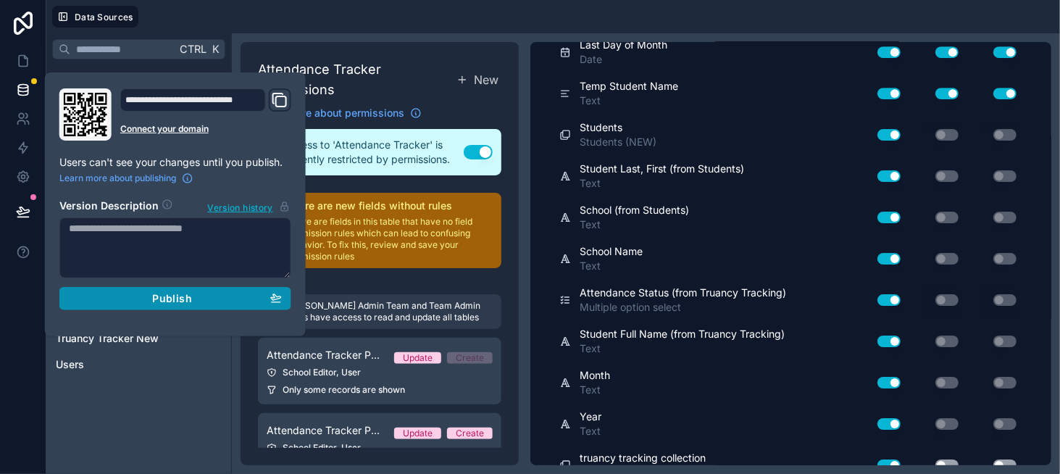
click at [175, 294] on span "Publish" at bounding box center [171, 298] width 39 height 13
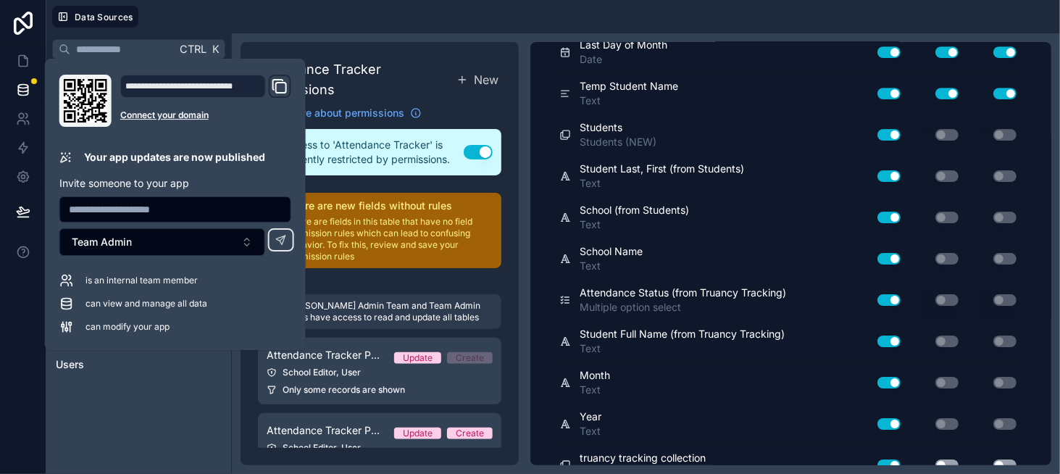
click at [397, 43] on div "Attendance Tracker Permissions New Learn more about permissions Access to 'Atte…" at bounding box center [380, 253] width 278 height 423
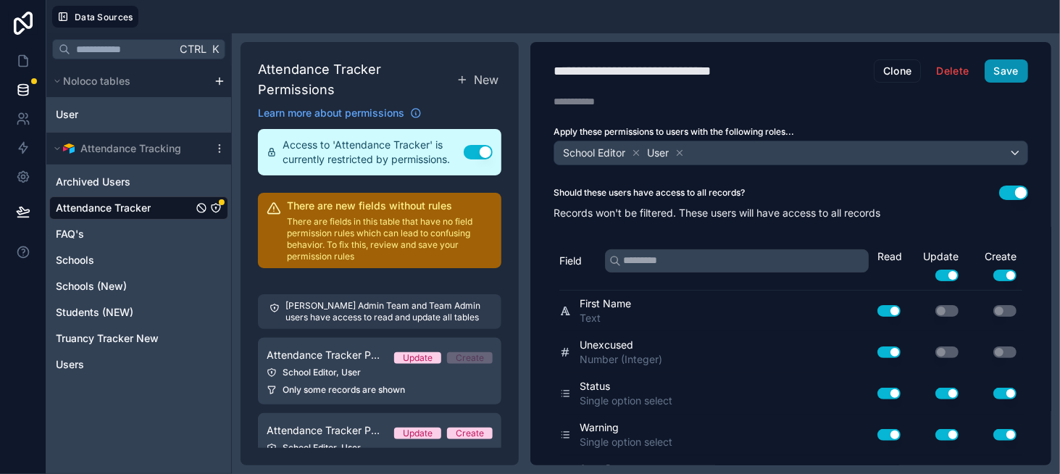
click at [990, 72] on button "Save" at bounding box center [1006, 70] width 43 height 23
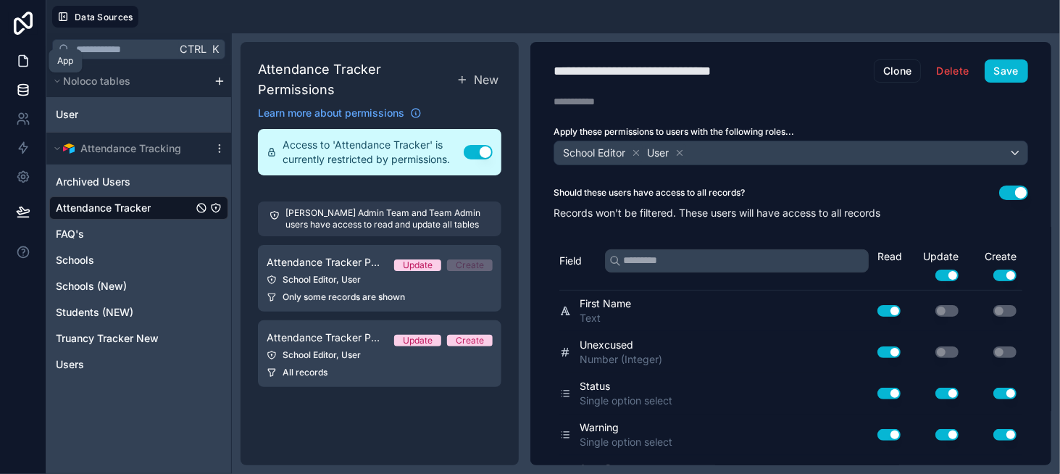
click at [21, 62] on icon at bounding box center [23, 61] width 14 height 14
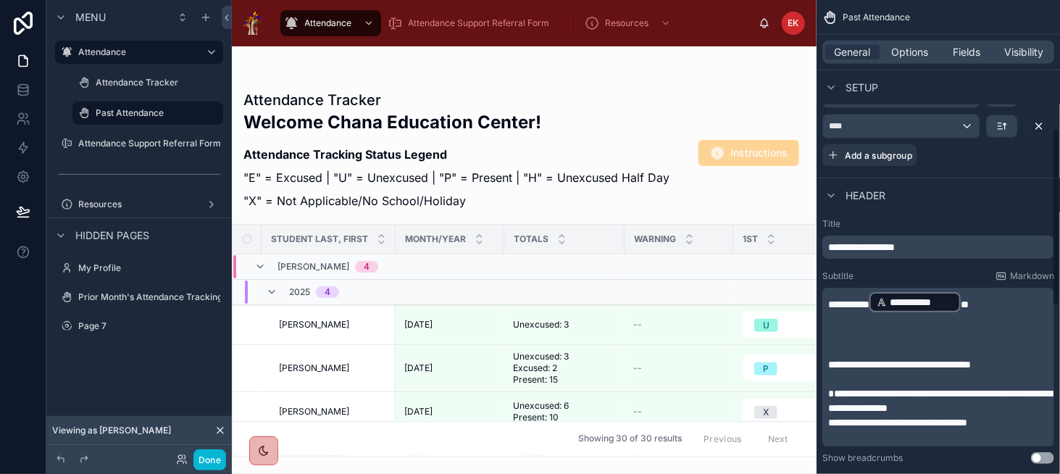
scroll to position [362, 0]
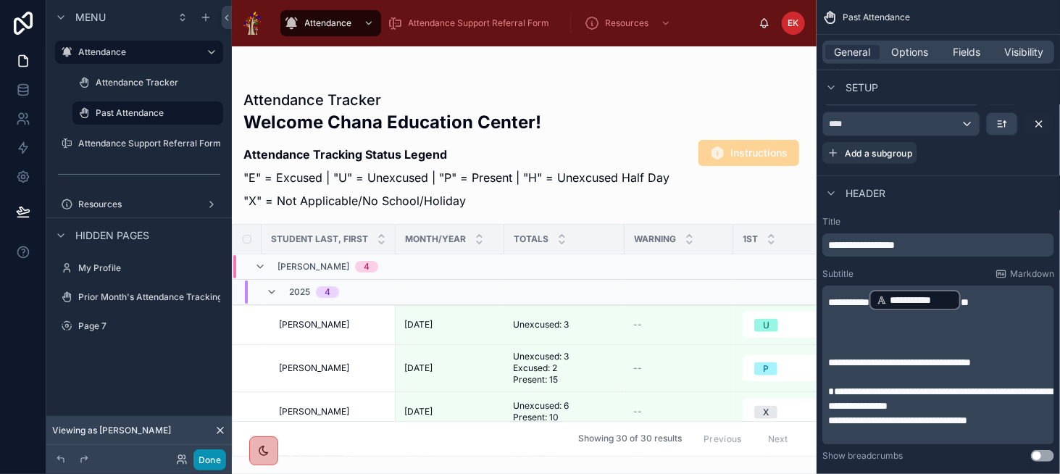
click at [204, 455] on button "Done" at bounding box center [209, 459] width 33 height 21
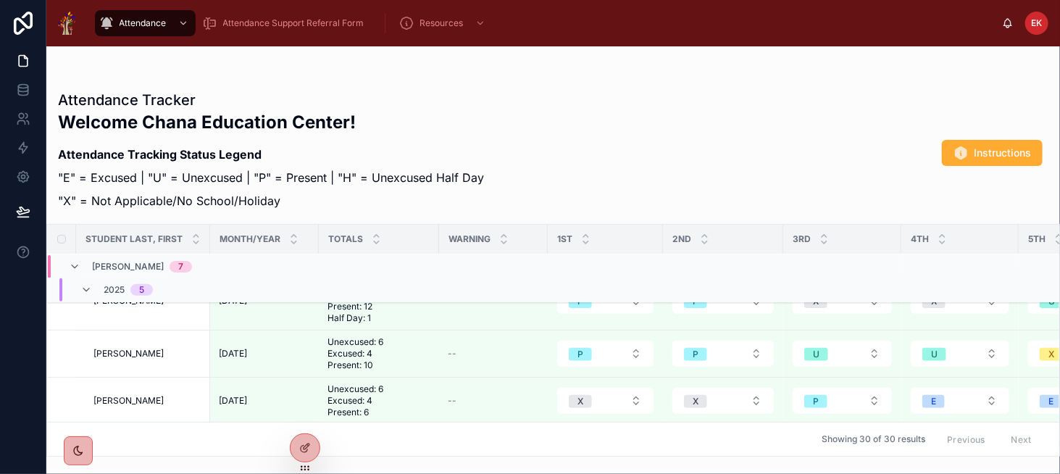
scroll to position [8, 0]
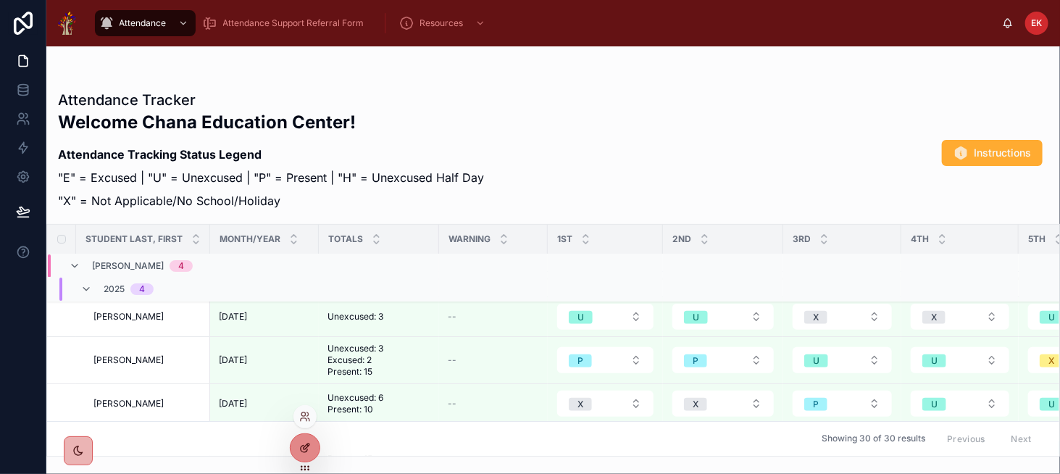
click at [302, 451] on icon at bounding box center [305, 448] width 12 height 12
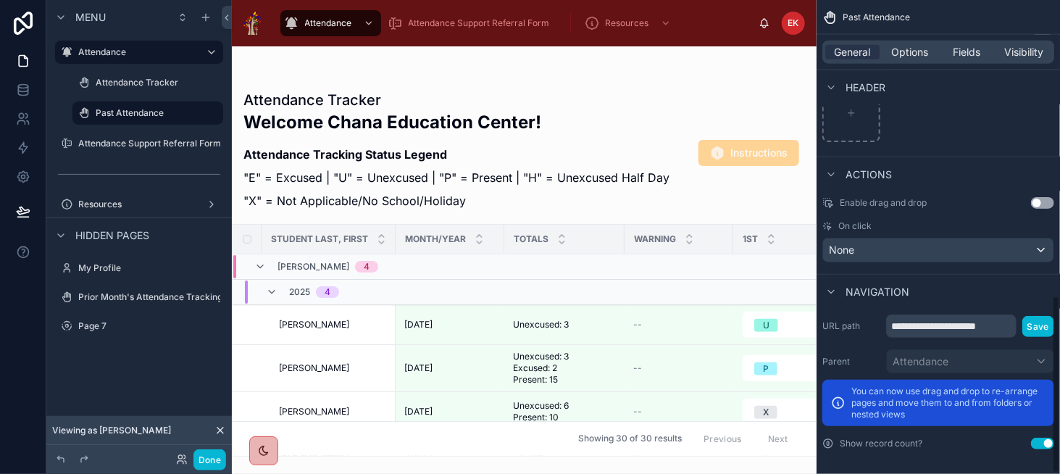
scroll to position [790, 0]
click at [917, 58] on span "Options" at bounding box center [909, 52] width 37 height 14
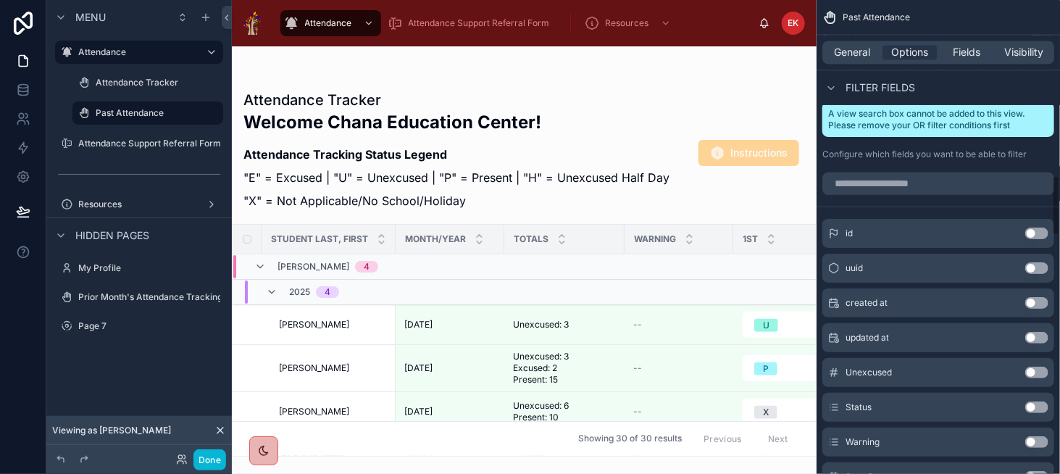
scroll to position [1369, 0]
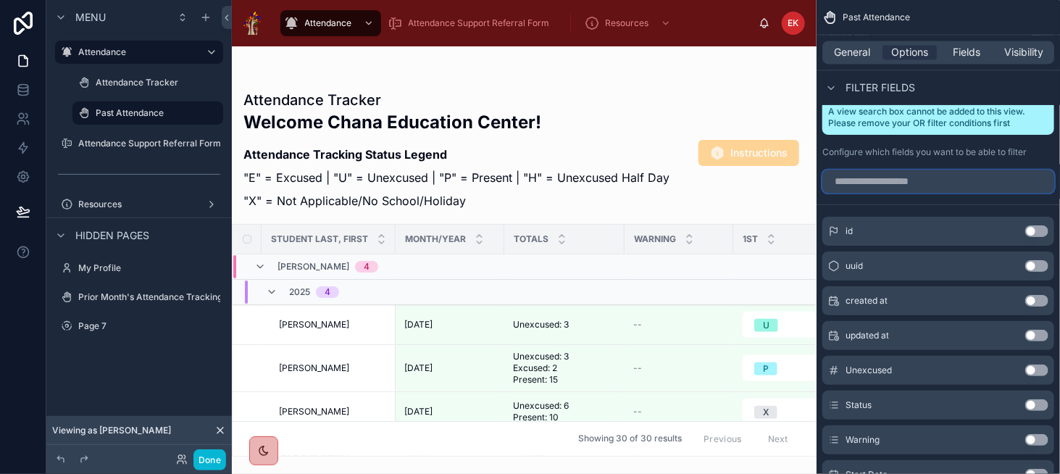
click at [879, 175] on input "scrollable content" at bounding box center [938, 181] width 232 height 23
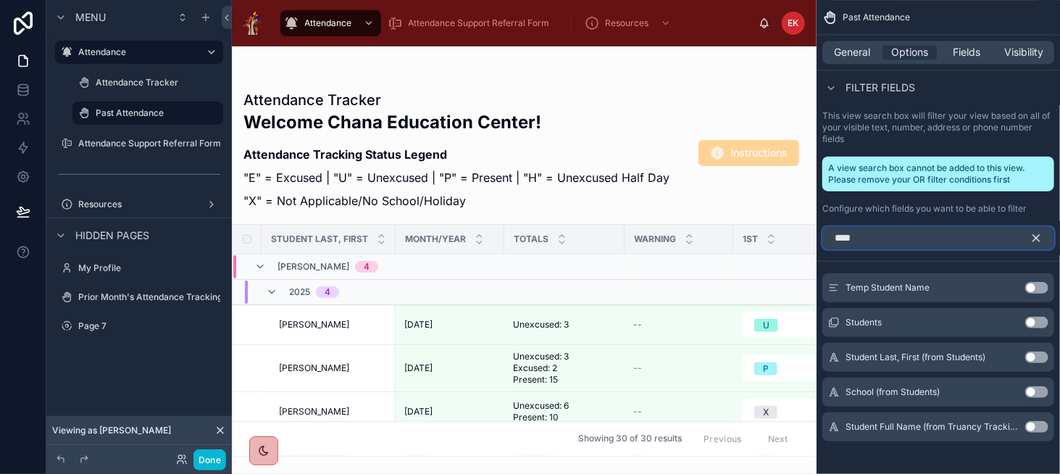
type input "****"
click at [1033, 351] on button "Use setting" at bounding box center [1036, 357] width 23 height 12
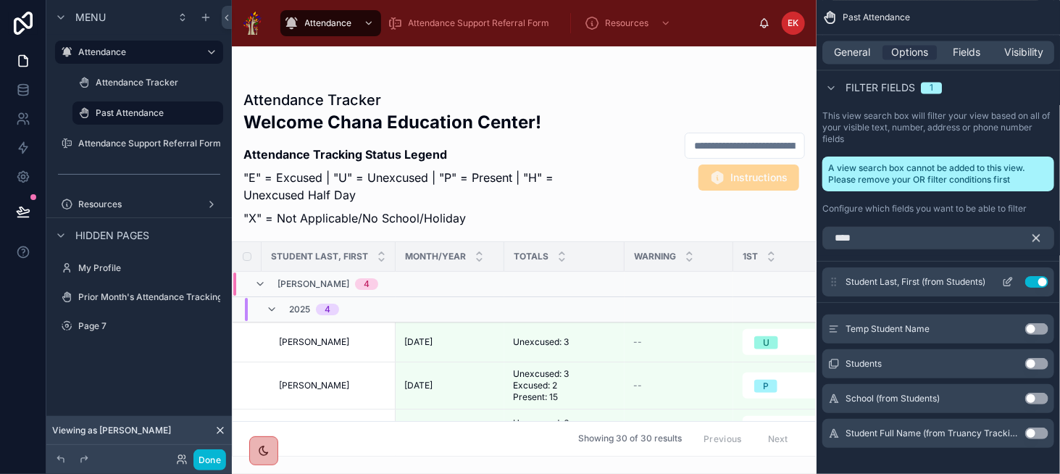
click at [1006, 276] on icon "scrollable content" at bounding box center [1008, 282] width 12 height 12
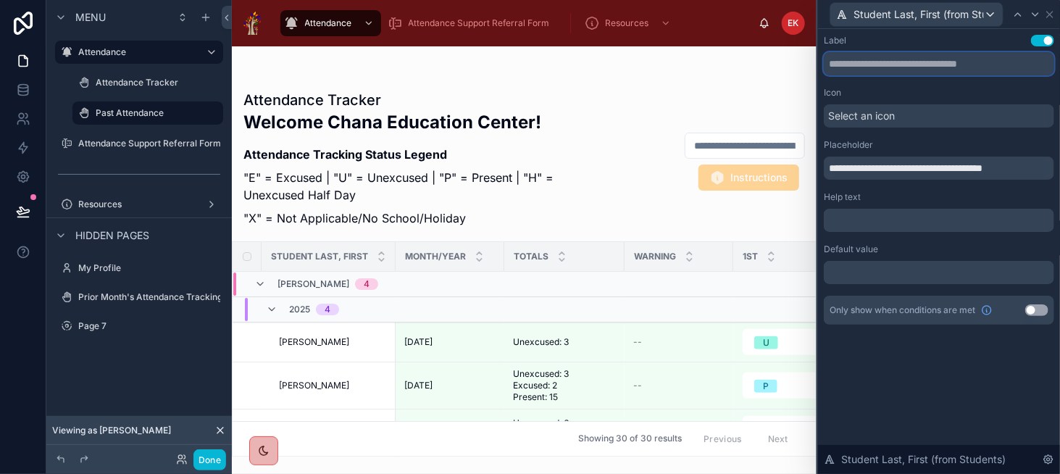
click at [874, 57] on input "text" at bounding box center [939, 63] width 230 height 23
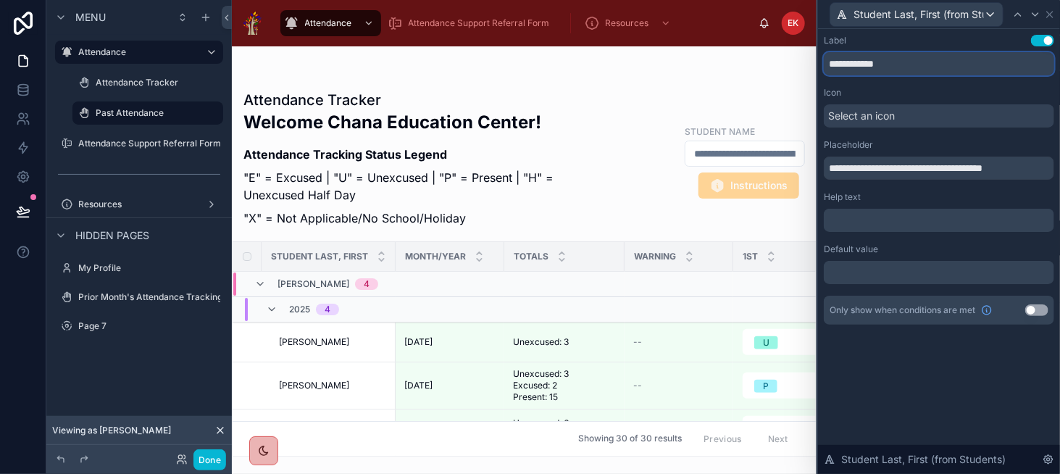
type input "**********"
click at [838, 110] on span "Select an icon" at bounding box center [861, 116] width 67 height 14
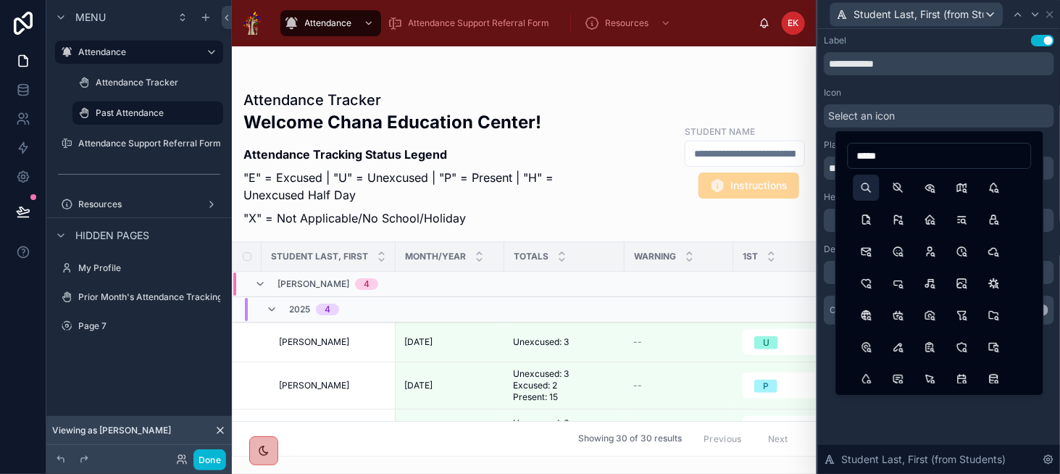
type input "*****"
click at [864, 188] on button "Search" at bounding box center [866, 188] width 26 height 26
click at [893, 89] on div "Icon" at bounding box center [939, 93] width 230 height 12
click at [909, 165] on input "*****" at bounding box center [939, 156] width 183 height 20
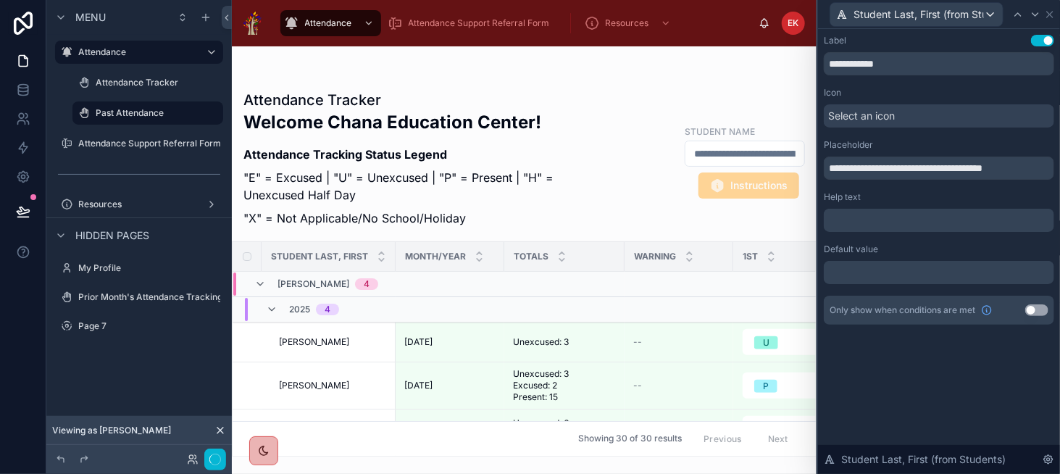
click at [845, 116] on span "Select an icon" at bounding box center [861, 116] width 67 height 14
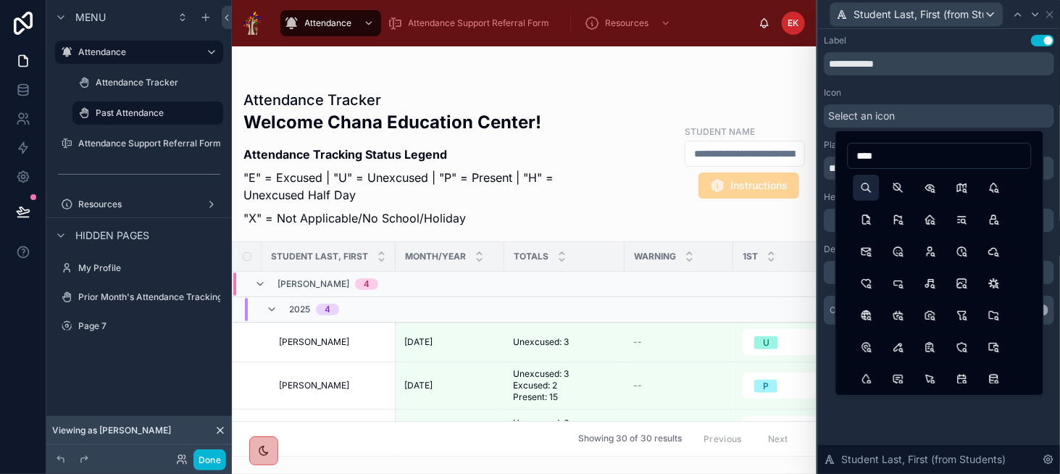
type input "****"
click at [871, 186] on button "Search" at bounding box center [866, 188] width 26 height 26
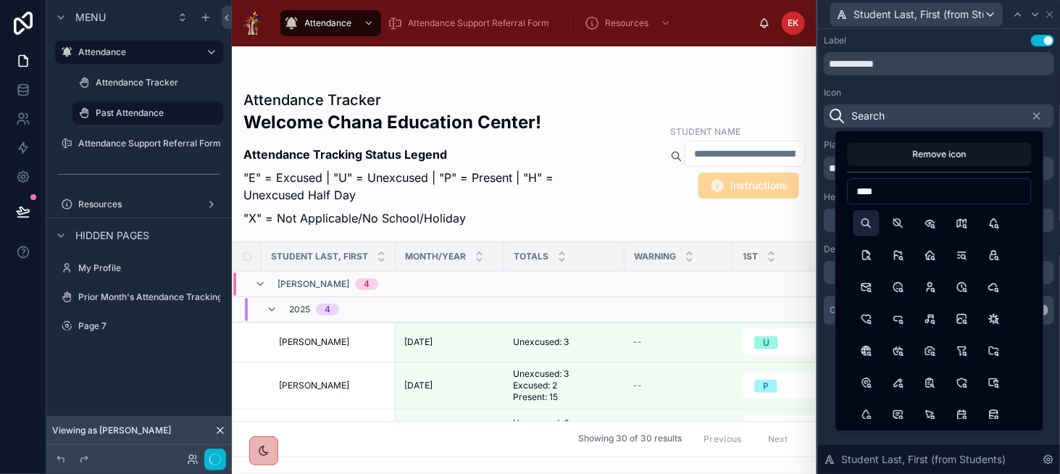
click at [888, 163] on button "Remove icon" at bounding box center [940, 154] width 184 height 23
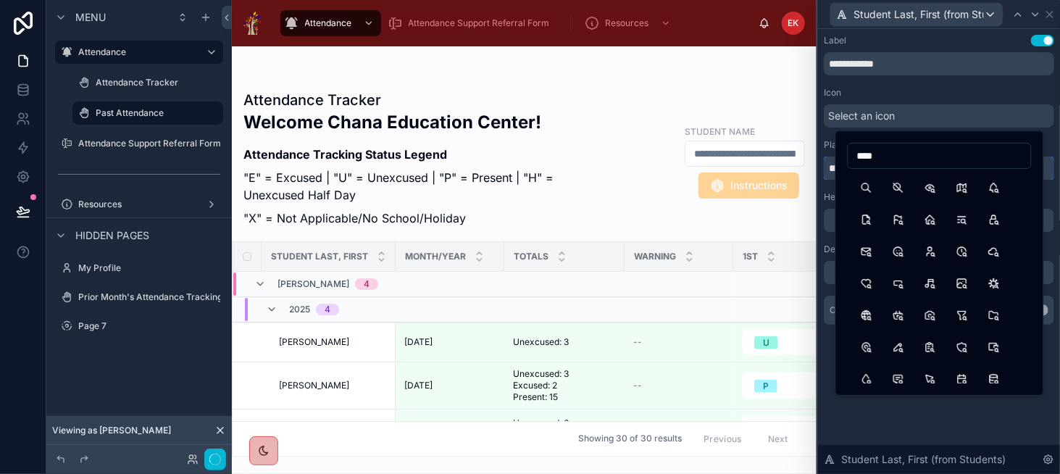
click at [911, 169] on input "**********" at bounding box center [939, 167] width 230 height 23
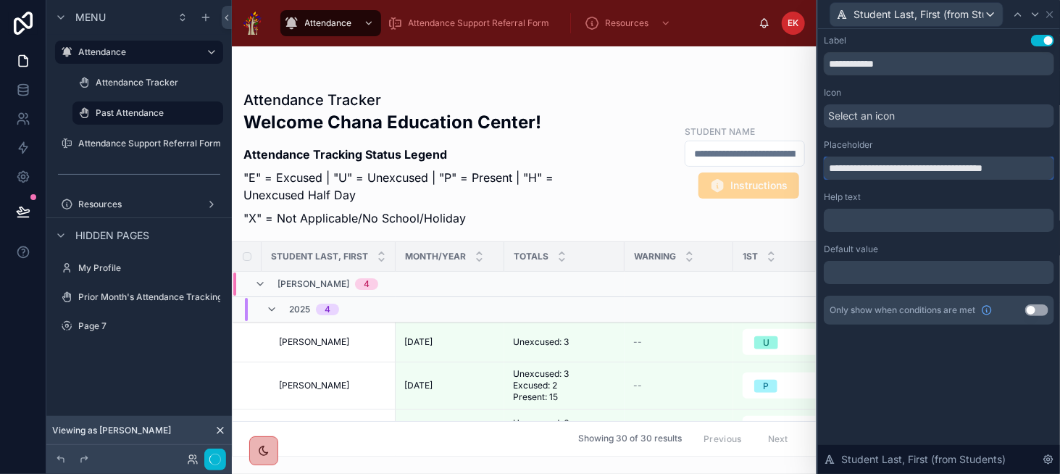
click at [911, 169] on input "**********" at bounding box center [939, 167] width 230 height 23
type input "**********"
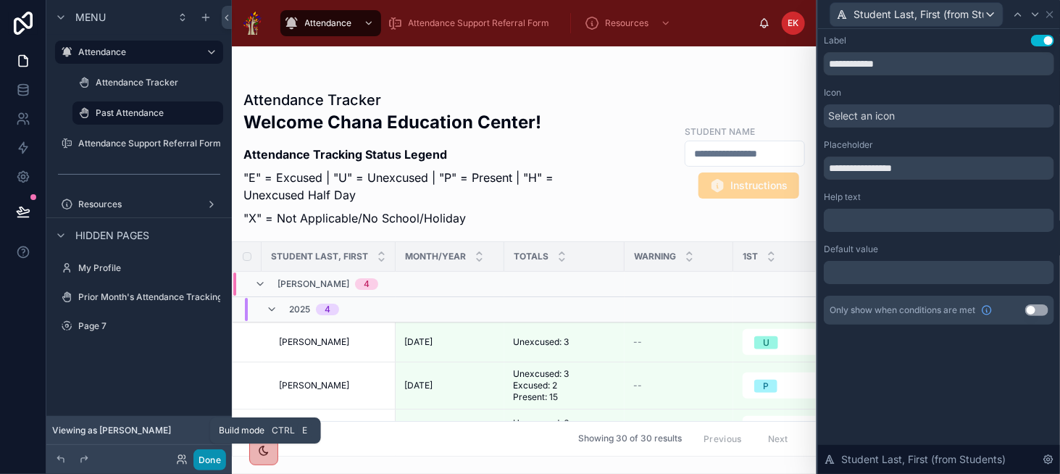
click at [209, 458] on button "Done" at bounding box center [209, 459] width 33 height 21
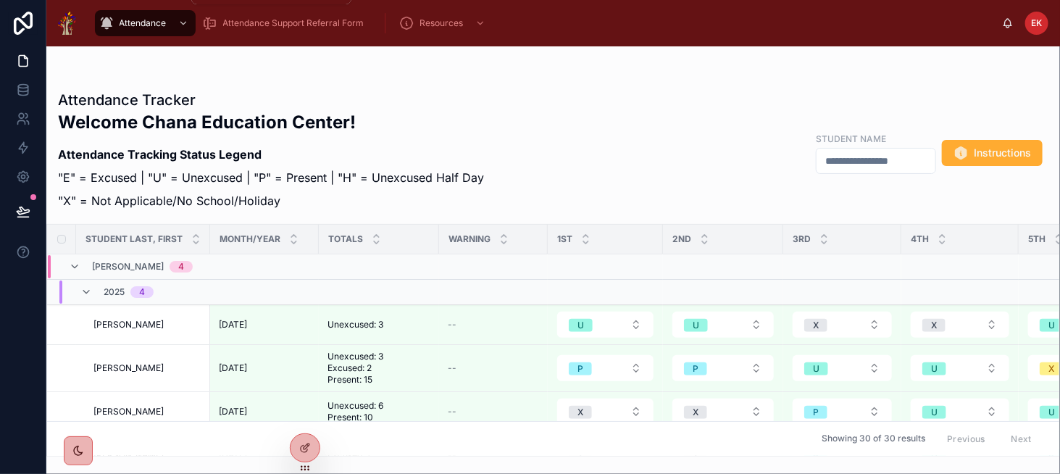
drag, startPoint x: 175, startPoint y: 26, endPoint x: 169, endPoint y: 67, distance: 41.0
click at [175, 26] on div "scrollable content" at bounding box center [181, 23] width 19 height 23
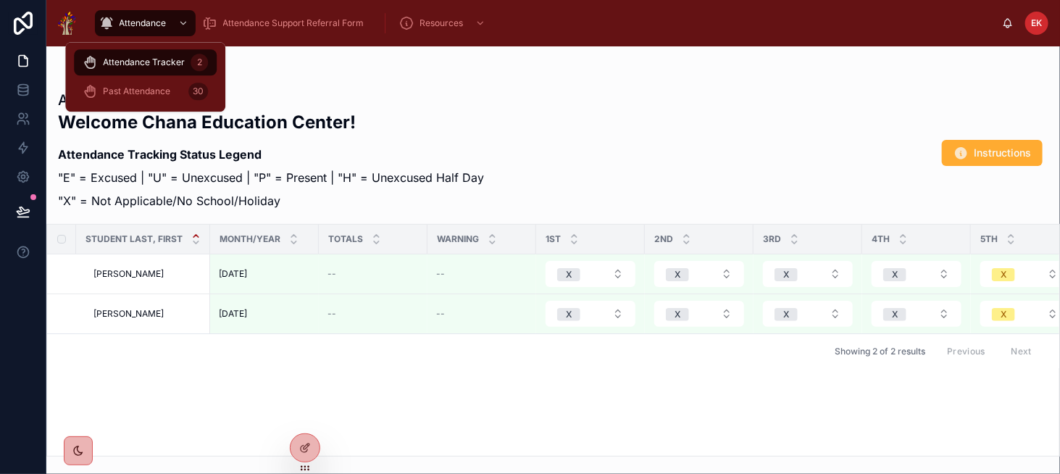
click at [169, 67] on span "Attendance Tracker" at bounding box center [144, 63] width 82 height 12
click at [311, 444] on div at bounding box center [305, 448] width 29 height 28
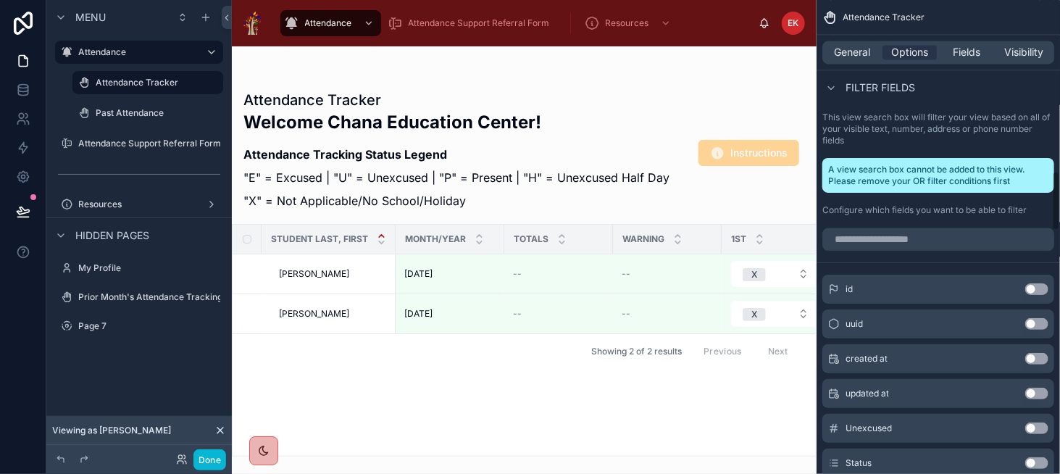
scroll to position [1377, 0]
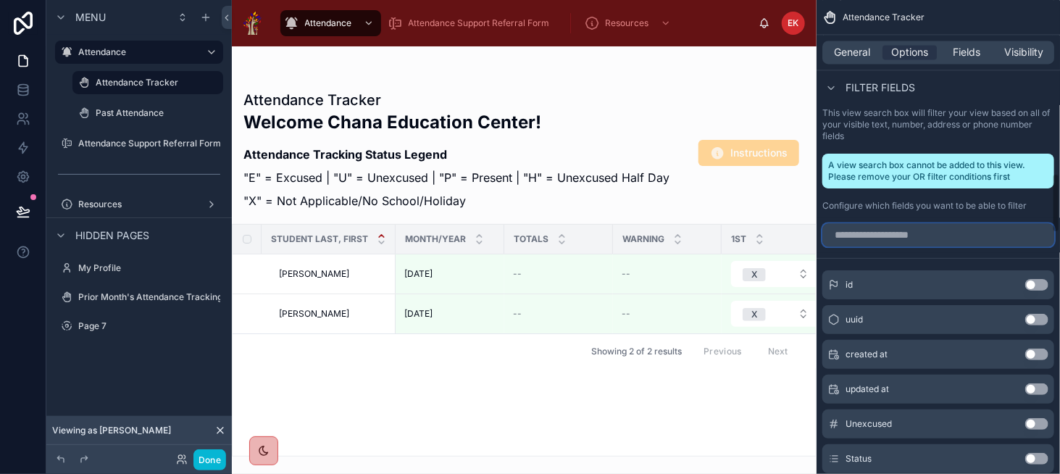
click at [935, 227] on input "scrollable content" at bounding box center [938, 234] width 232 height 23
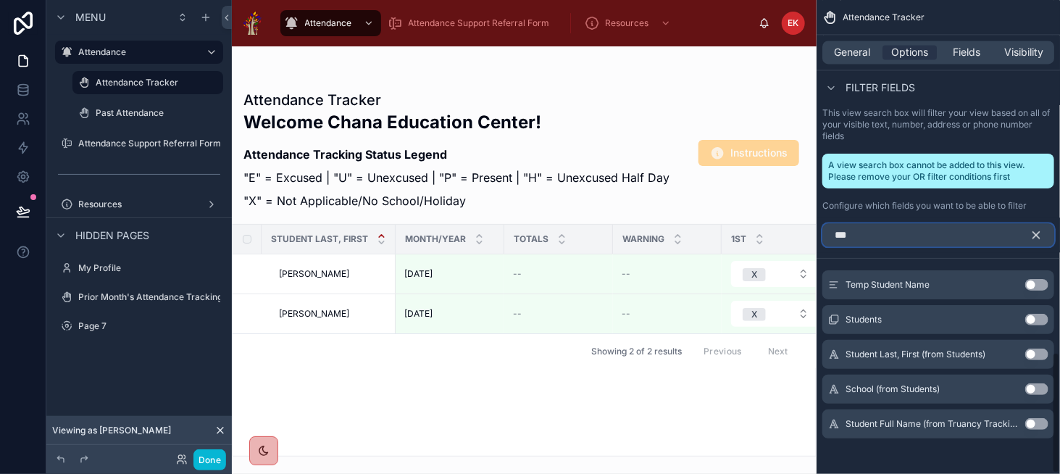
scroll to position [1372, 0]
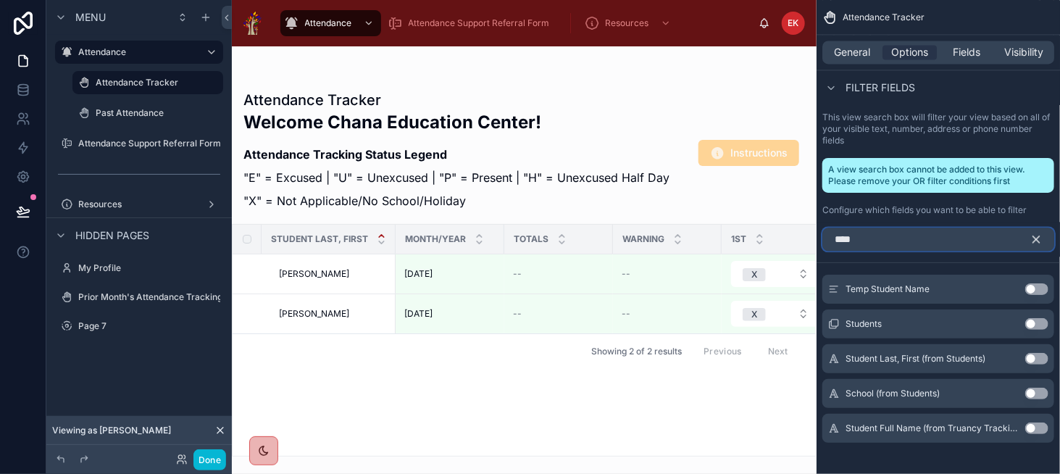
type input "****"
click at [1035, 422] on button "Use setting" at bounding box center [1036, 428] width 23 height 12
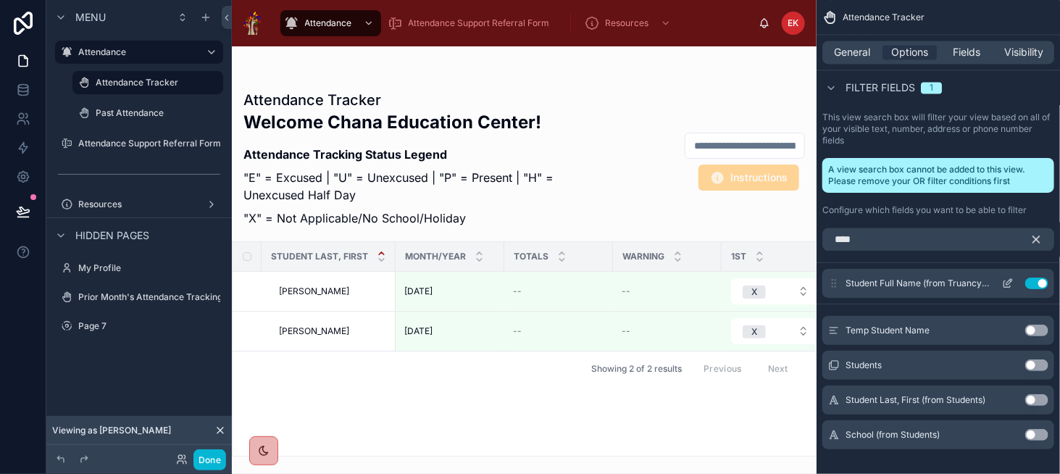
click at [1009, 279] on icon "scrollable content" at bounding box center [1008, 283] width 12 height 12
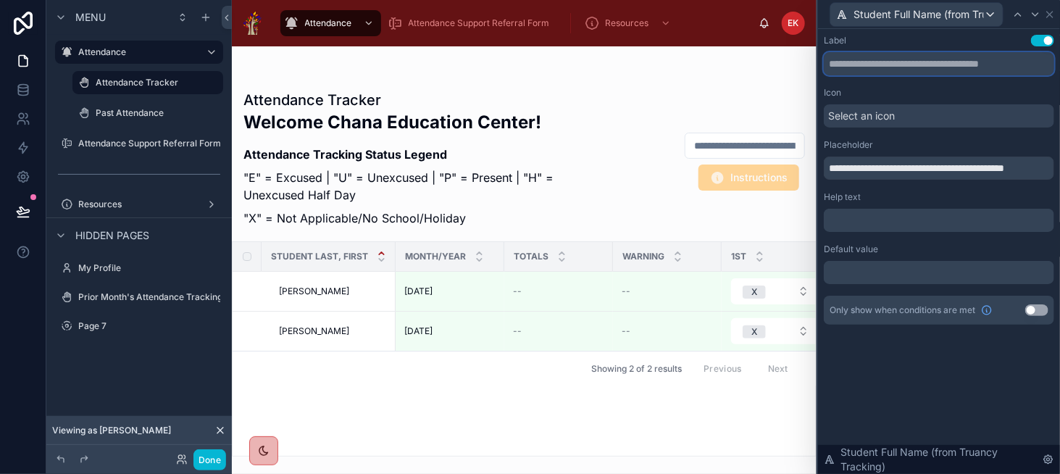
click at [861, 64] on input "text" at bounding box center [939, 63] width 230 height 23
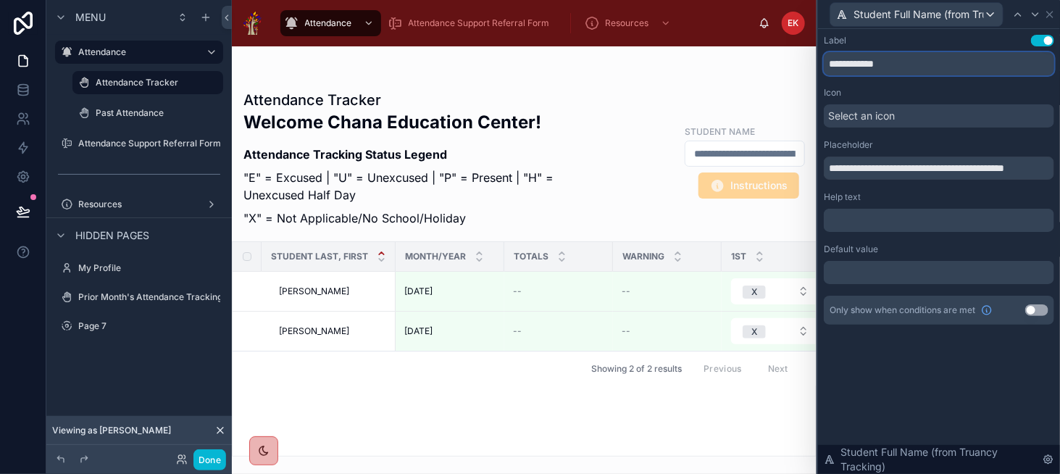
type input "**********"
click at [913, 172] on input "**********" at bounding box center [939, 167] width 230 height 23
drag, startPoint x: 942, startPoint y: 167, endPoint x: 1059, endPoint y: 177, distance: 117.8
click at [1059, 177] on div "**********" at bounding box center [939, 194] width 242 height 330
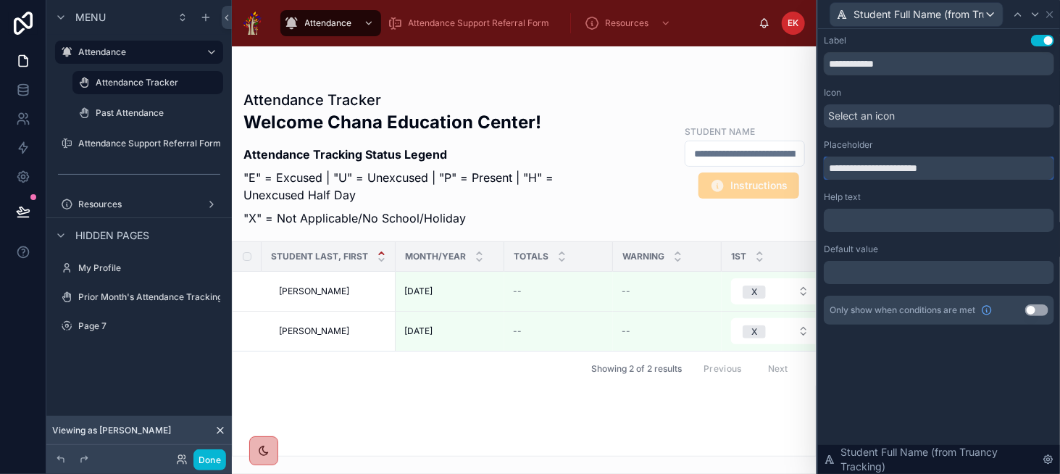
scroll to position [0, 0]
click at [898, 167] on input "**********" at bounding box center [939, 167] width 230 height 23
type input "**********"
click at [204, 462] on button "Done" at bounding box center [209, 459] width 33 height 21
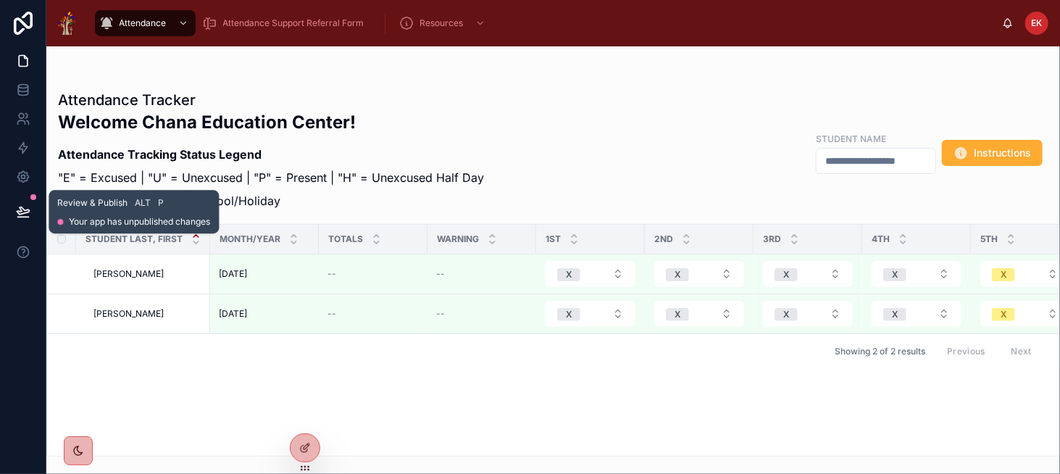
click at [24, 212] on icon at bounding box center [23, 210] width 12 height 7
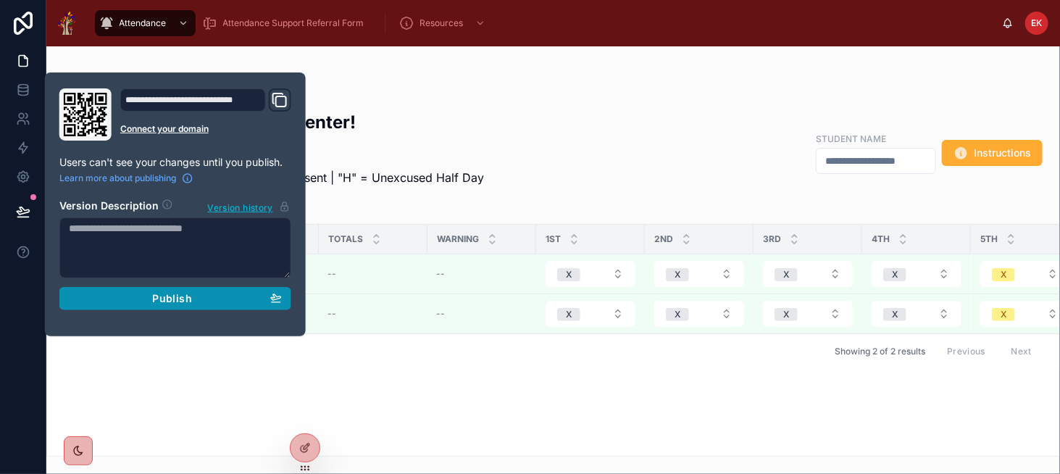
click at [229, 296] on div "Publish" at bounding box center [175, 298] width 213 height 13
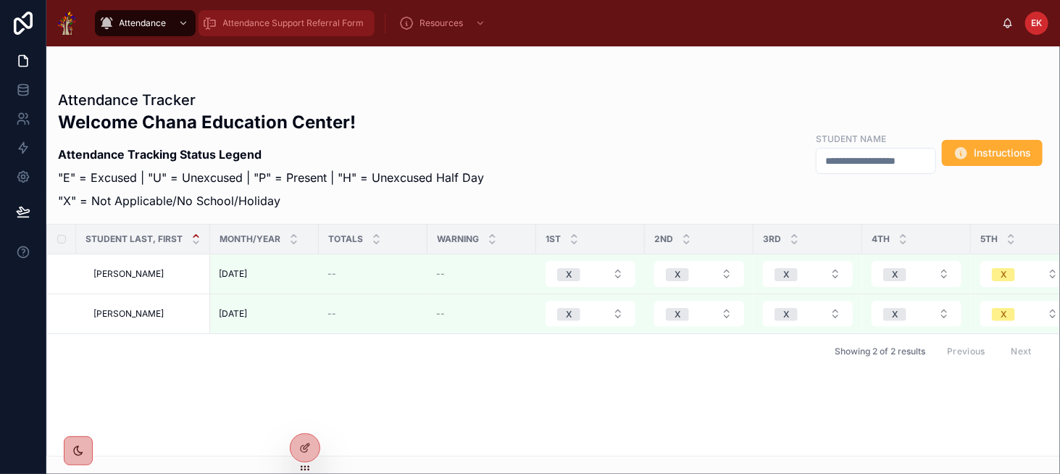
click at [249, 24] on span "Attendance Support Referral Form" at bounding box center [293, 23] width 141 height 12
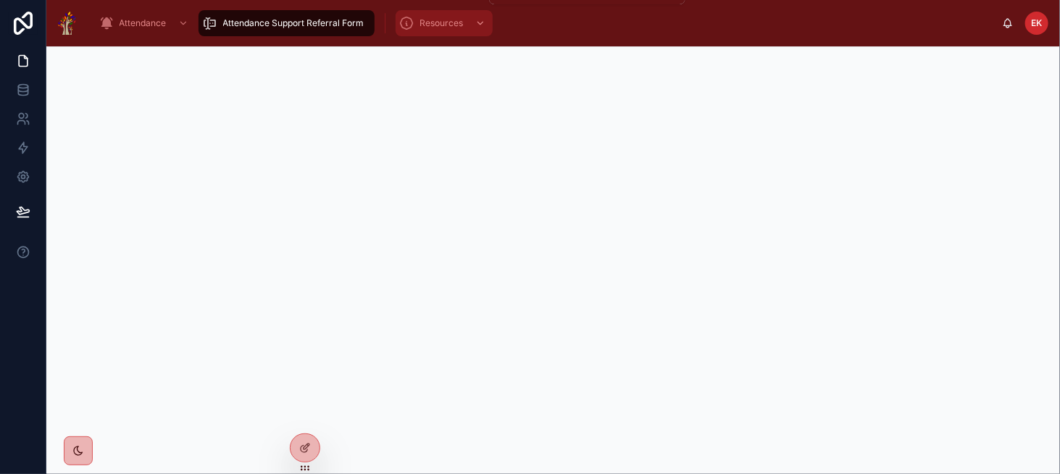
click at [430, 32] on div "Resources" at bounding box center [444, 23] width 88 height 23
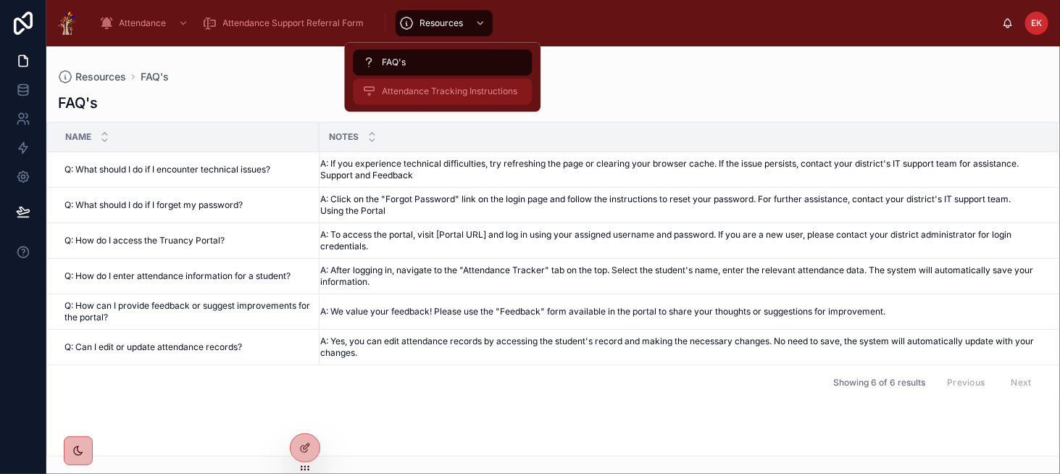
click at [447, 93] on span "Attendance Tracking Instructions" at bounding box center [449, 91] width 135 height 12
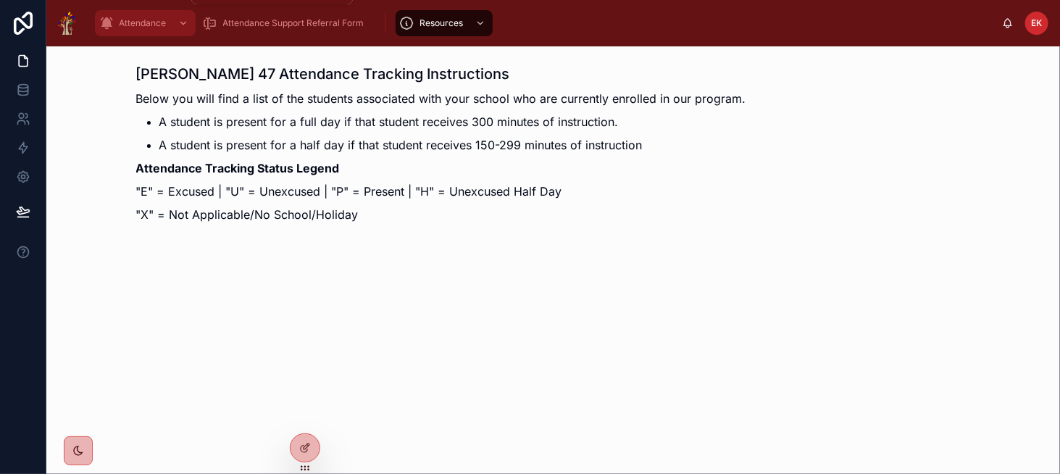
click at [151, 33] on div "Attendance" at bounding box center [145, 23] width 92 height 23
click at [299, 444] on icon at bounding box center [305, 448] width 12 height 12
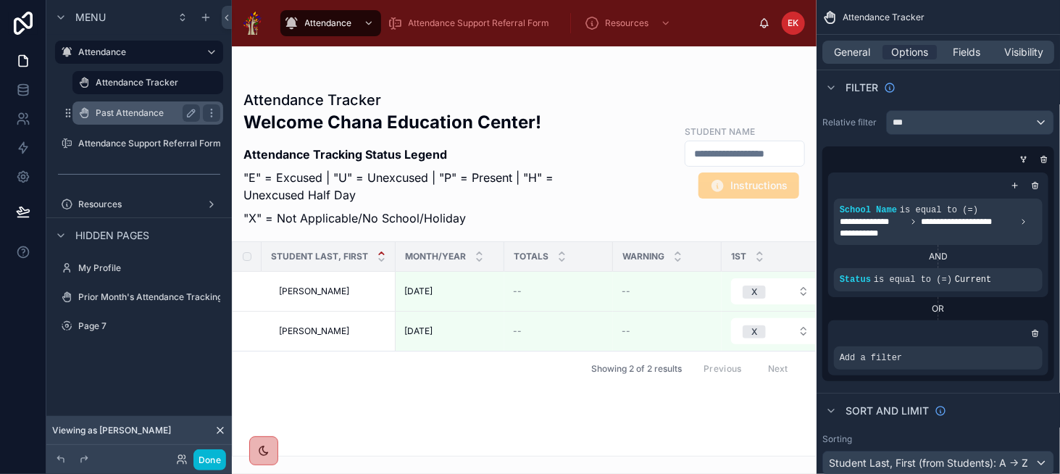
click at [140, 120] on div "Past Attendance" at bounding box center [148, 112] width 104 height 17
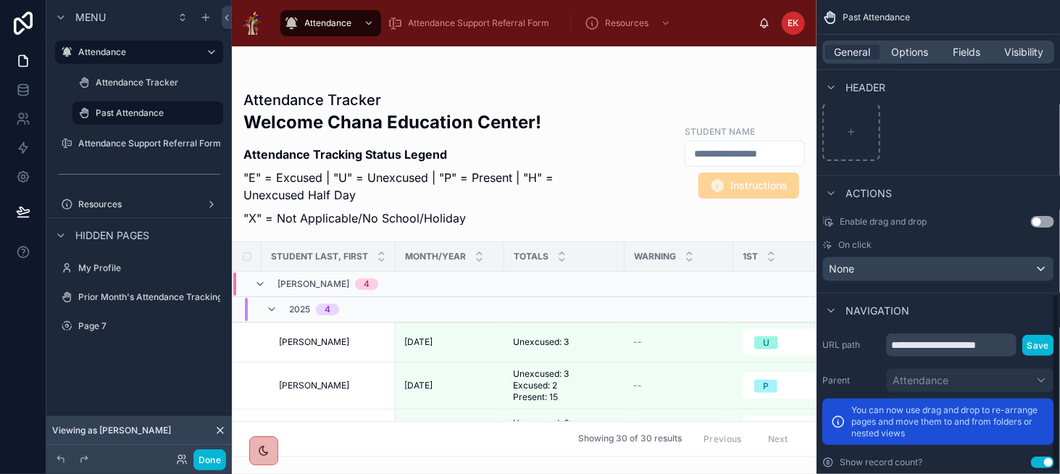
scroll to position [790, 0]
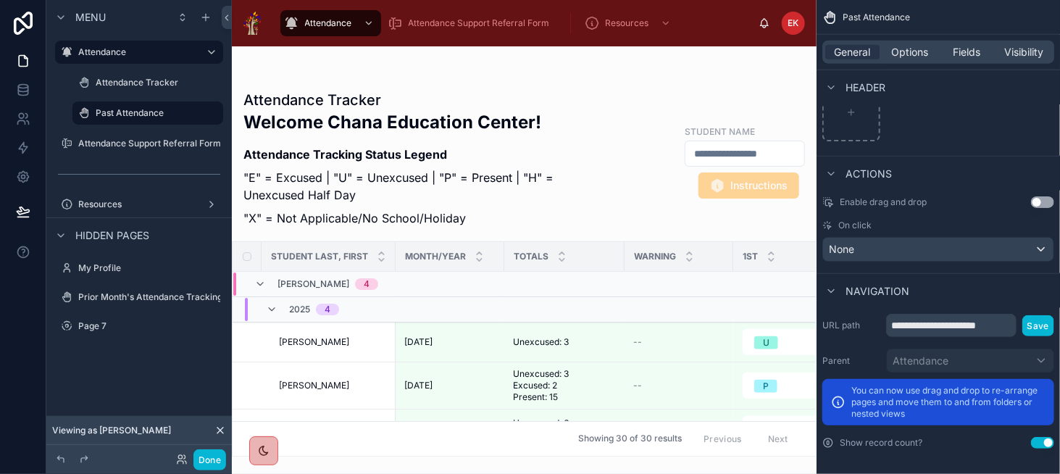
click at [1045, 437] on button "Use setting" at bounding box center [1042, 443] width 23 height 12
click at [215, 457] on button "Done" at bounding box center [209, 459] width 33 height 21
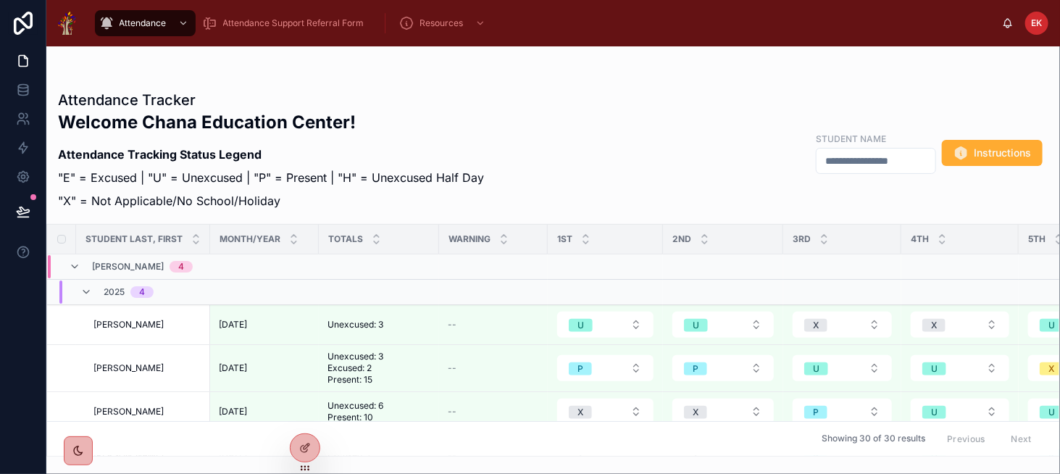
click at [24, 209] on icon at bounding box center [23, 211] width 14 height 14
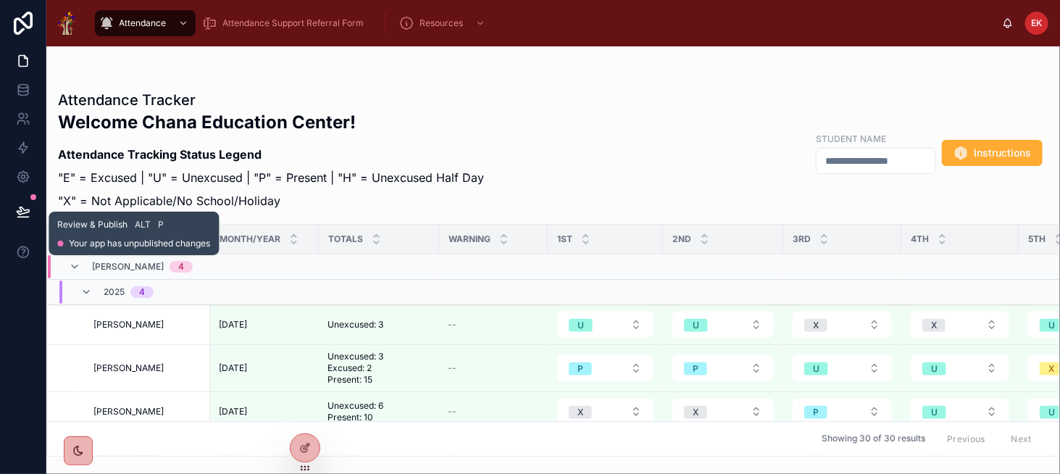
click at [24, 209] on icon at bounding box center [23, 210] width 12 height 7
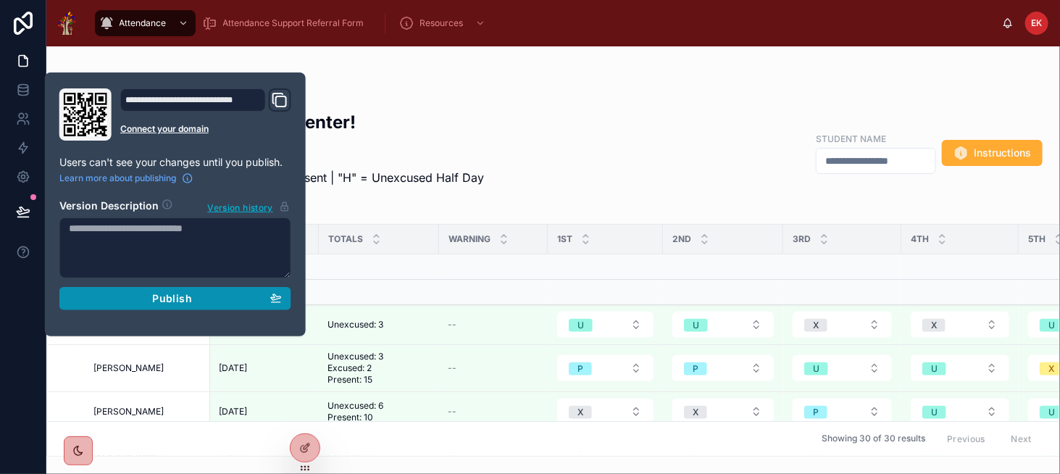
click at [142, 301] on div "Publish" at bounding box center [175, 298] width 213 height 13
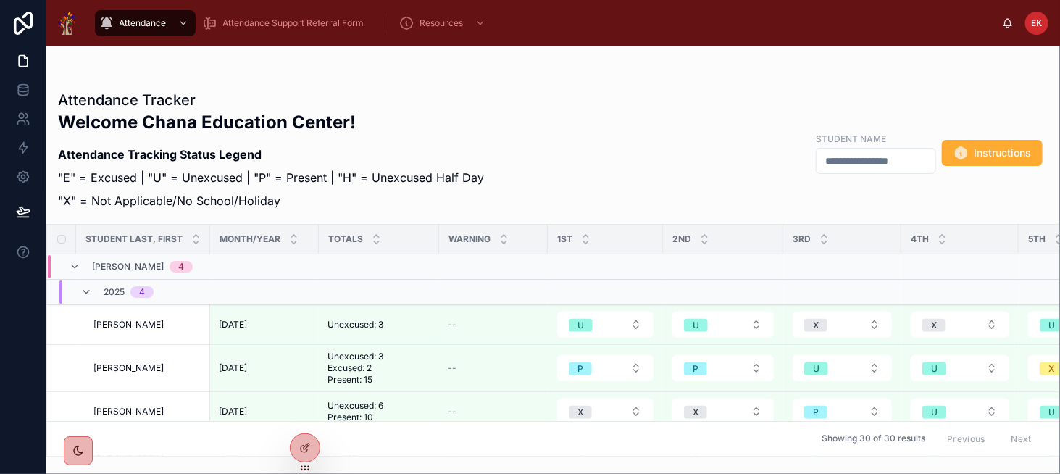
click at [513, 156] on div "Attendance Tracker Welcome Chana Education Center! Attendance Tracking Status L…" at bounding box center [553, 152] width 990 height 125
